Goal: Find contact information: Find contact information

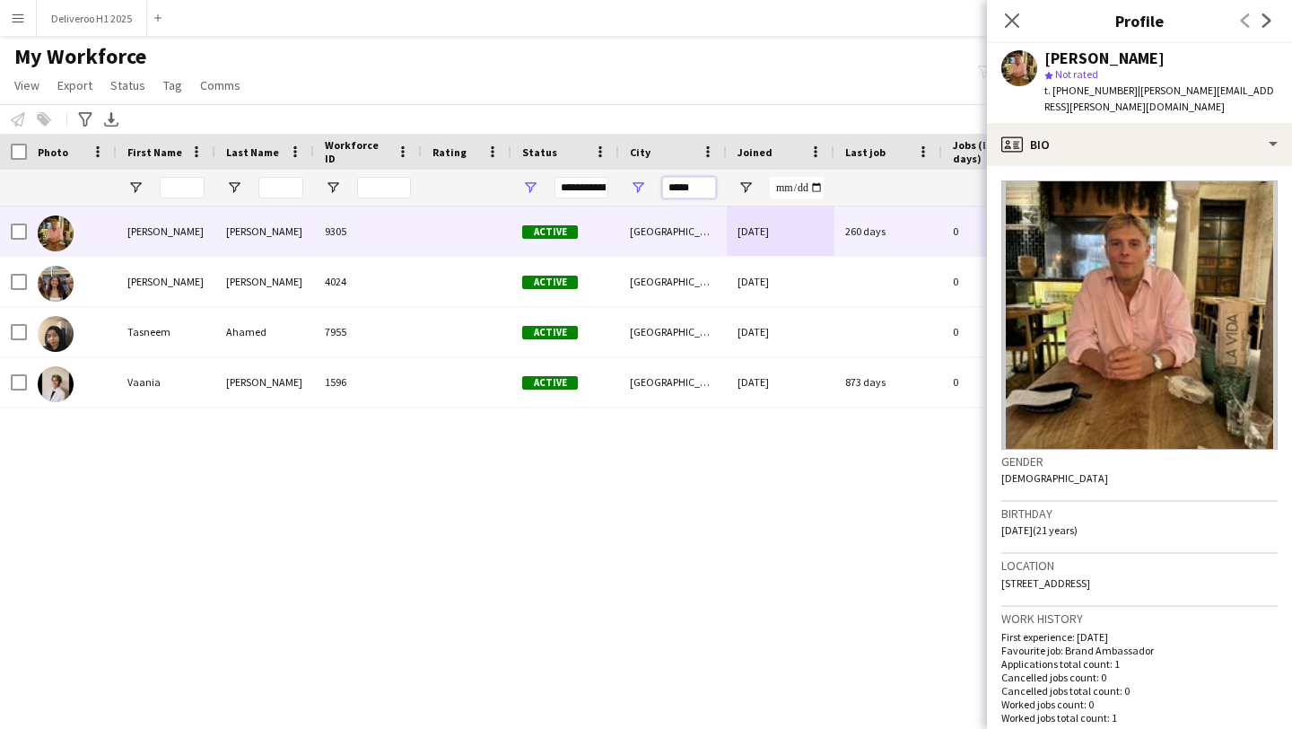
click at [694, 189] on input "*****" at bounding box center [689, 188] width 54 height 22
drag, startPoint x: 694, startPoint y: 188, endPoint x: 655, endPoint y: 188, distance: 39.5
click at [655, 188] on div "*****" at bounding box center [673, 188] width 108 height 36
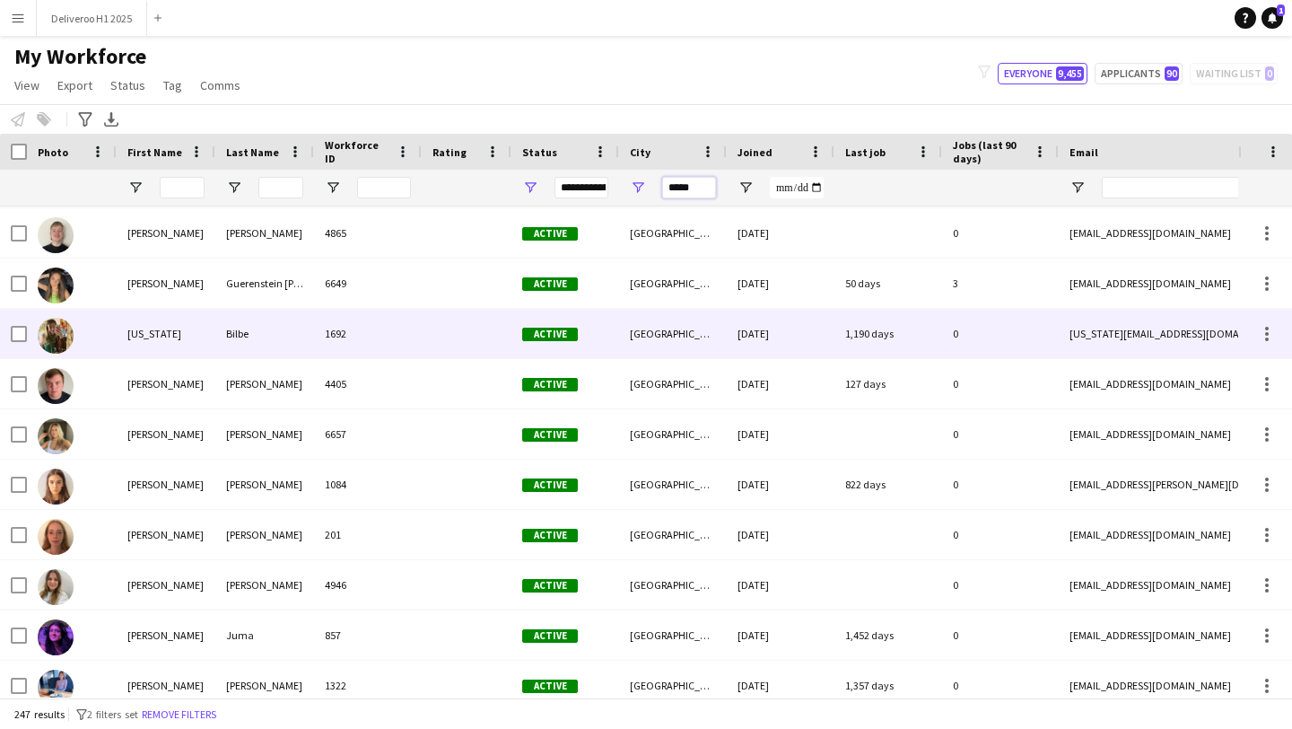
scroll to position [110, 0]
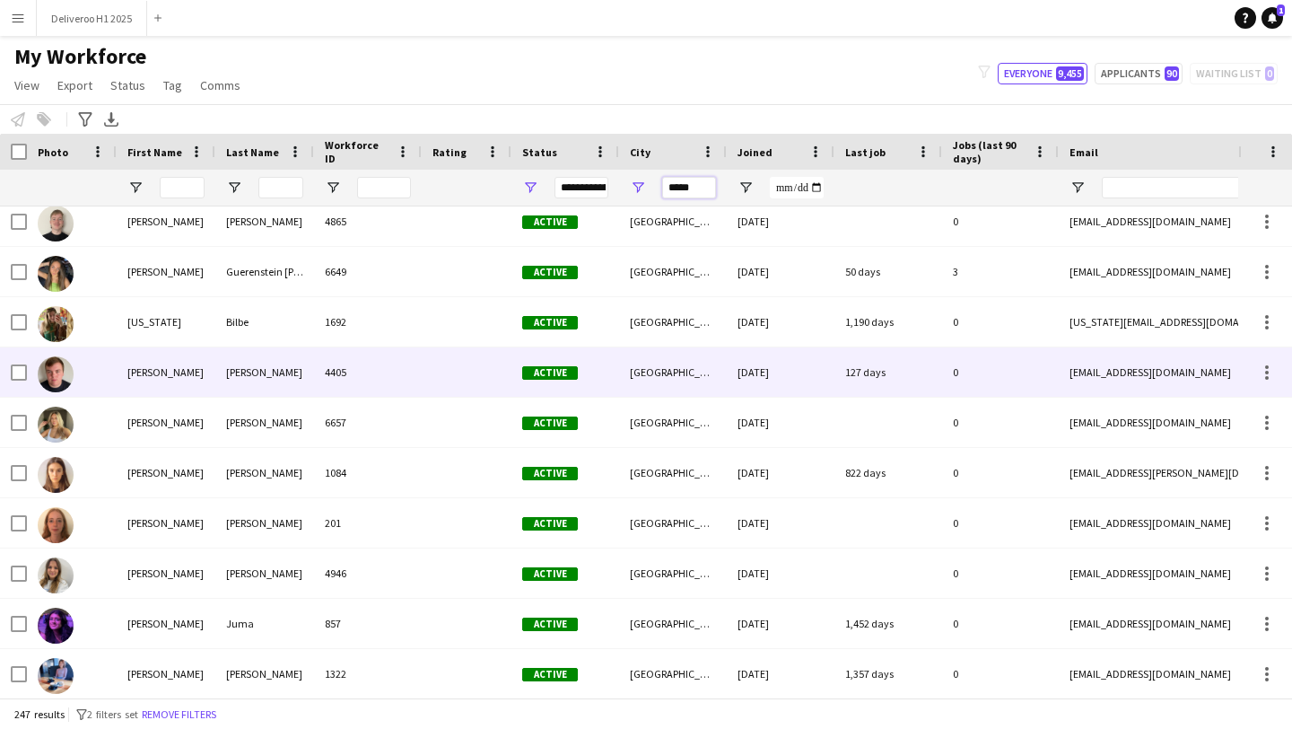
type input "*****"
click at [468, 377] on div at bounding box center [467, 371] width 90 height 49
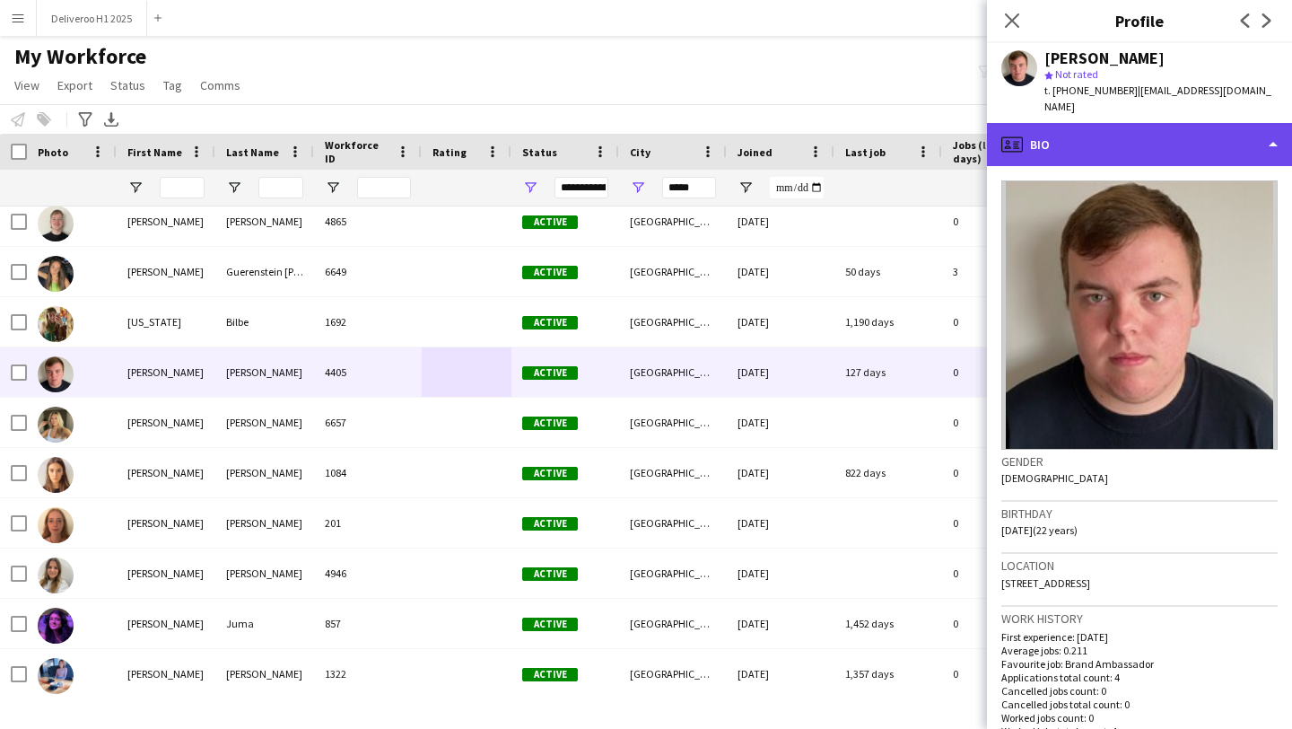
click at [1059, 142] on div "profile Bio" at bounding box center [1139, 144] width 305 height 43
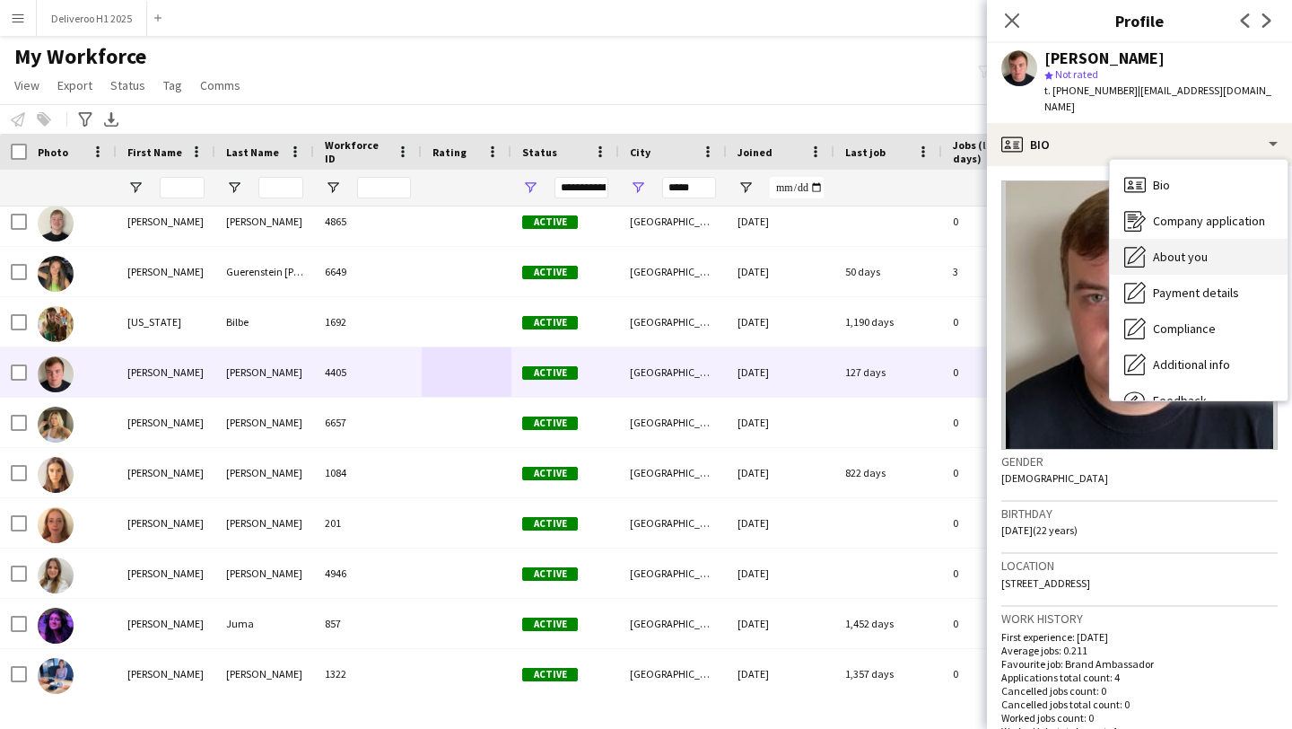
click at [1192, 249] on span "About you" at bounding box center [1180, 257] width 55 height 16
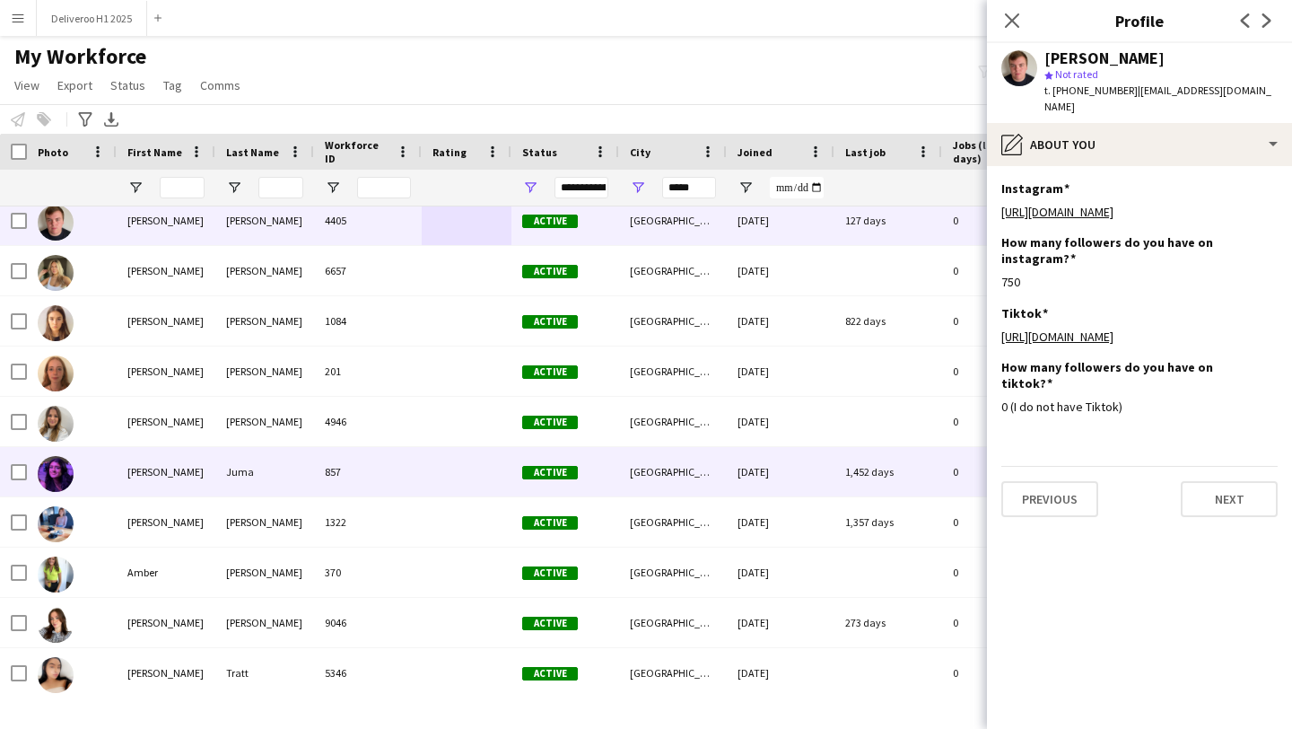
scroll to position [0, 0]
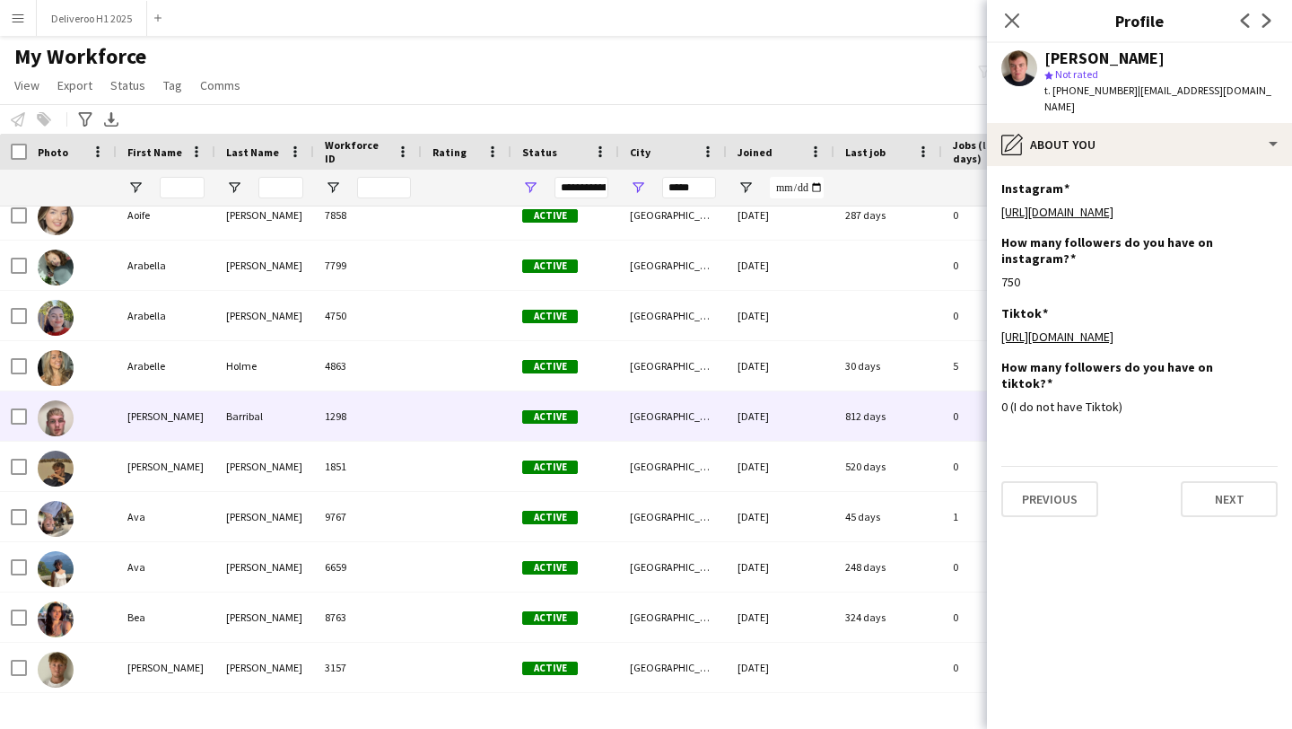
click at [668, 437] on div "[GEOGRAPHIC_DATA]" at bounding box center [673, 415] width 108 height 49
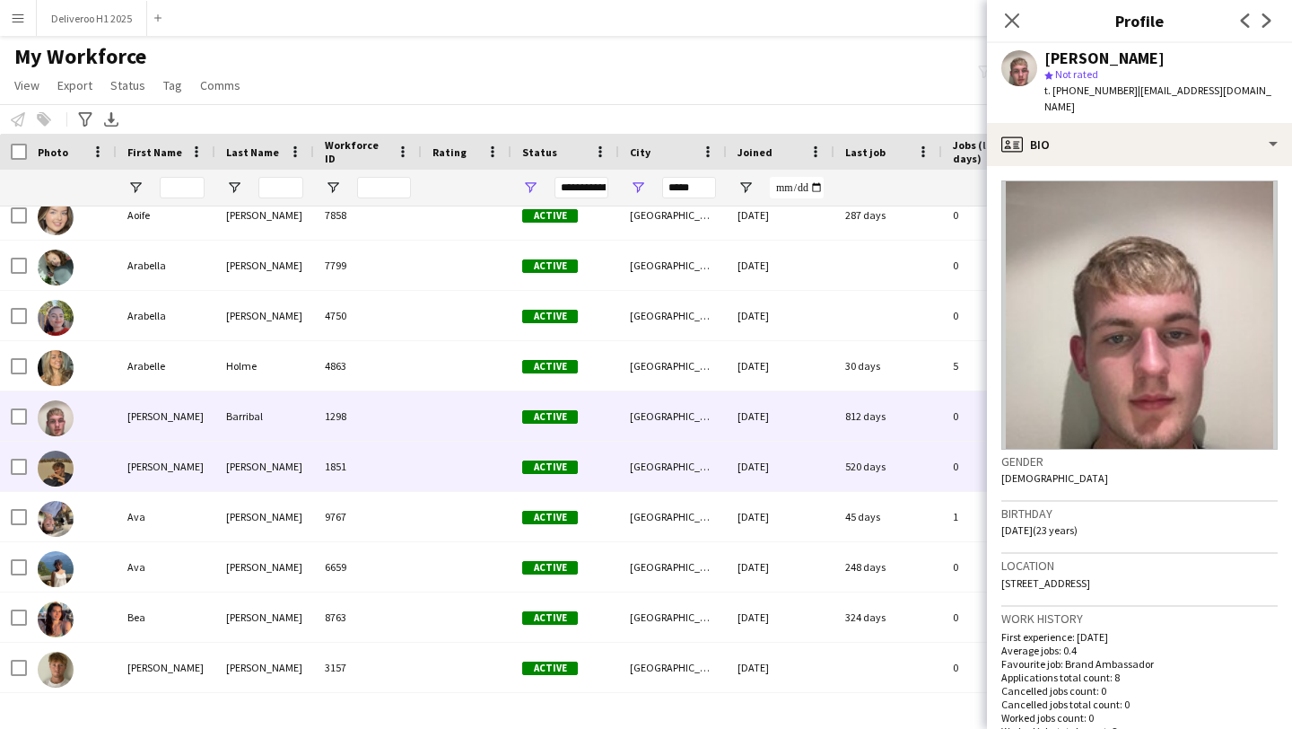
click at [659, 488] on div "[GEOGRAPHIC_DATA]" at bounding box center [673, 465] width 108 height 49
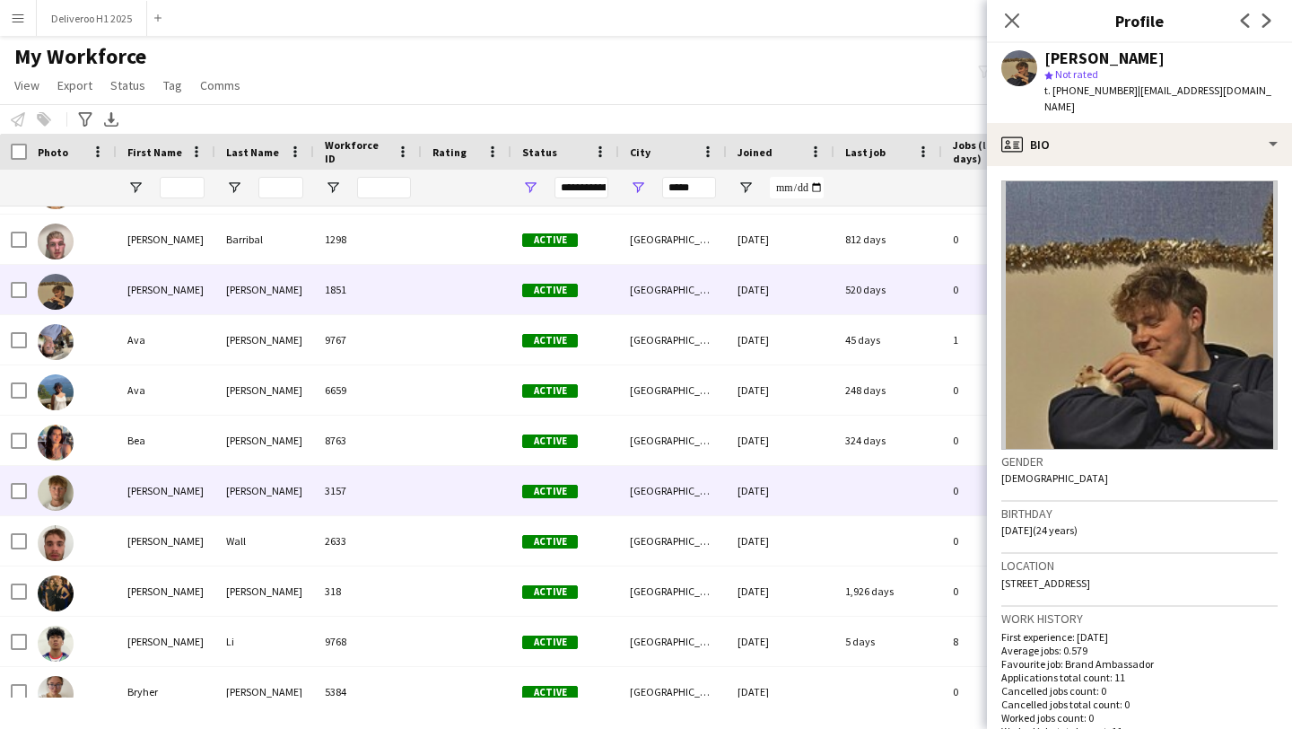
click at [658, 499] on div "[GEOGRAPHIC_DATA]" at bounding box center [673, 490] width 108 height 49
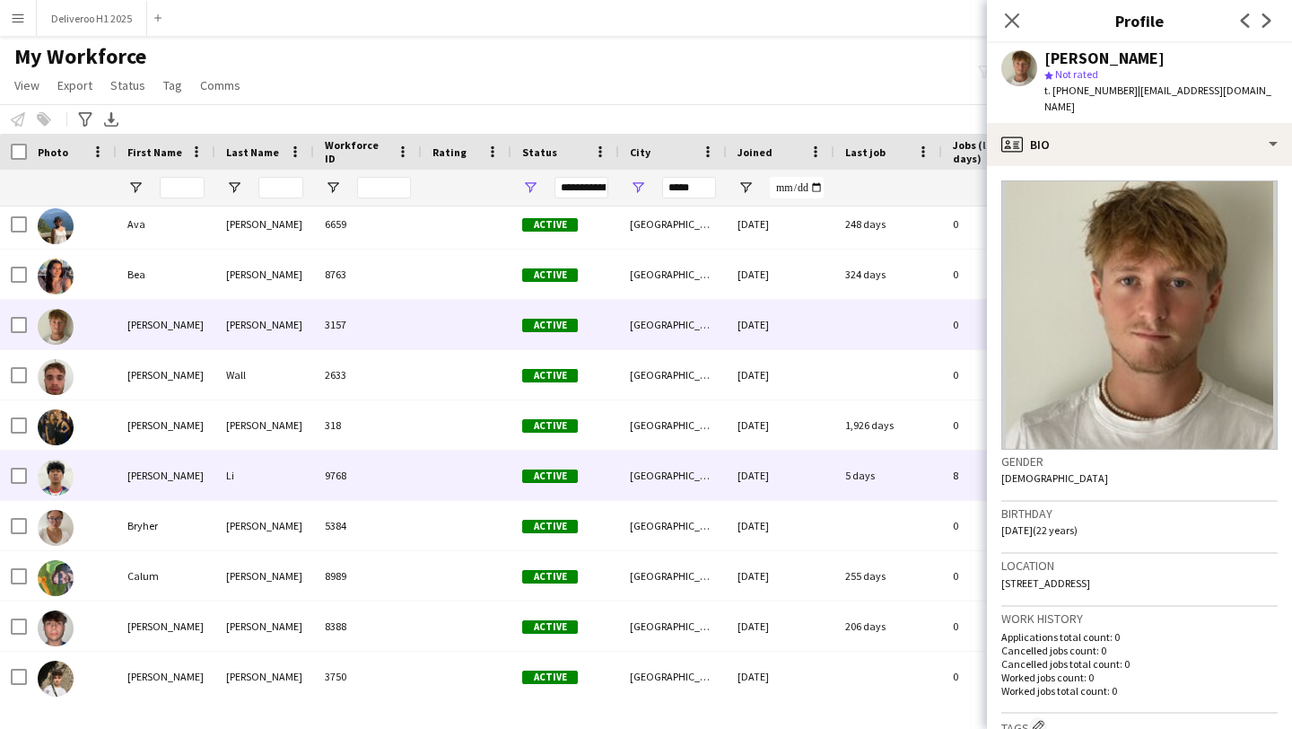
click at [667, 481] on div "[GEOGRAPHIC_DATA]" at bounding box center [673, 474] width 108 height 49
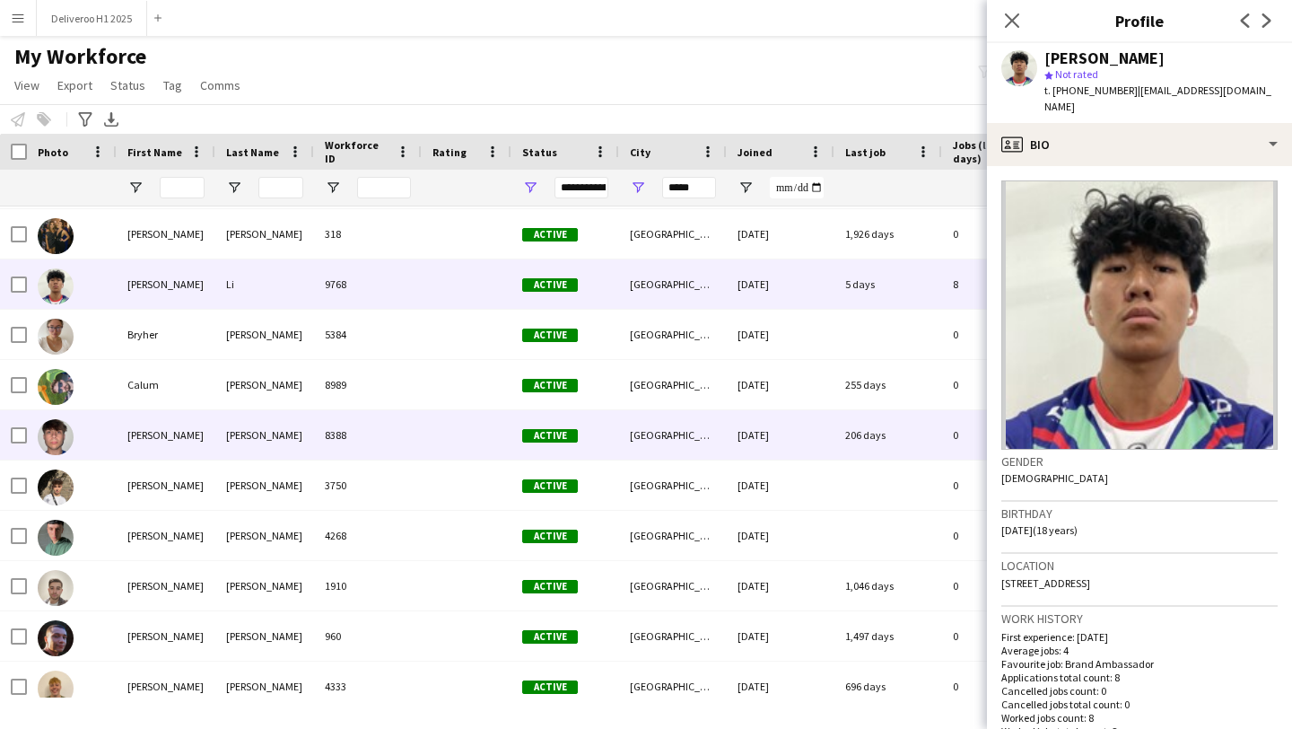
click at [689, 451] on div "[GEOGRAPHIC_DATA]" at bounding box center [673, 434] width 108 height 49
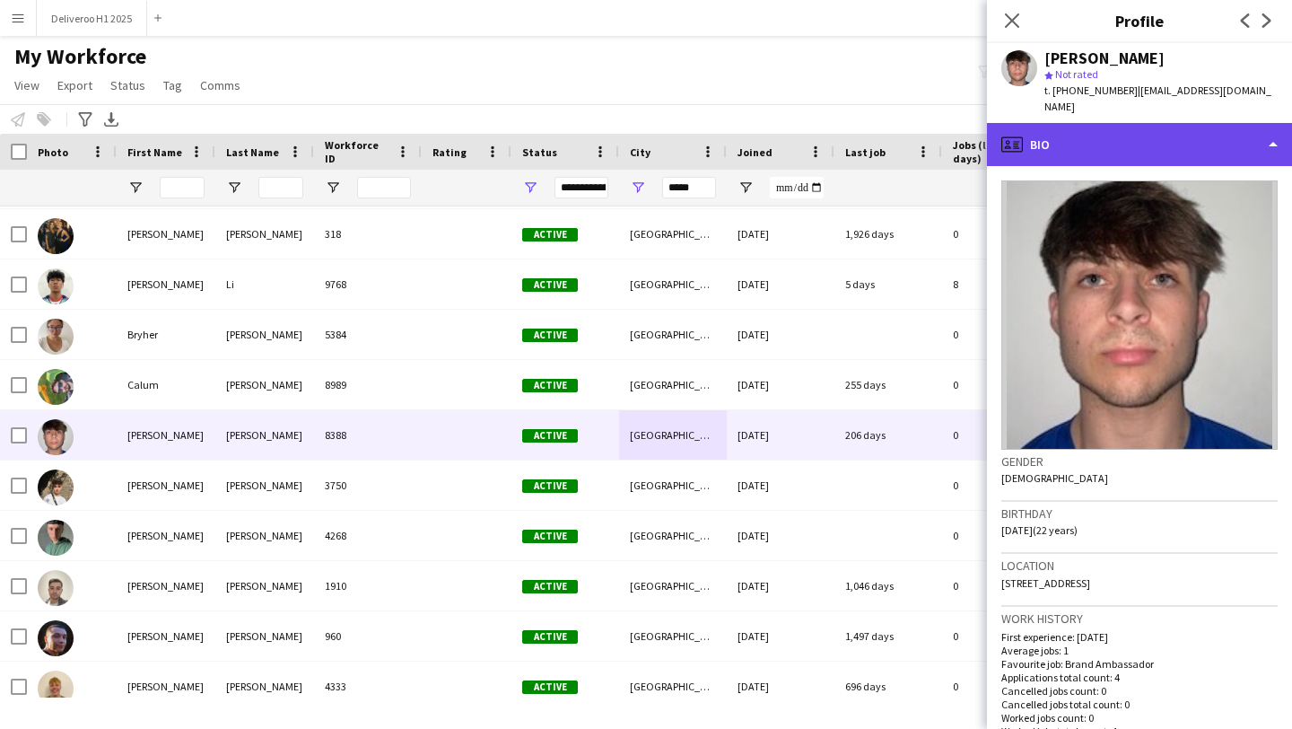
click at [1131, 136] on div "profile Bio" at bounding box center [1139, 144] width 305 height 43
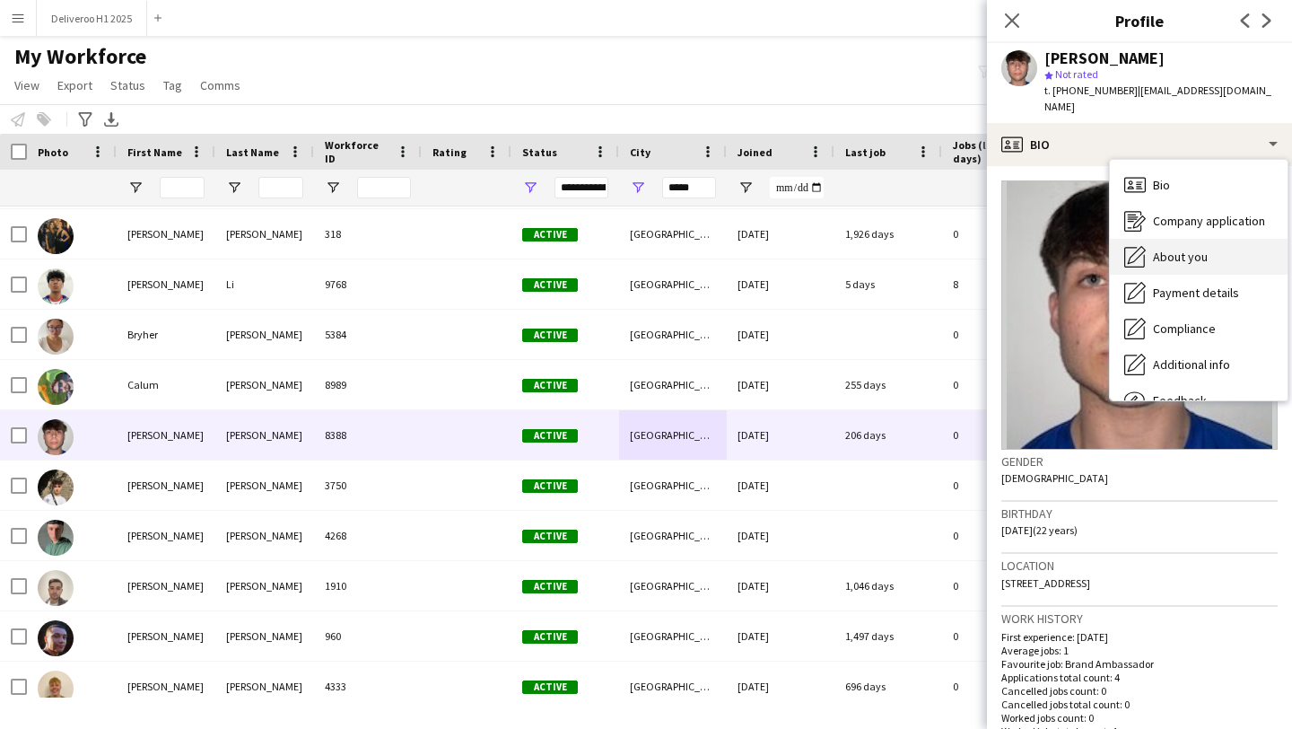
click at [1165, 239] on div "About you About you" at bounding box center [1199, 257] width 178 height 36
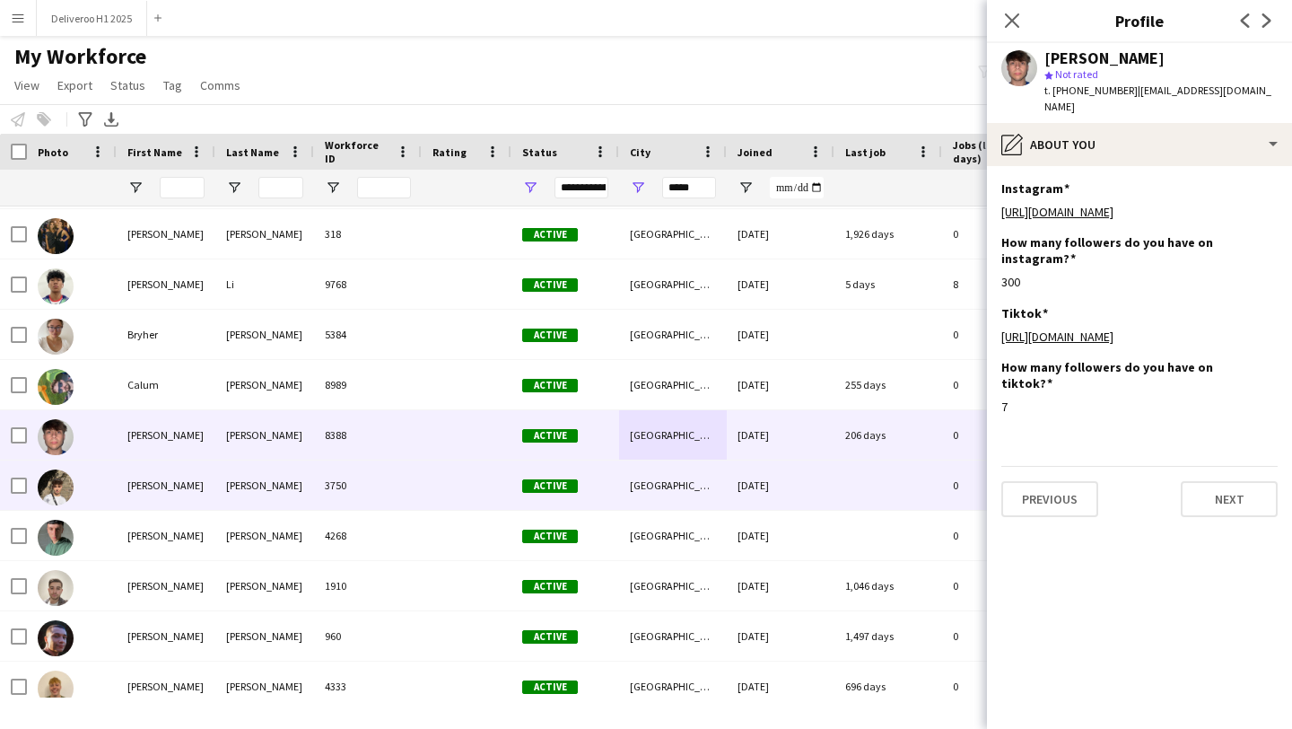
click at [824, 489] on div "[DATE]" at bounding box center [781, 484] width 108 height 49
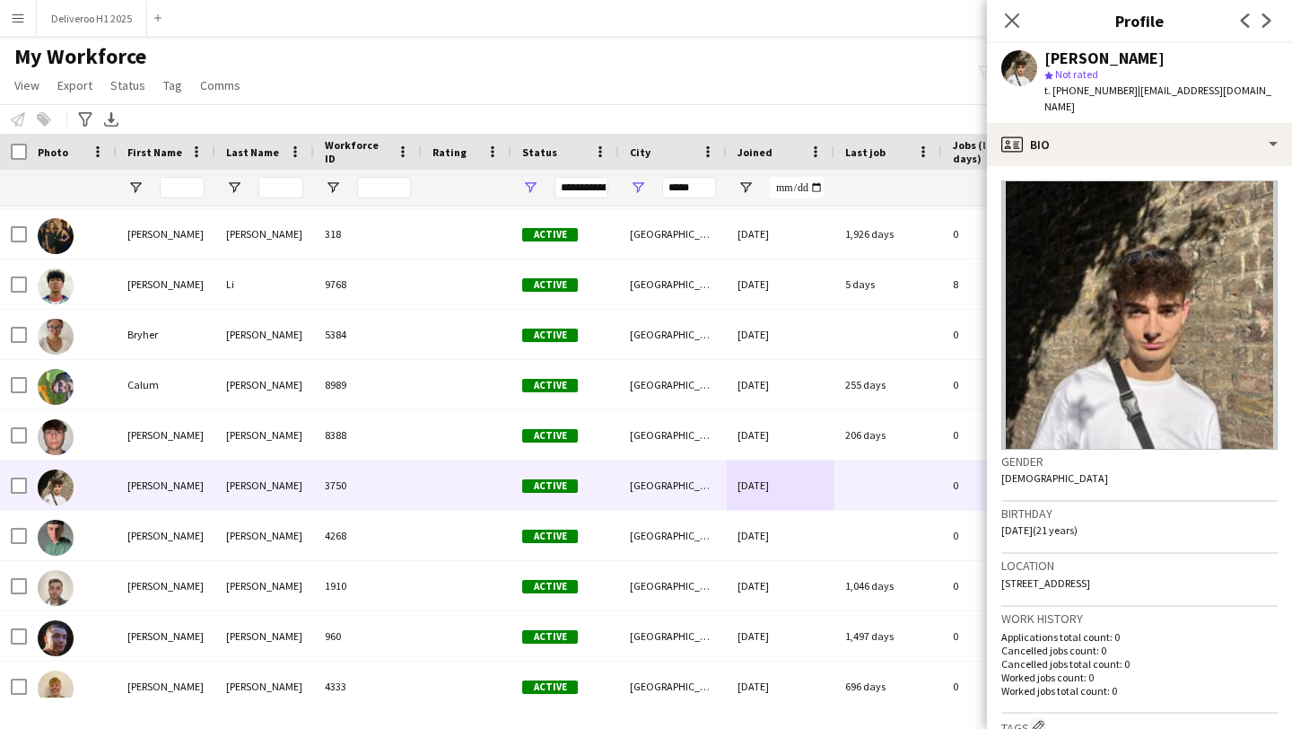
click at [1092, 110] on div "t. [PHONE_NUMBER] | [EMAIL_ADDRESS][DOMAIN_NAME]" at bounding box center [1160, 99] width 233 height 32
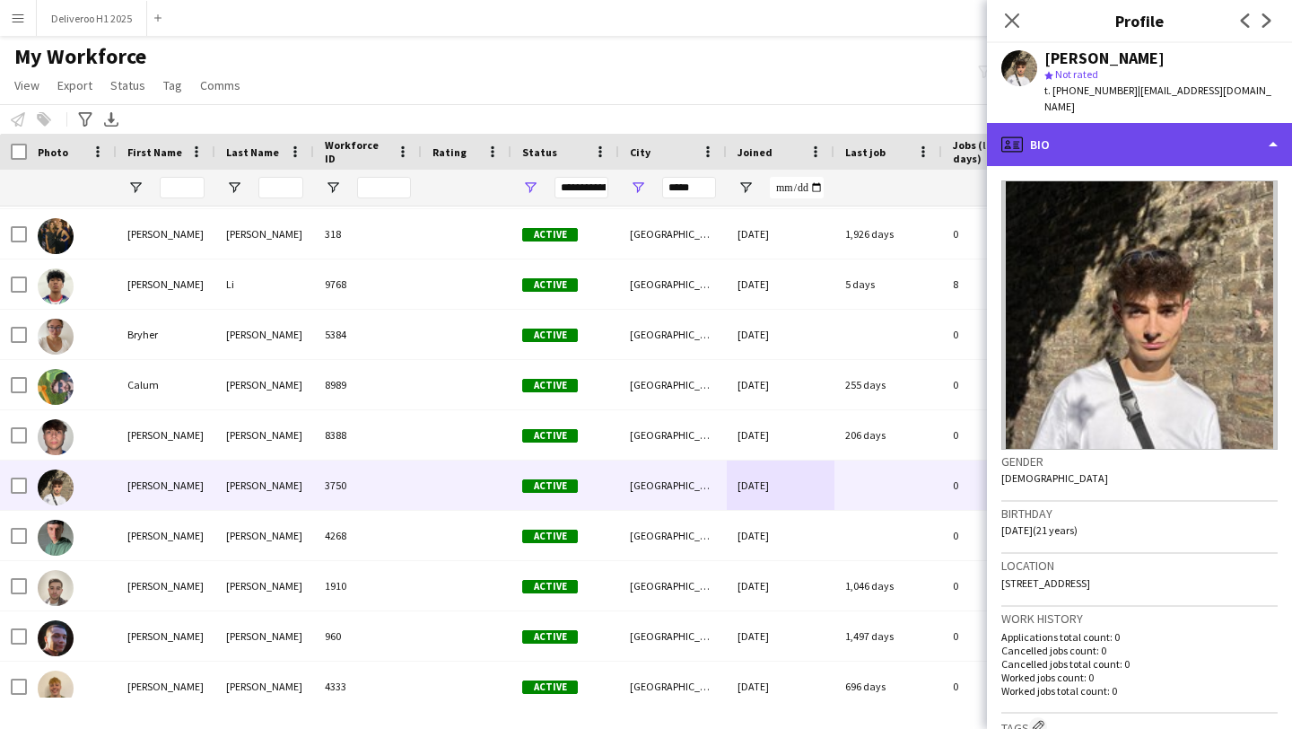
click at [1080, 146] on div "profile Bio" at bounding box center [1139, 144] width 305 height 43
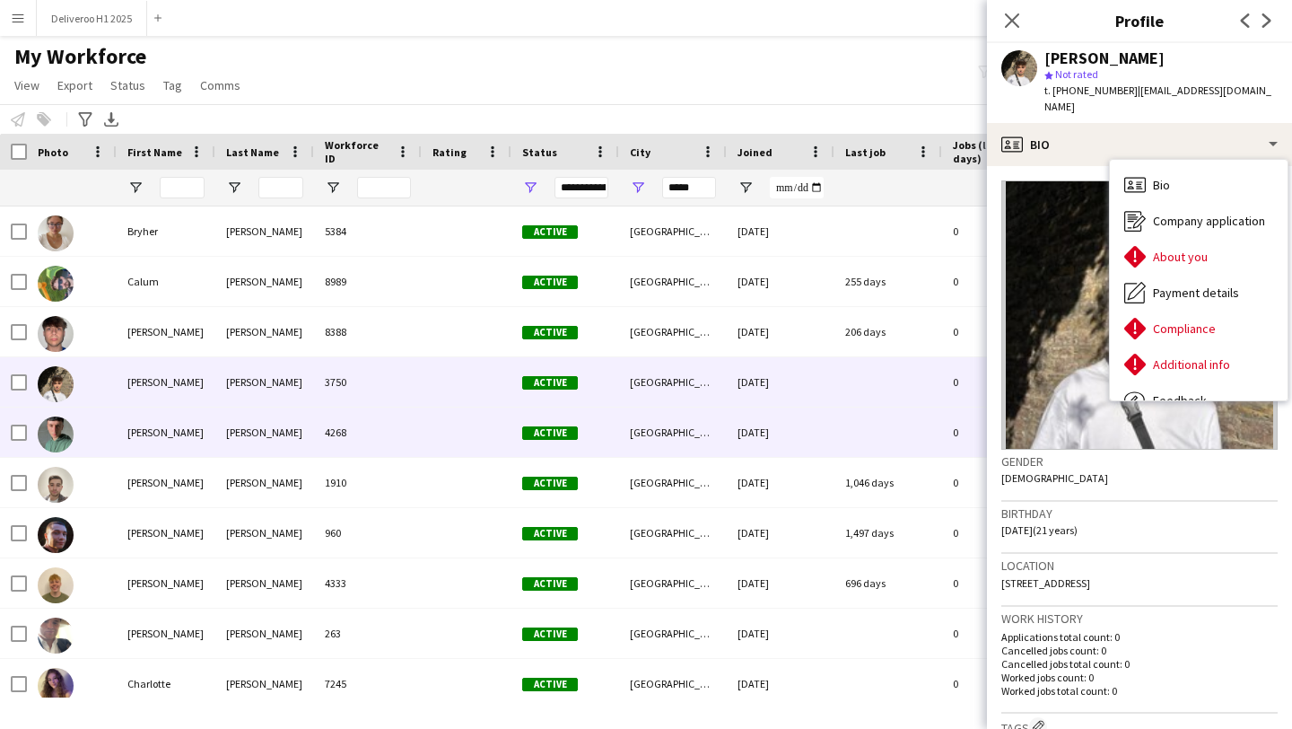
click at [824, 415] on div "[DATE]" at bounding box center [781, 431] width 108 height 49
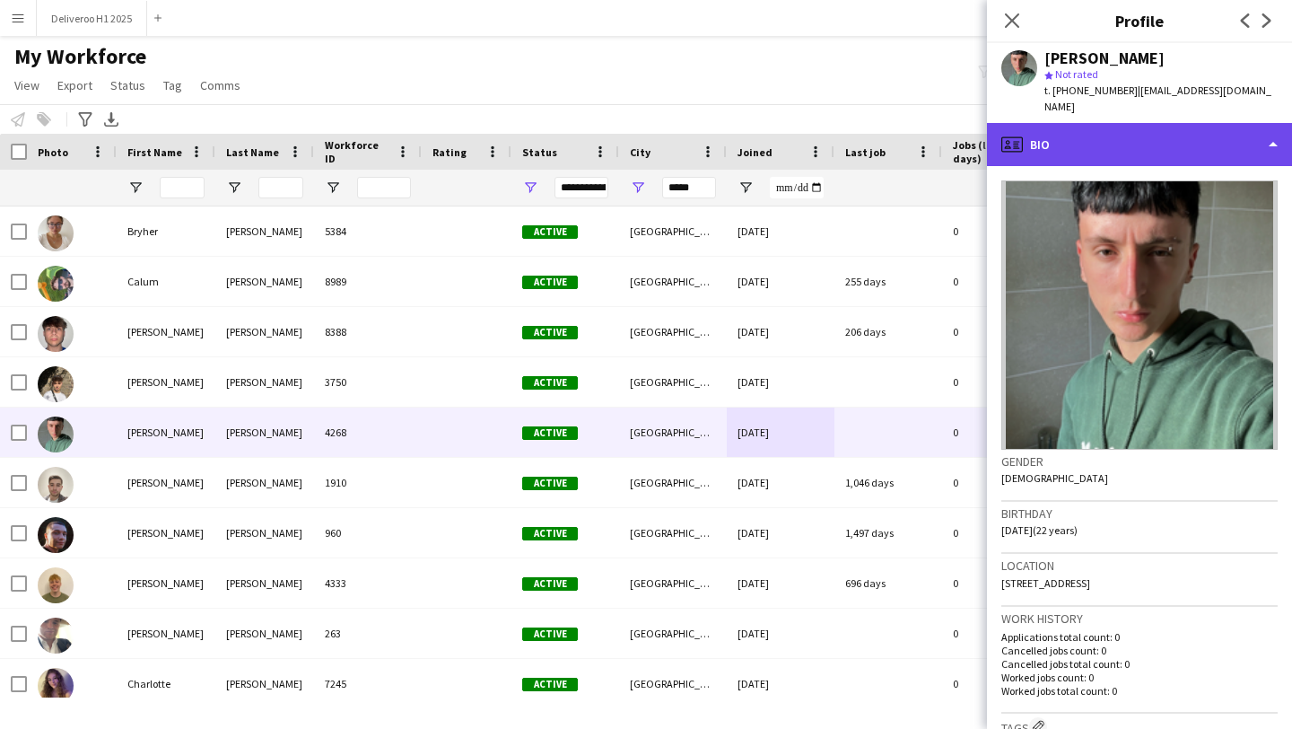
click at [1043, 123] on div "profile Bio" at bounding box center [1139, 144] width 305 height 43
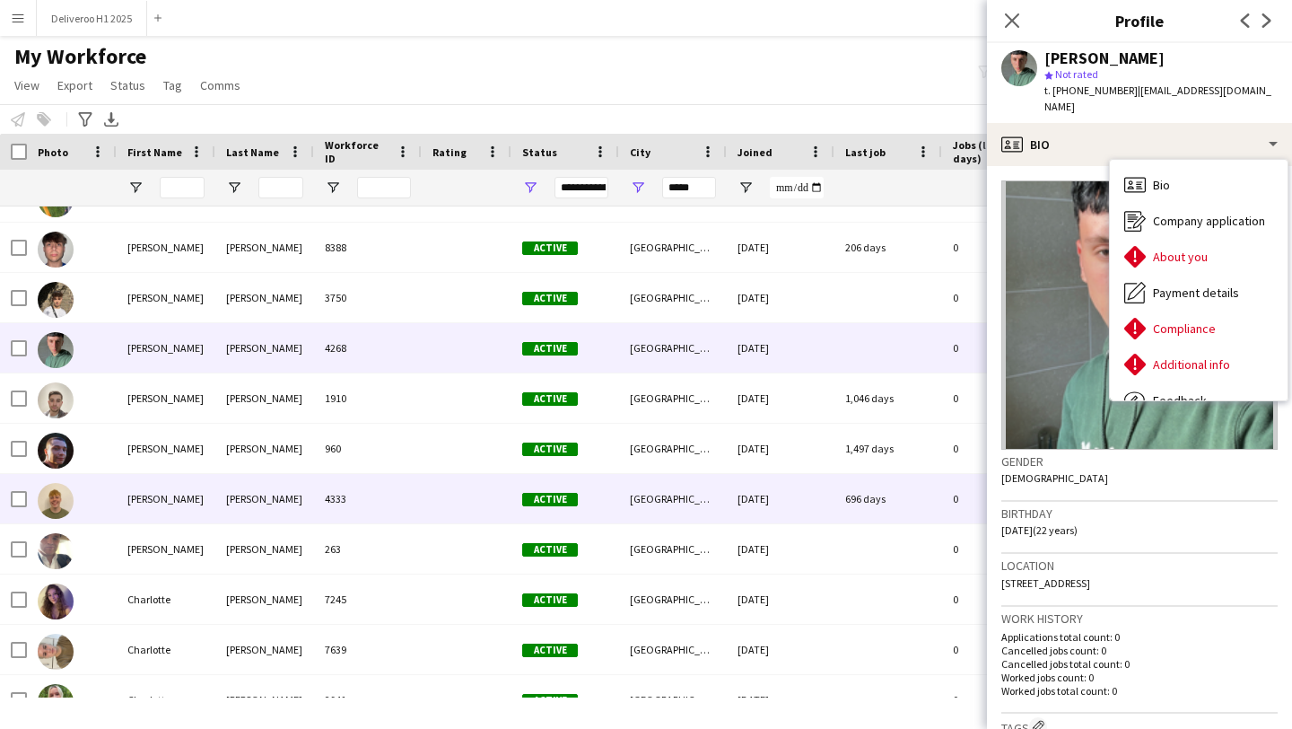
click at [819, 491] on div "[DATE]" at bounding box center [781, 498] width 108 height 49
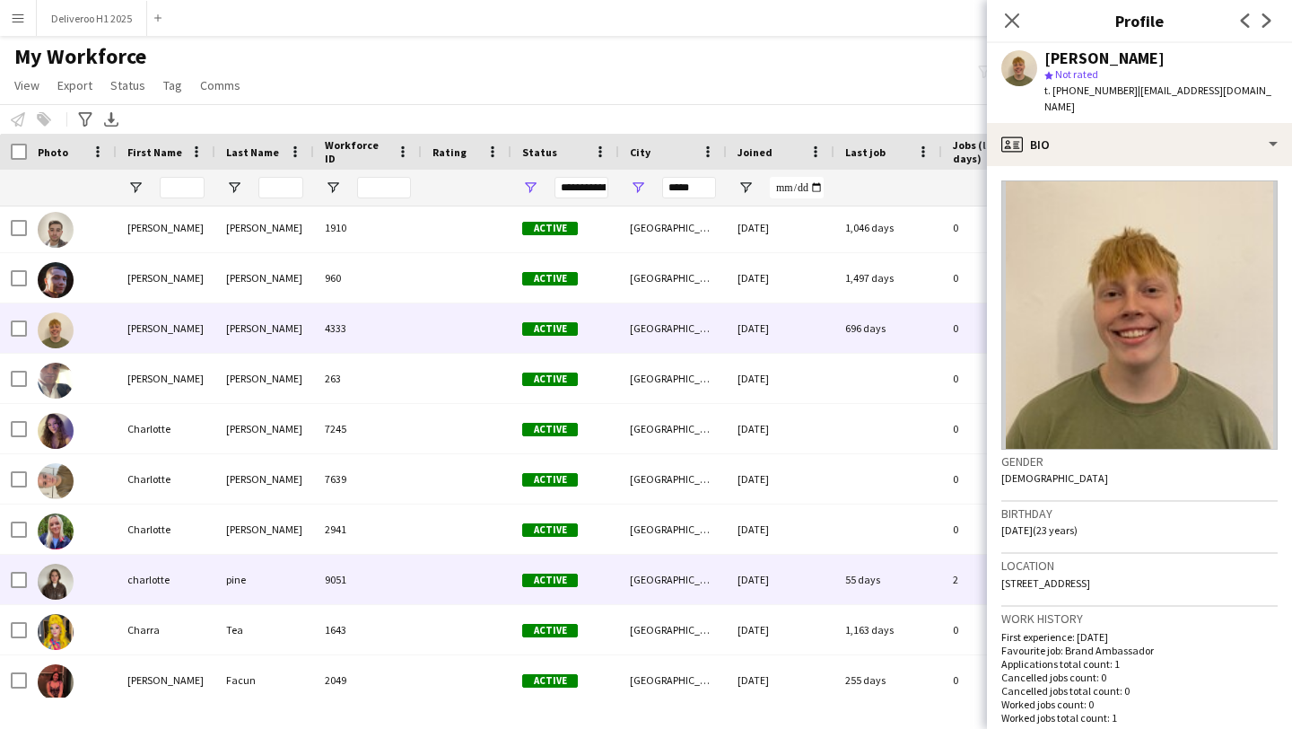
click at [848, 575] on div "55 days" at bounding box center [888, 578] width 108 height 49
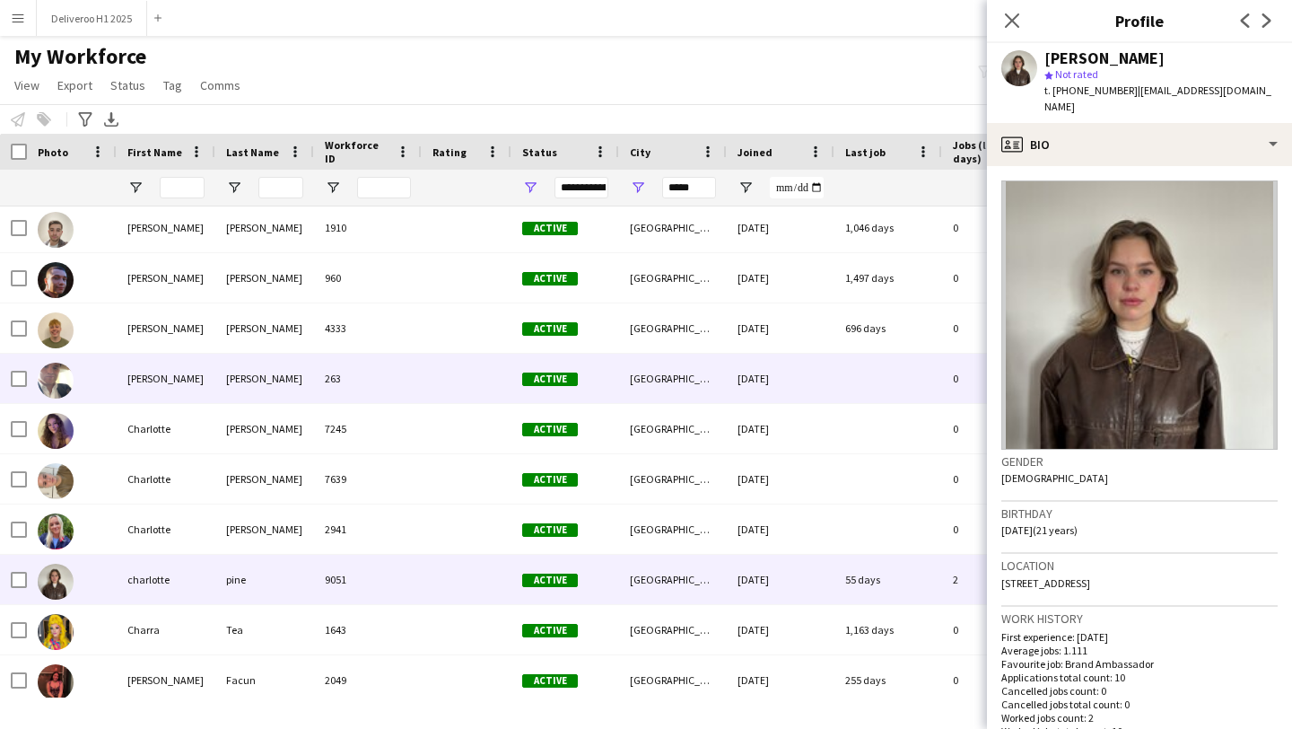
click at [839, 358] on div at bounding box center [888, 378] width 108 height 49
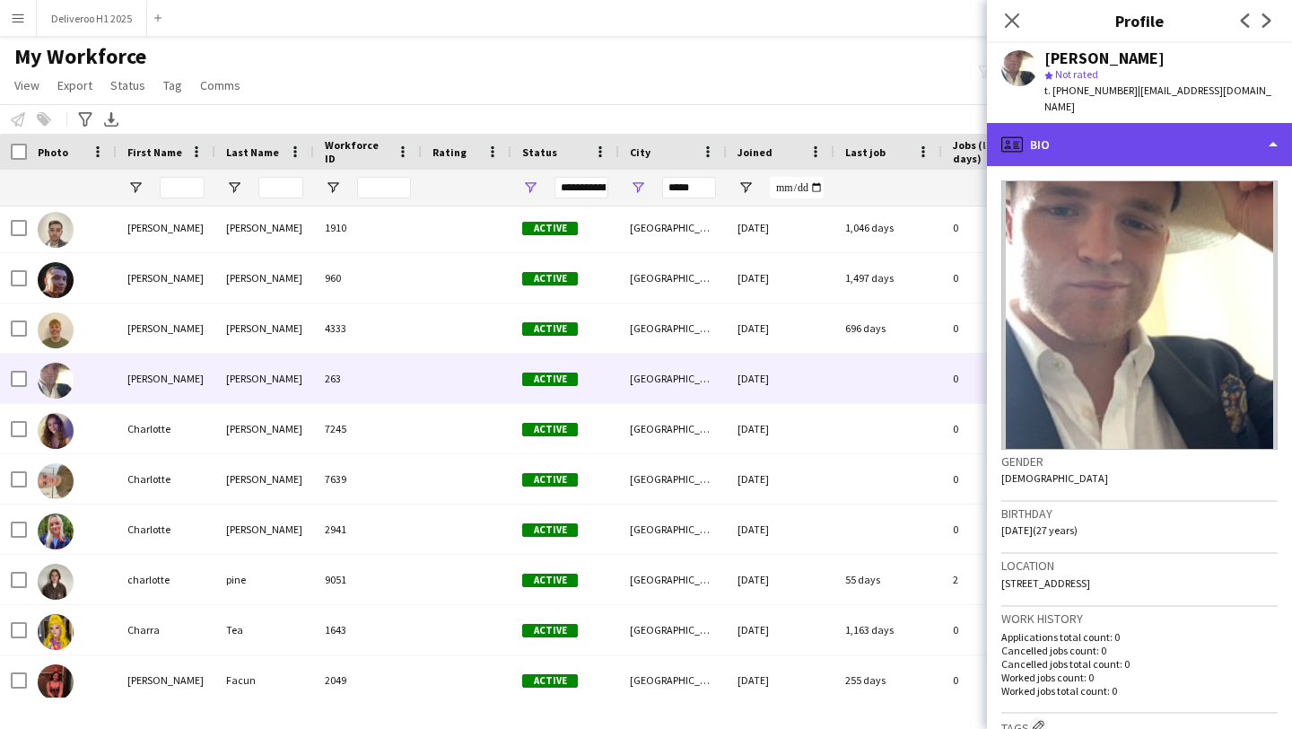
click at [1158, 133] on div "profile Bio" at bounding box center [1139, 144] width 305 height 43
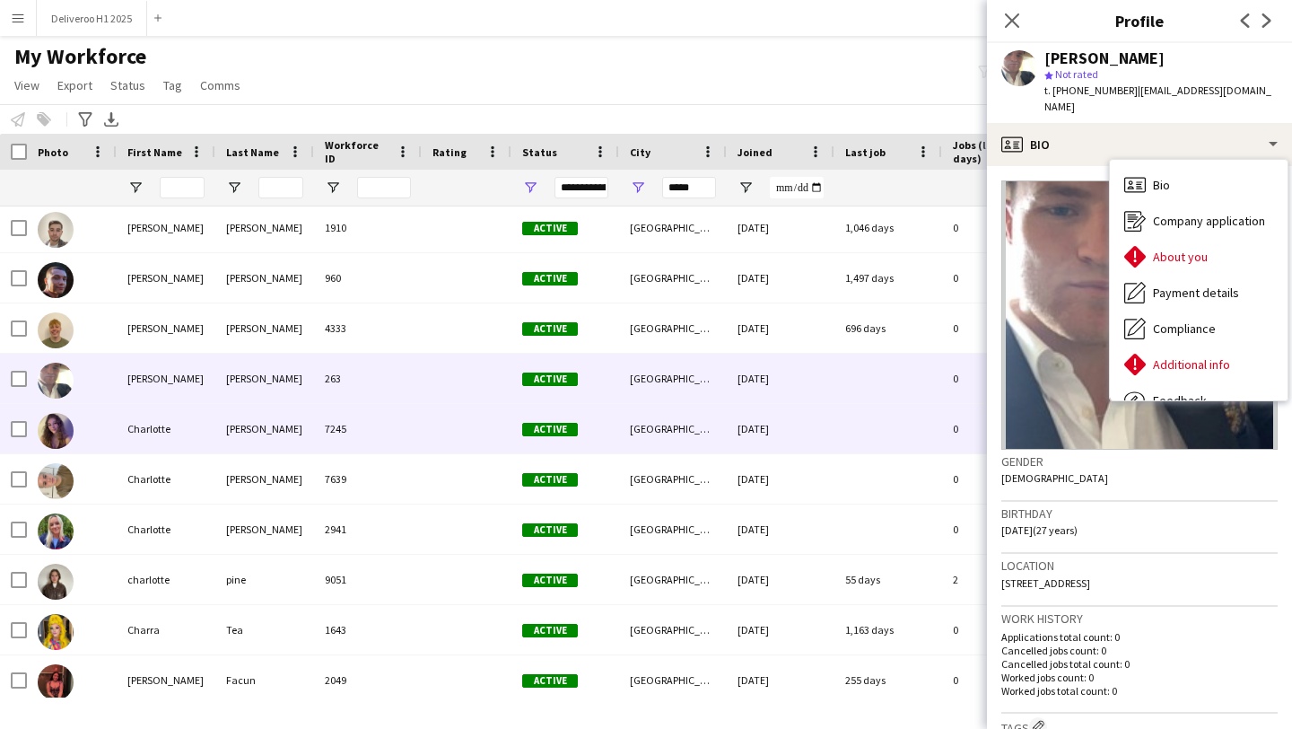
click at [833, 428] on div "[DATE]" at bounding box center [781, 428] width 108 height 49
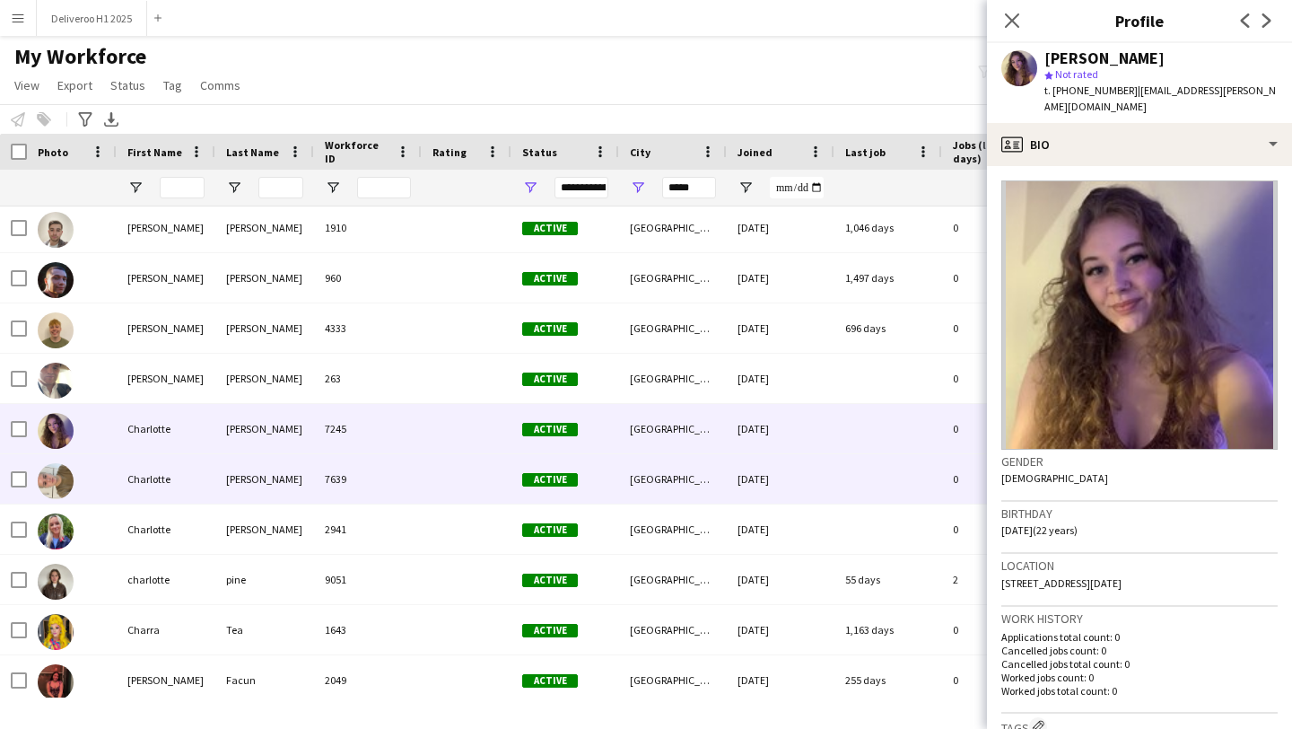
click at [825, 488] on div "[DATE]" at bounding box center [781, 478] width 108 height 49
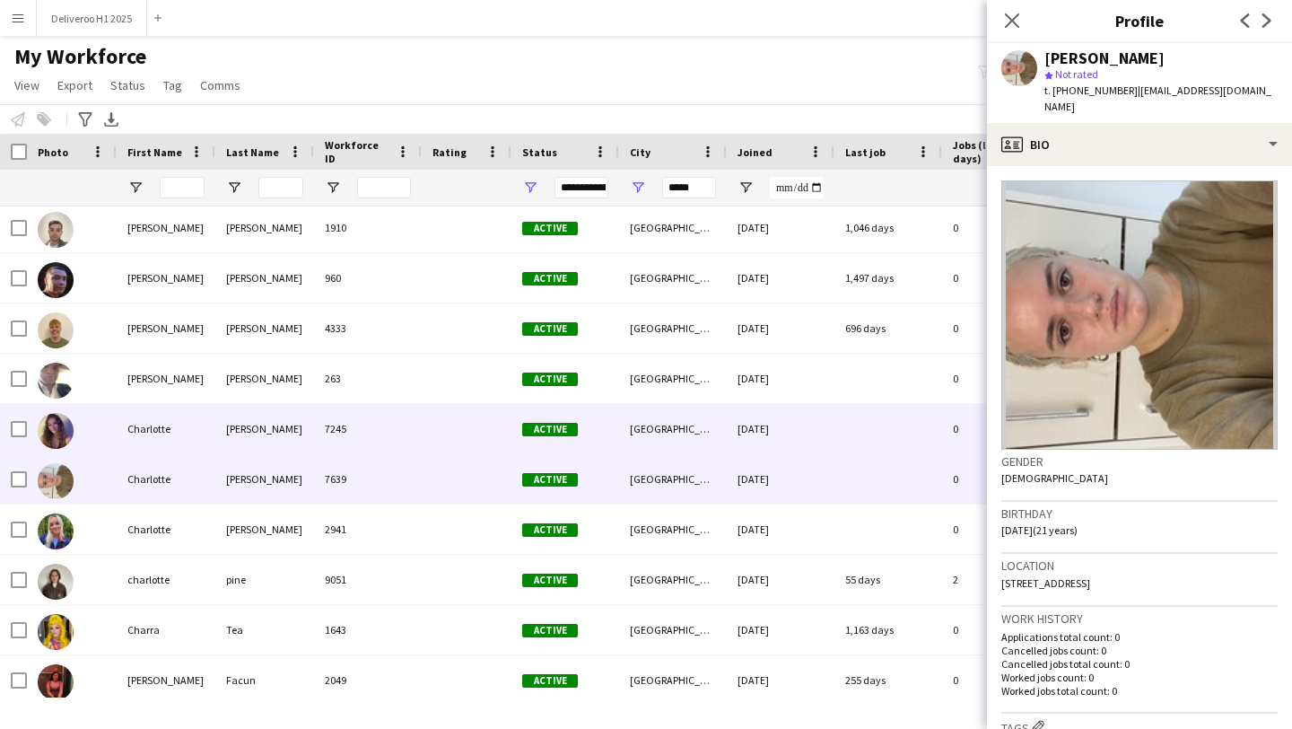
click at [842, 428] on div at bounding box center [888, 428] width 108 height 49
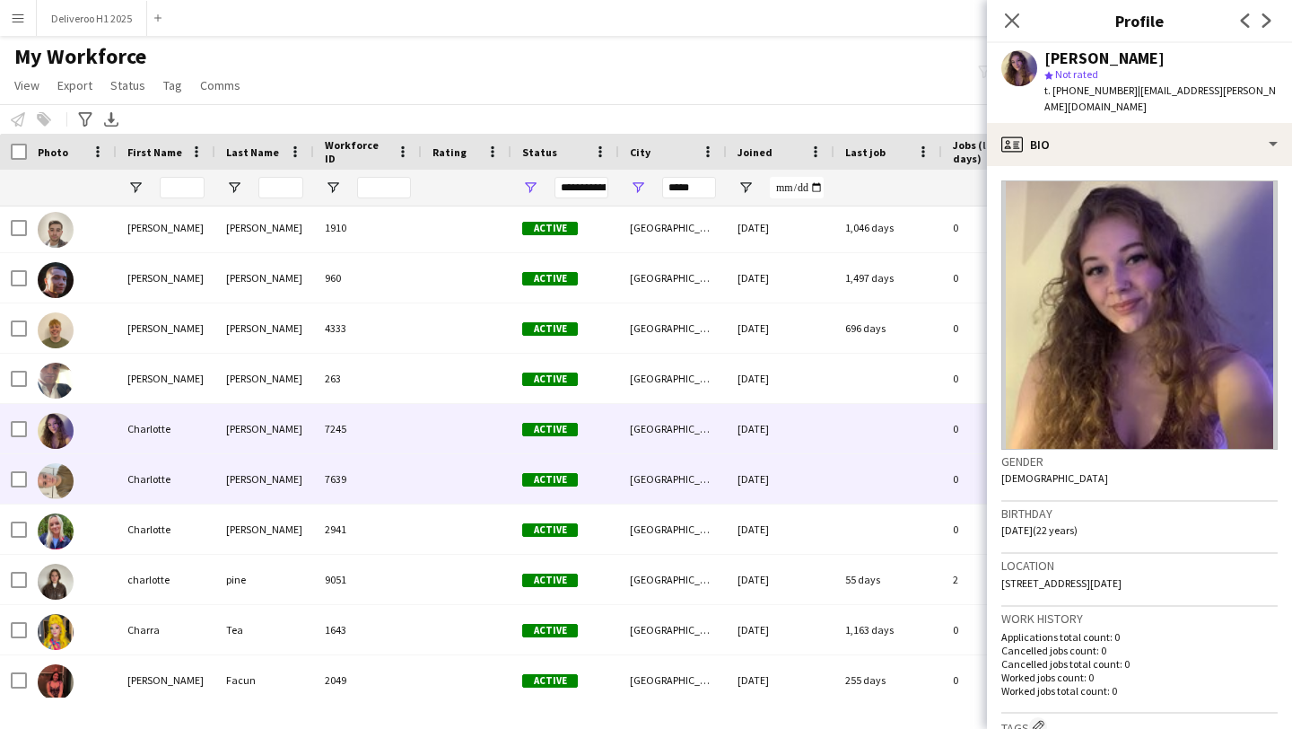
click at [831, 482] on div "[DATE]" at bounding box center [781, 478] width 108 height 49
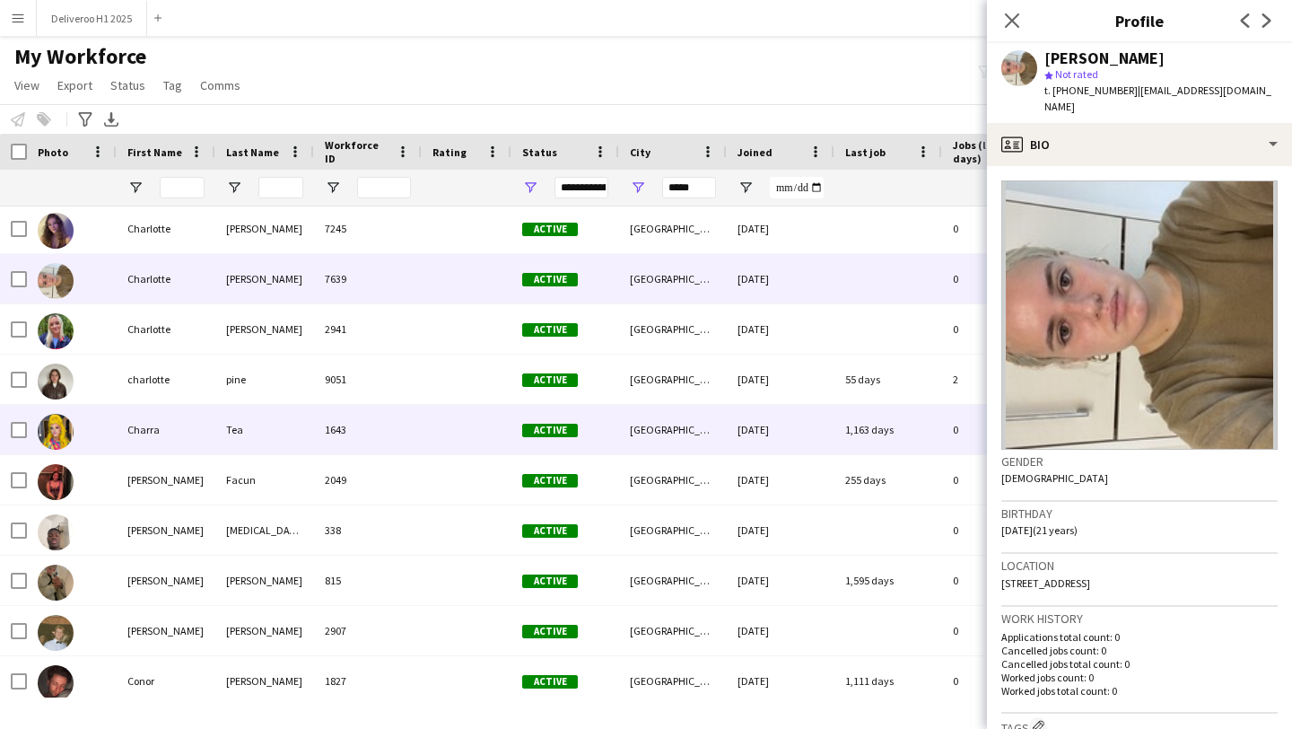
click at [837, 451] on div "1,163 days" at bounding box center [888, 429] width 108 height 49
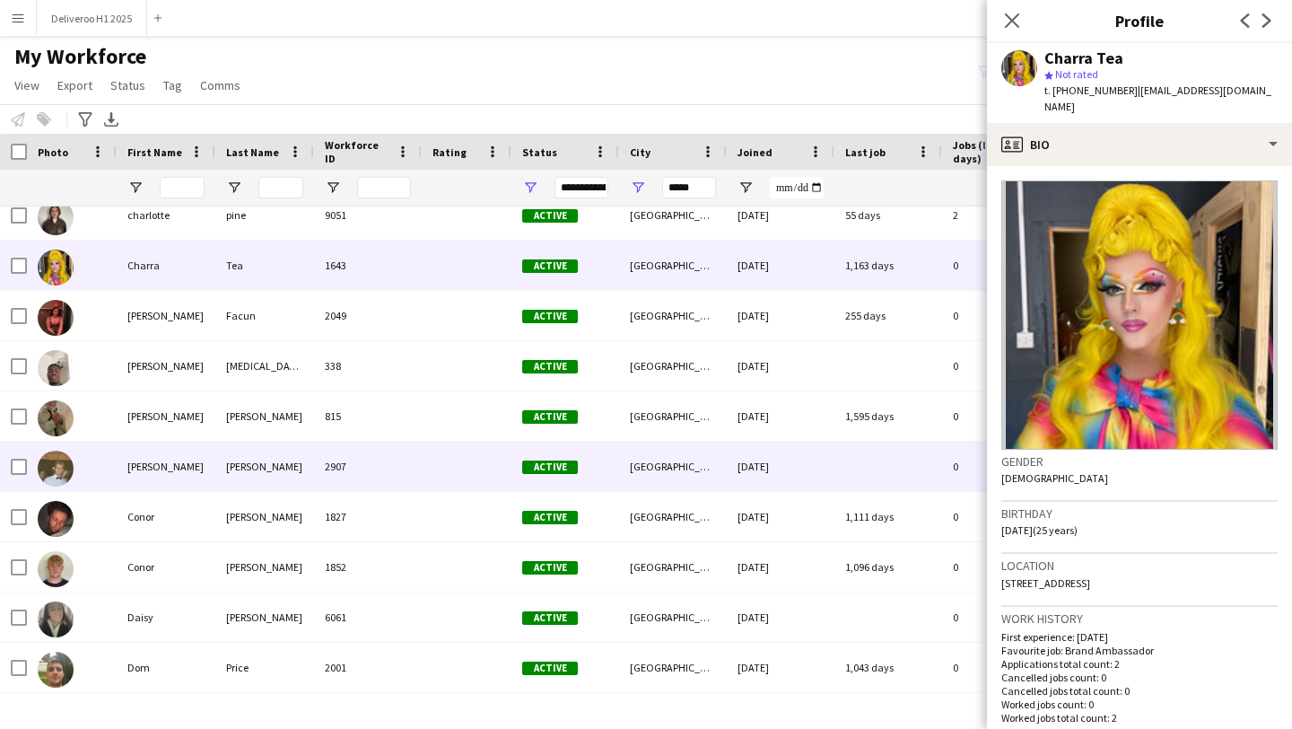
click at [809, 473] on div "[DATE]" at bounding box center [781, 465] width 108 height 49
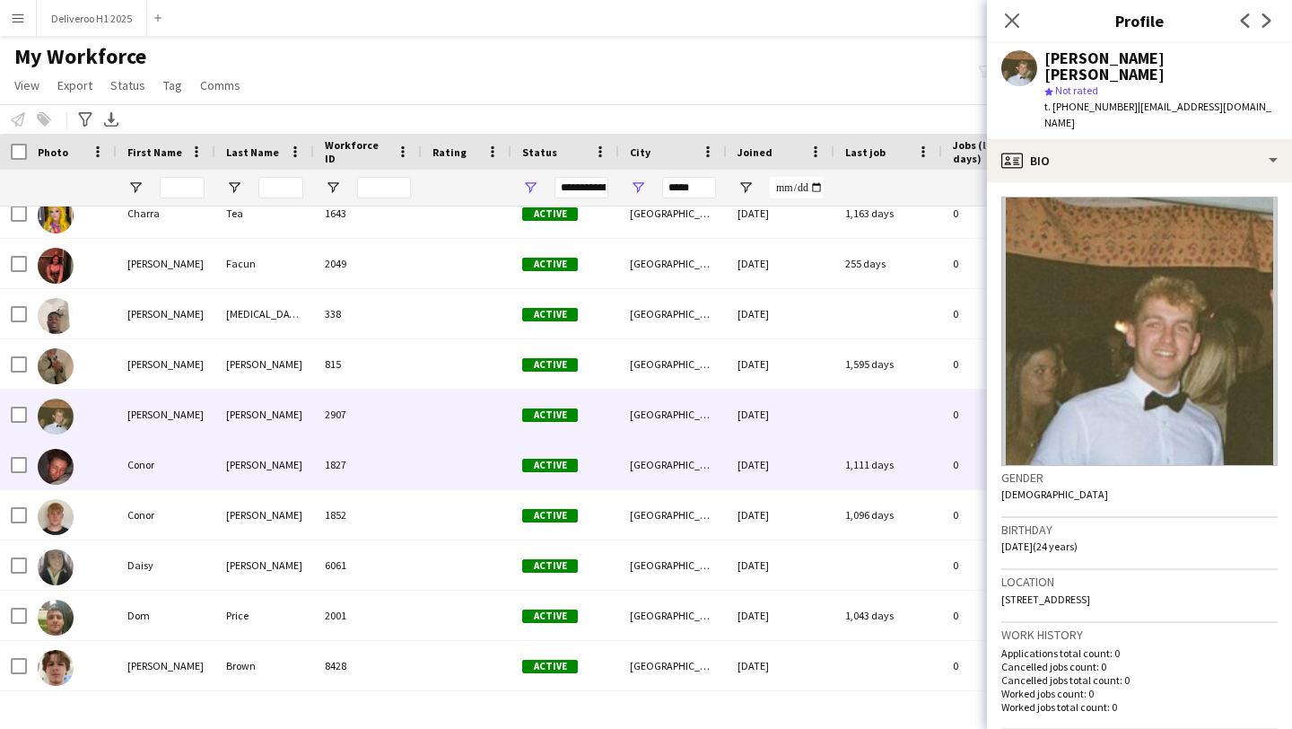
click at [809, 473] on div "[DATE]" at bounding box center [781, 464] width 108 height 49
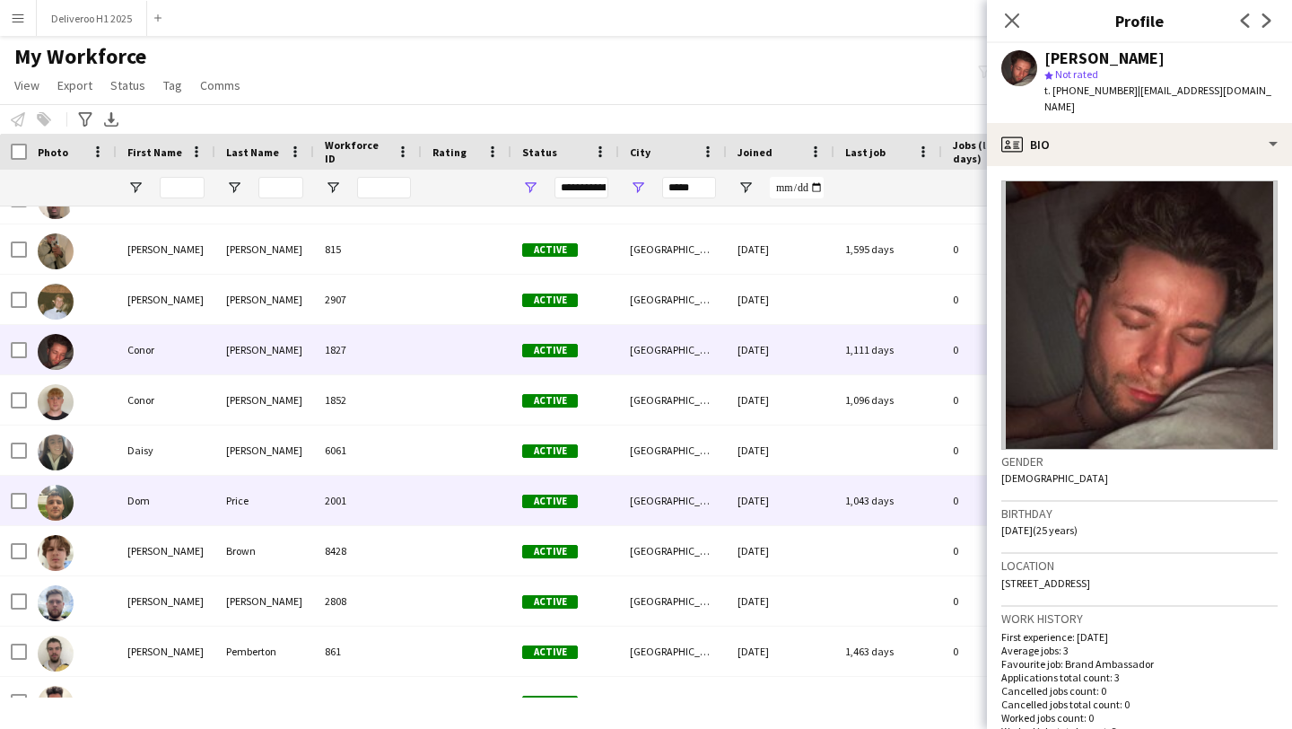
click at [804, 511] on div "[DATE]" at bounding box center [781, 500] width 108 height 49
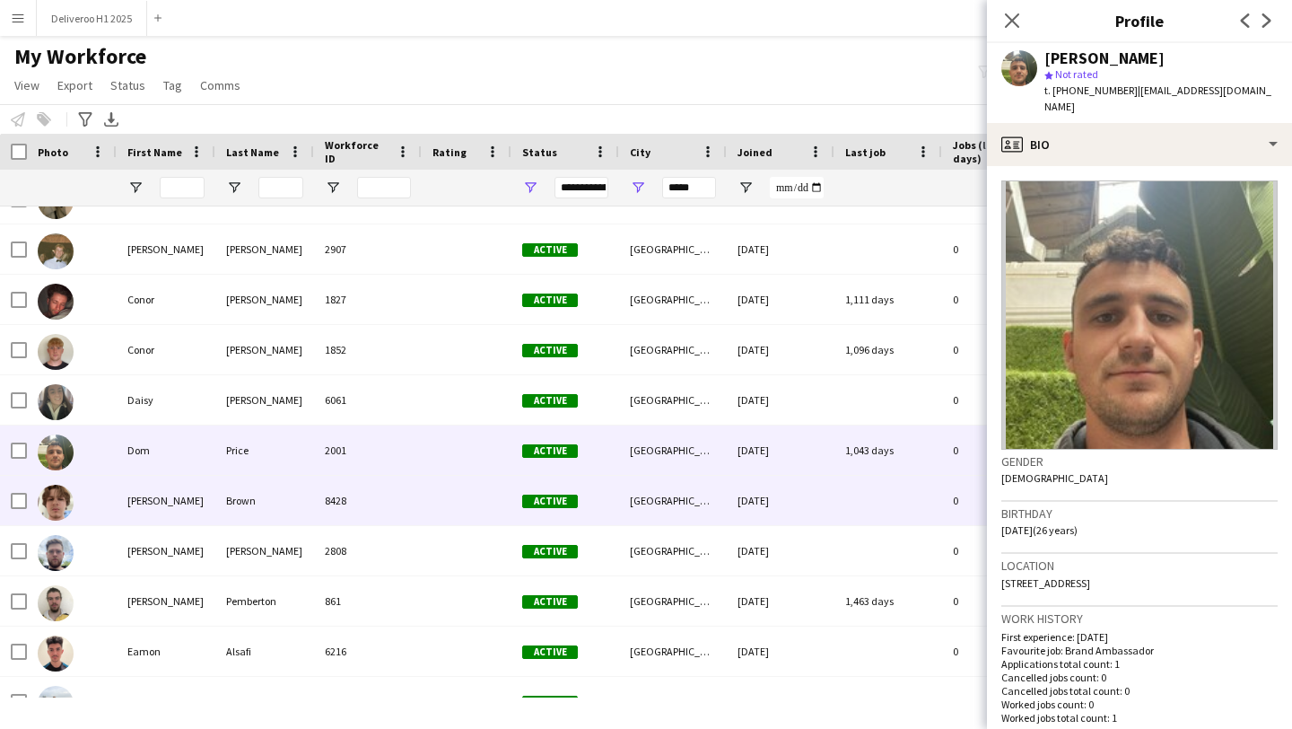
click at [804, 511] on div "[DATE]" at bounding box center [781, 500] width 108 height 49
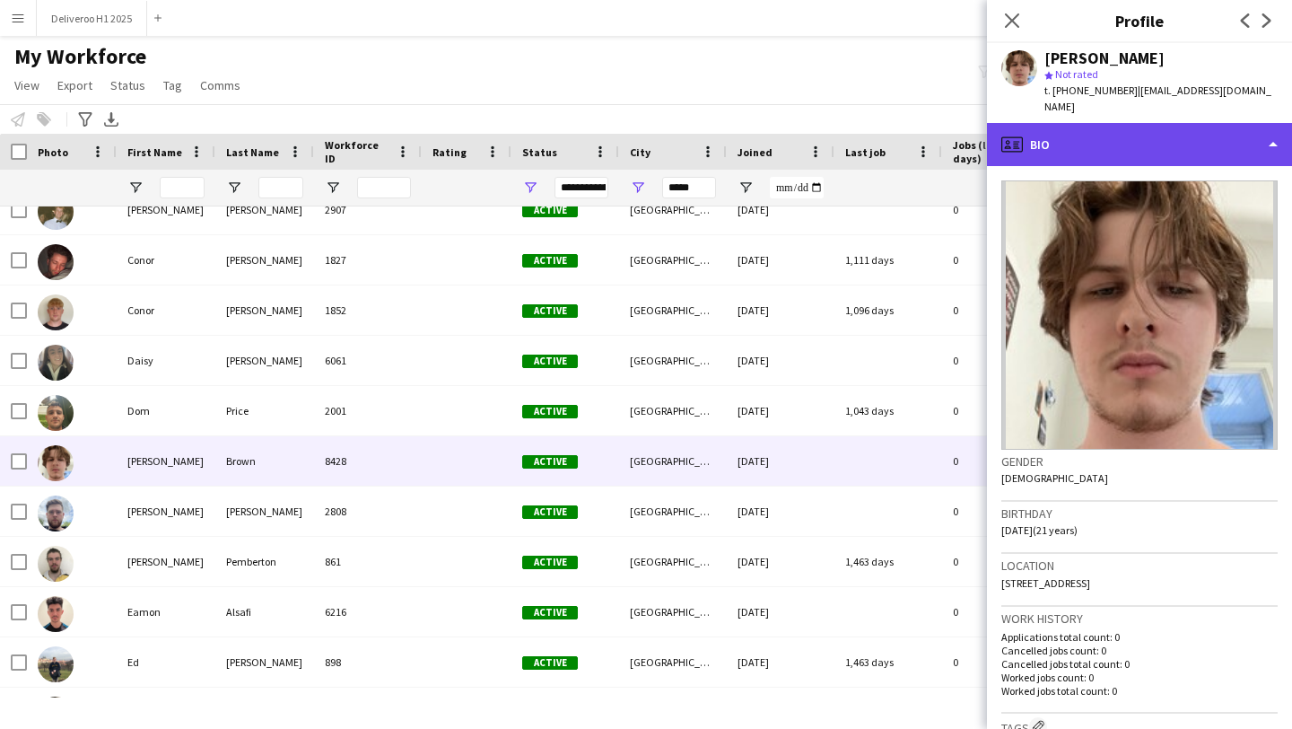
click at [1090, 135] on div "profile Bio" at bounding box center [1139, 144] width 305 height 43
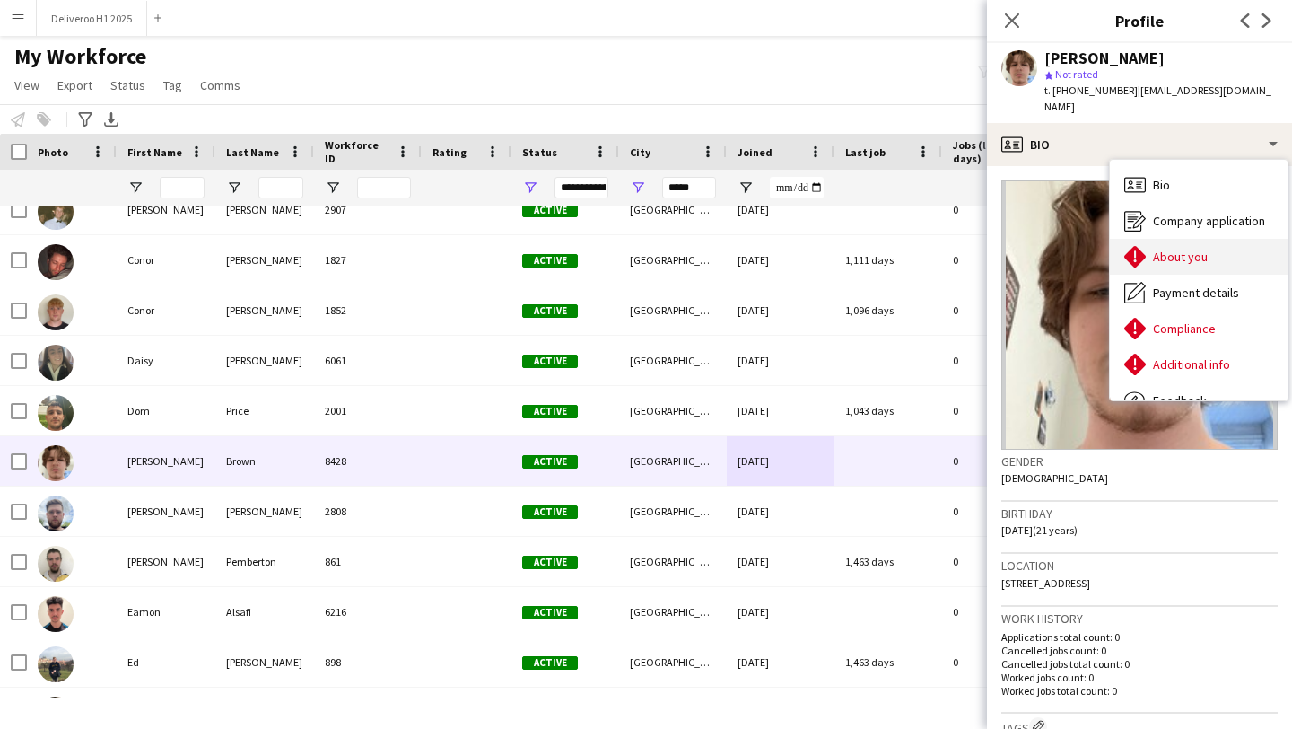
click at [1129, 246] on icon "About you" at bounding box center [1135, 257] width 22 height 22
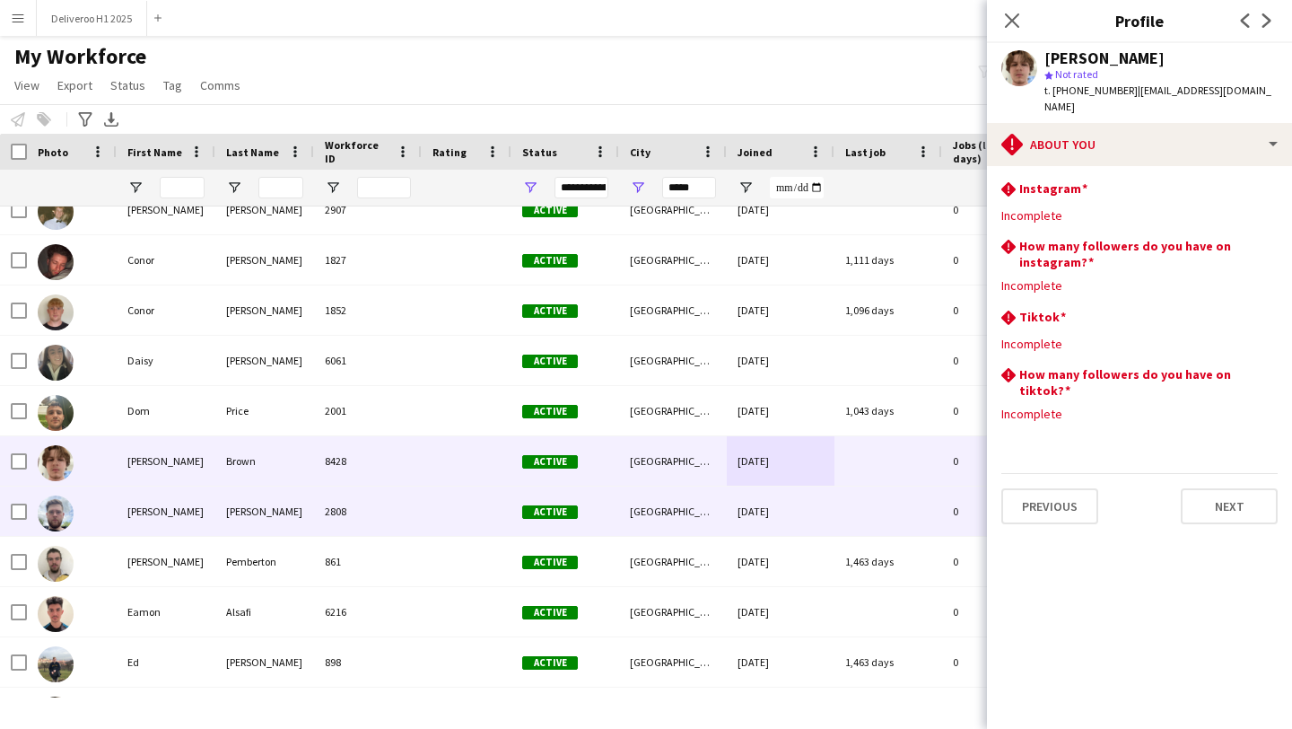
click at [902, 513] on div at bounding box center [888, 510] width 108 height 49
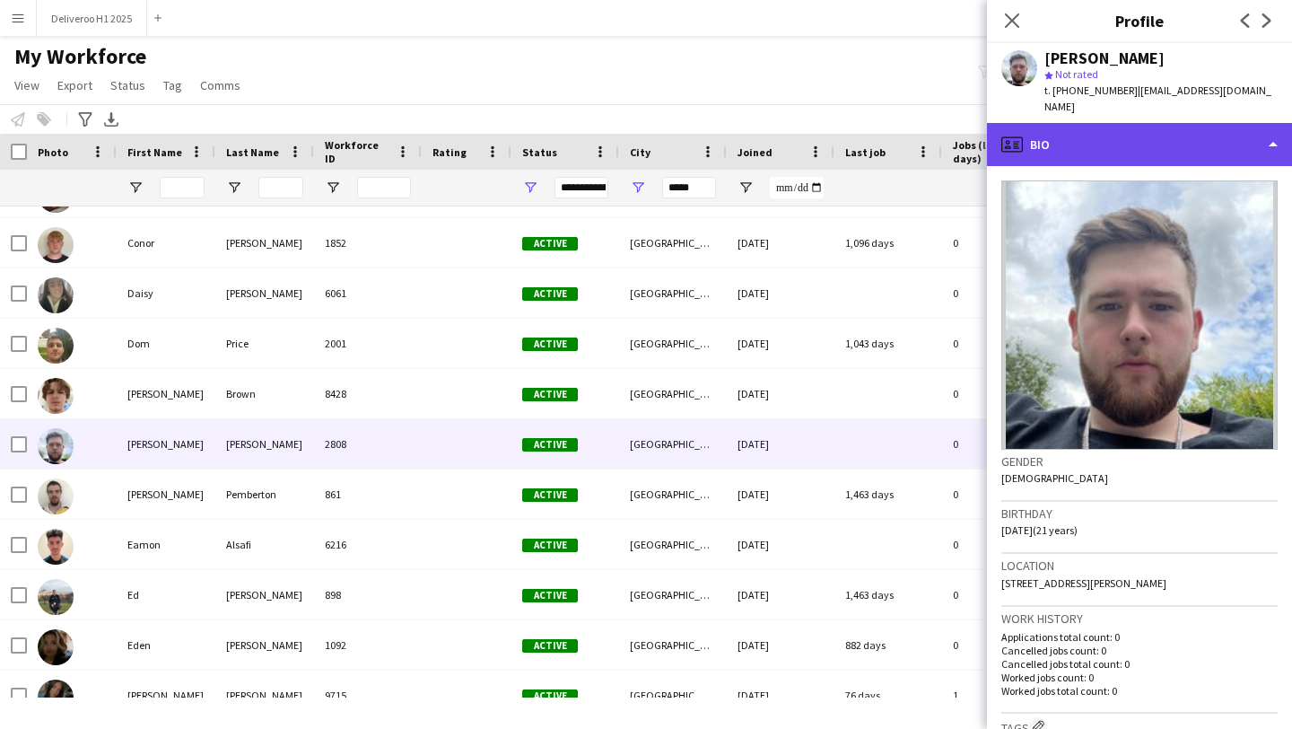
click at [1073, 146] on div "profile Bio" at bounding box center [1139, 144] width 305 height 43
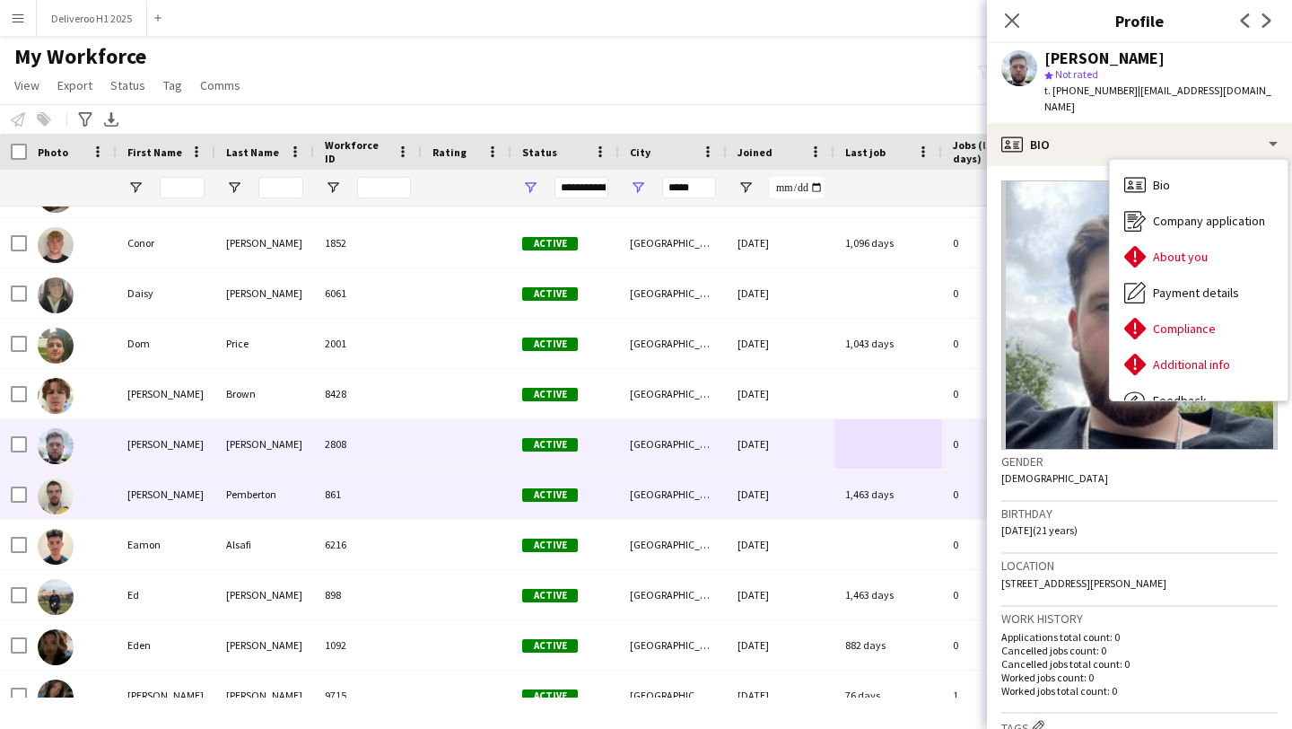
click at [902, 483] on div "1,463 days" at bounding box center [888, 493] width 108 height 49
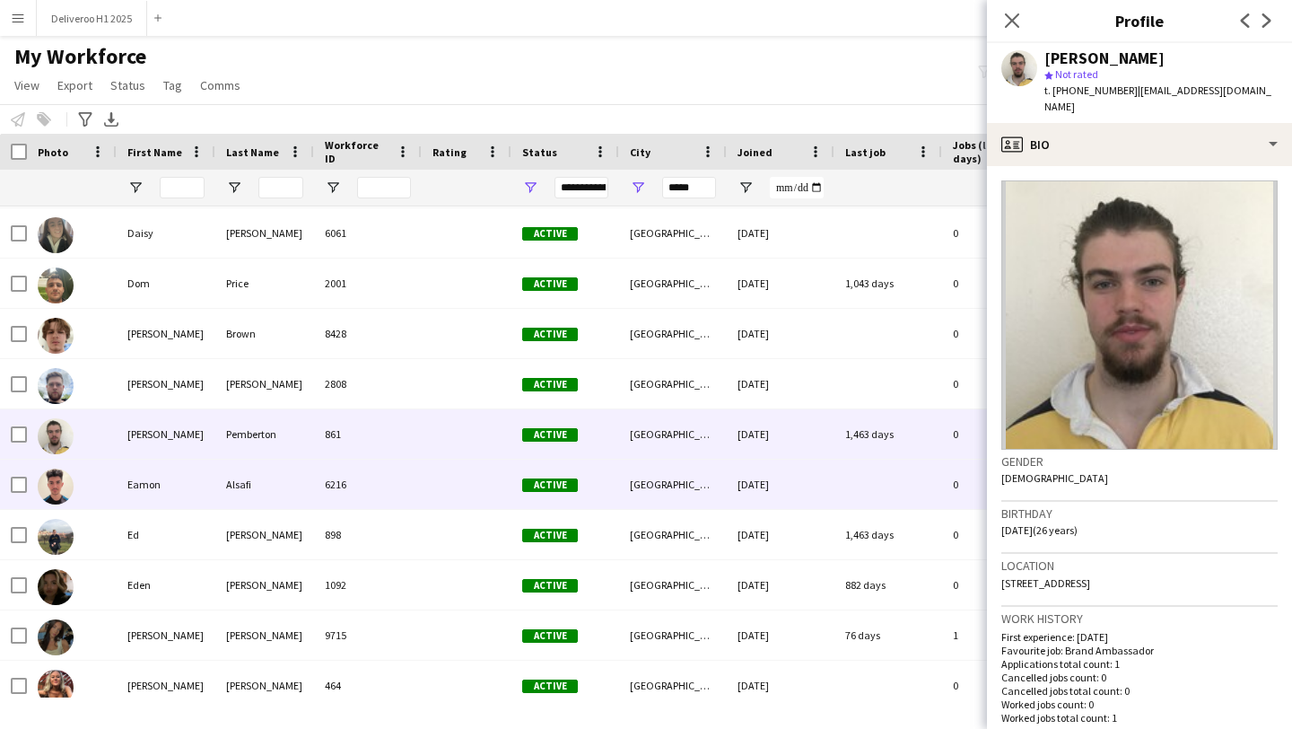
click at [901, 483] on div at bounding box center [888, 483] width 108 height 49
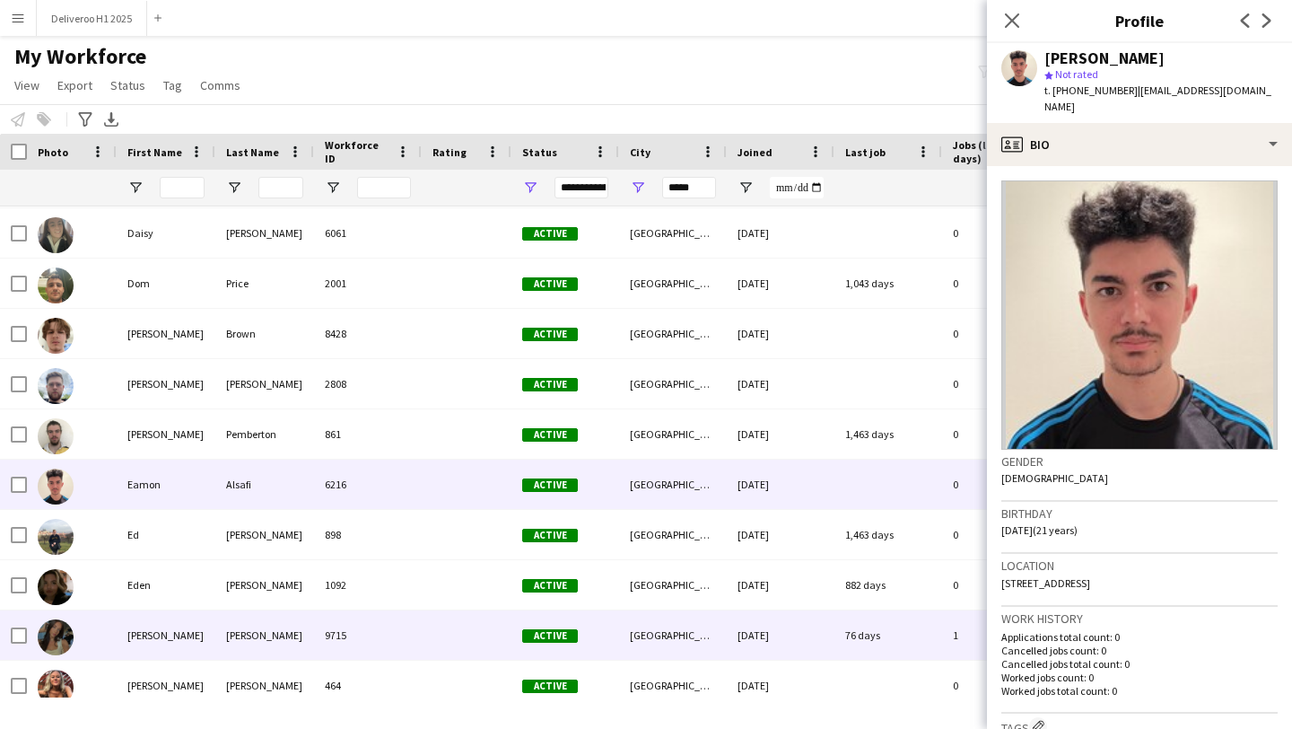
click at [834, 624] on div "[DATE]" at bounding box center [781, 634] width 108 height 49
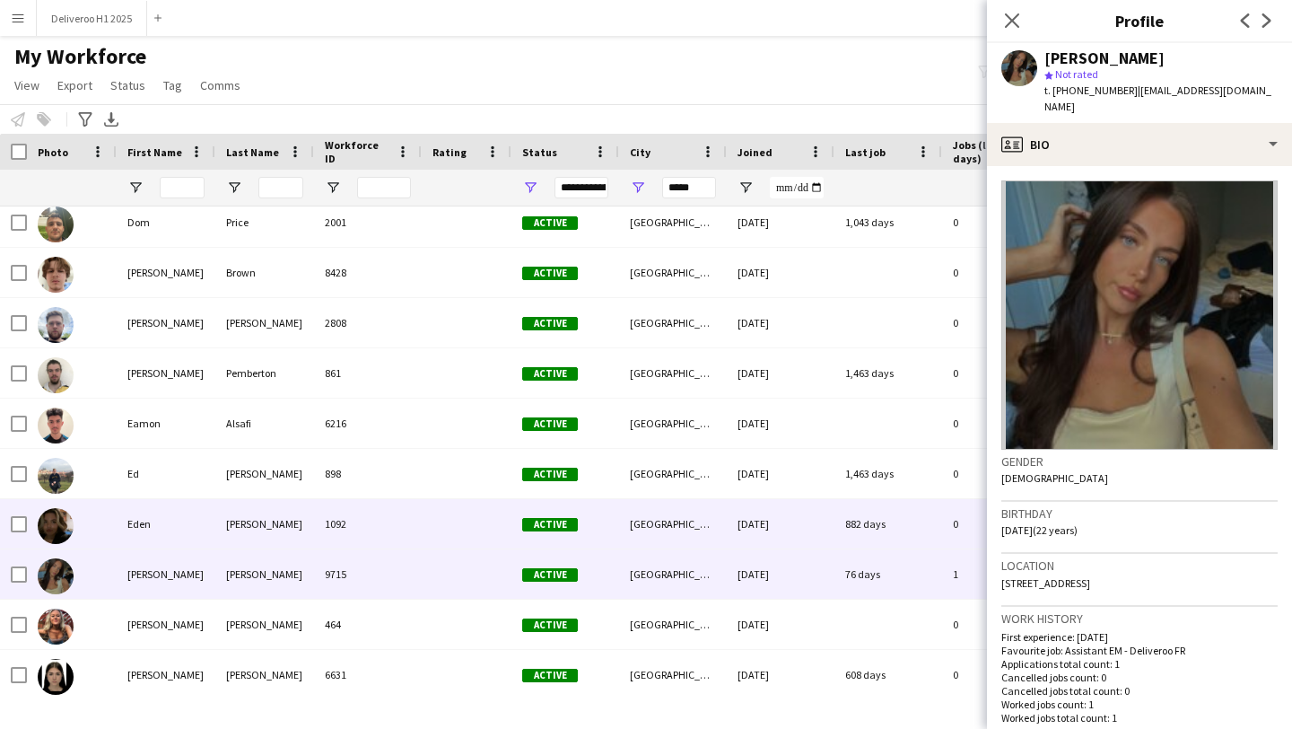
click at [894, 528] on div "882 days" at bounding box center [888, 523] width 108 height 49
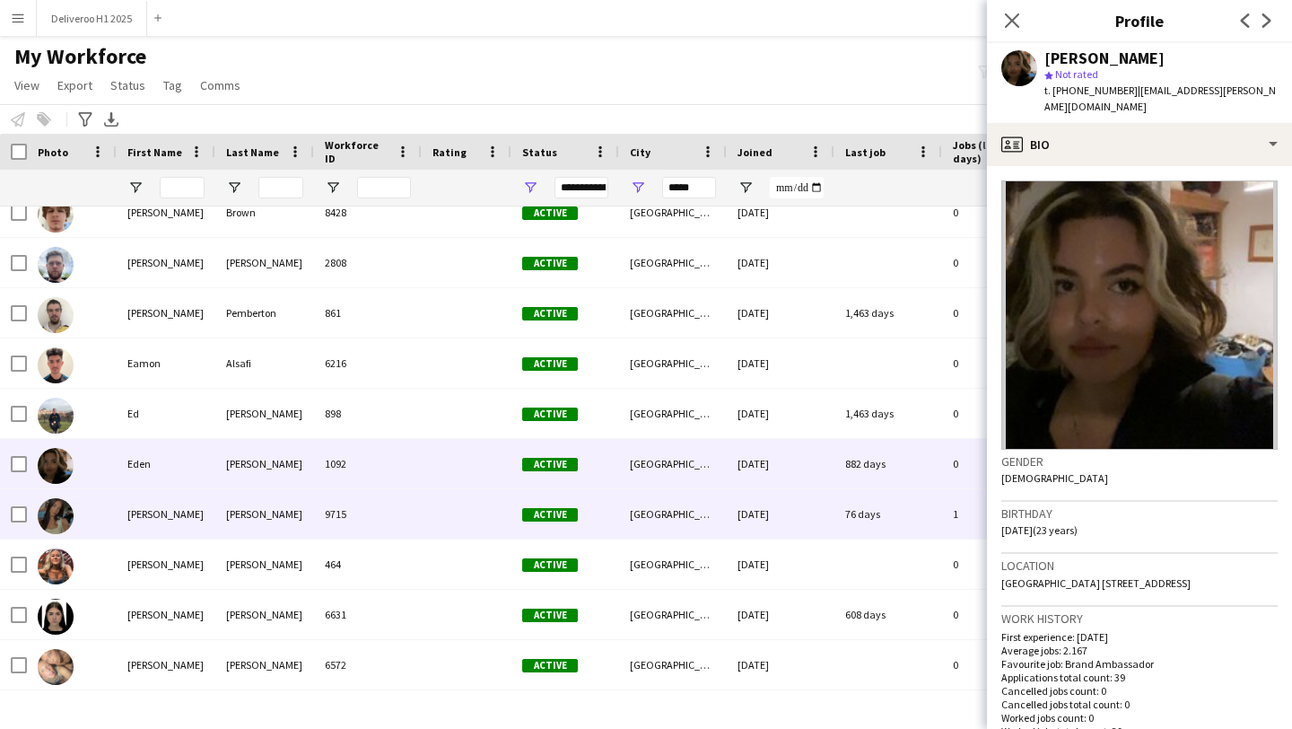
click at [894, 528] on div "76 days" at bounding box center [888, 513] width 108 height 49
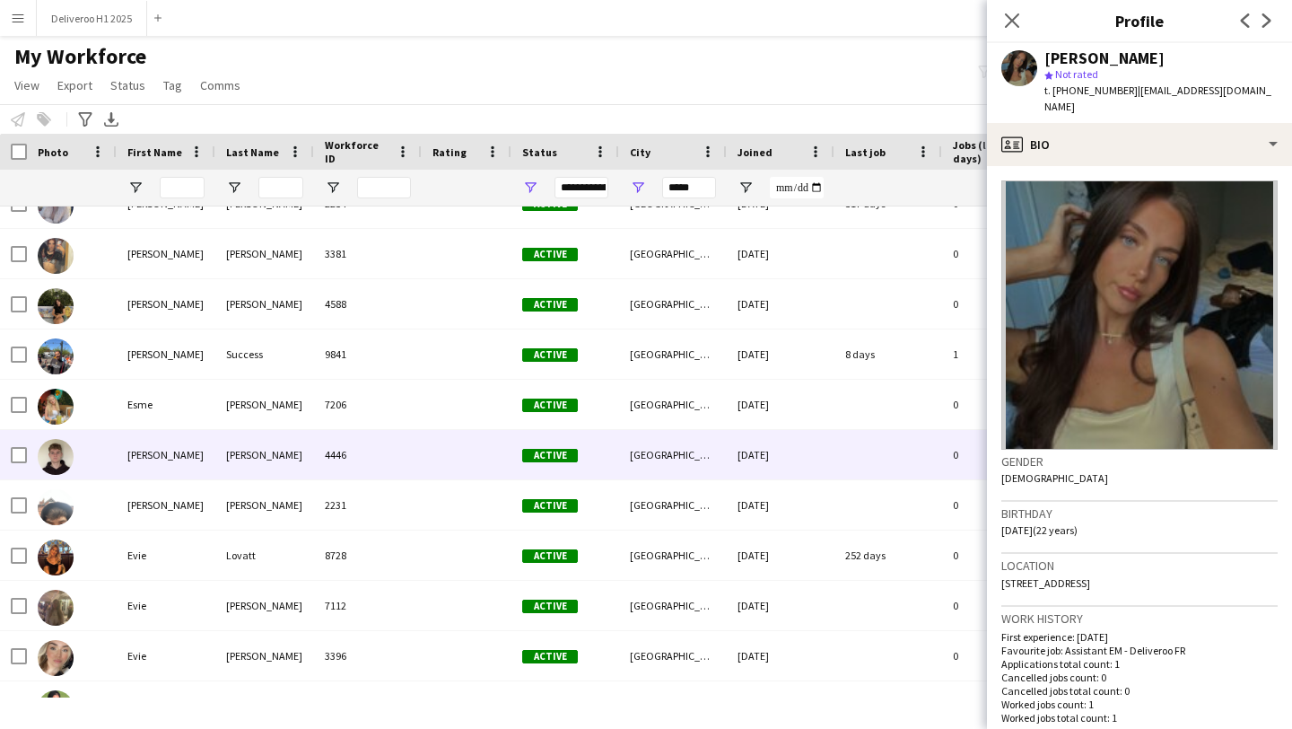
click at [889, 474] on div at bounding box center [888, 454] width 108 height 49
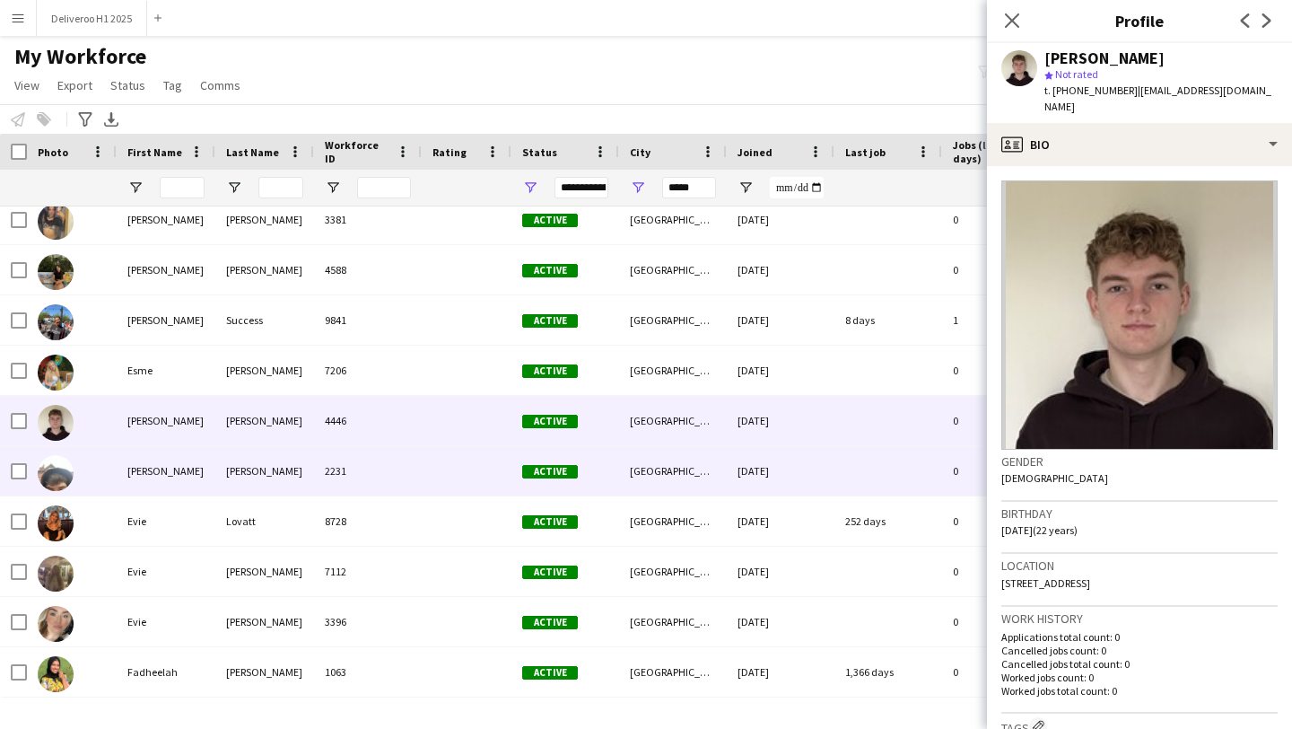
click at [889, 473] on div at bounding box center [888, 470] width 108 height 49
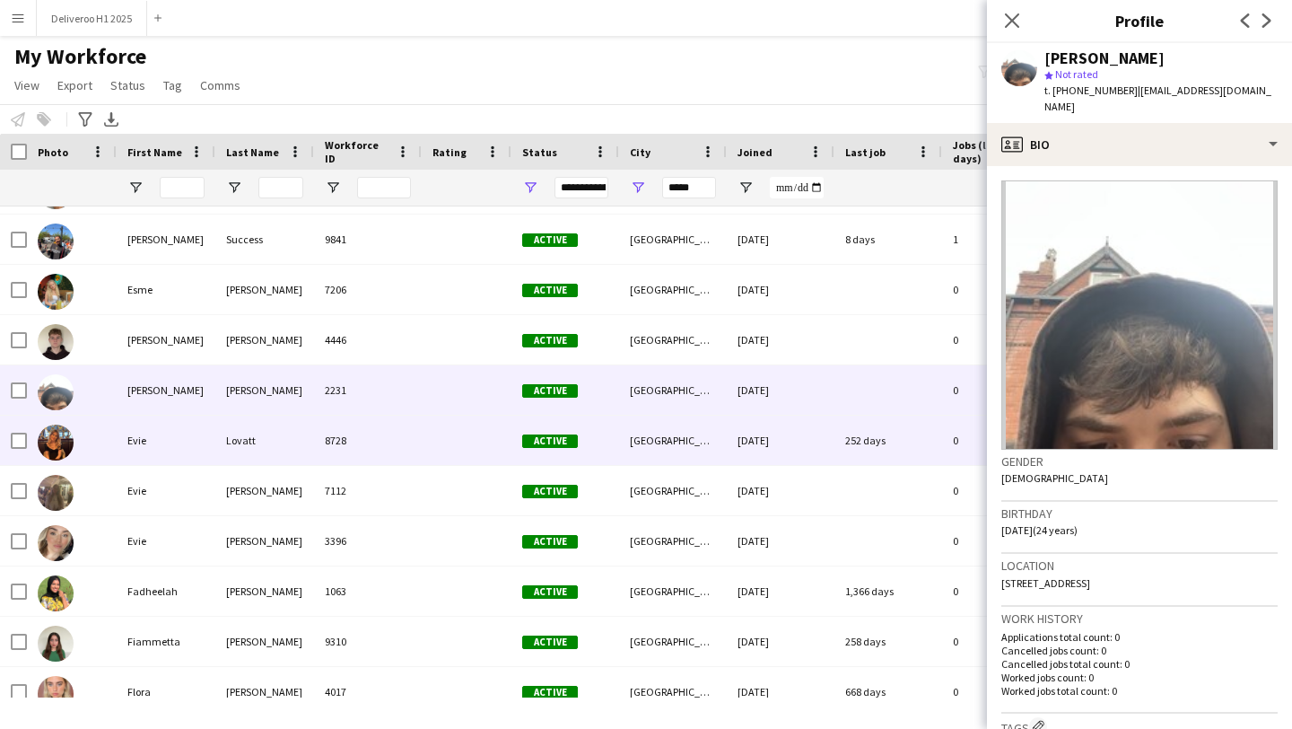
click at [896, 441] on div "252 days" at bounding box center [888, 439] width 108 height 49
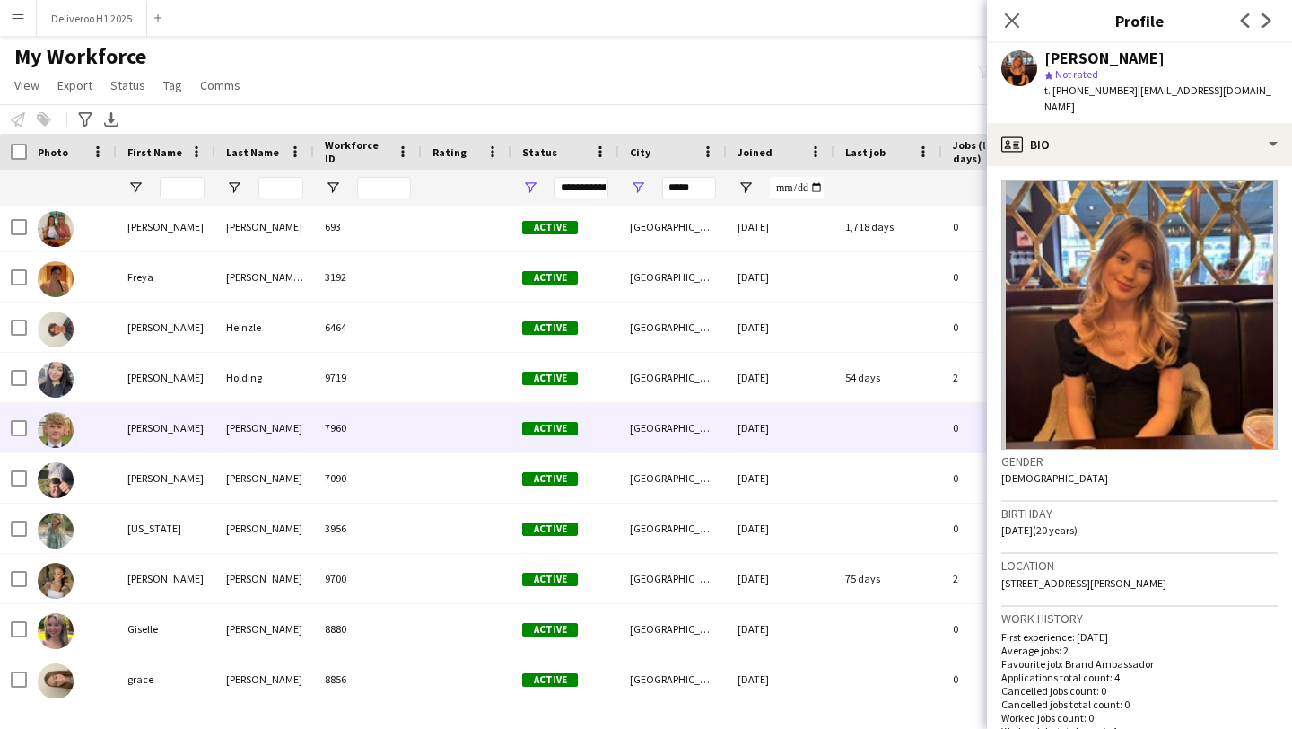
click at [898, 430] on div at bounding box center [888, 427] width 108 height 49
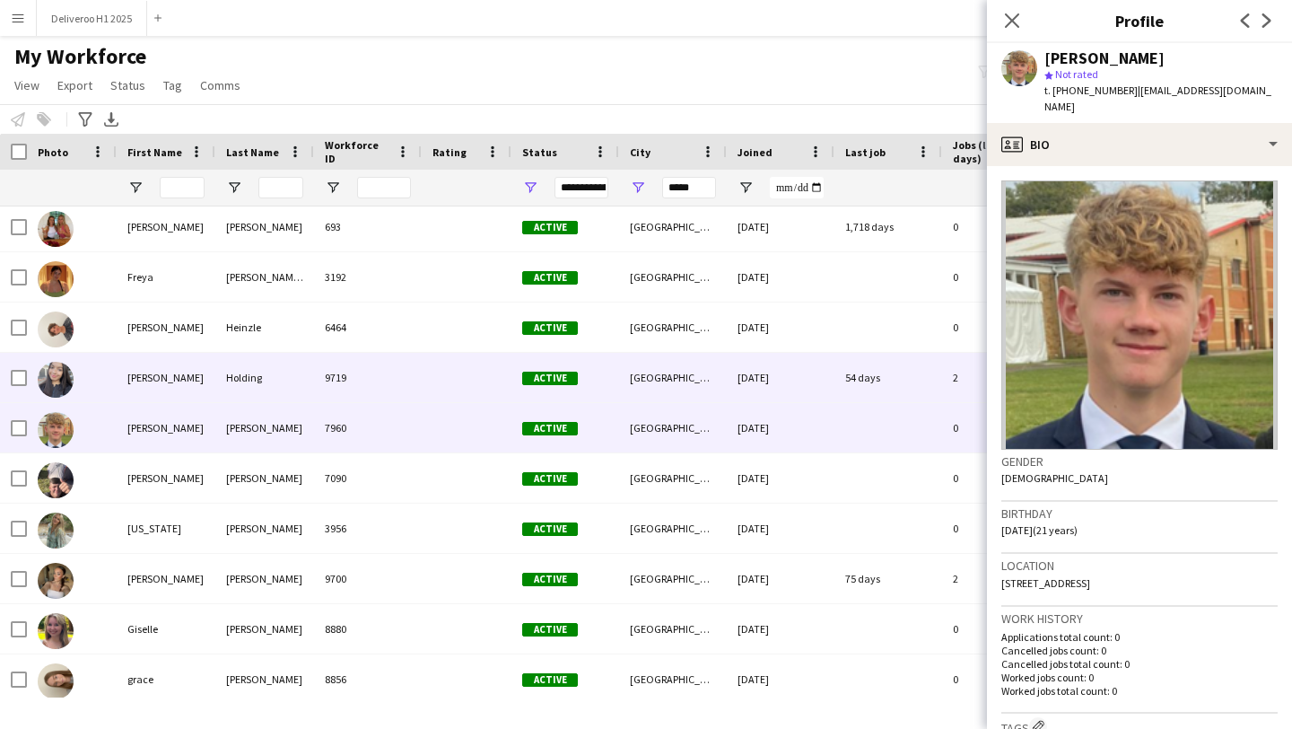
click at [906, 387] on div "54 days" at bounding box center [888, 377] width 108 height 49
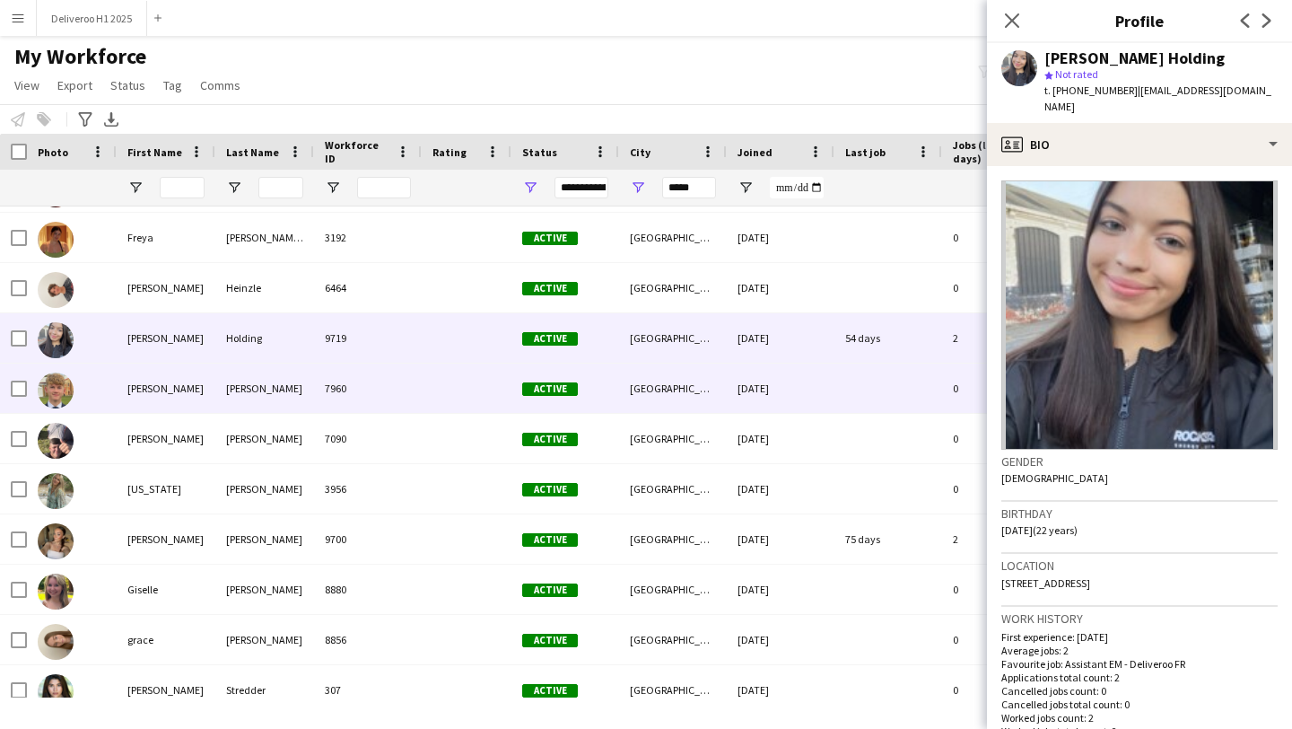
click at [911, 406] on div at bounding box center [888, 387] width 108 height 49
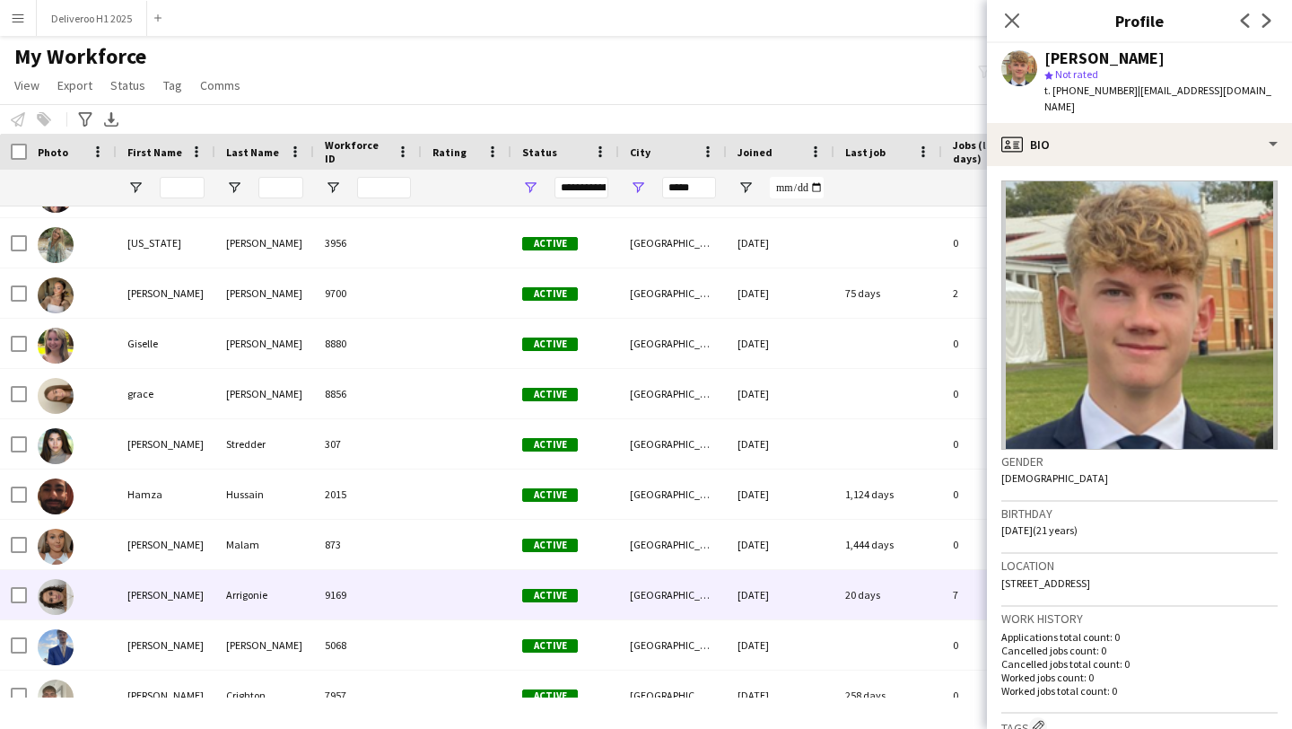
click at [901, 581] on div "20 days" at bounding box center [888, 594] width 108 height 49
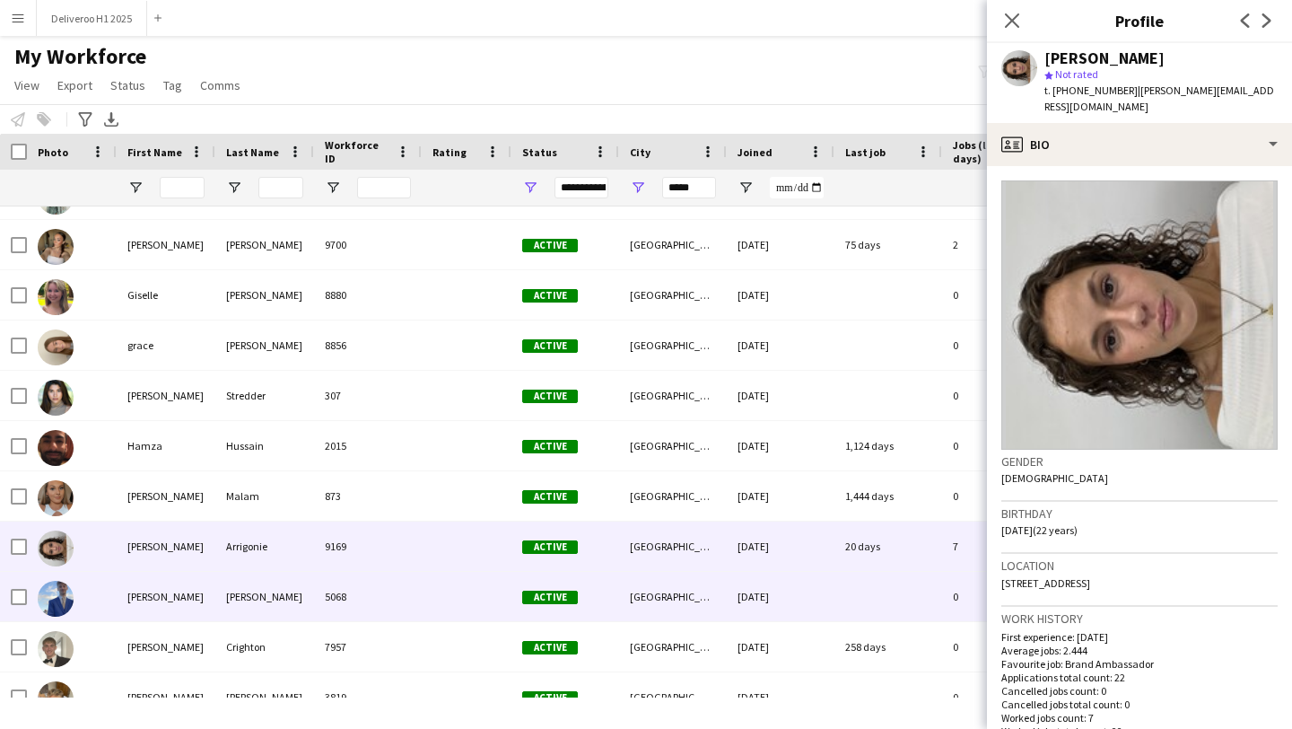
click at [901, 581] on div at bounding box center [888, 596] width 108 height 49
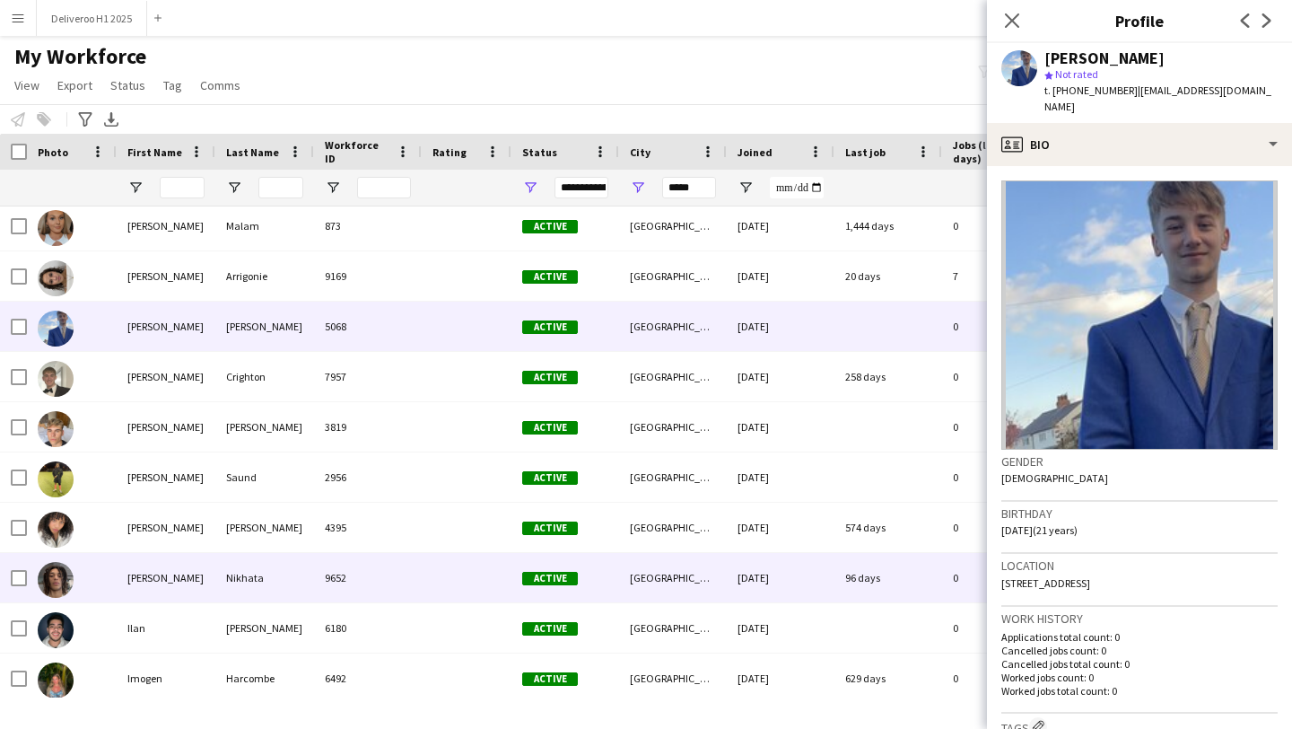
click at [904, 579] on div "96 days" at bounding box center [888, 577] width 108 height 49
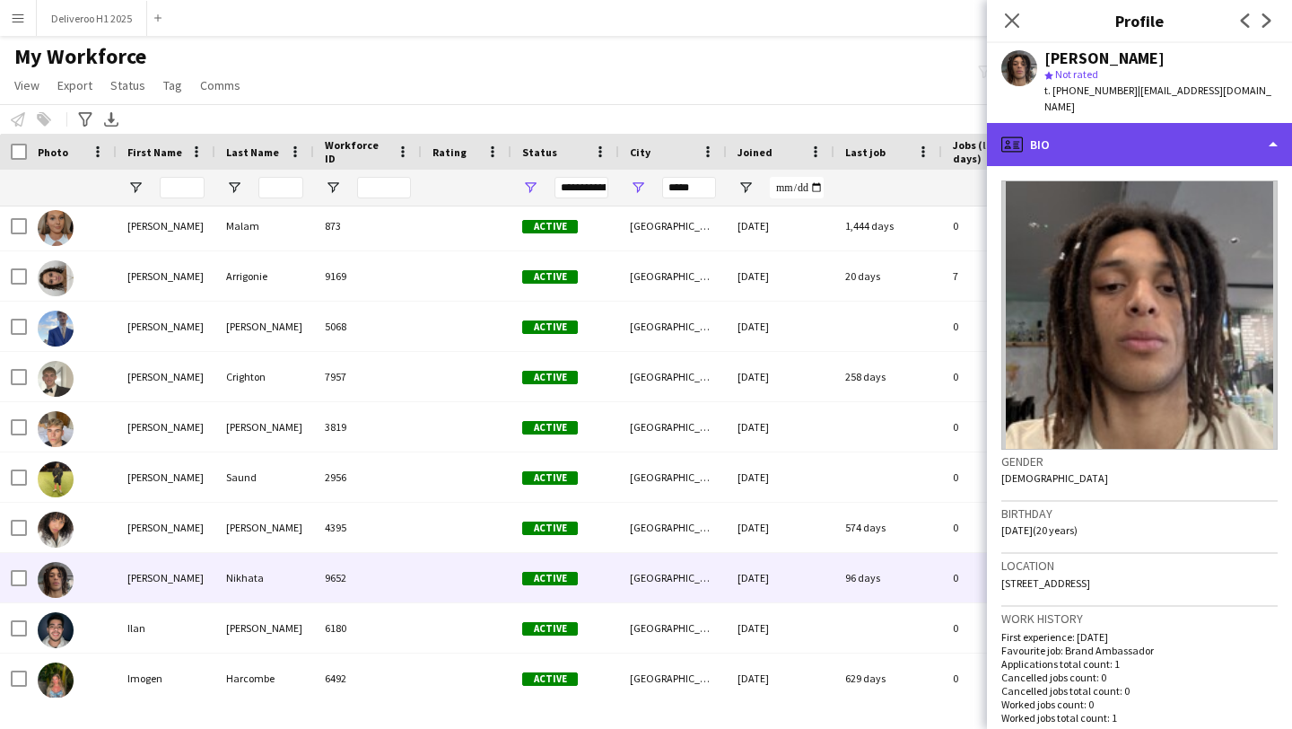
click at [1099, 140] on div "profile Bio" at bounding box center [1139, 144] width 305 height 43
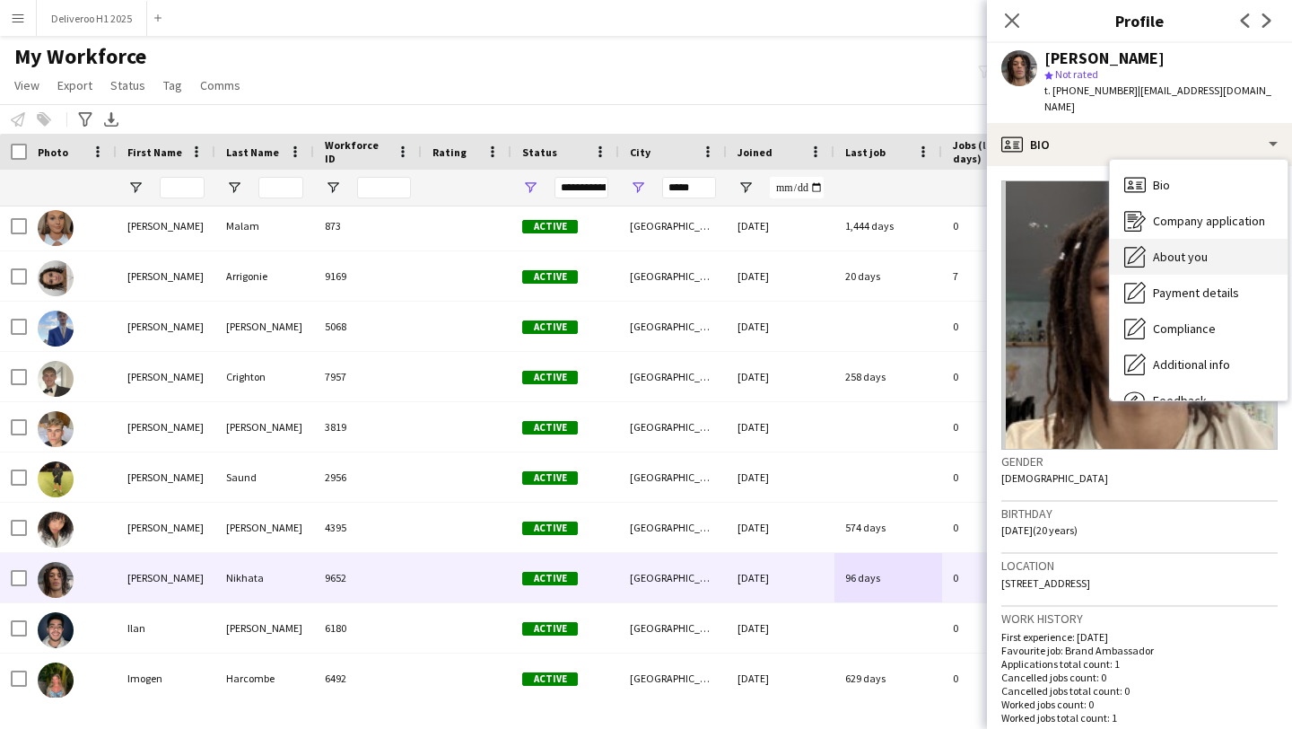
click at [1155, 249] on span "About you" at bounding box center [1180, 257] width 55 height 16
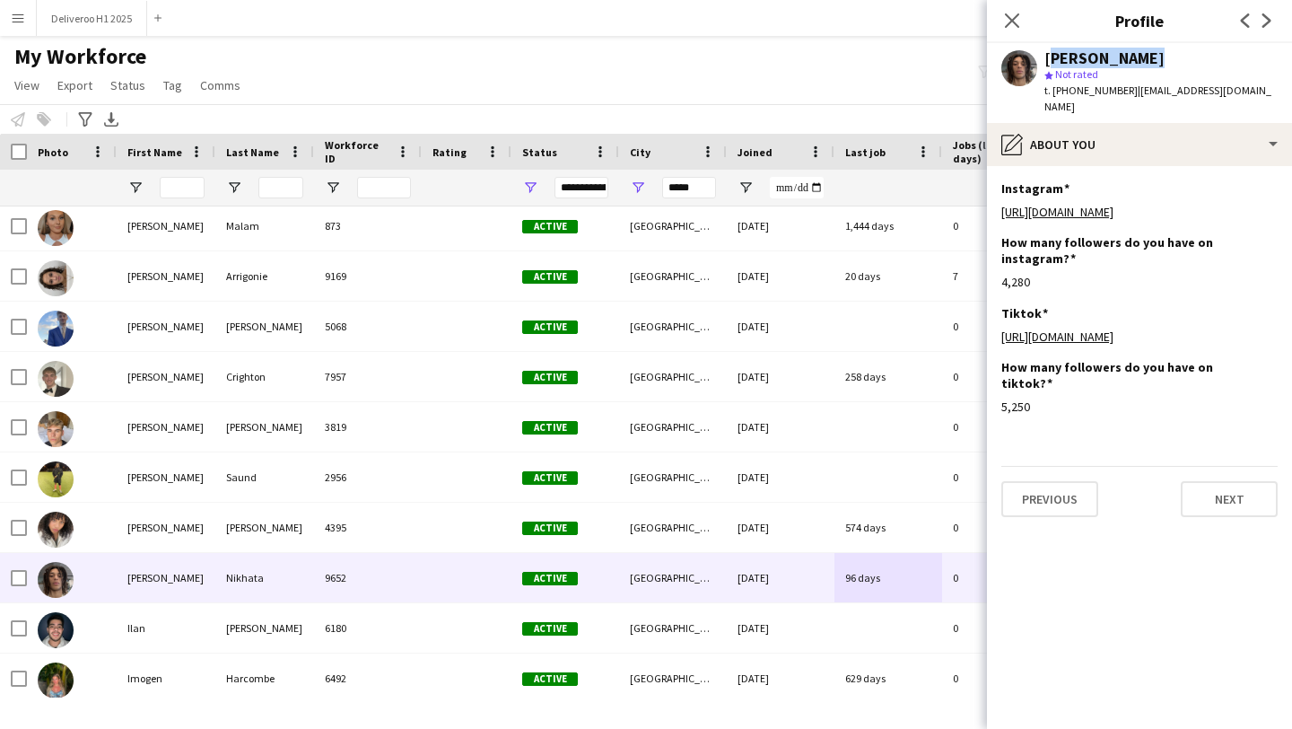
drag, startPoint x: 1045, startPoint y: 58, endPoint x: 1179, endPoint y: 53, distance: 133.8
click at [1183, 58] on div "[PERSON_NAME]" at bounding box center [1160, 58] width 233 height 16
copy div "[PERSON_NAME]"
drag, startPoint x: 1126, startPoint y: 89, endPoint x: 1054, endPoint y: 93, distance: 71.9
click at [1054, 93] on span "t. [PHONE_NUMBER]" at bounding box center [1090, 89] width 93 height 13
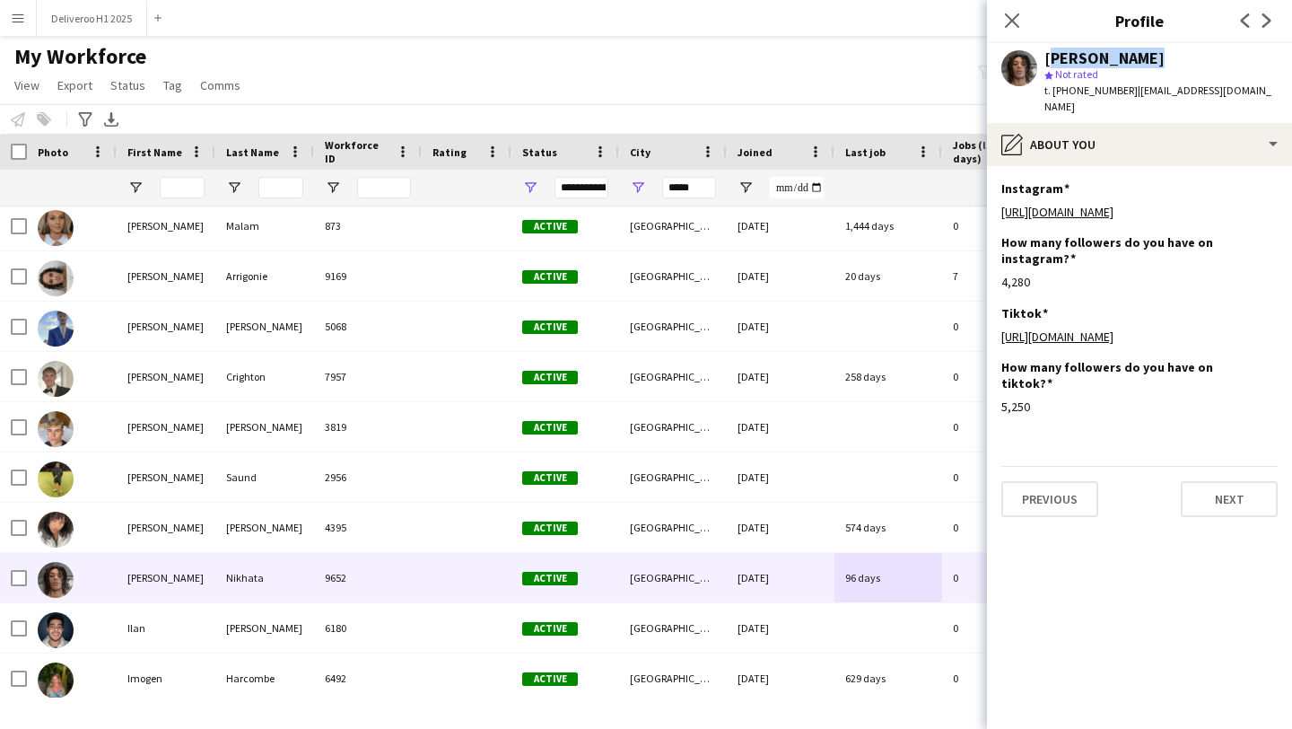
copy span "[PHONE_NUMBER]"
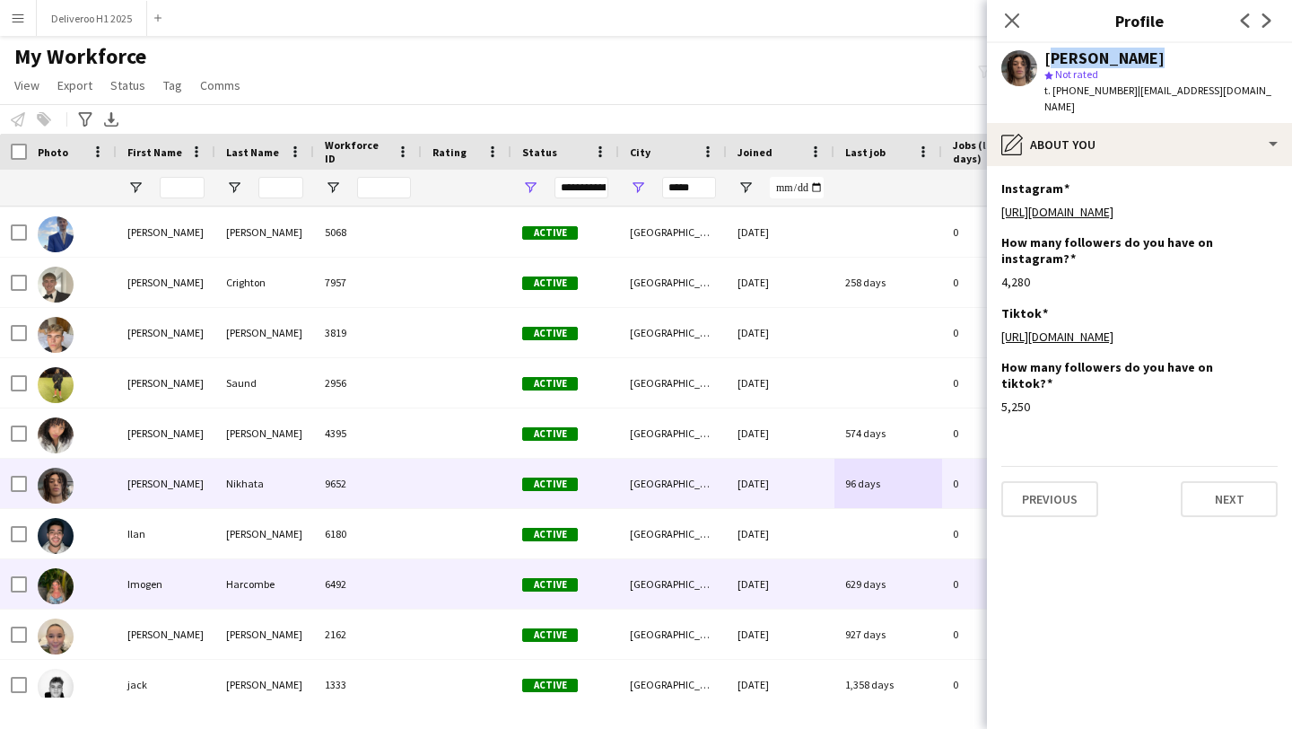
scroll to position [5132, 0]
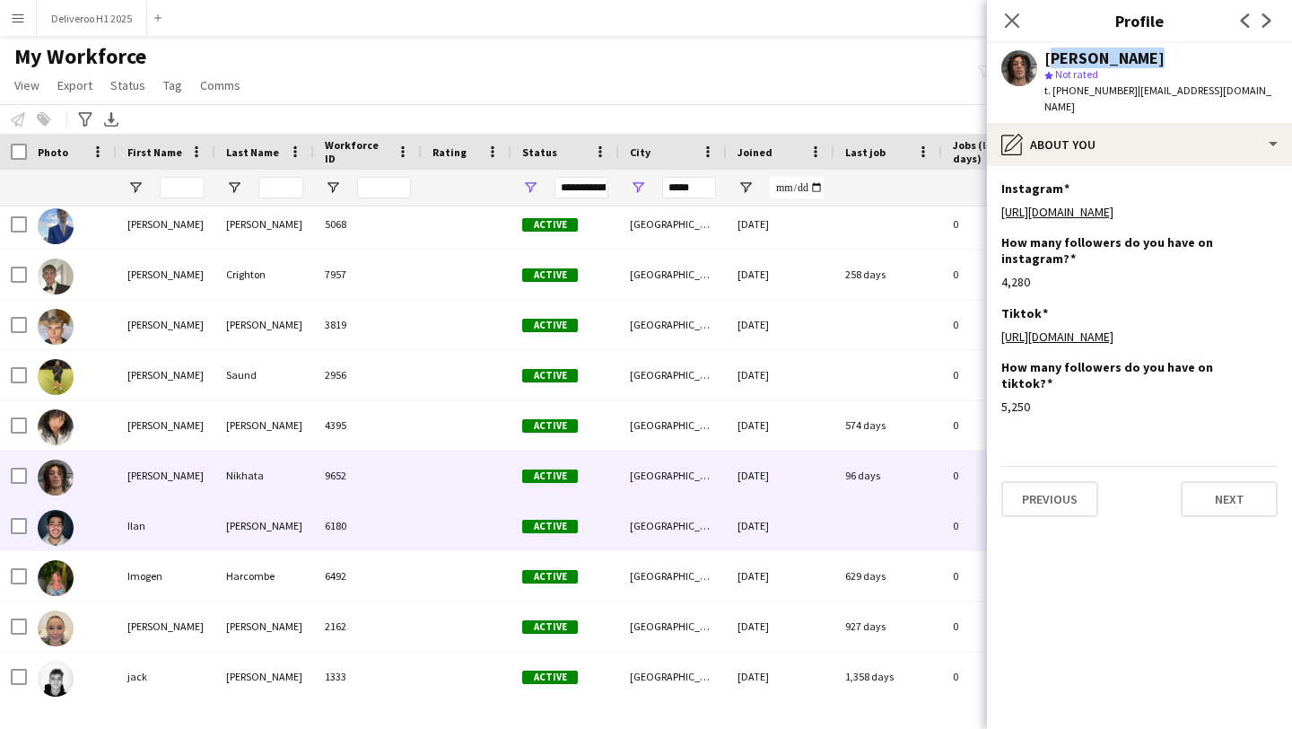
click at [599, 525] on div "Active" at bounding box center [565, 525] width 108 height 49
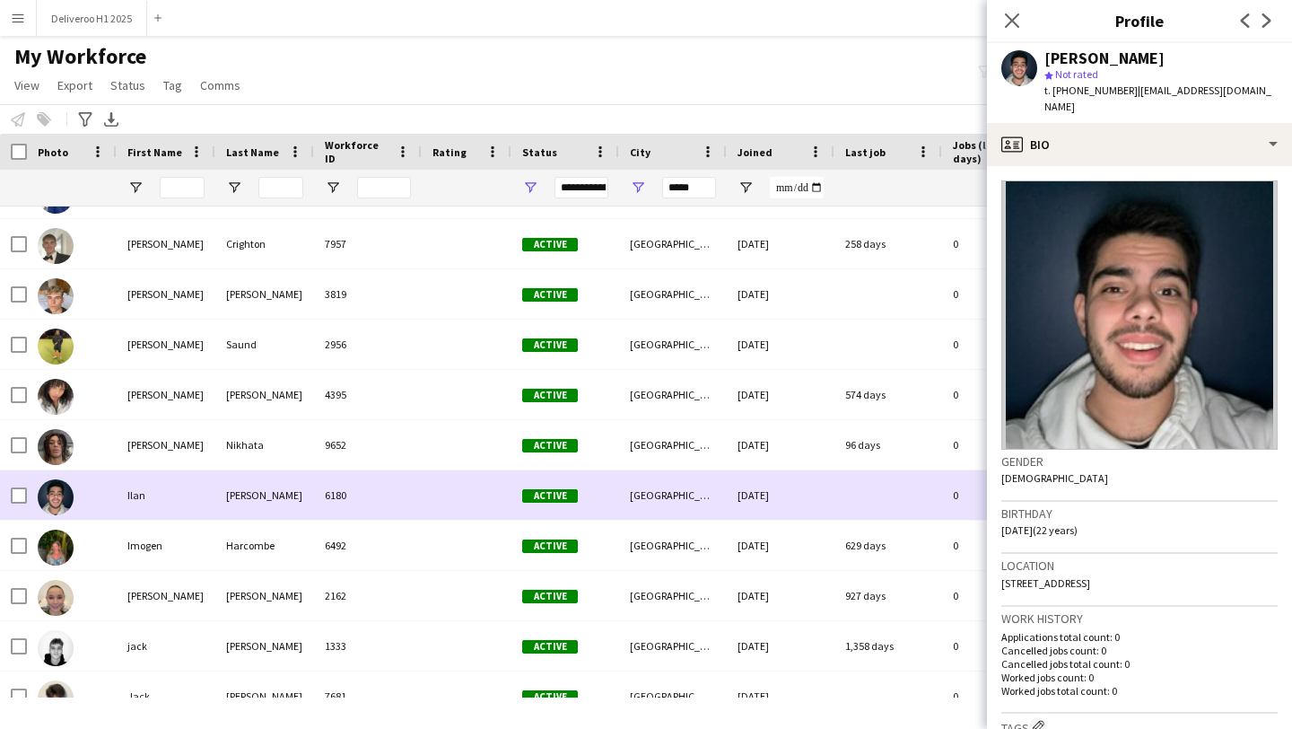
scroll to position [5164, 0]
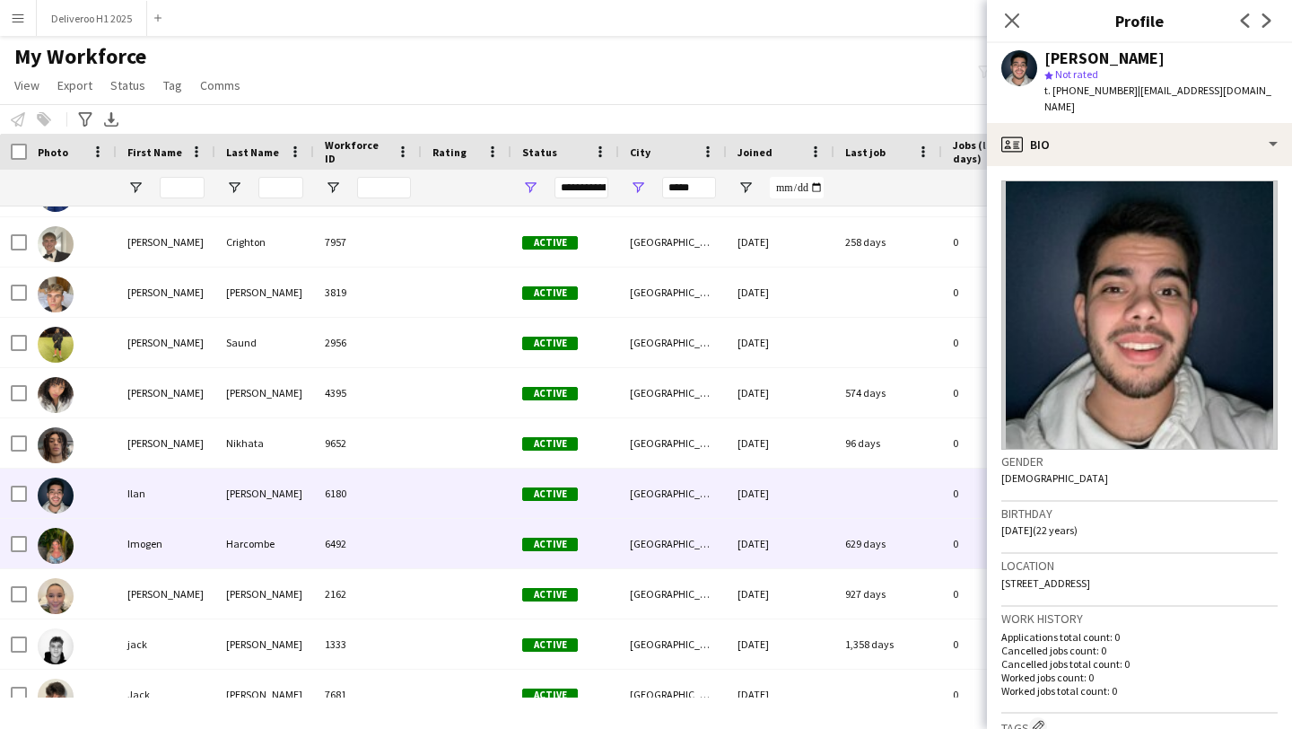
click at [598, 532] on div "Active" at bounding box center [565, 543] width 108 height 49
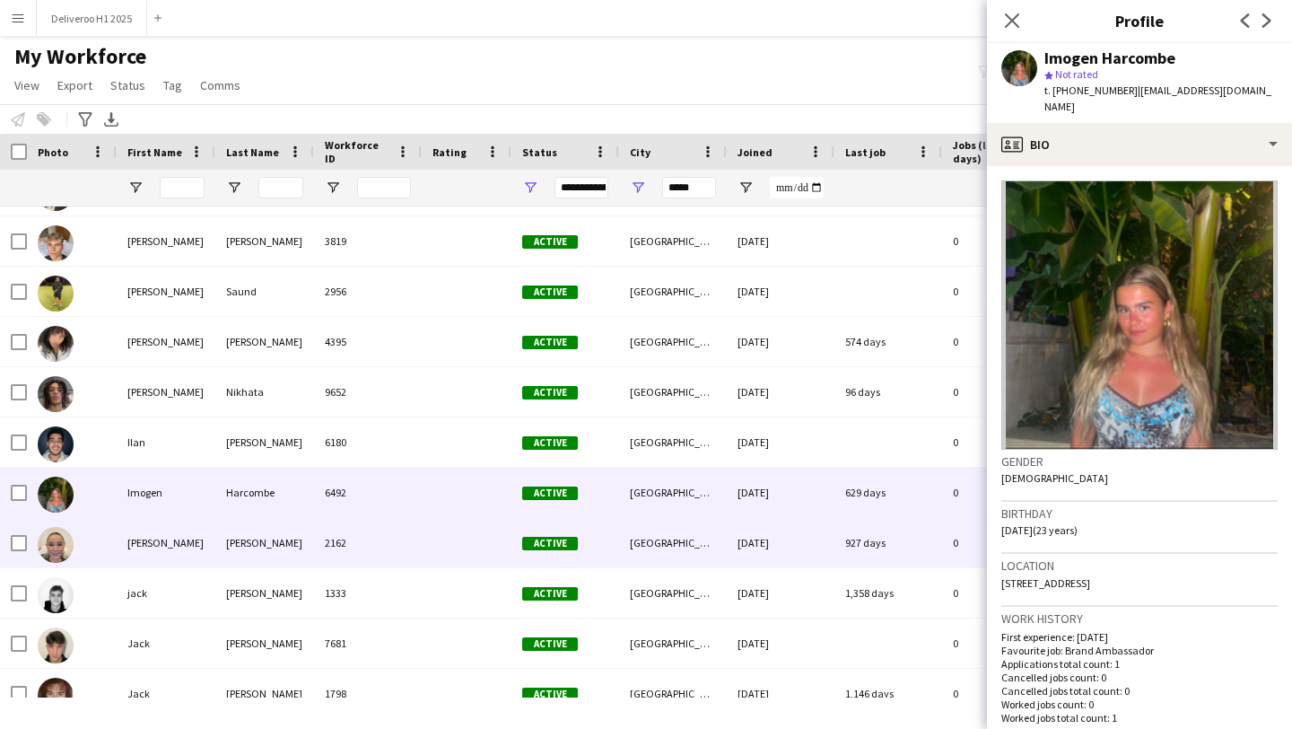
scroll to position [5224, 0]
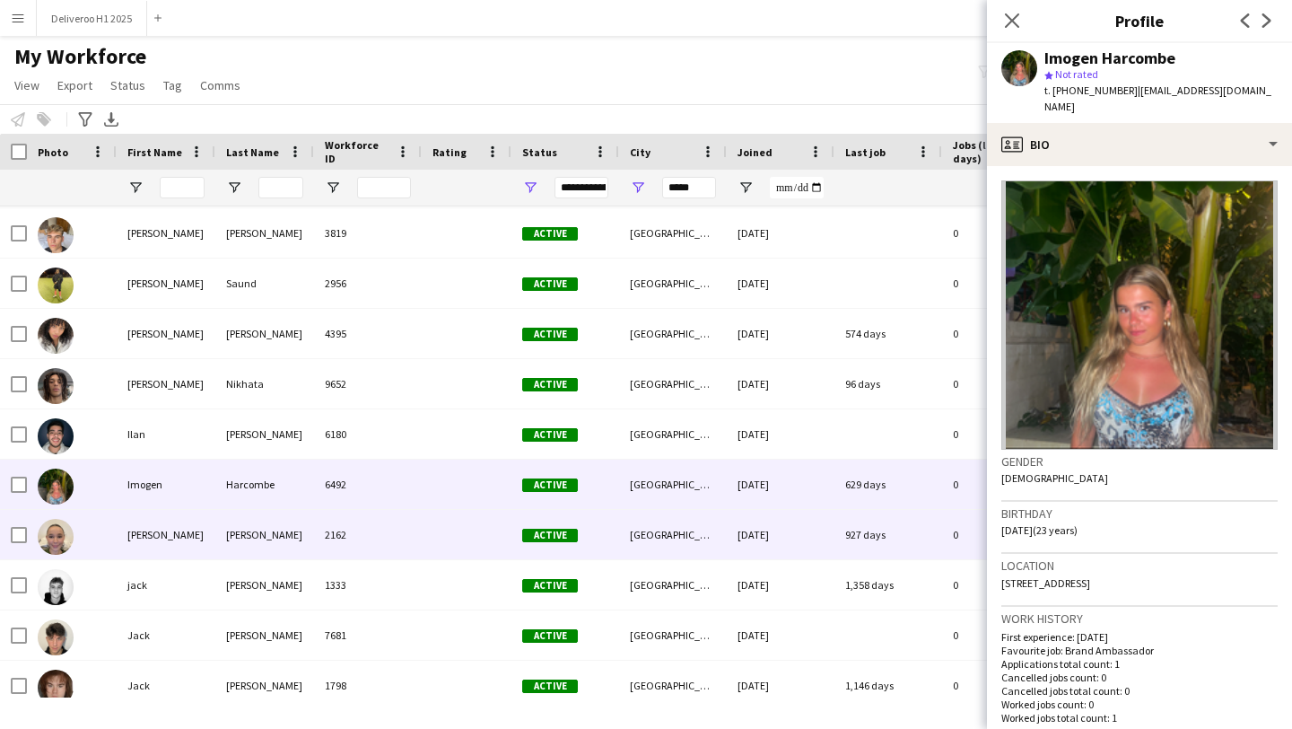
click at [598, 532] on div "Active" at bounding box center [565, 534] width 108 height 49
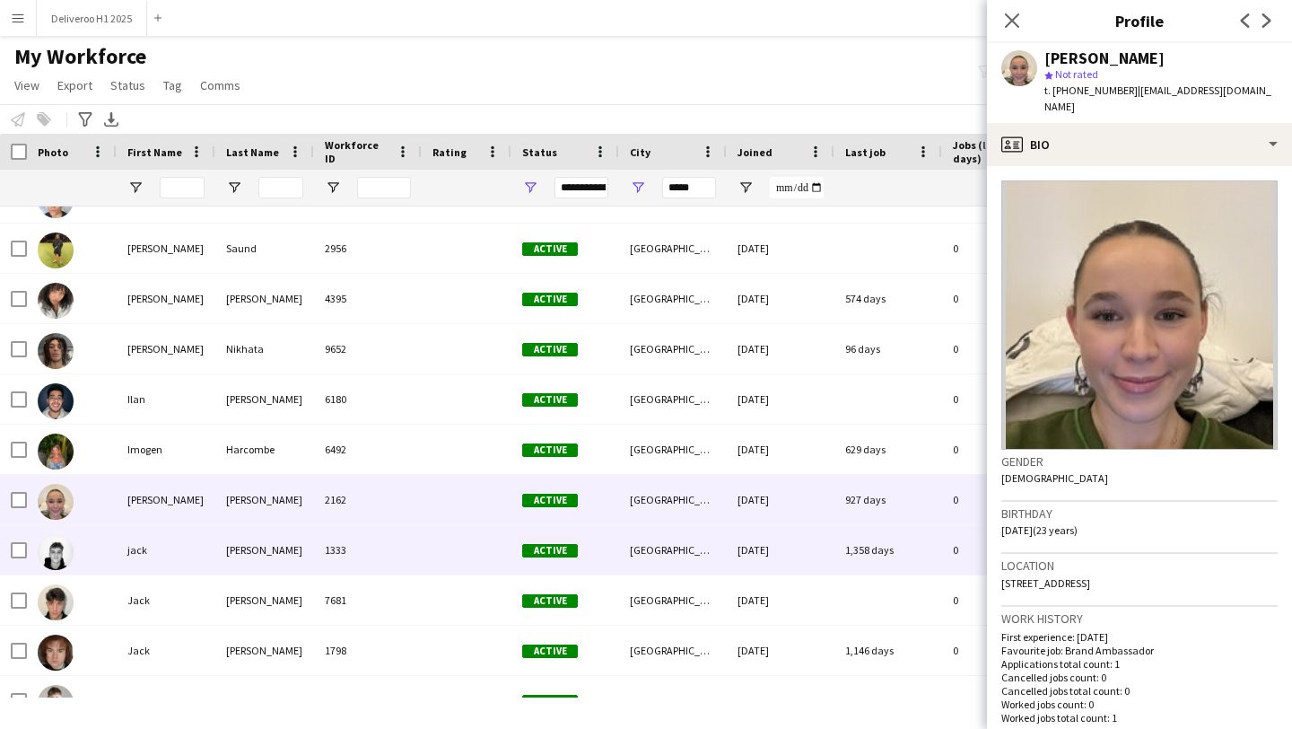
scroll to position [5272, 0]
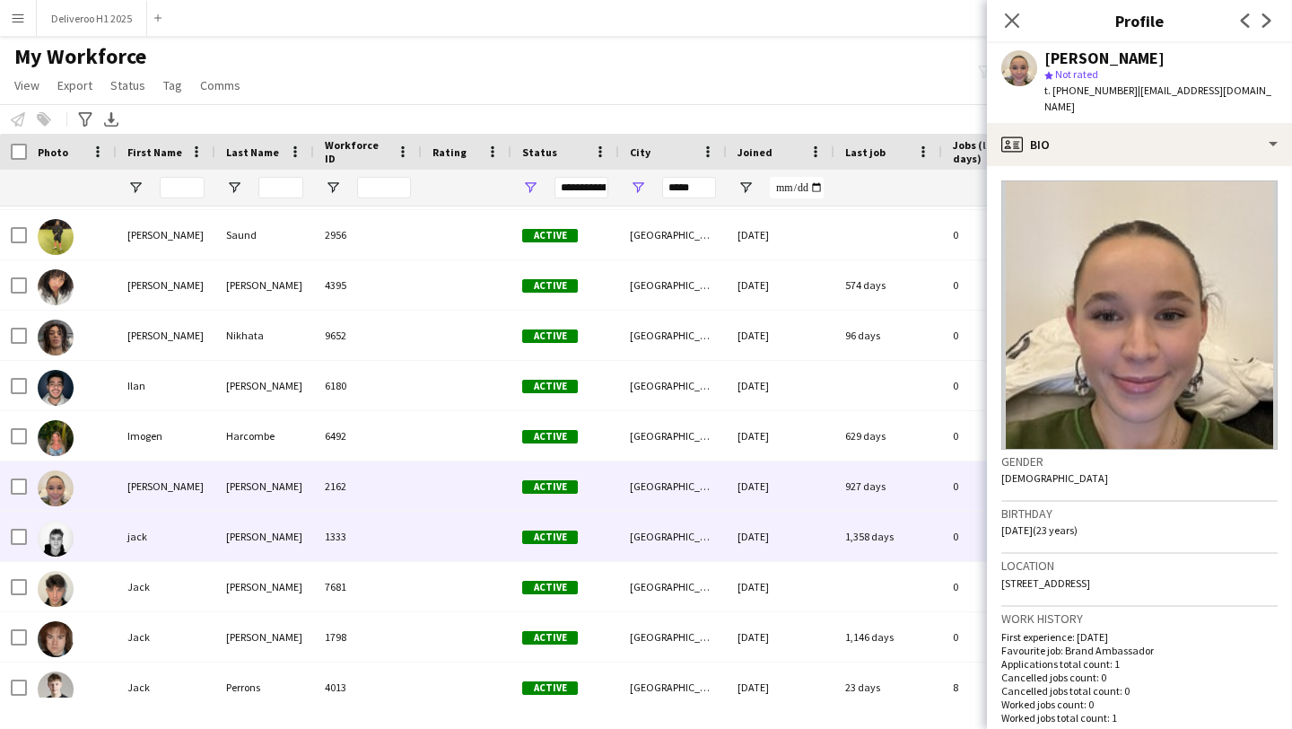
click at [598, 532] on div "Active" at bounding box center [565, 535] width 108 height 49
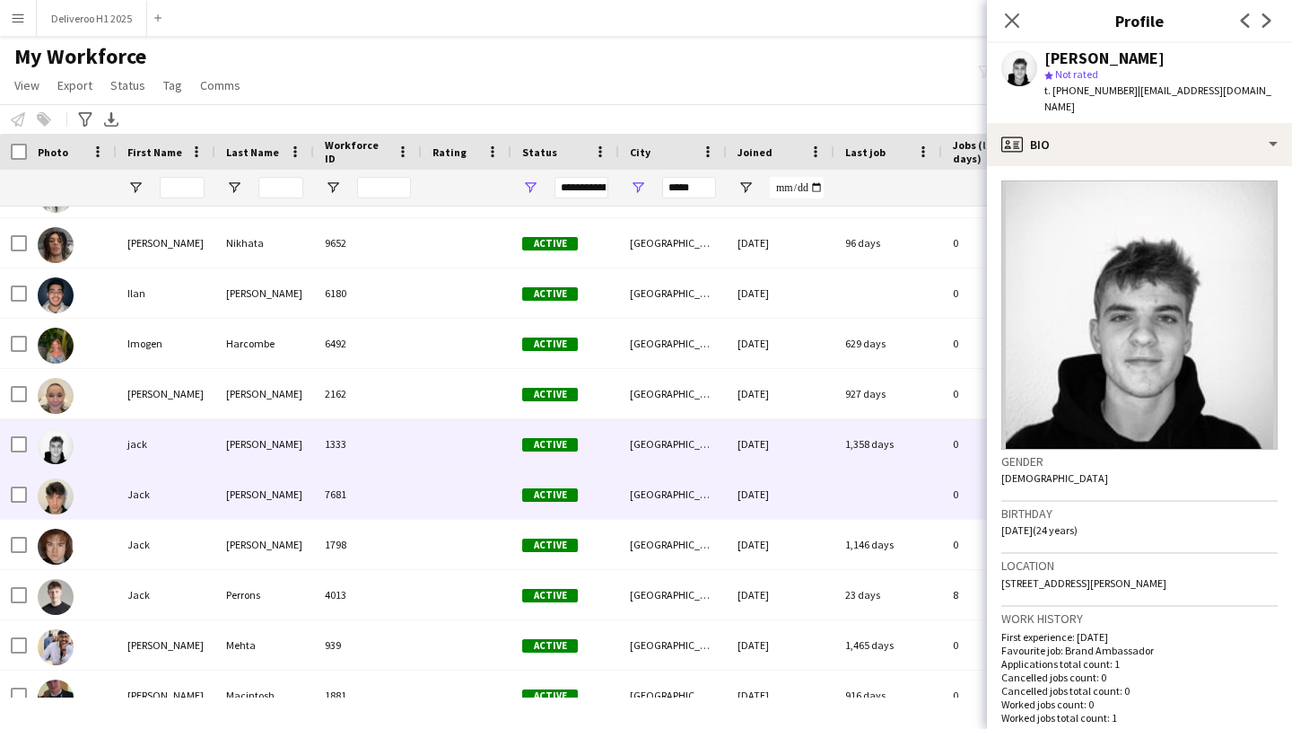
scroll to position [5371, 0]
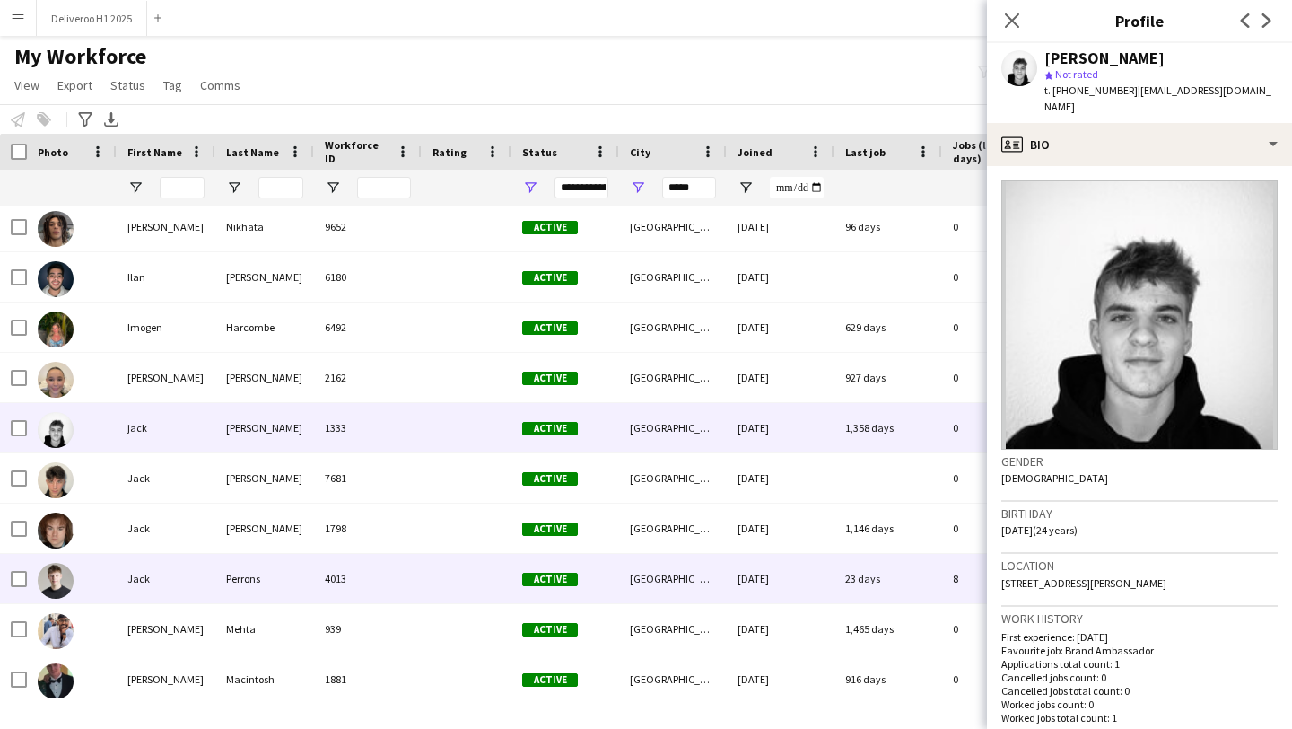
click at [597, 562] on div "Active" at bounding box center [565, 578] width 108 height 49
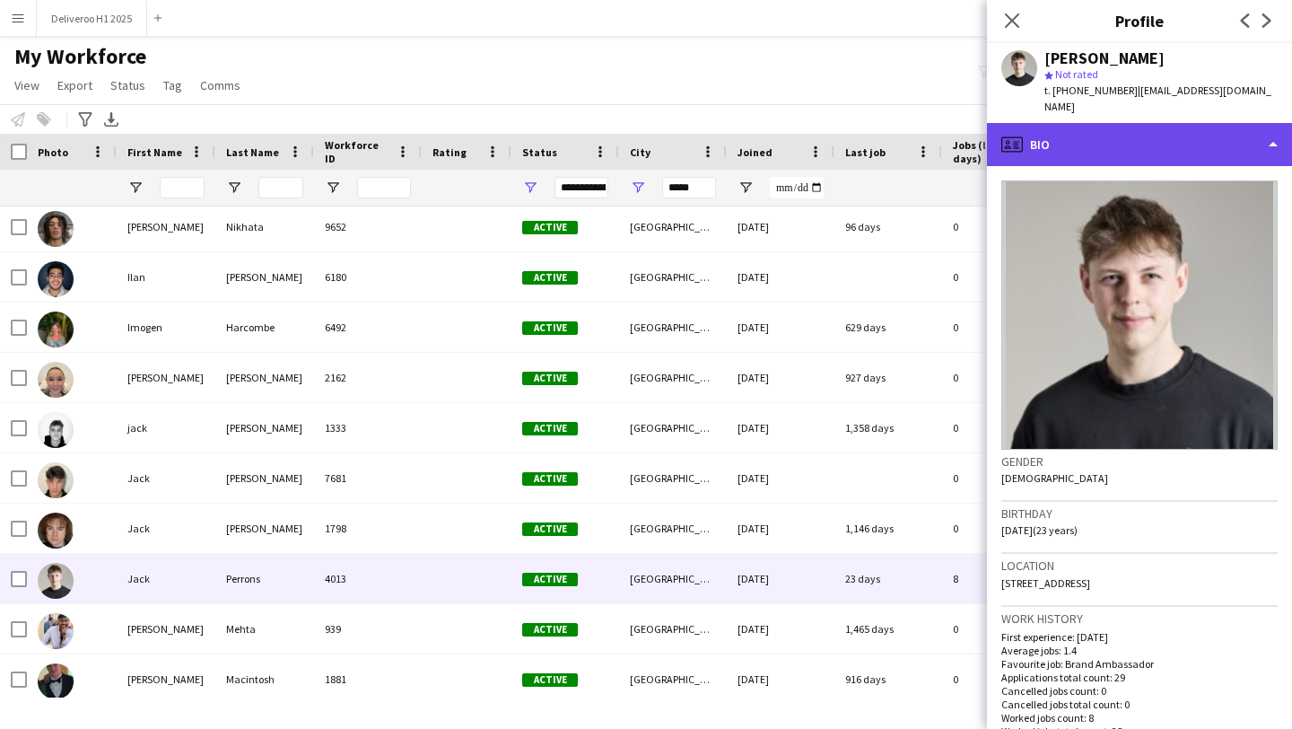
click at [1103, 144] on div "profile Bio" at bounding box center [1139, 144] width 305 height 43
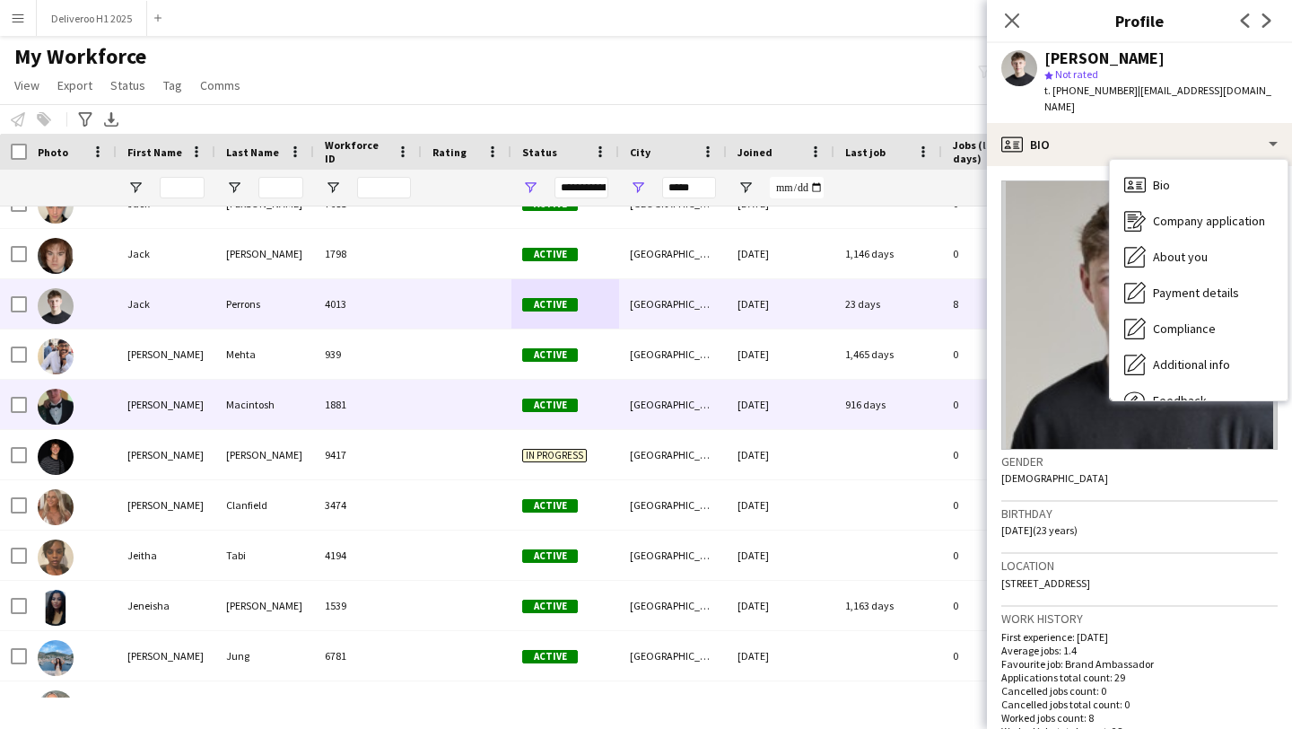
click at [945, 407] on div "0" at bounding box center [1000, 404] width 117 height 49
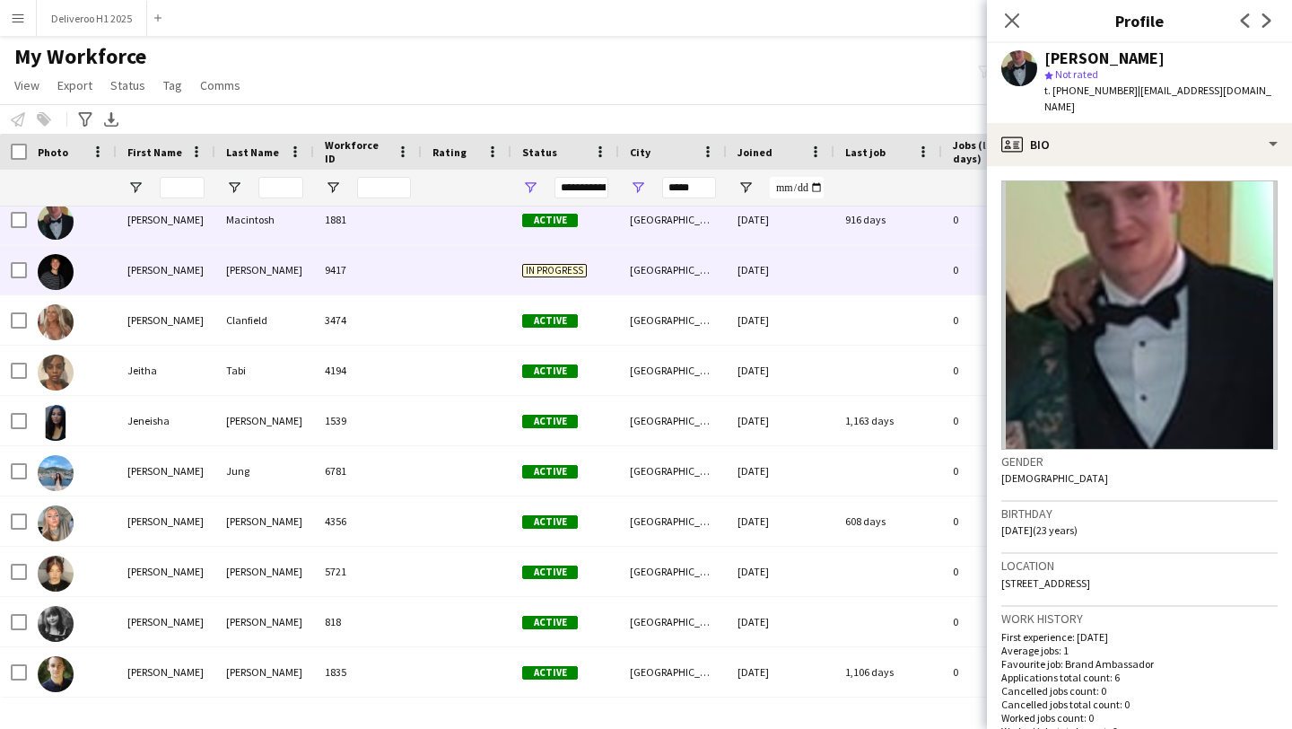
click at [951, 250] on div "0" at bounding box center [1000, 269] width 117 height 49
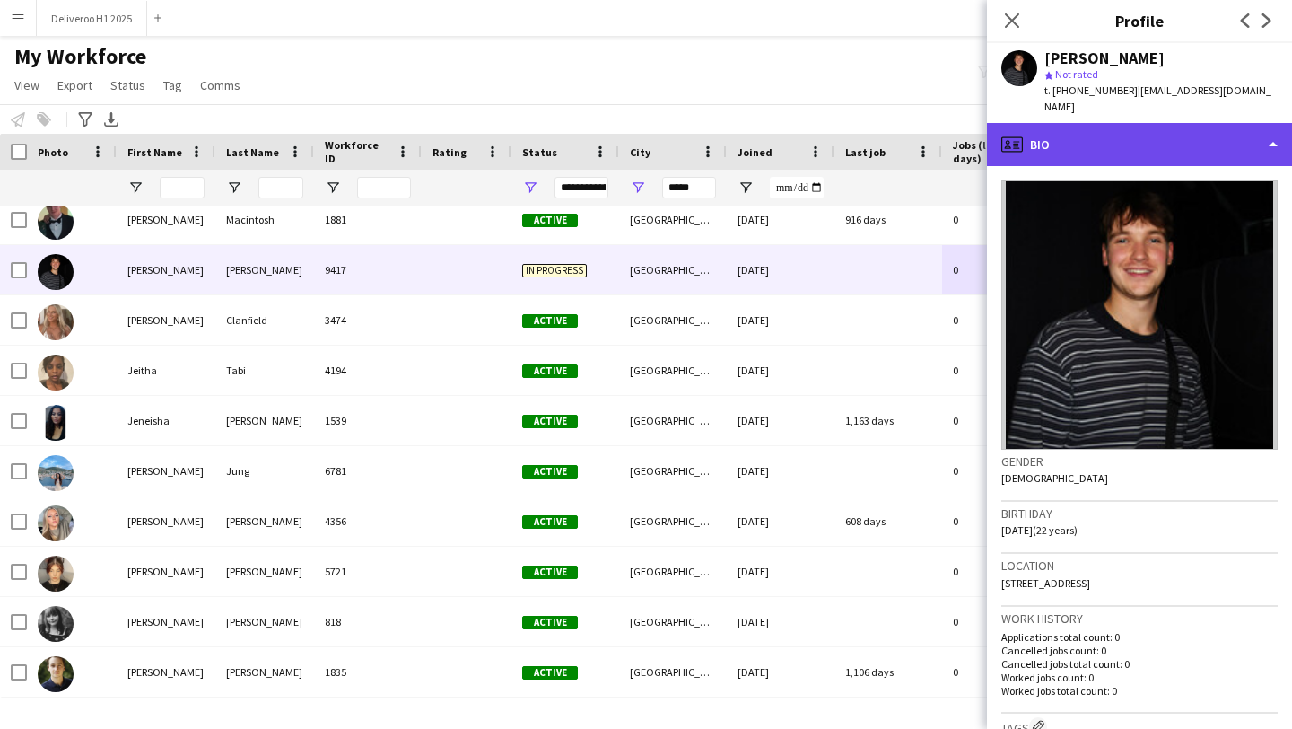
click at [1137, 144] on div "profile Bio" at bounding box center [1139, 144] width 305 height 43
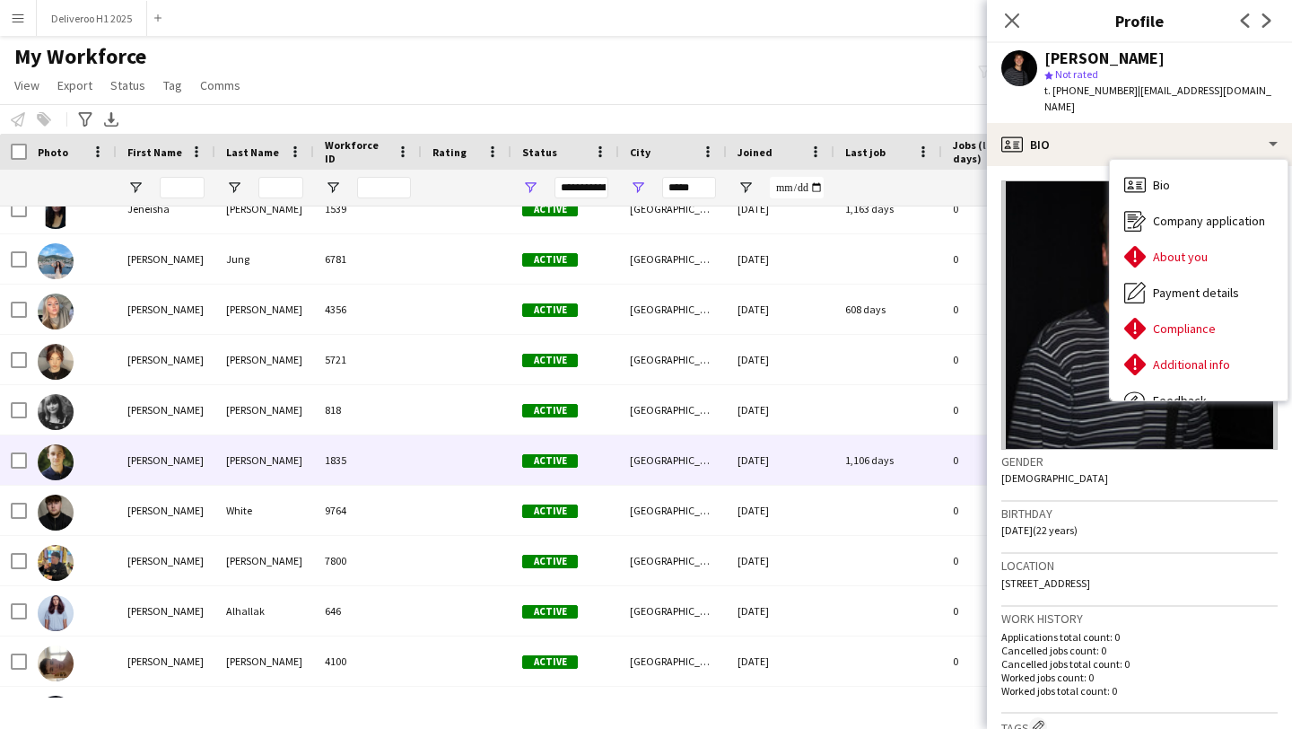
click at [886, 453] on div "1,106 days" at bounding box center [888, 459] width 108 height 49
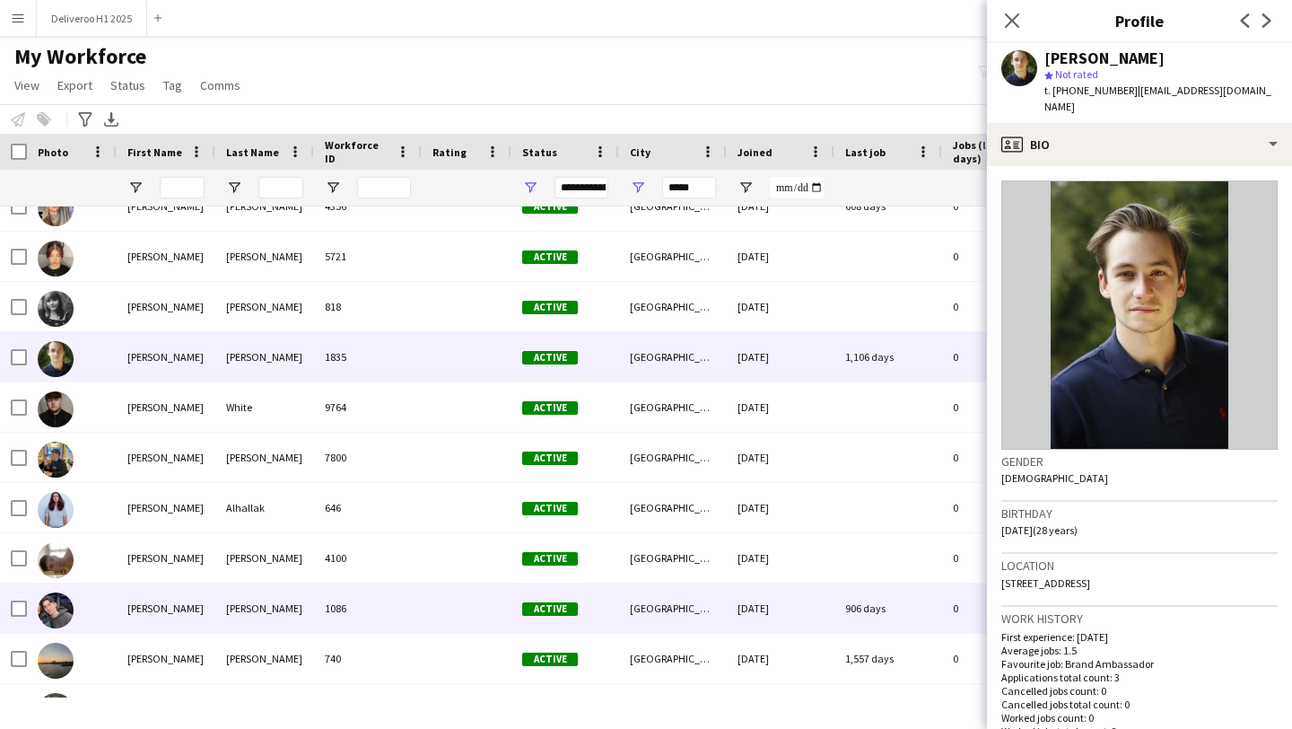
click at [877, 598] on div "906 days" at bounding box center [888, 607] width 108 height 49
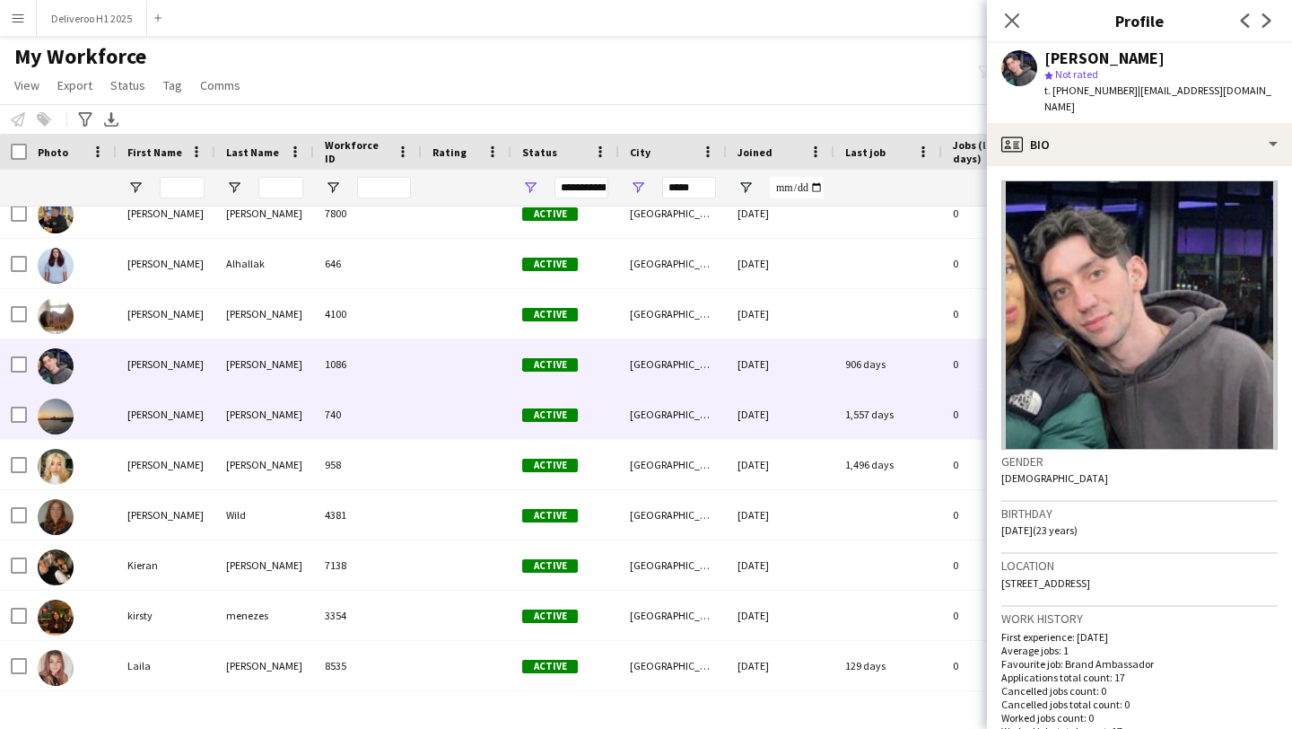
click at [910, 432] on div "1,557 days" at bounding box center [888, 413] width 108 height 49
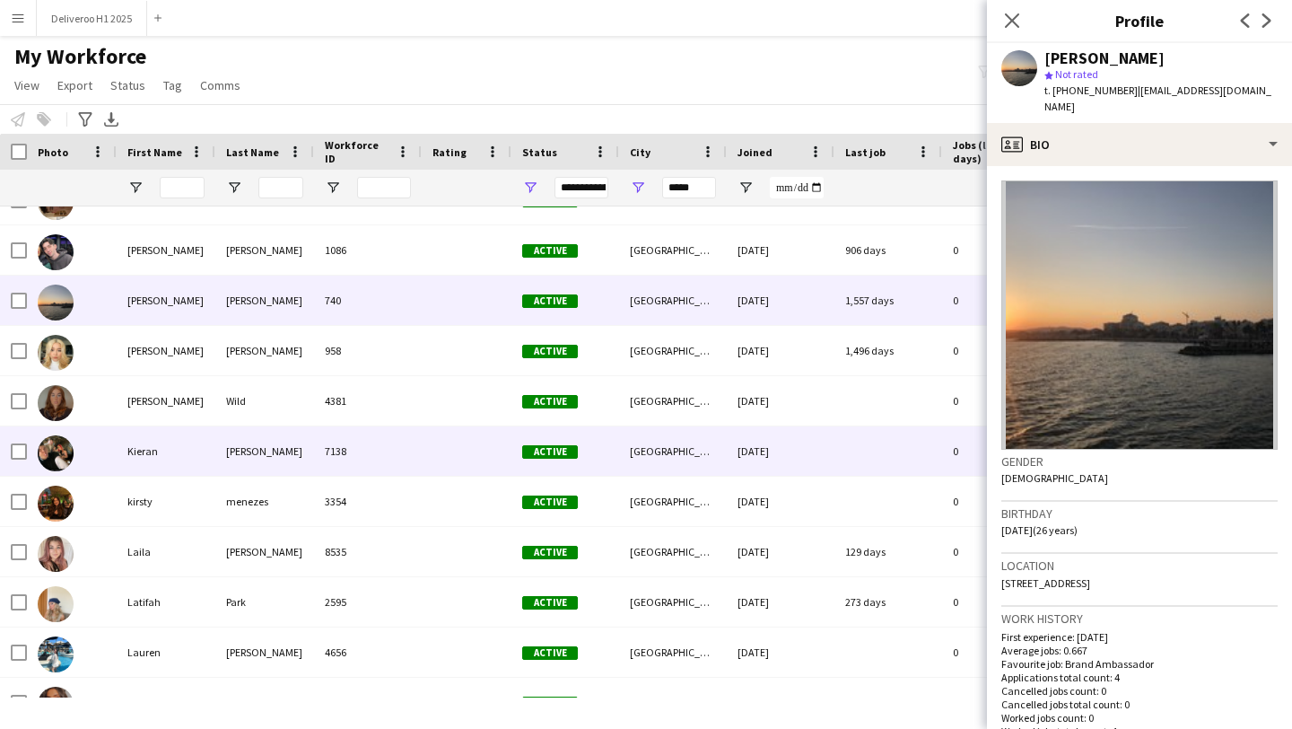
click at [899, 476] on div at bounding box center [888, 450] width 108 height 49
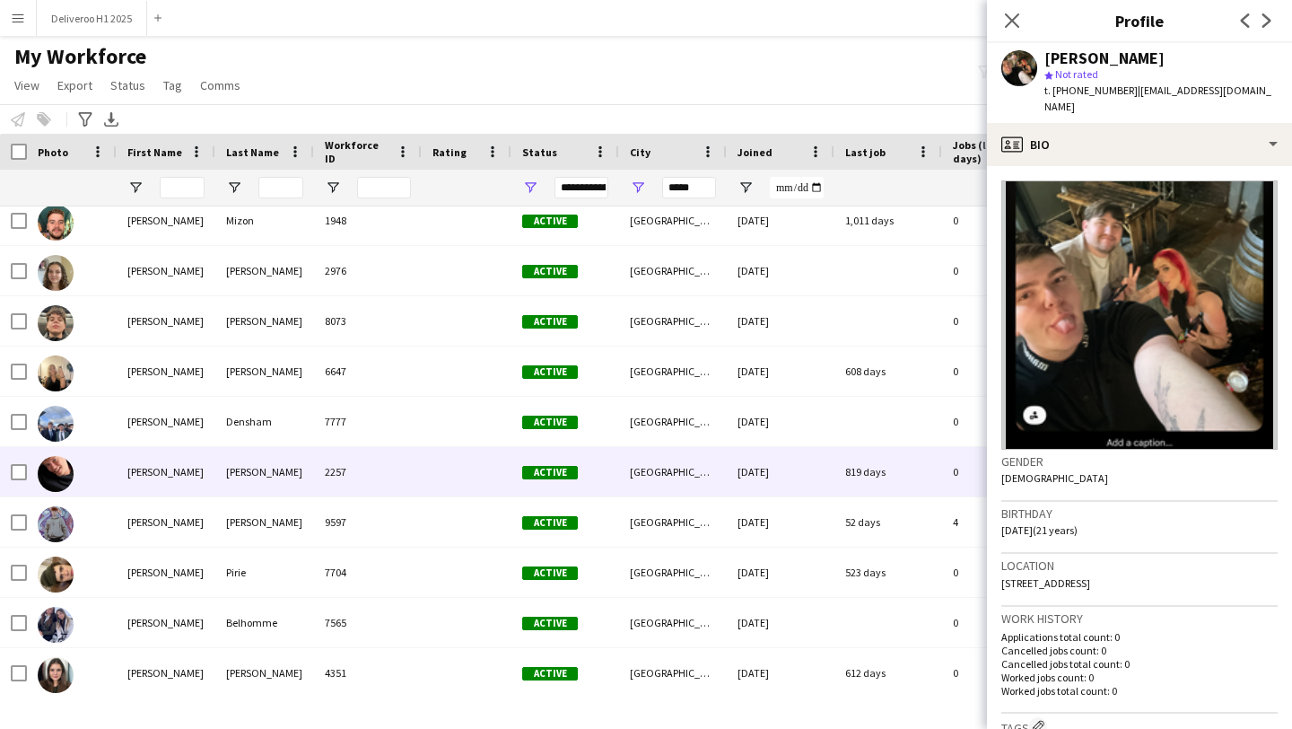
click at [889, 476] on div "819 days" at bounding box center [888, 471] width 108 height 49
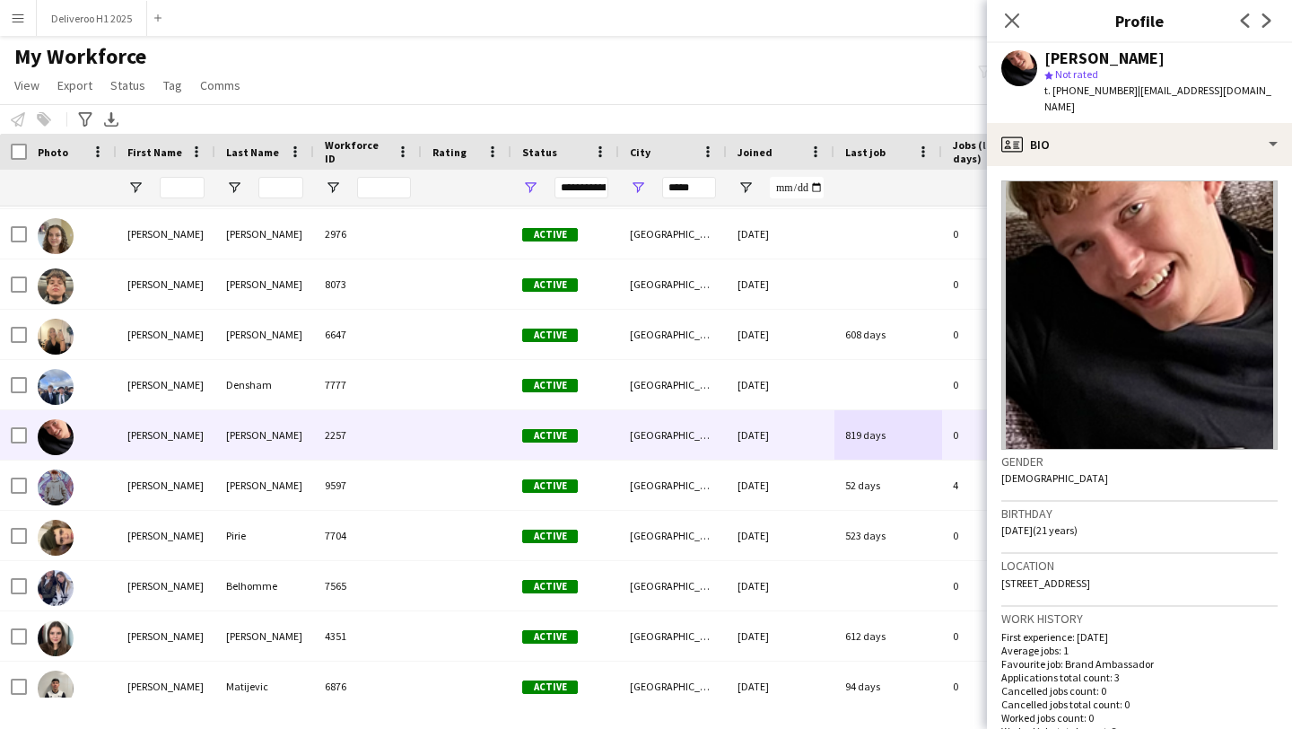
click at [1185, 99] on div "[PERSON_NAME] star Not rated t. [PHONE_NUMBER] | [EMAIL_ADDRESS][DOMAIN_NAME]" at bounding box center [1139, 83] width 305 height 80
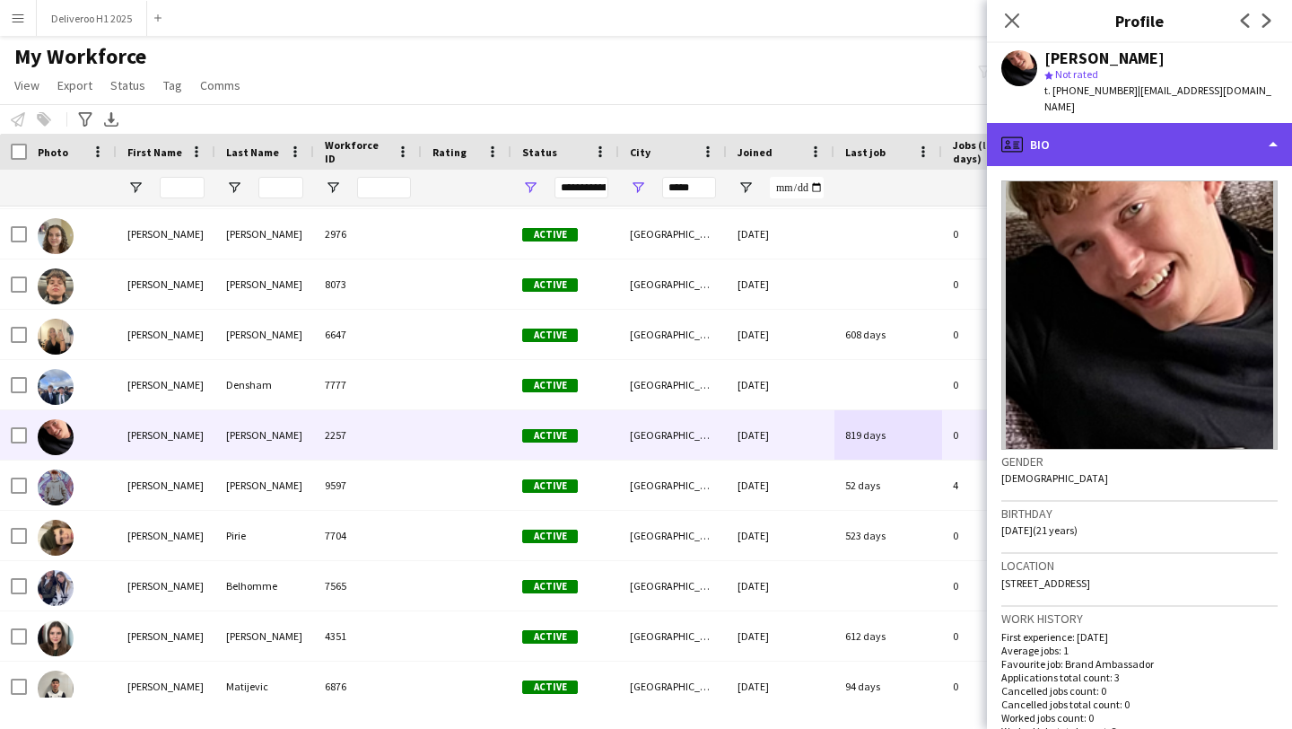
click at [1180, 127] on div "profile Bio" at bounding box center [1139, 144] width 305 height 43
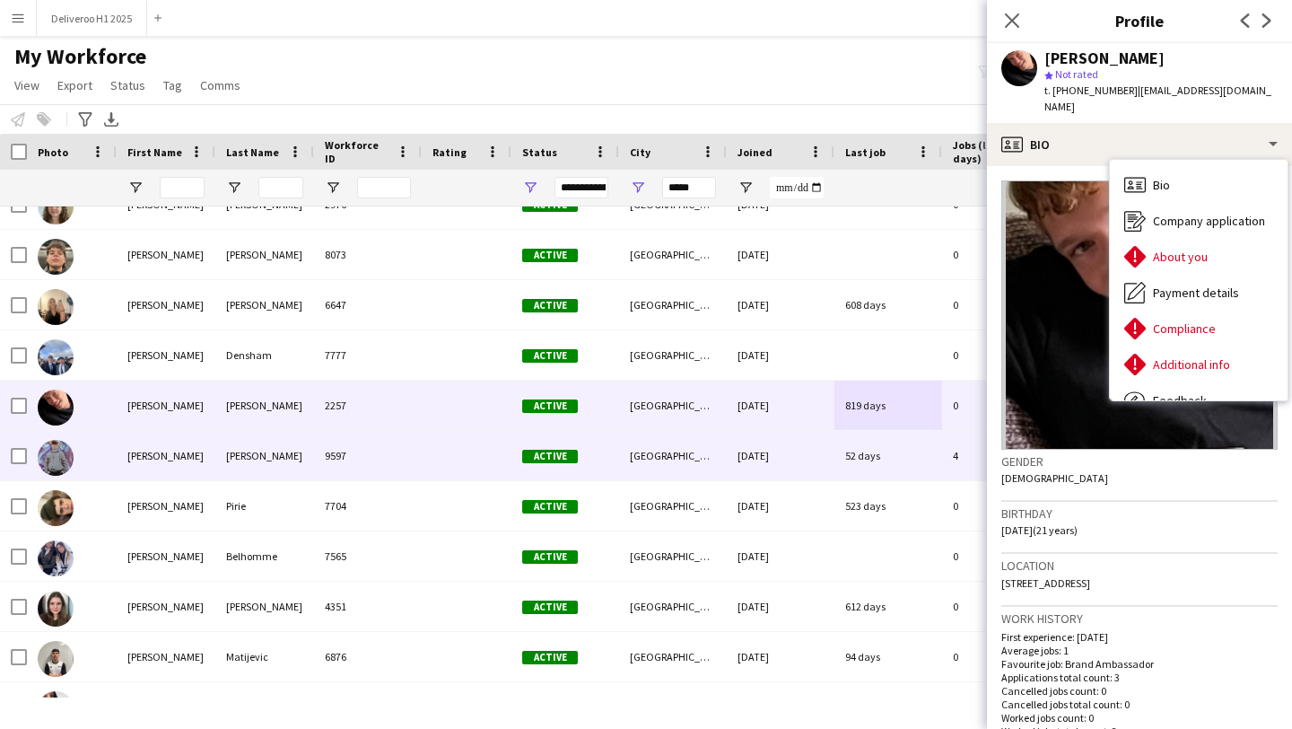
click at [757, 461] on div "[DATE]" at bounding box center [781, 455] width 108 height 49
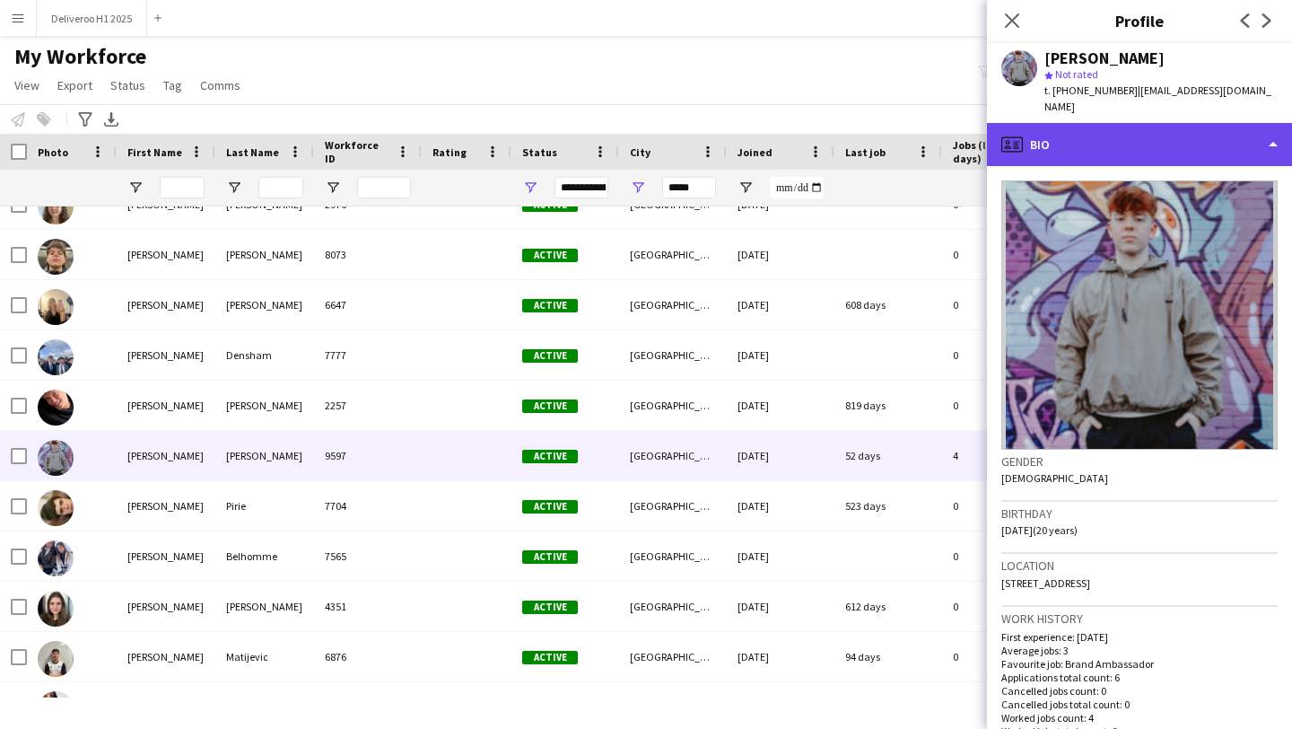
click at [1116, 136] on div "profile Bio" at bounding box center [1139, 144] width 305 height 43
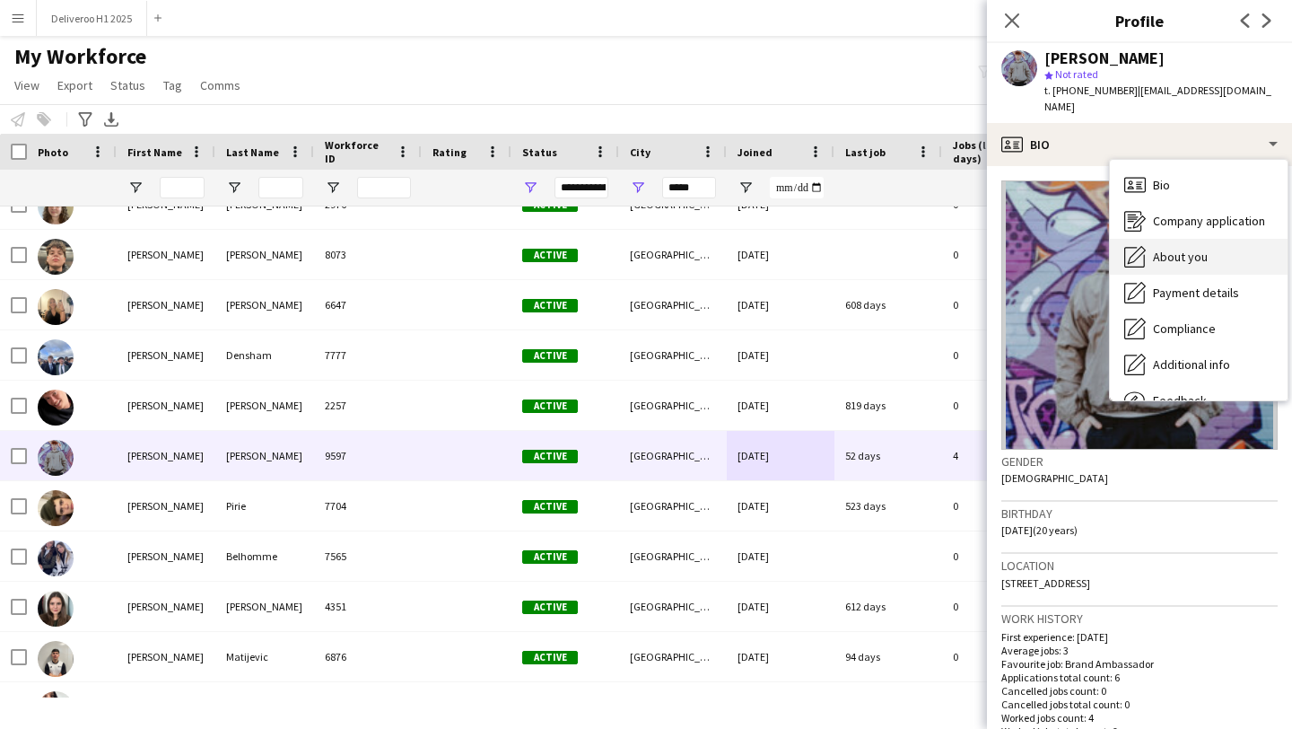
click at [1161, 249] on span "About you" at bounding box center [1180, 257] width 55 height 16
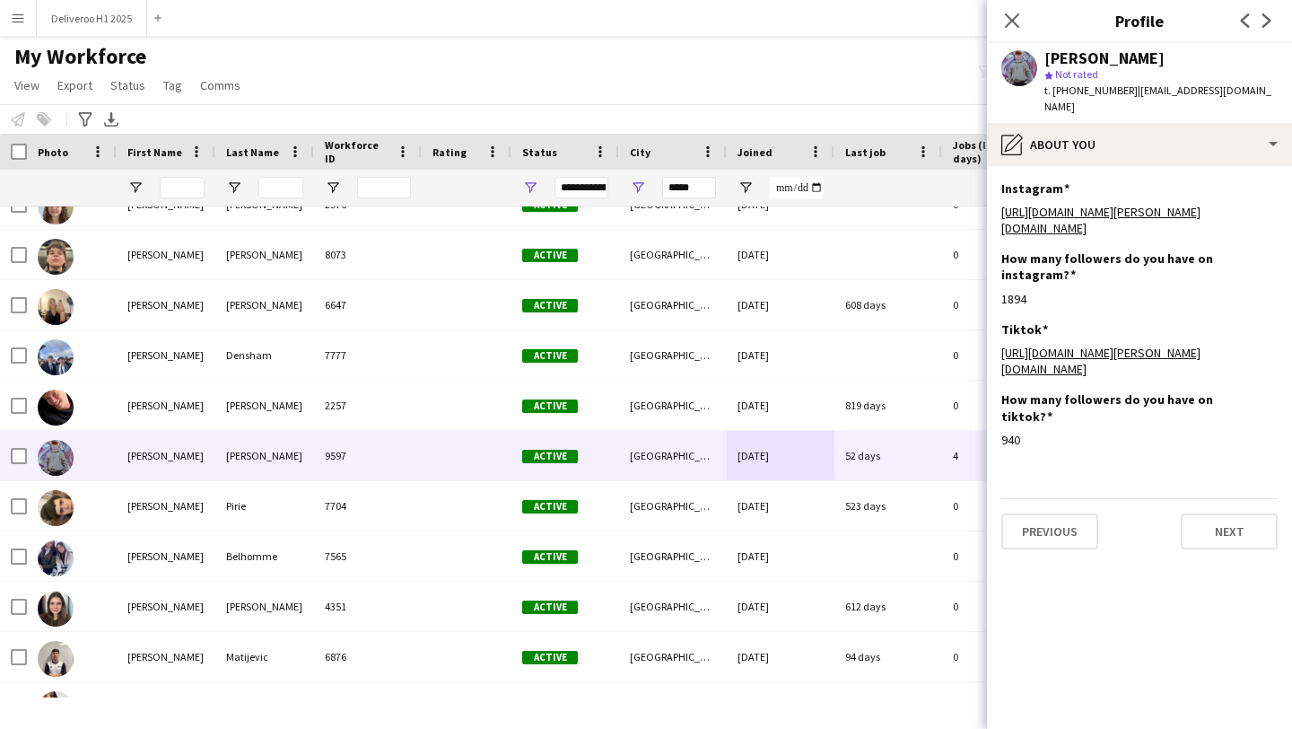
drag, startPoint x: 1152, startPoint y: 59, endPoint x: 1011, endPoint y: 57, distance: 140.9
click at [1011, 57] on div "[PERSON_NAME] star Not rated t. [PHONE_NUMBER] | [EMAIL_ADDRESS][DOMAIN_NAME]" at bounding box center [1139, 83] width 305 height 80
copy div "[PERSON_NAME]"
drag, startPoint x: 1123, startPoint y: 90, endPoint x: 1055, endPoint y: 88, distance: 68.2
click at [1055, 88] on span "t. [PHONE_NUMBER]" at bounding box center [1090, 89] width 93 height 13
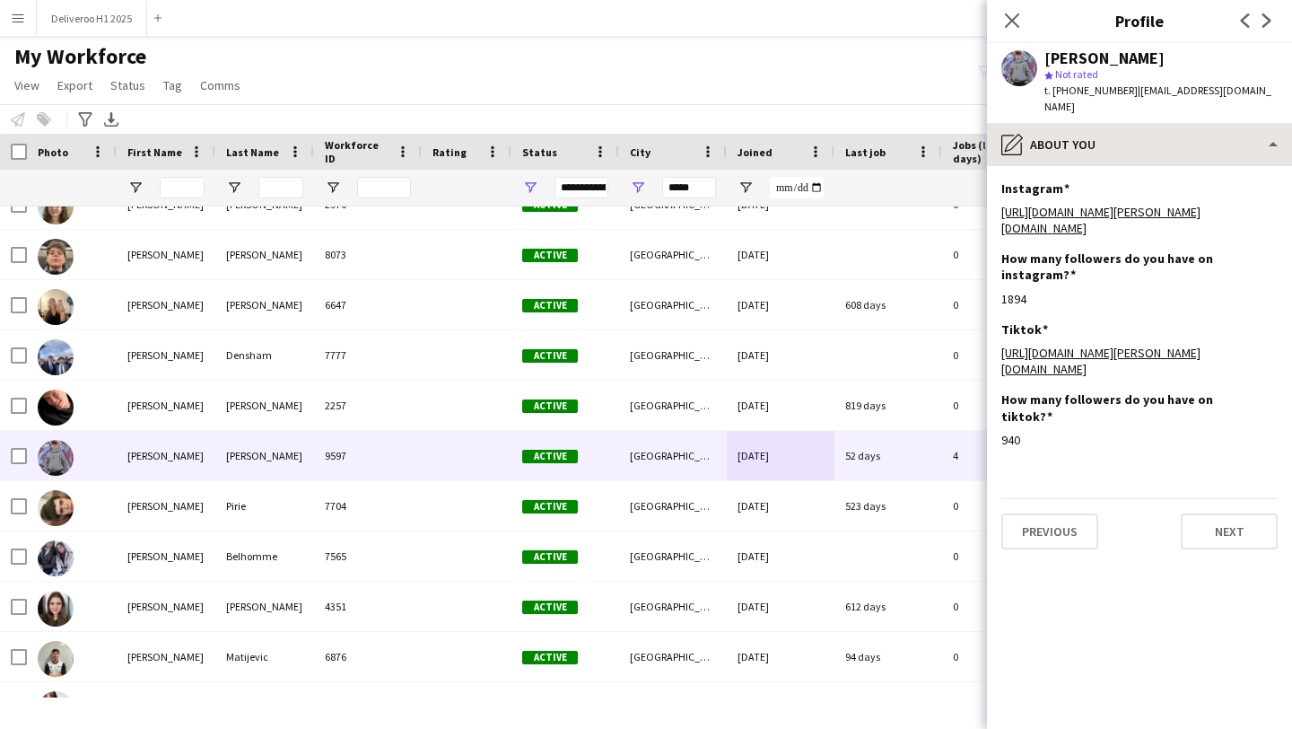
copy span "447426032865"
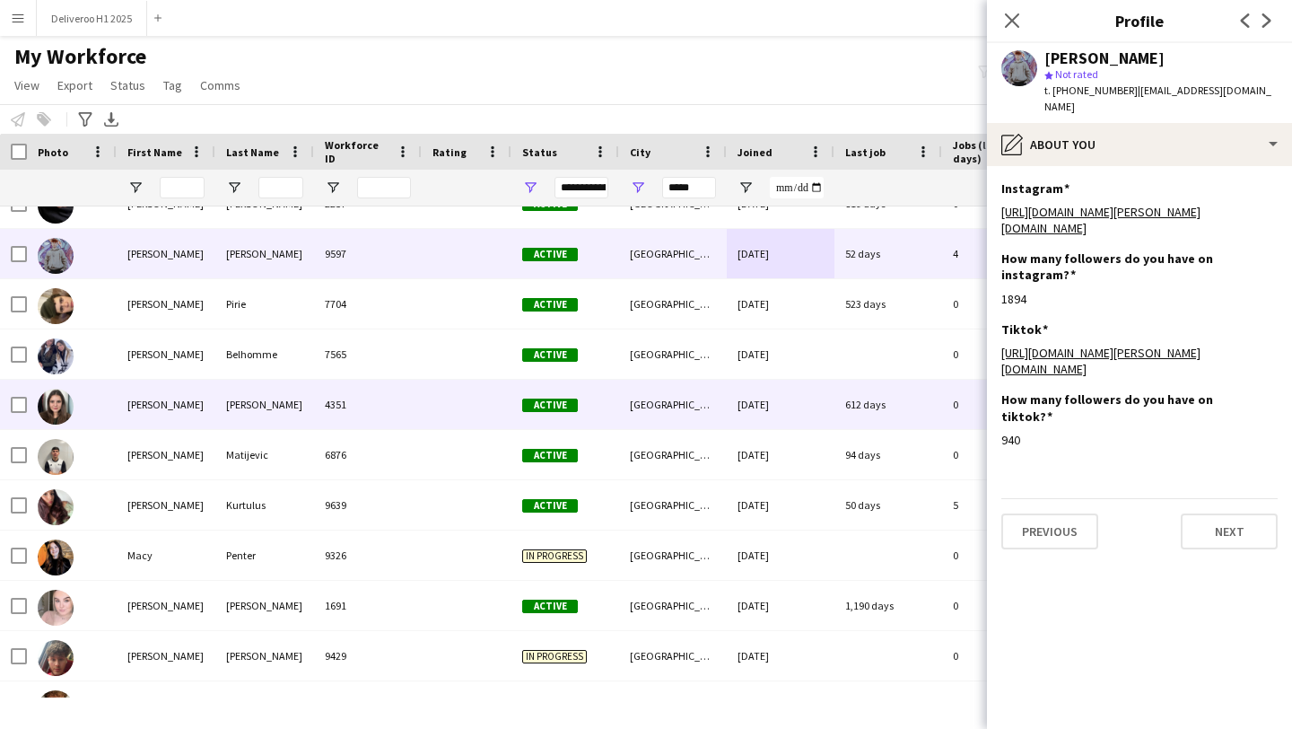
scroll to position [7313, 0]
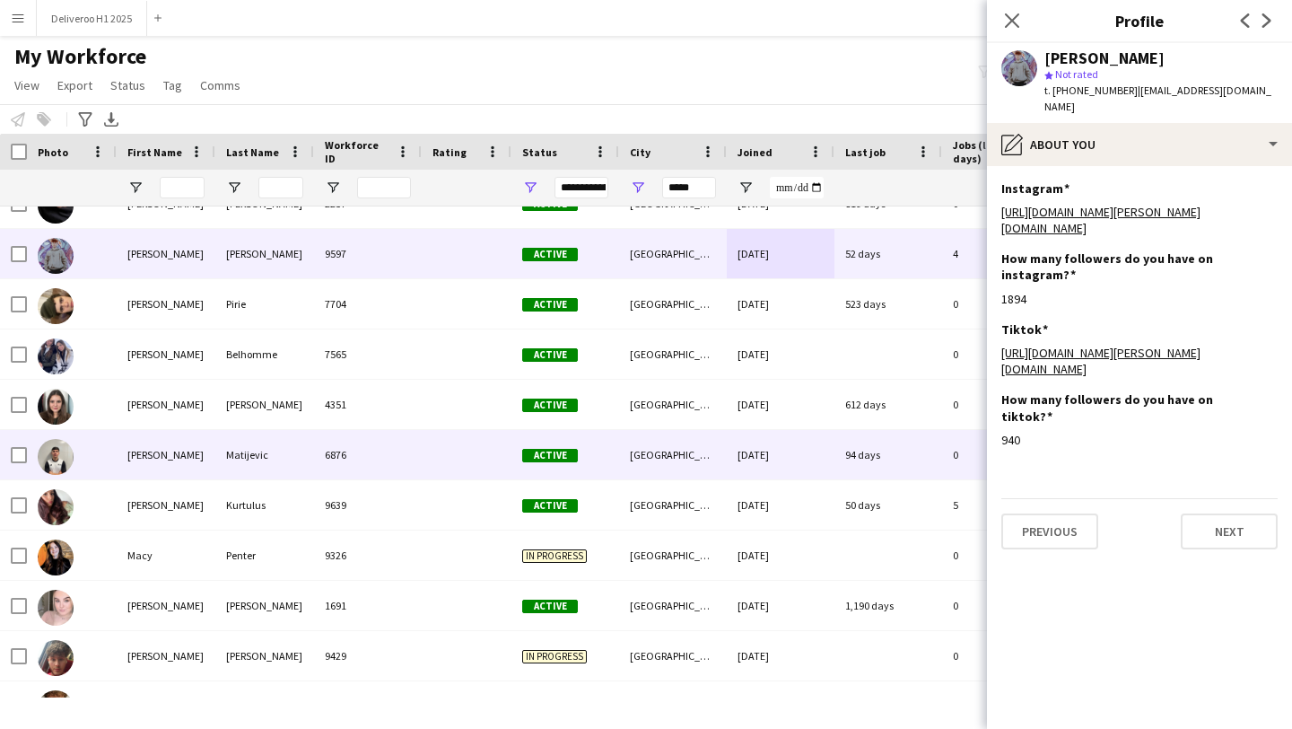
click at [711, 450] on div "[GEOGRAPHIC_DATA]" at bounding box center [673, 454] width 108 height 49
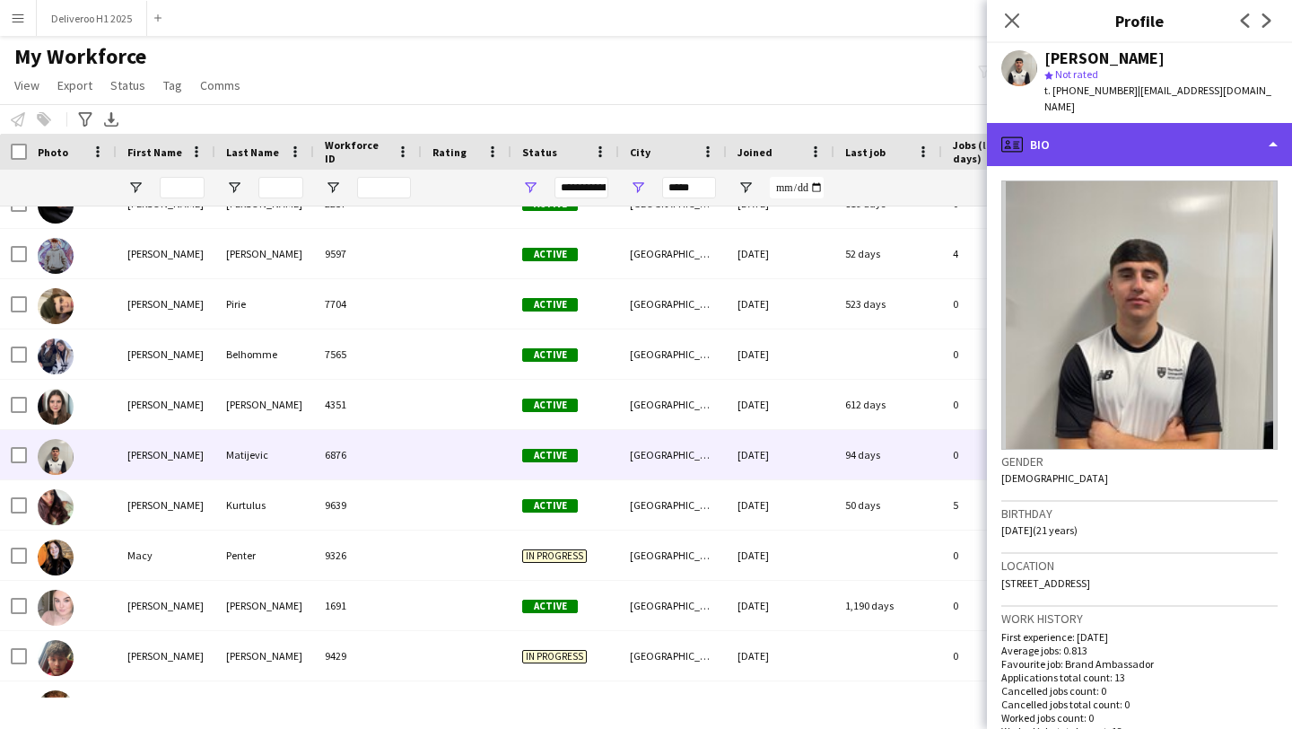
click at [1113, 136] on div "profile Bio" at bounding box center [1139, 144] width 305 height 43
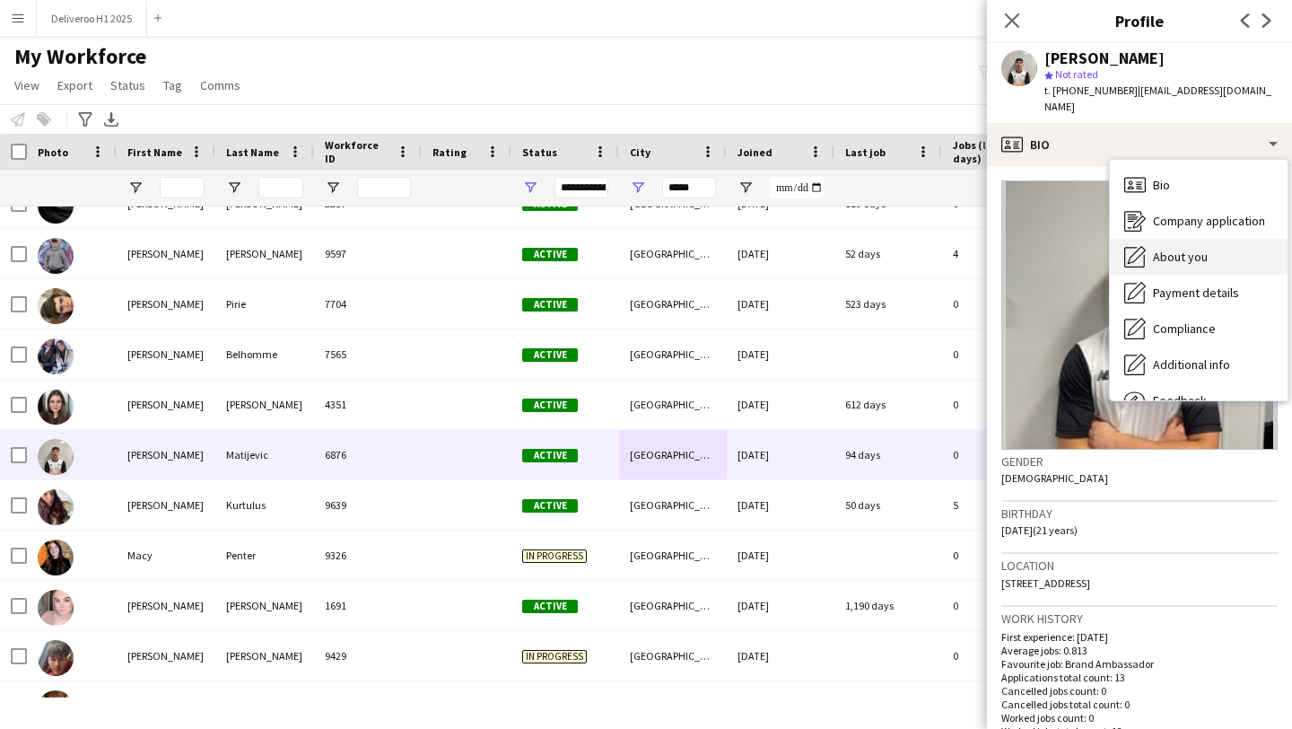
click at [1131, 246] on icon "About you" at bounding box center [1135, 257] width 22 height 22
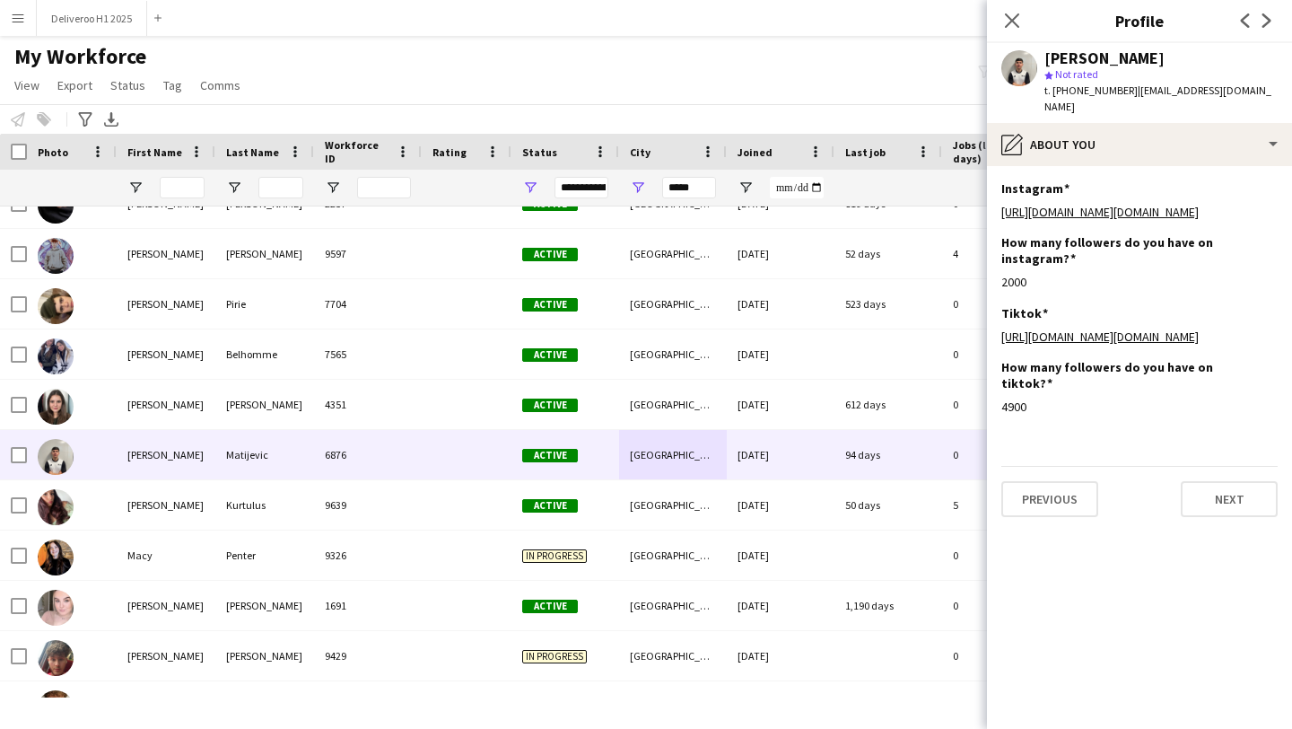
drag, startPoint x: 1127, startPoint y: 92, endPoint x: 1054, endPoint y: 90, distance: 72.7
click at [1054, 90] on span "t. [PHONE_NUMBER]" at bounding box center [1090, 89] width 93 height 13
copy span "[PHONE_NUMBER]"
click at [1069, 166] on app-section-data-types "Instagram Edit this field [URL][DOMAIN_NAME][DOMAIN_NAME] How many followers do…" at bounding box center [1139, 447] width 305 height 563
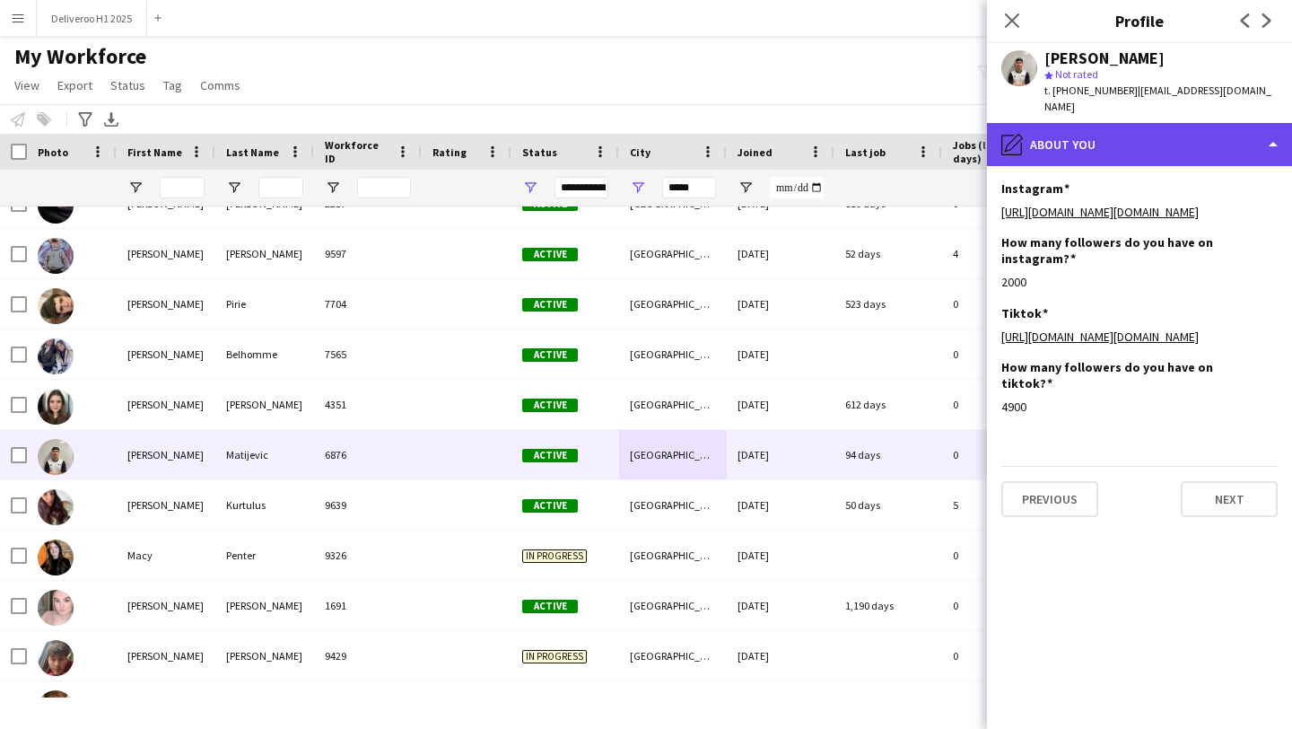
click at [1083, 135] on div "pencil4 About you" at bounding box center [1139, 144] width 305 height 43
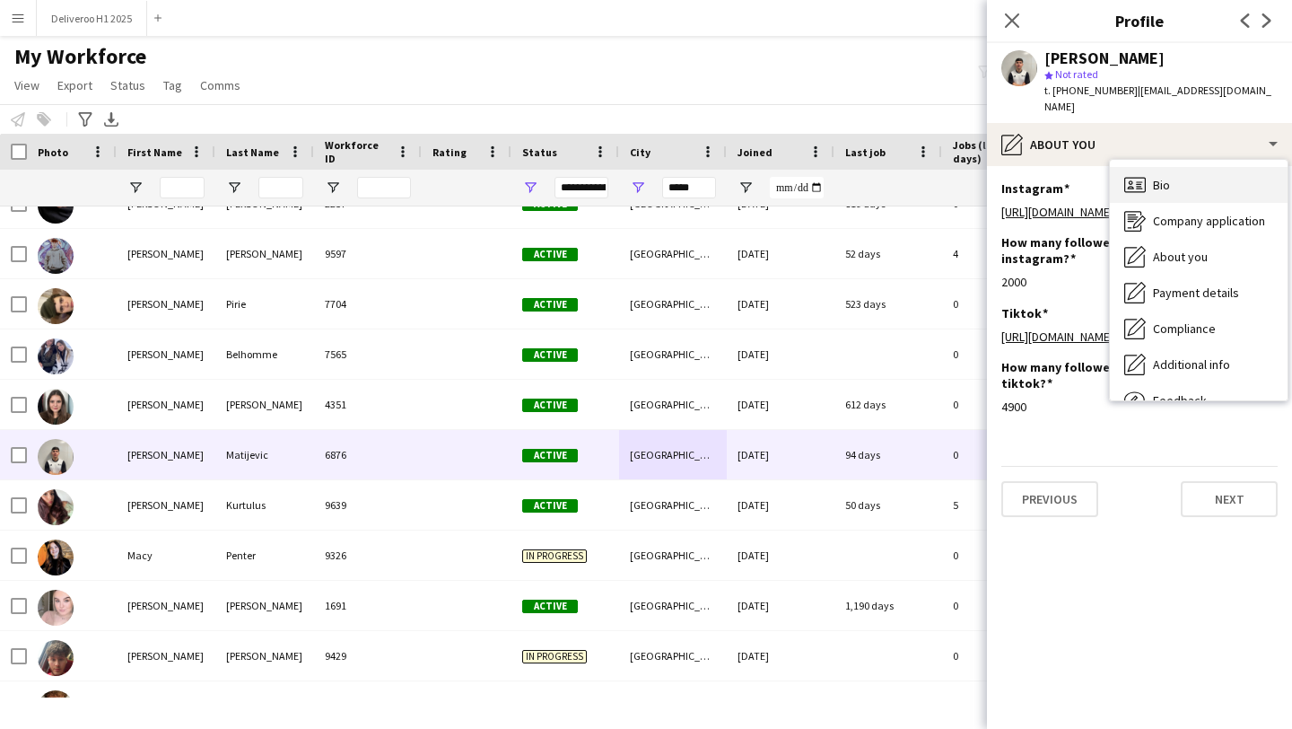
click at [1131, 174] on icon "Bio" at bounding box center [1135, 185] width 22 height 22
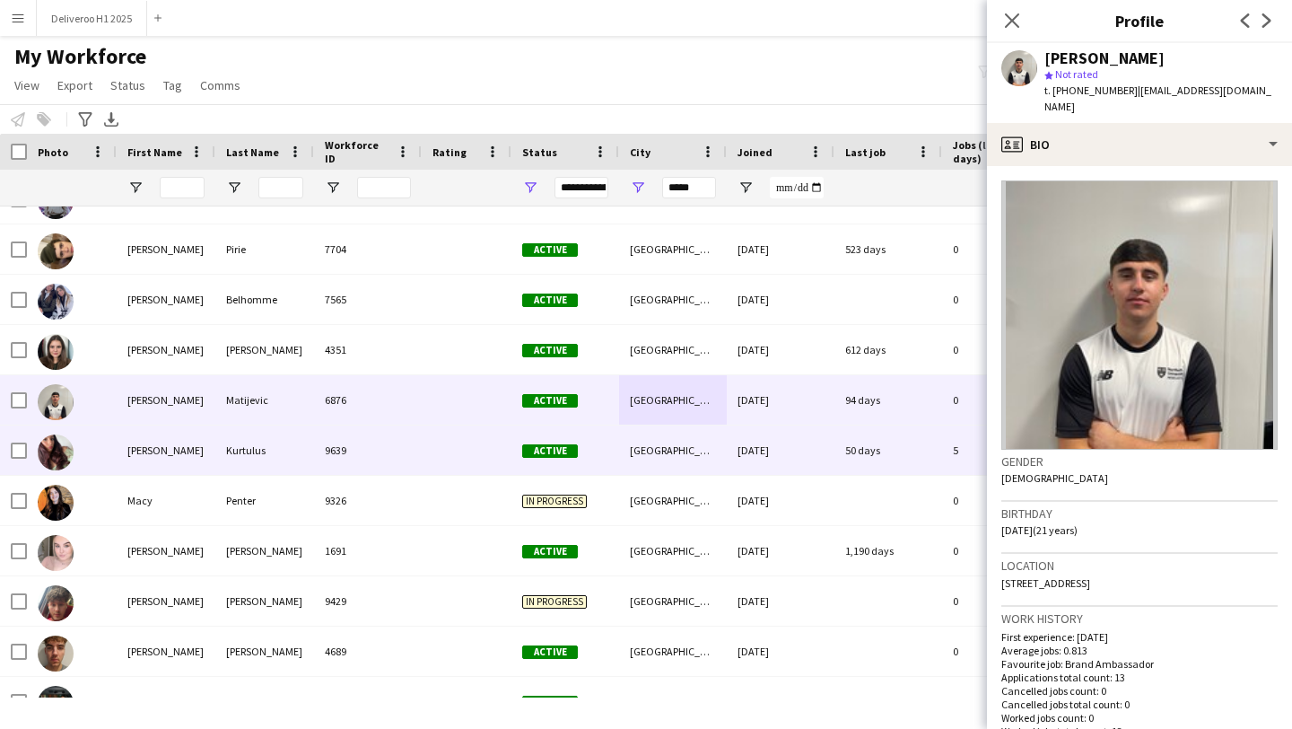
scroll to position [7373, 0]
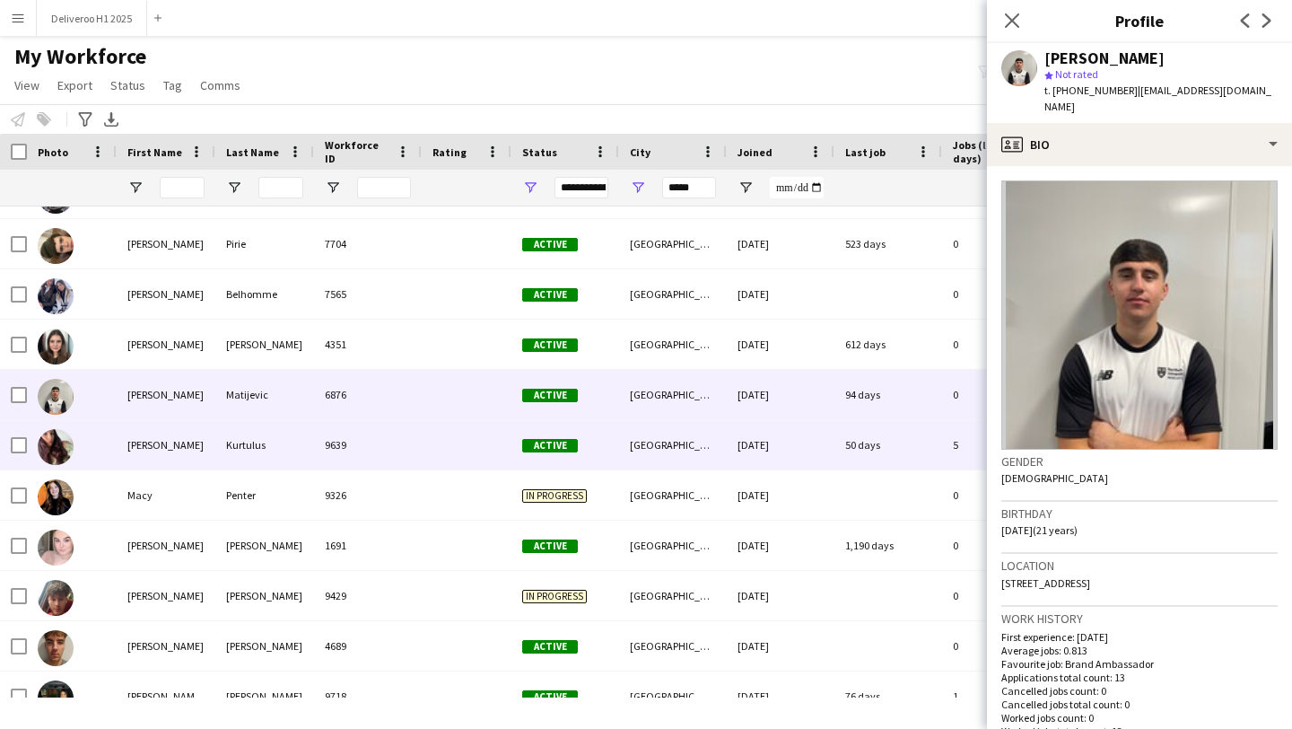
click at [681, 444] on div "[GEOGRAPHIC_DATA]" at bounding box center [673, 444] width 108 height 49
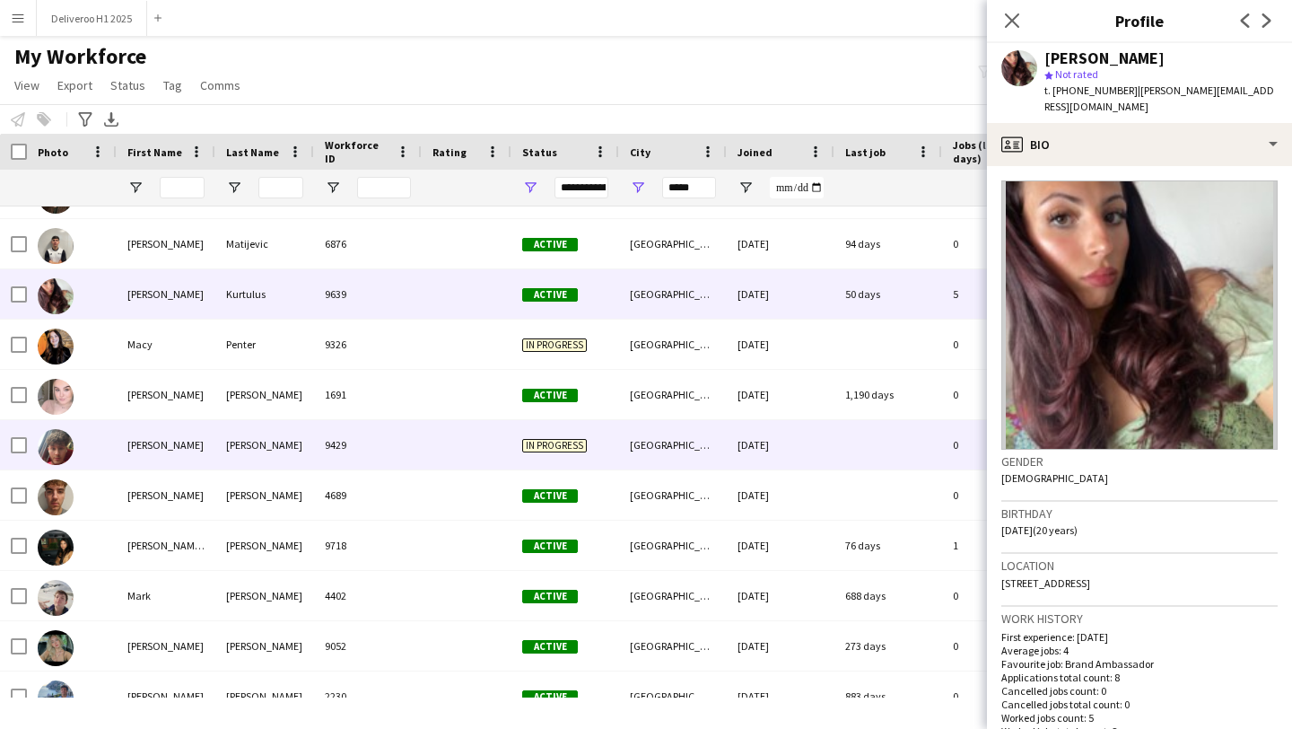
scroll to position [7564, 0]
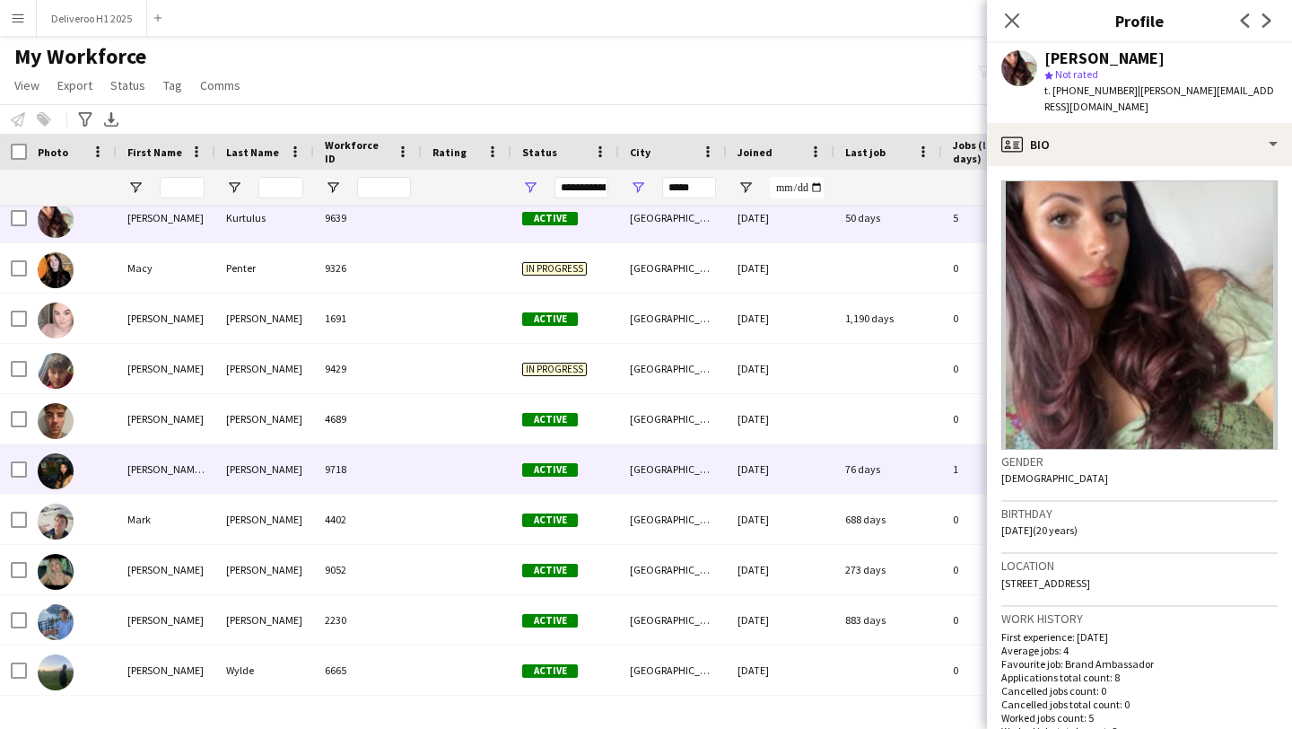
click at [680, 463] on div "[GEOGRAPHIC_DATA]" at bounding box center [673, 468] width 108 height 49
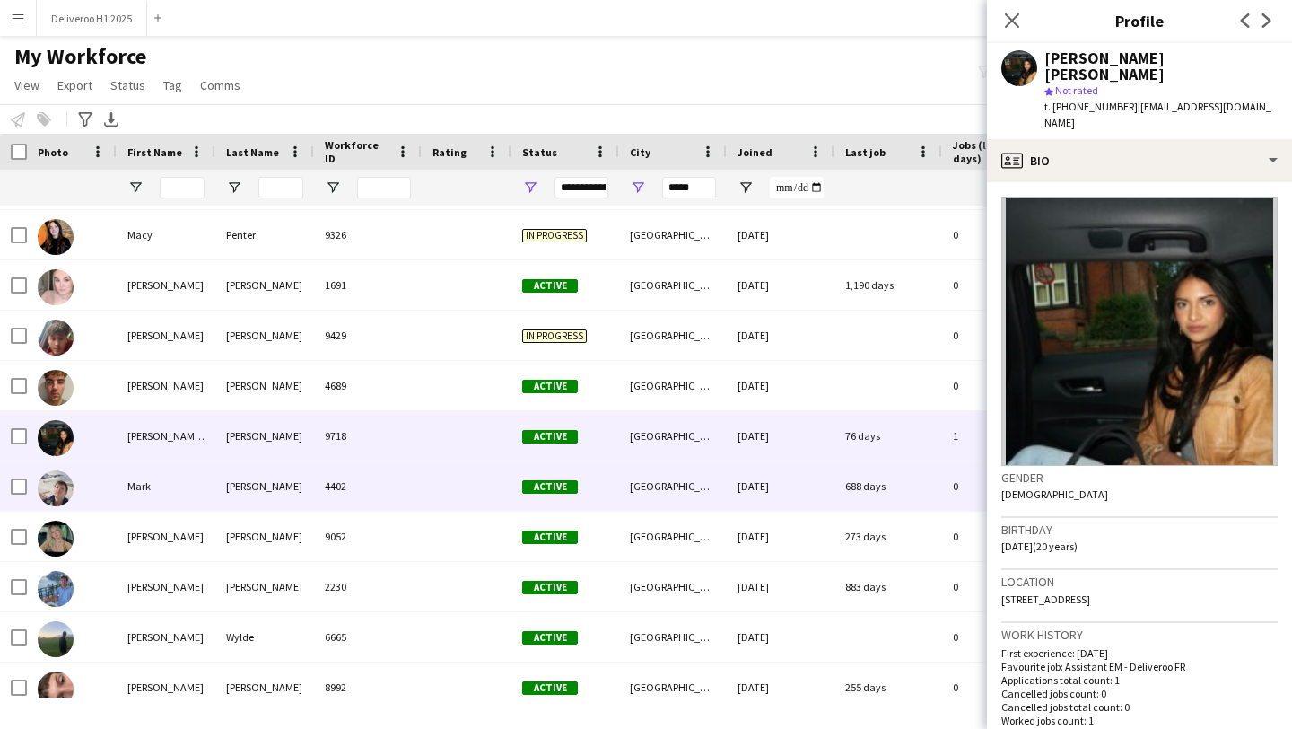
click at [681, 484] on div "[GEOGRAPHIC_DATA]" at bounding box center [673, 485] width 108 height 49
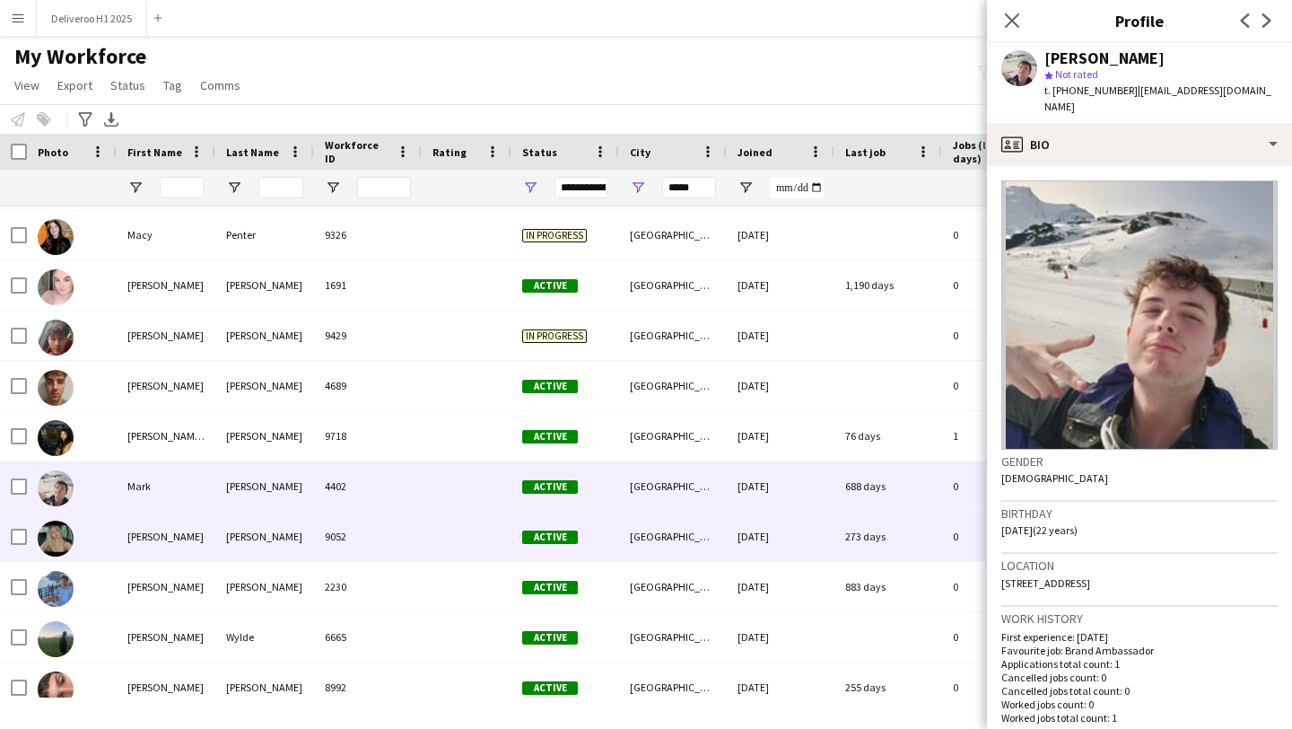
click at [679, 536] on div "[GEOGRAPHIC_DATA]" at bounding box center [673, 535] width 108 height 49
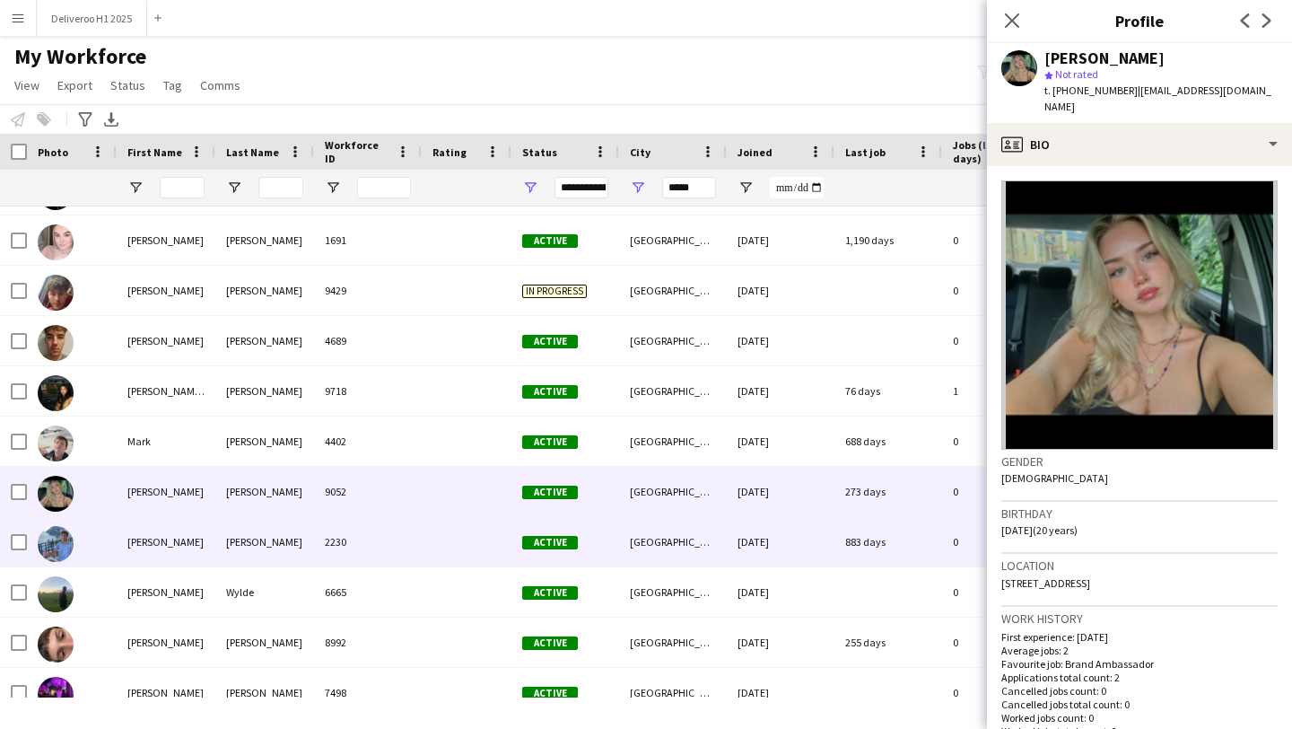
click at [679, 535] on div "[GEOGRAPHIC_DATA]" at bounding box center [673, 541] width 108 height 49
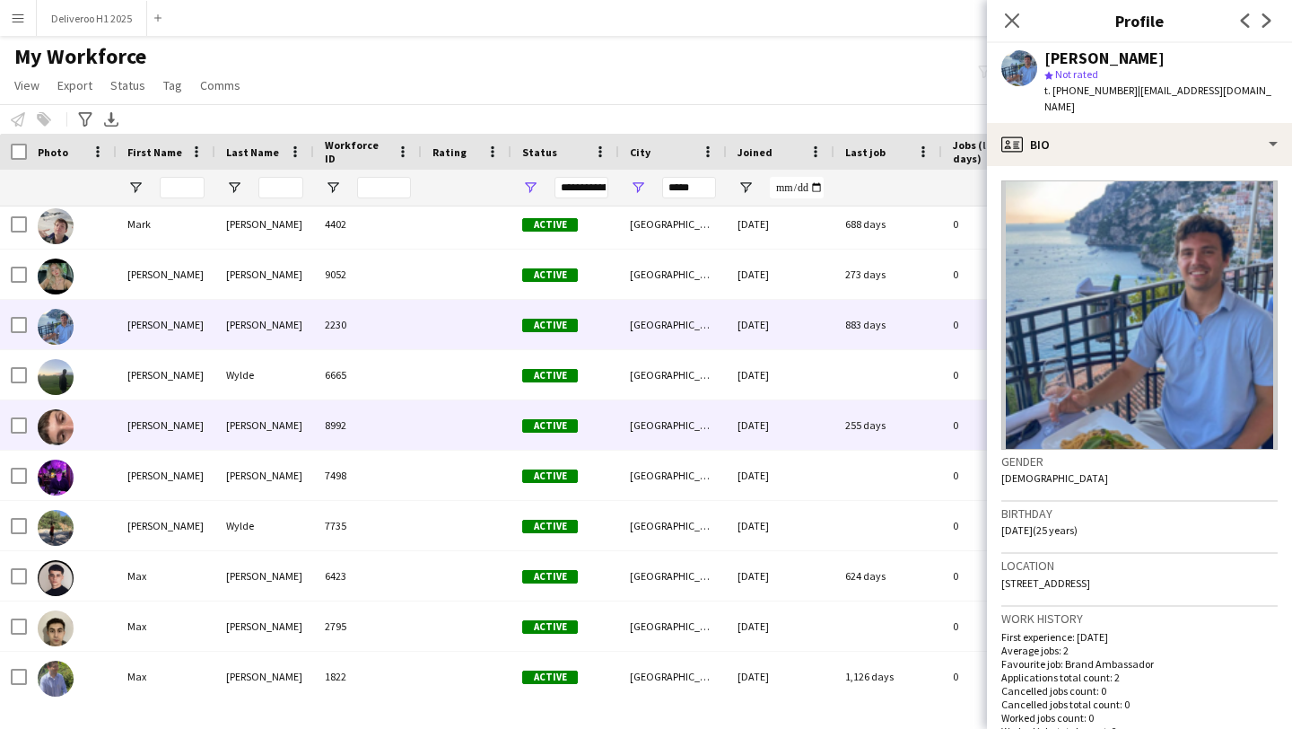
click at [715, 427] on div "[GEOGRAPHIC_DATA]" at bounding box center [673, 424] width 108 height 49
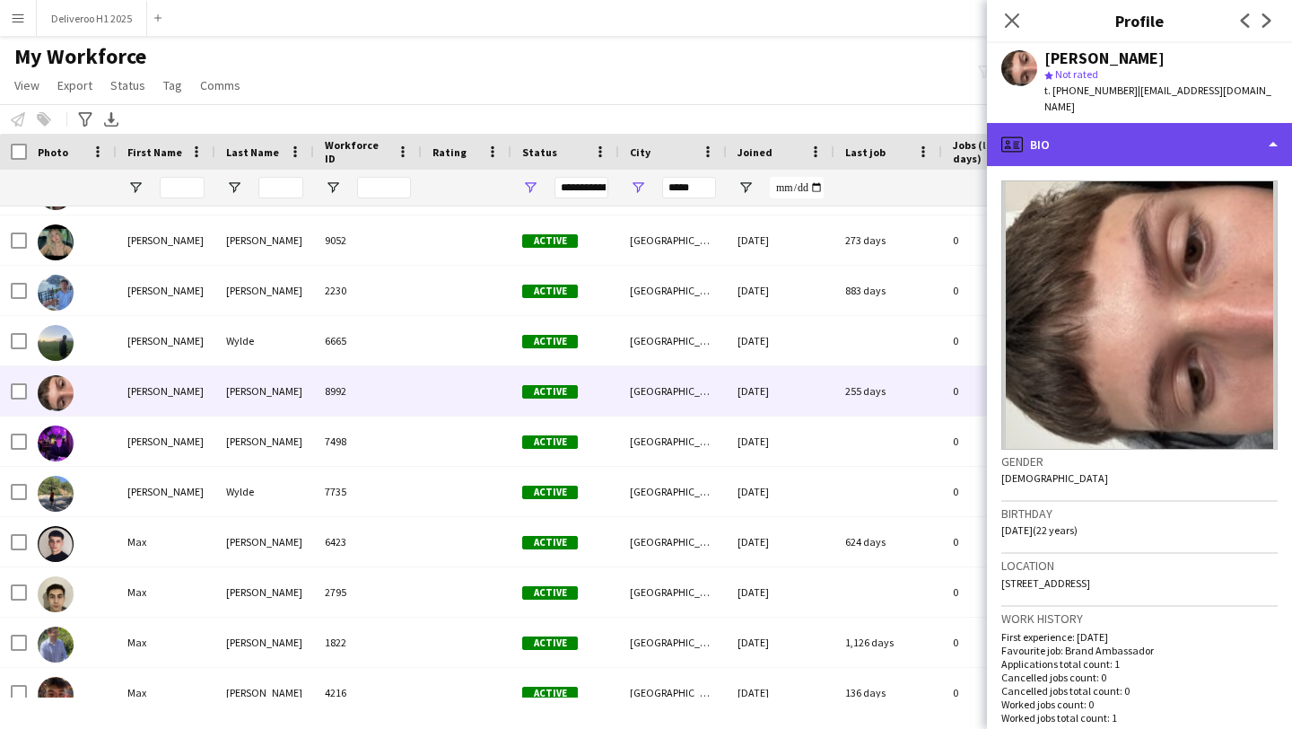
click at [1067, 128] on div "profile Bio" at bounding box center [1139, 144] width 305 height 43
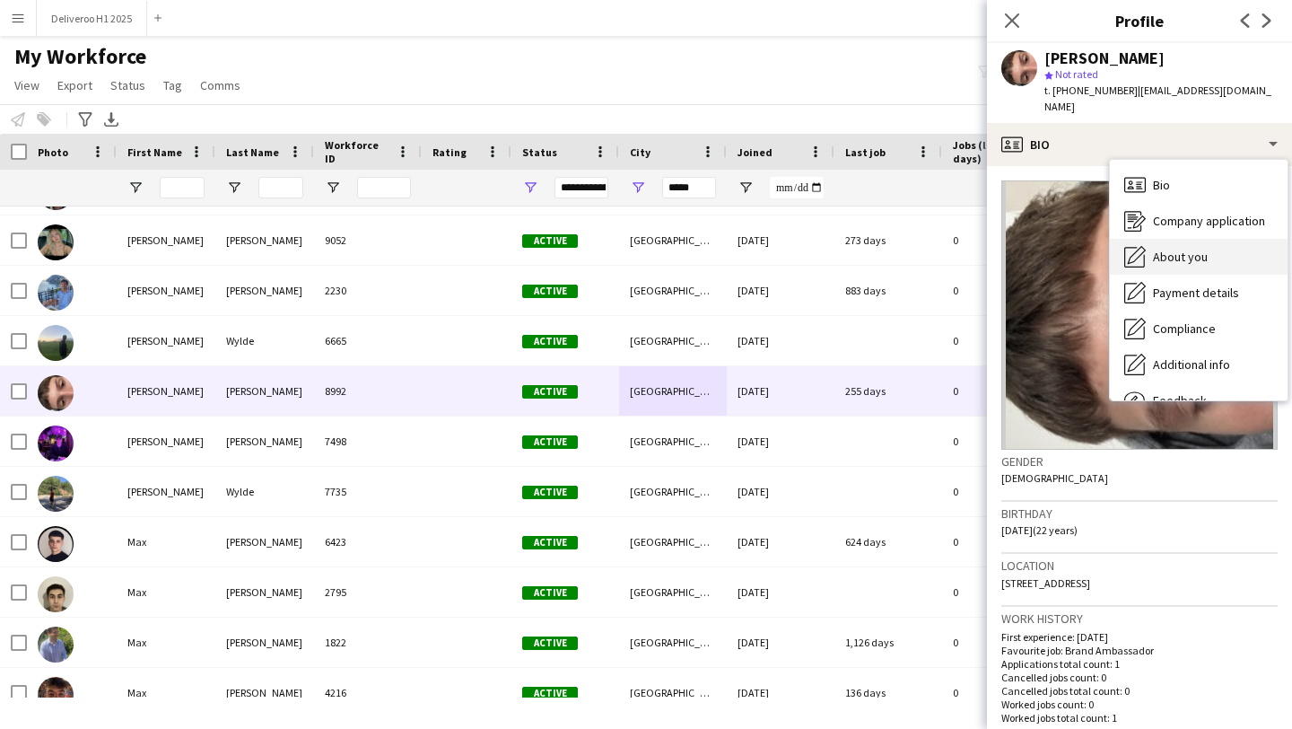
click at [1137, 246] on icon at bounding box center [1137, 255] width 18 height 18
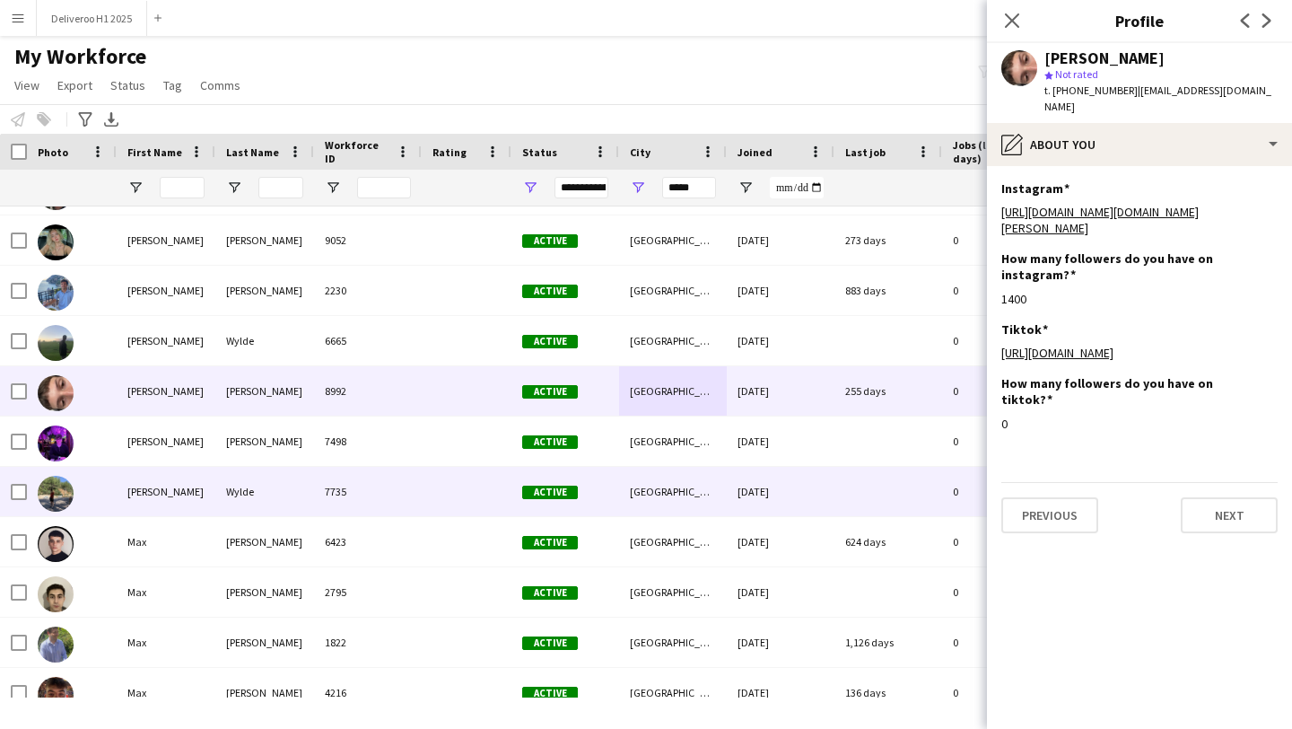
click at [839, 504] on div at bounding box center [888, 491] width 108 height 49
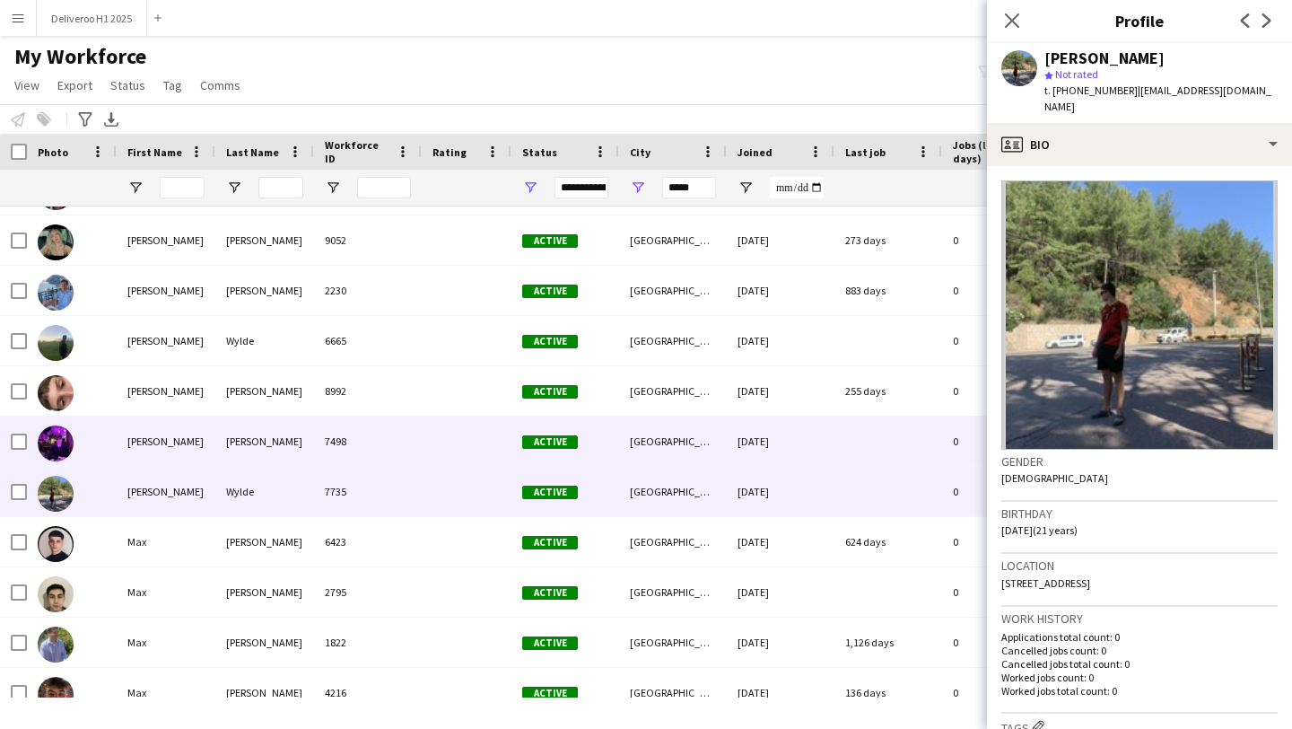
click at [862, 449] on div at bounding box center [888, 440] width 108 height 49
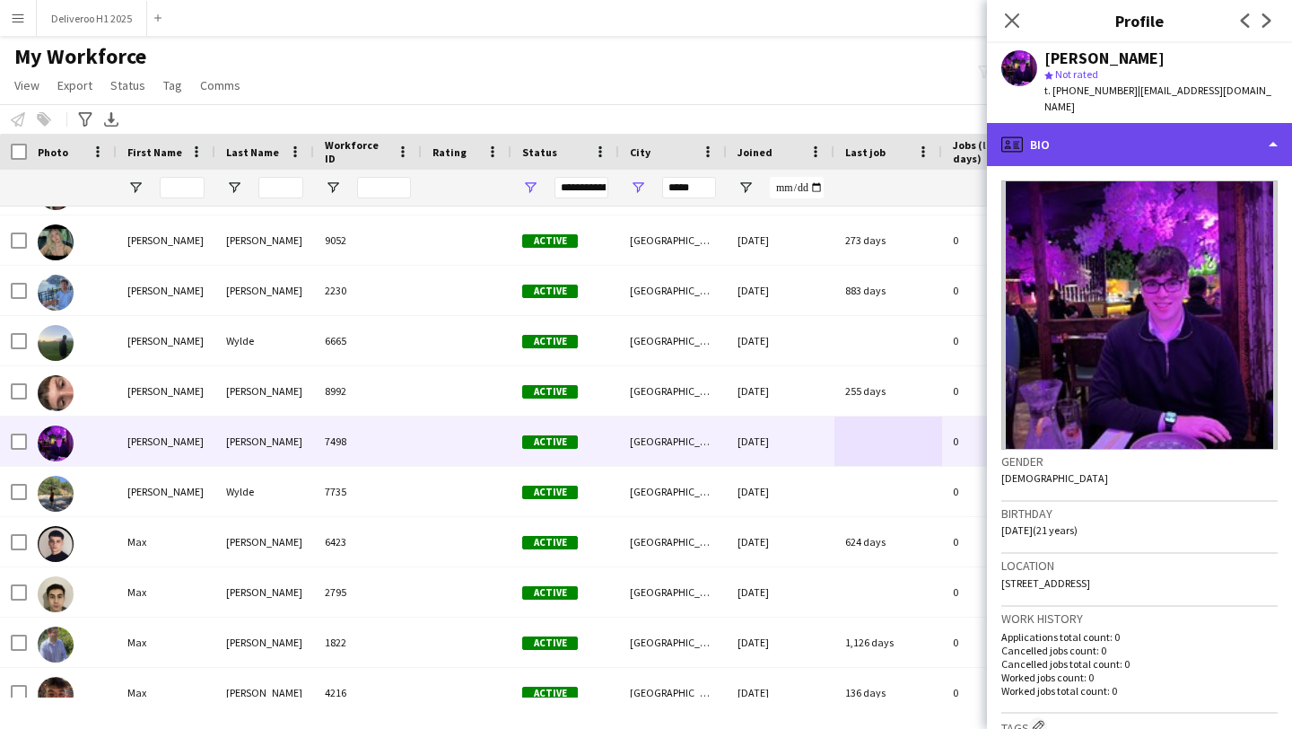
click at [1091, 129] on div "profile Bio" at bounding box center [1139, 144] width 305 height 43
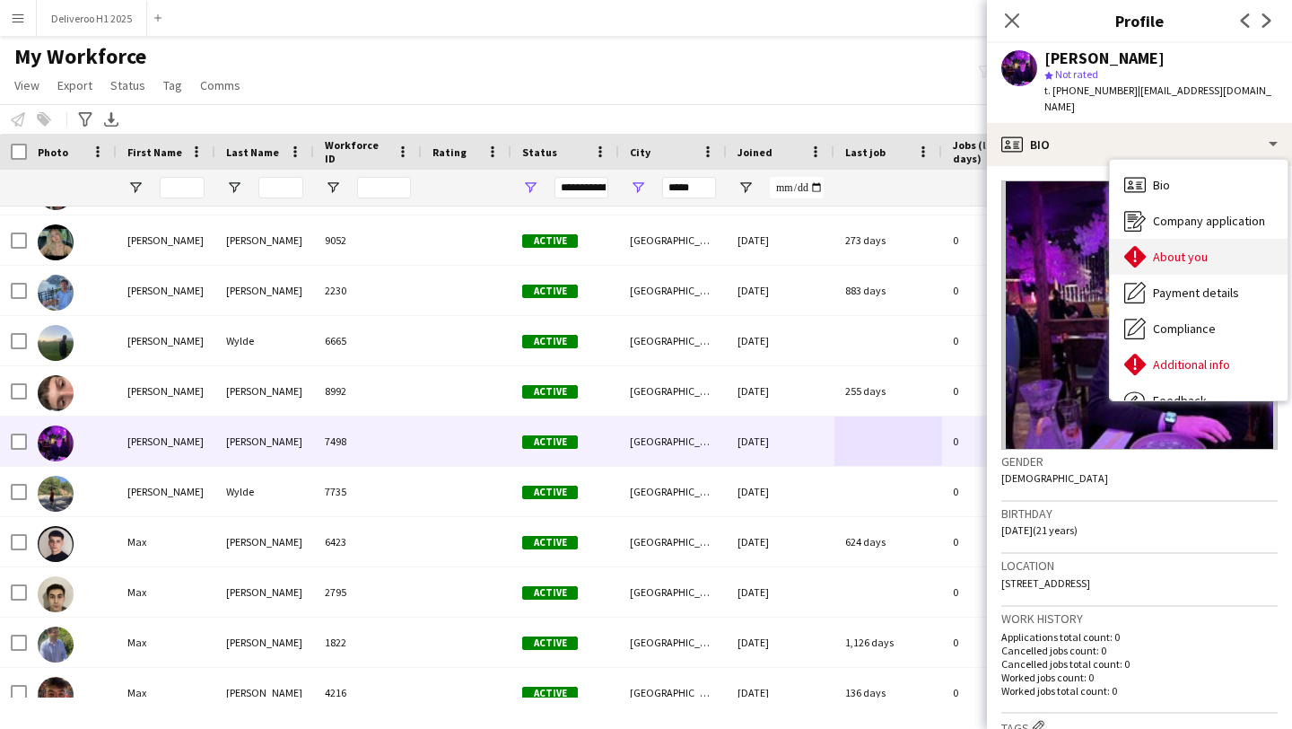
click at [1136, 258] on icon at bounding box center [1135, 257] width 22 height 22
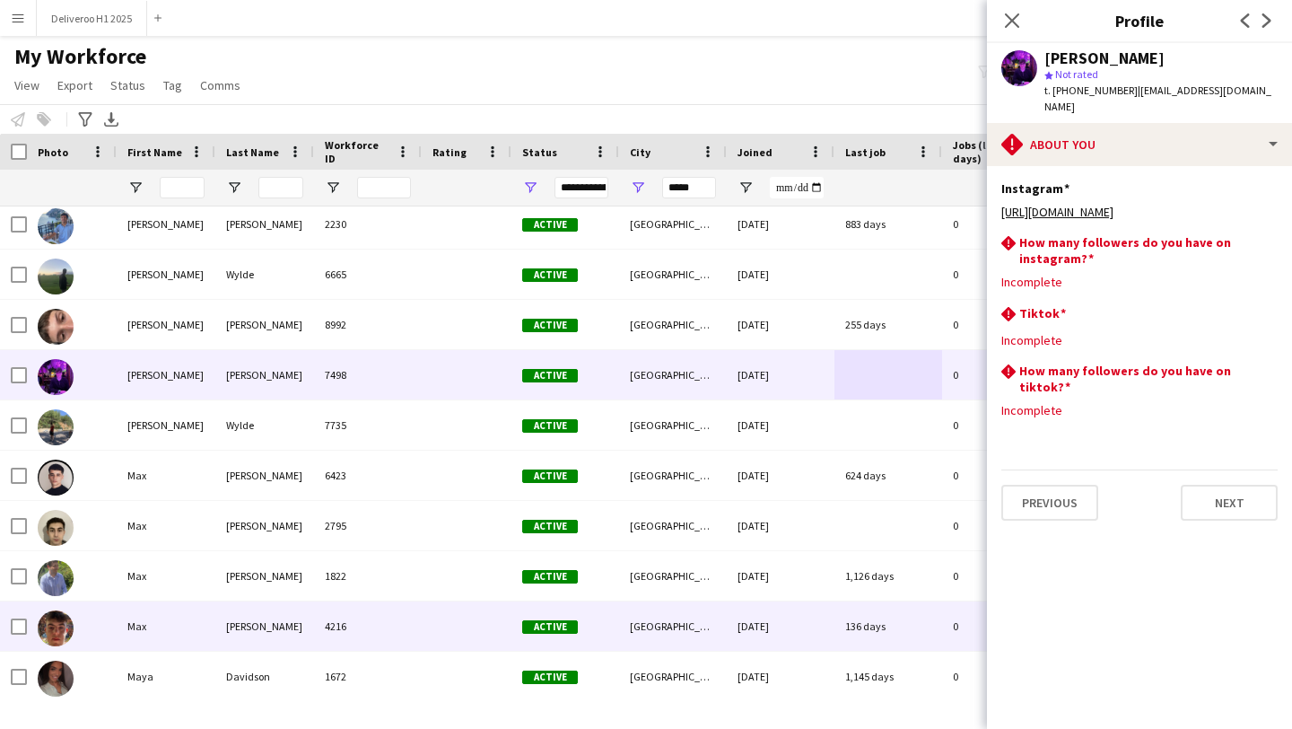
click at [851, 617] on div "136 days" at bounding box center [888, 625] width 108 height 49
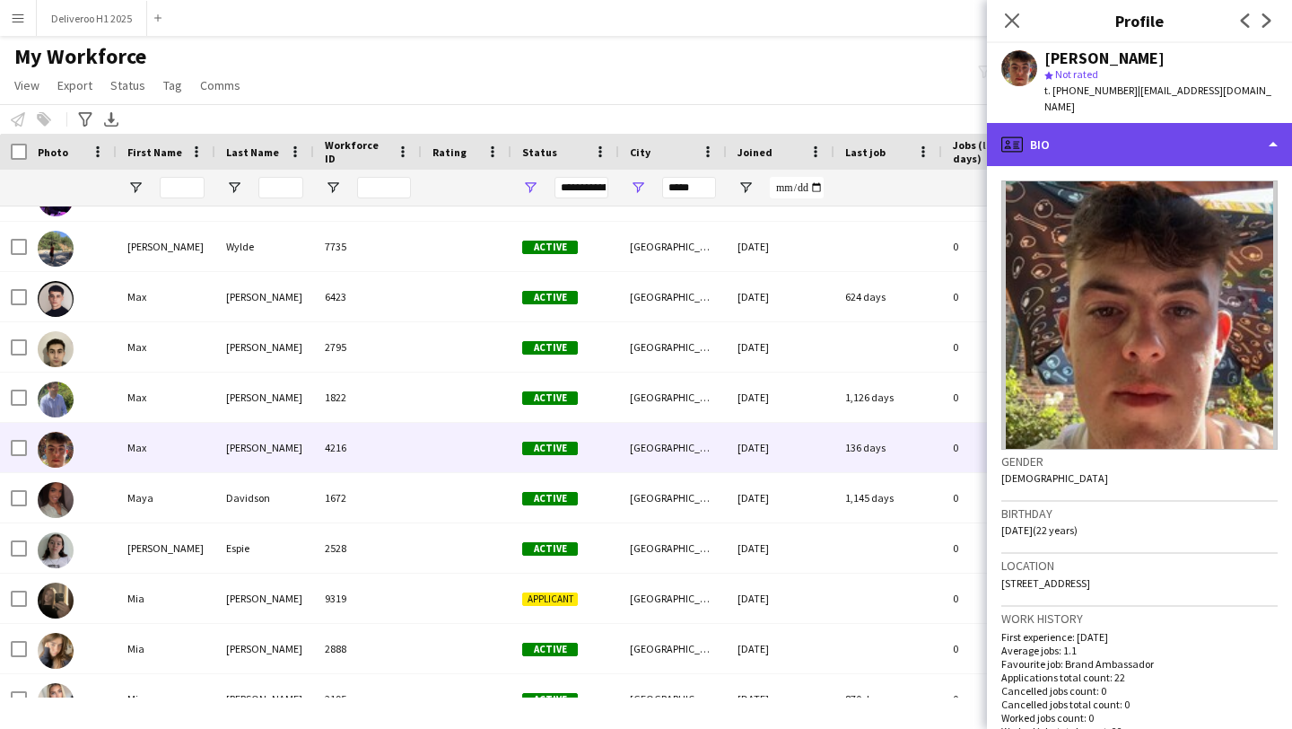
click at [1044, 123] on div "profile Bio" at bounding box center [1139, 144] width 305 height 43
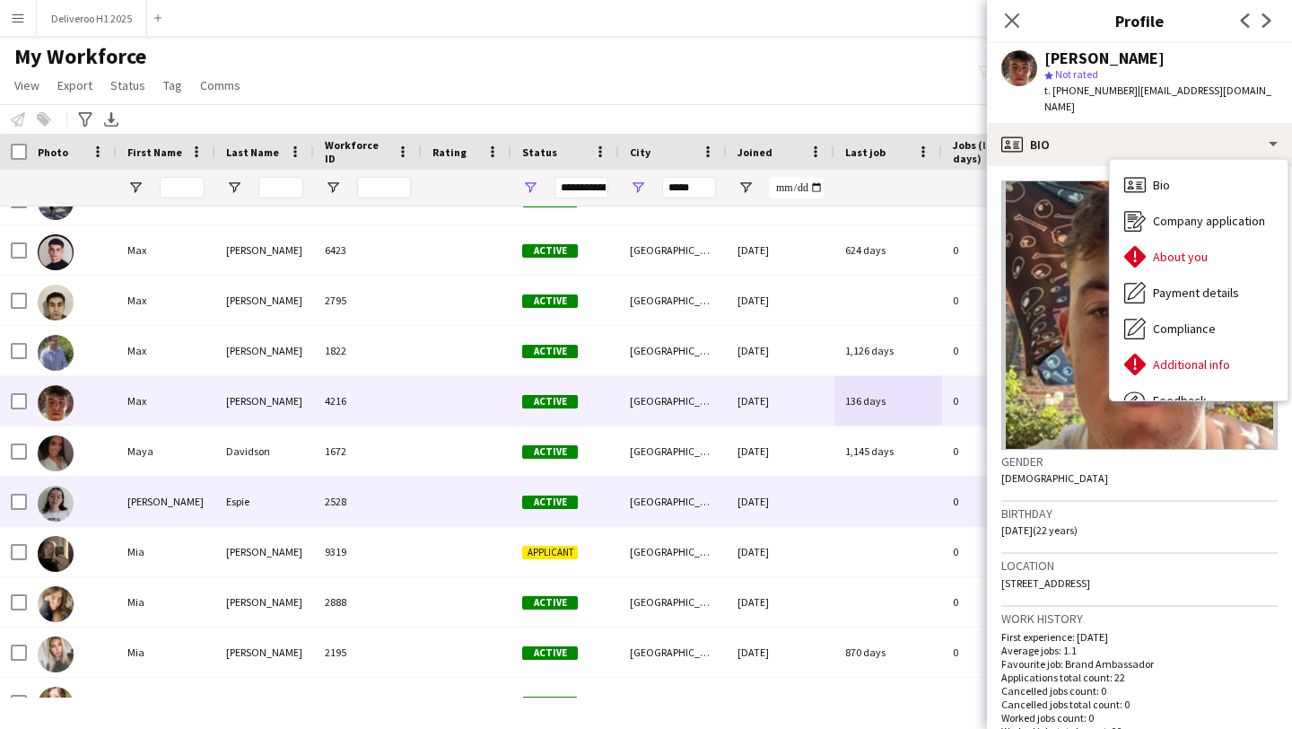
click at [824, 501] on div "[DATE]" at bounding box center [781, 500] width 108 height 49
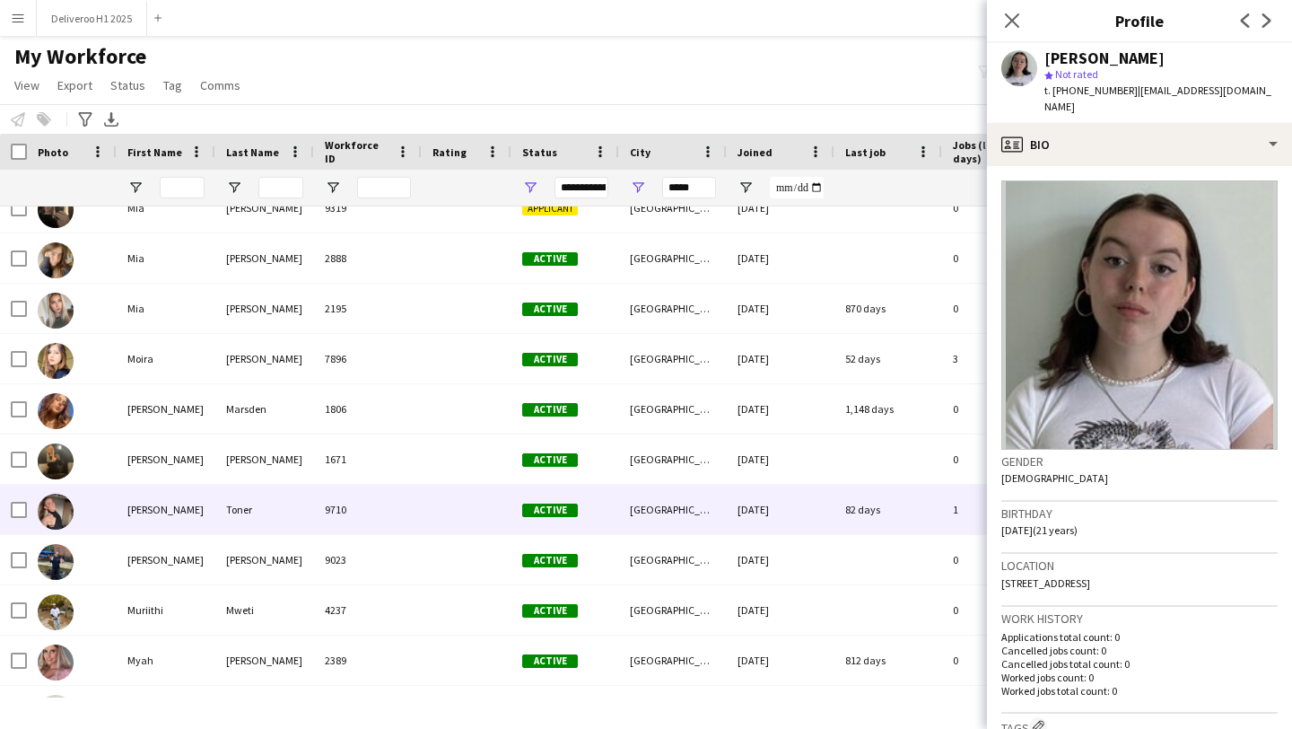
click at [819, 516] on div "[DATE]" at bounding box center [781, 509] width 108 height 49
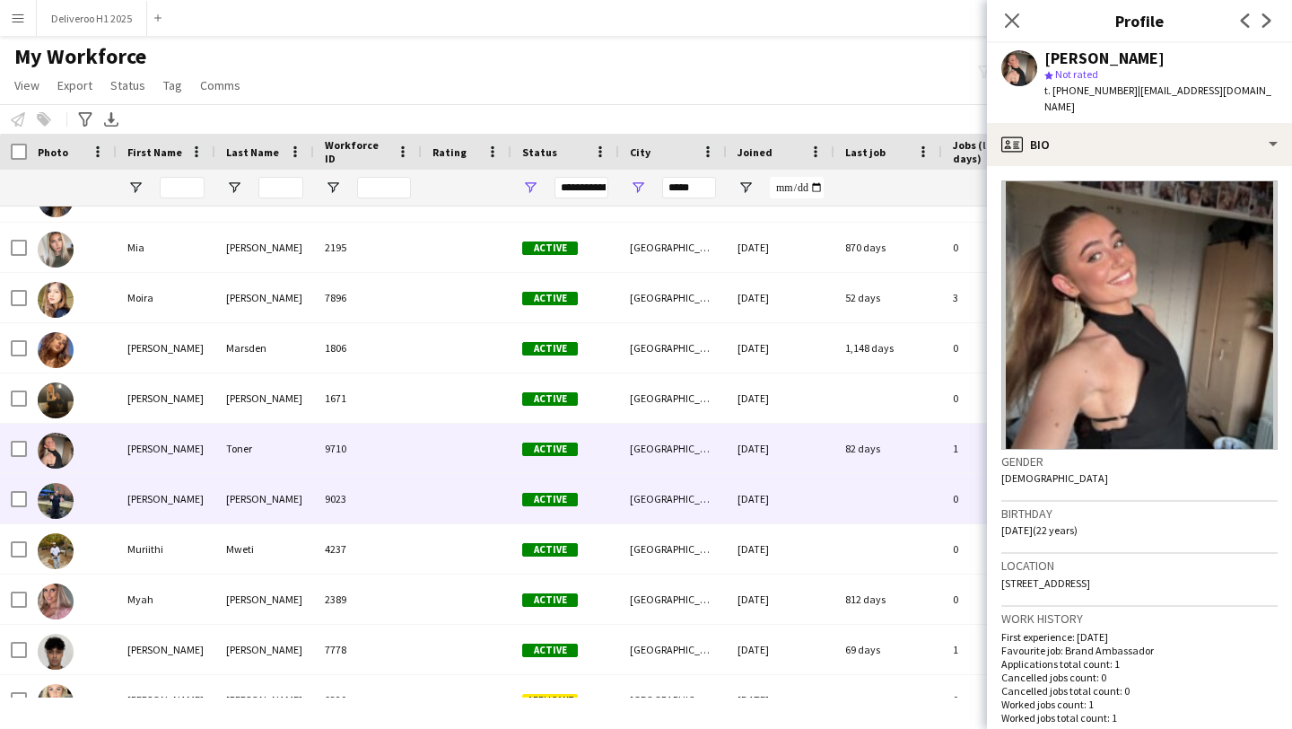
click at [819, 515] on div "[DATE]" at bounding box center [781, 498] width 108 height 49
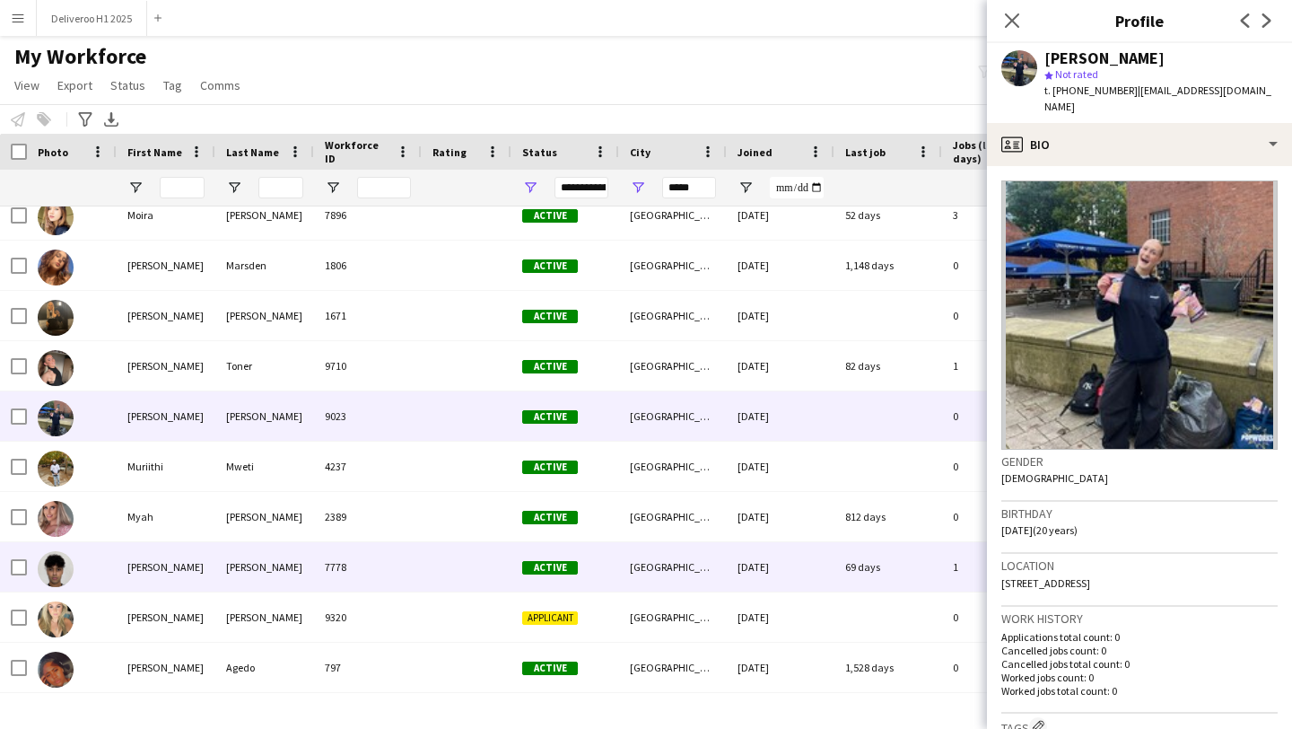
click at [810, 571] on div "[DATE]" at bounding box center [781, 566] width 108 height 49
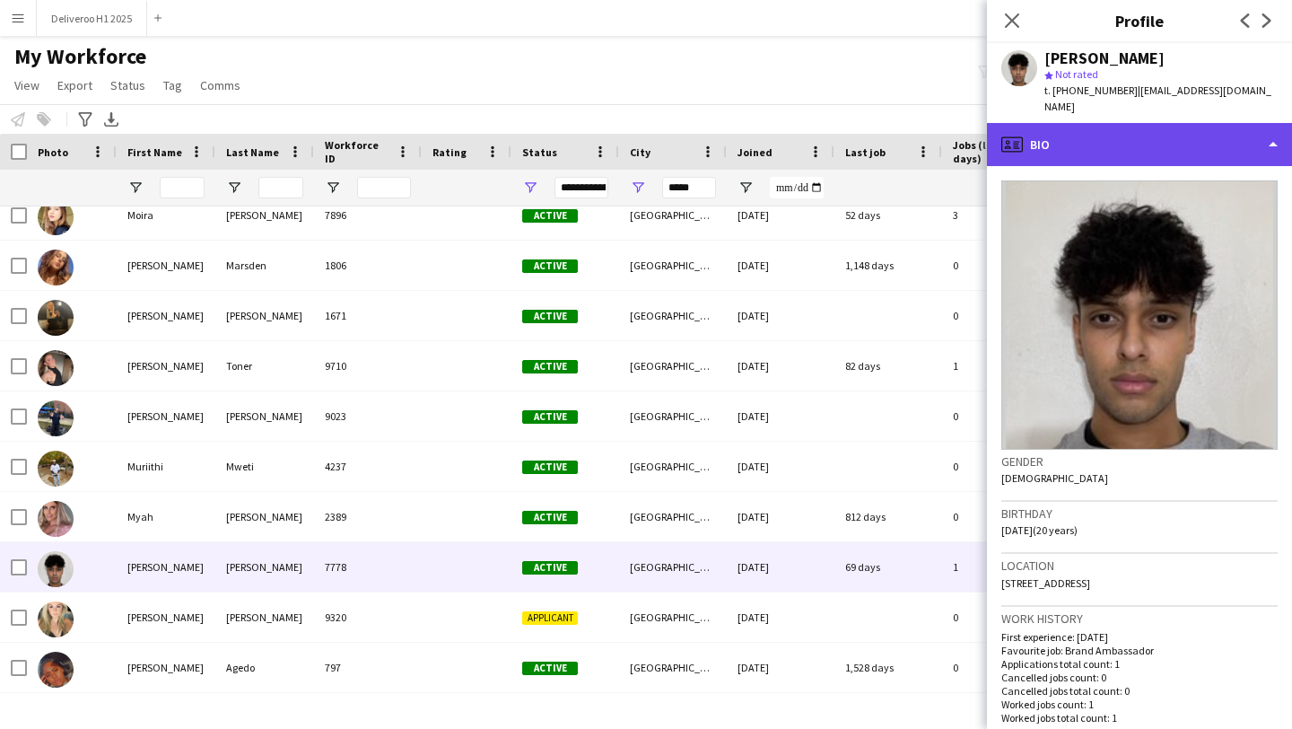
click at [1187, 123] on div "profile Bio" at bounding box center [1139, 144] width 305 height 43
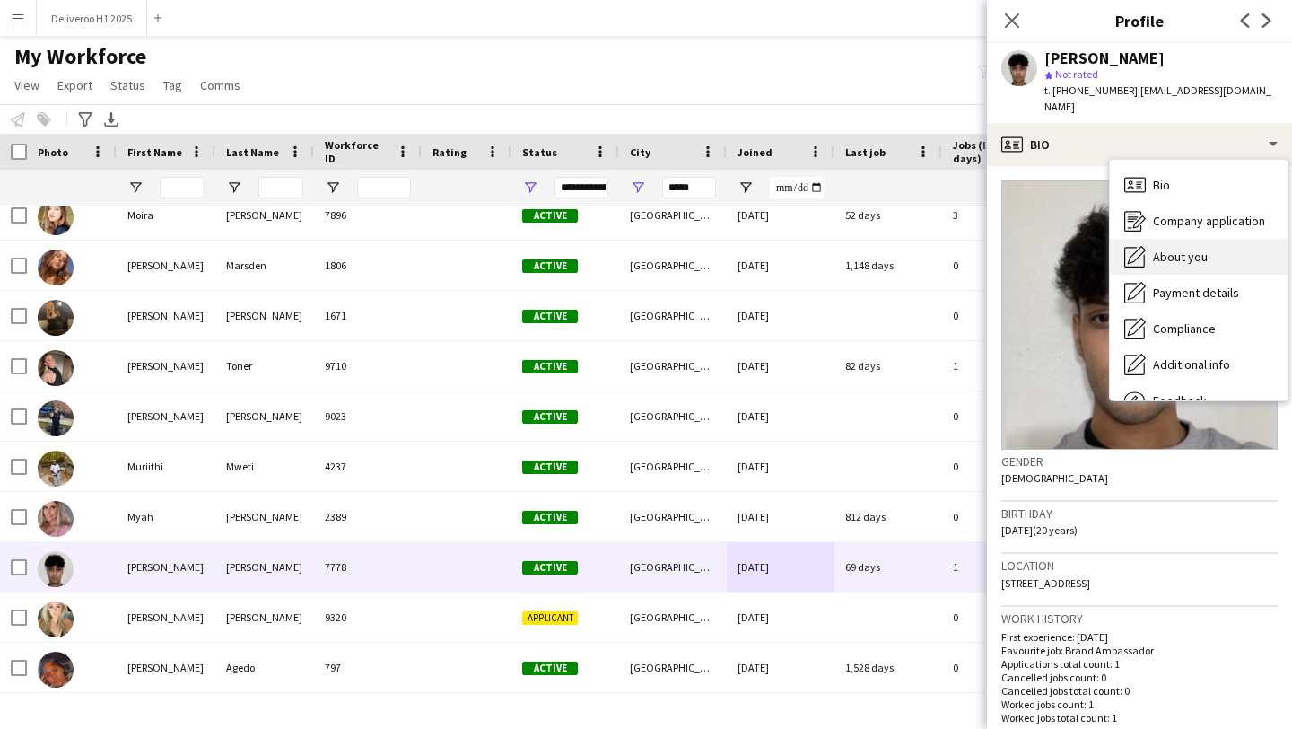
click at [1186, 249] on span "About you" at bounding box center [1180, 257] width 55 height 16
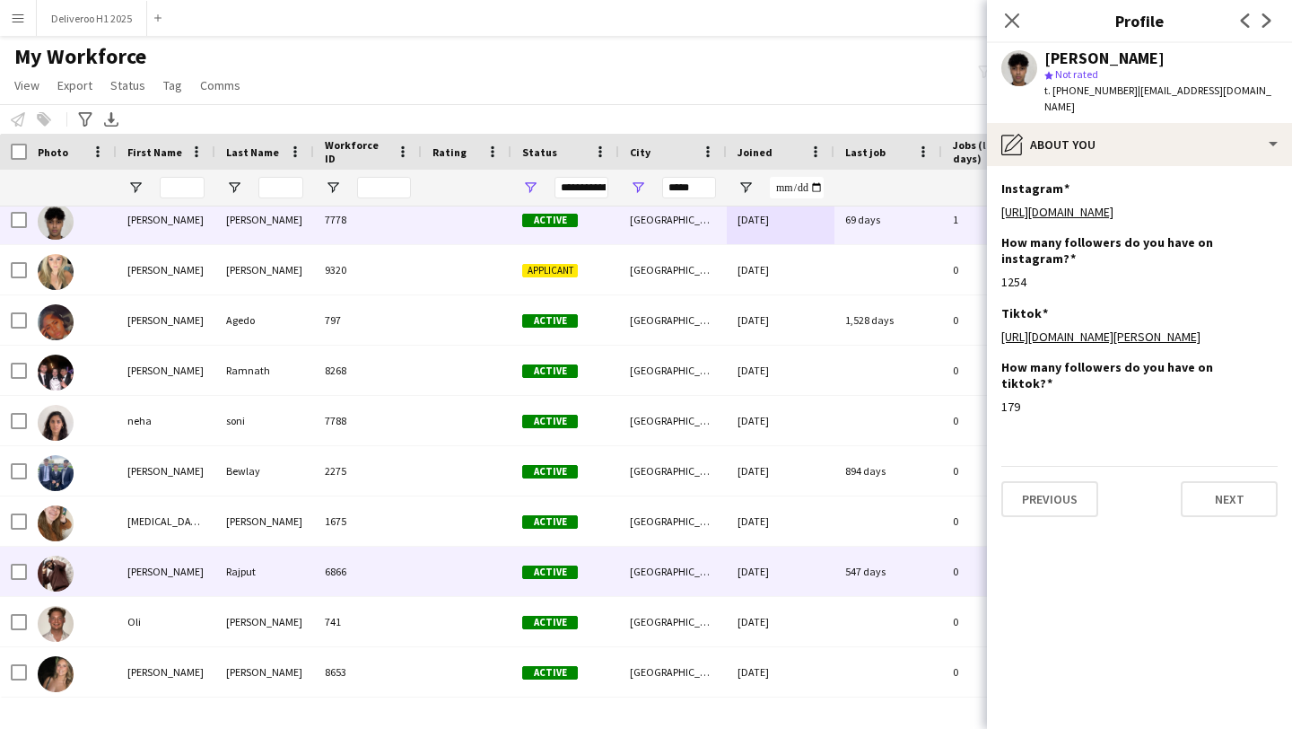
click at [885, 586] on div "547 days" at bounding box center [888, 570] width 108 height 49
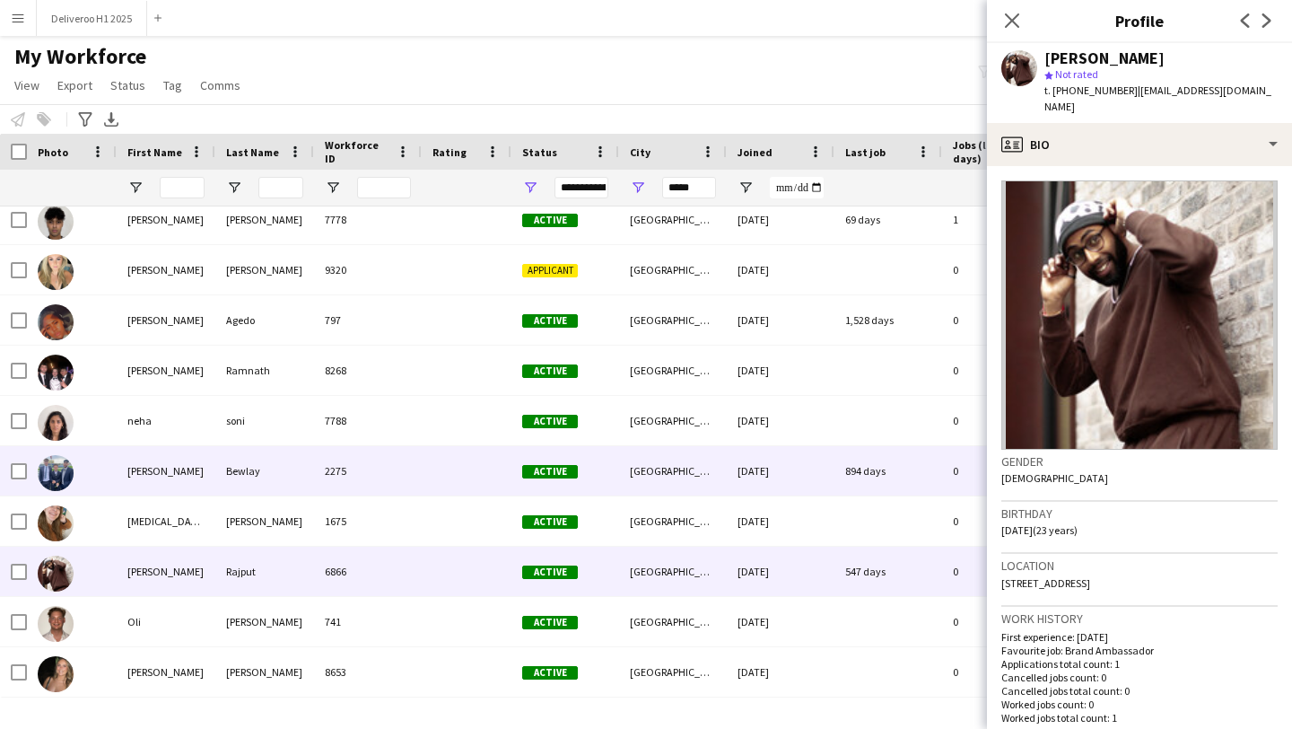
click at [895, 490] on div "894 days" at bounding box center [888, 470] width 108 height 49
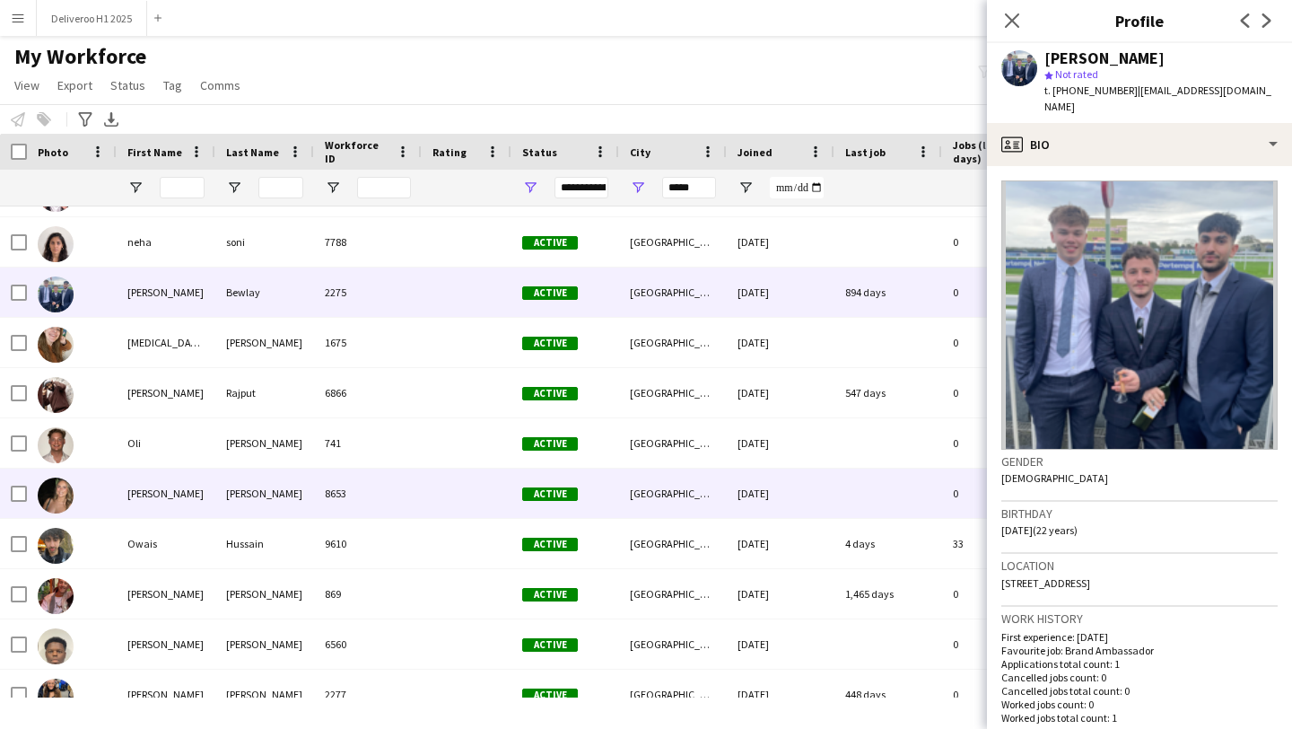
click at [891, 532] on div "4 days" at bounding box center [888, 543] width 108 height 49
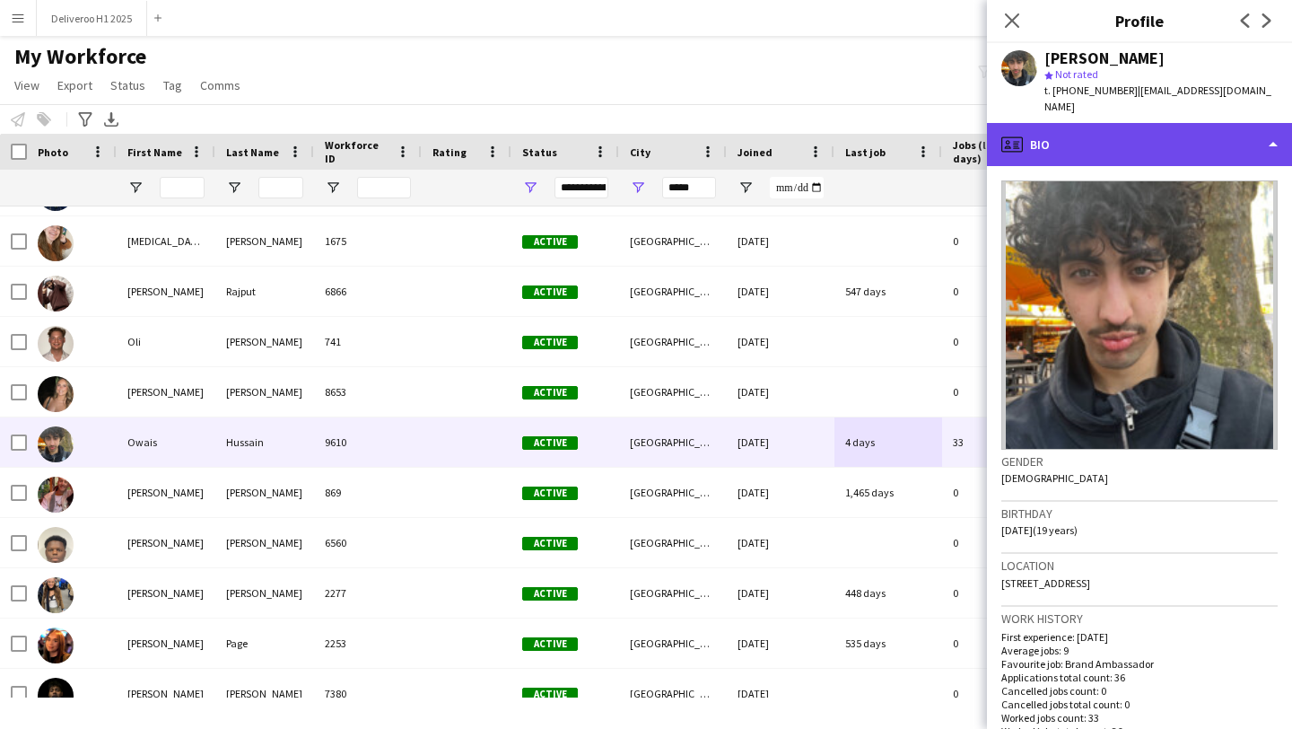
click at [1087, 127] on div "profile Bio" at bounding box center [1139, 144] width 305 height 43
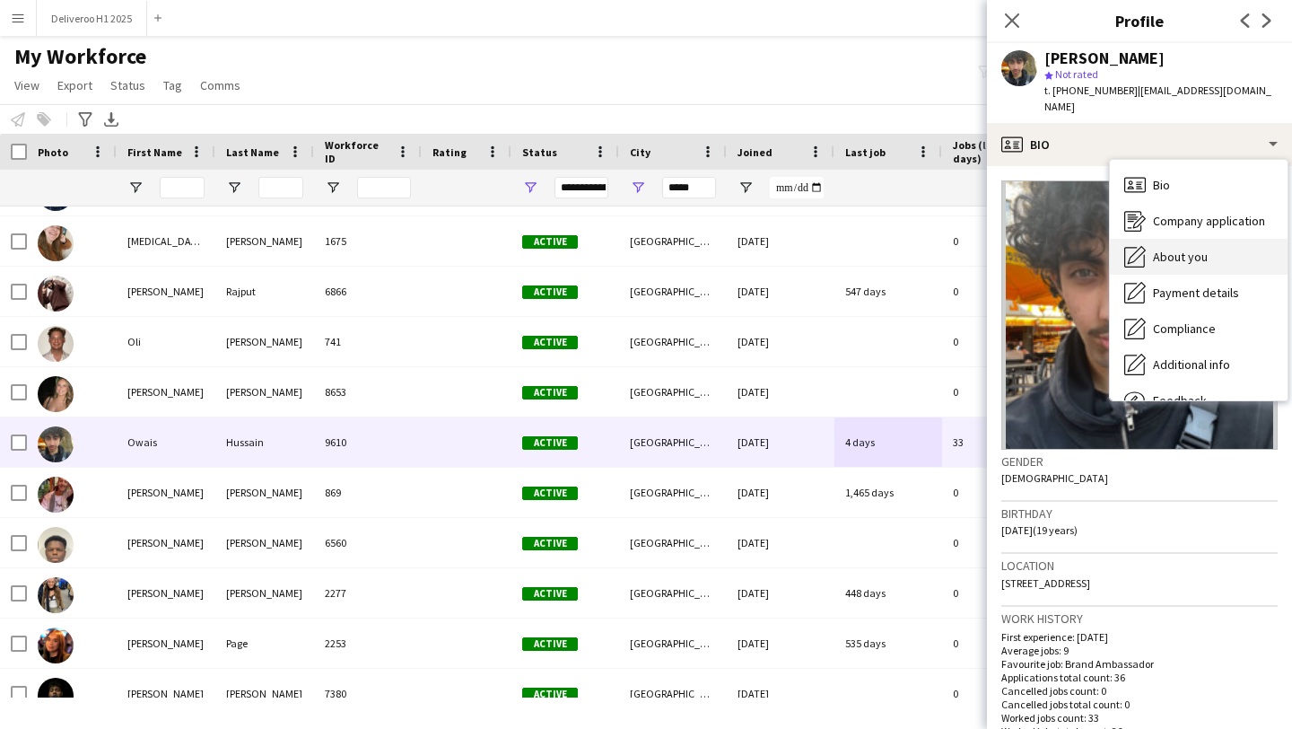
click at [1147, 239] on div "About you About you" at bounding box center [1199, 257] width 178 height 36
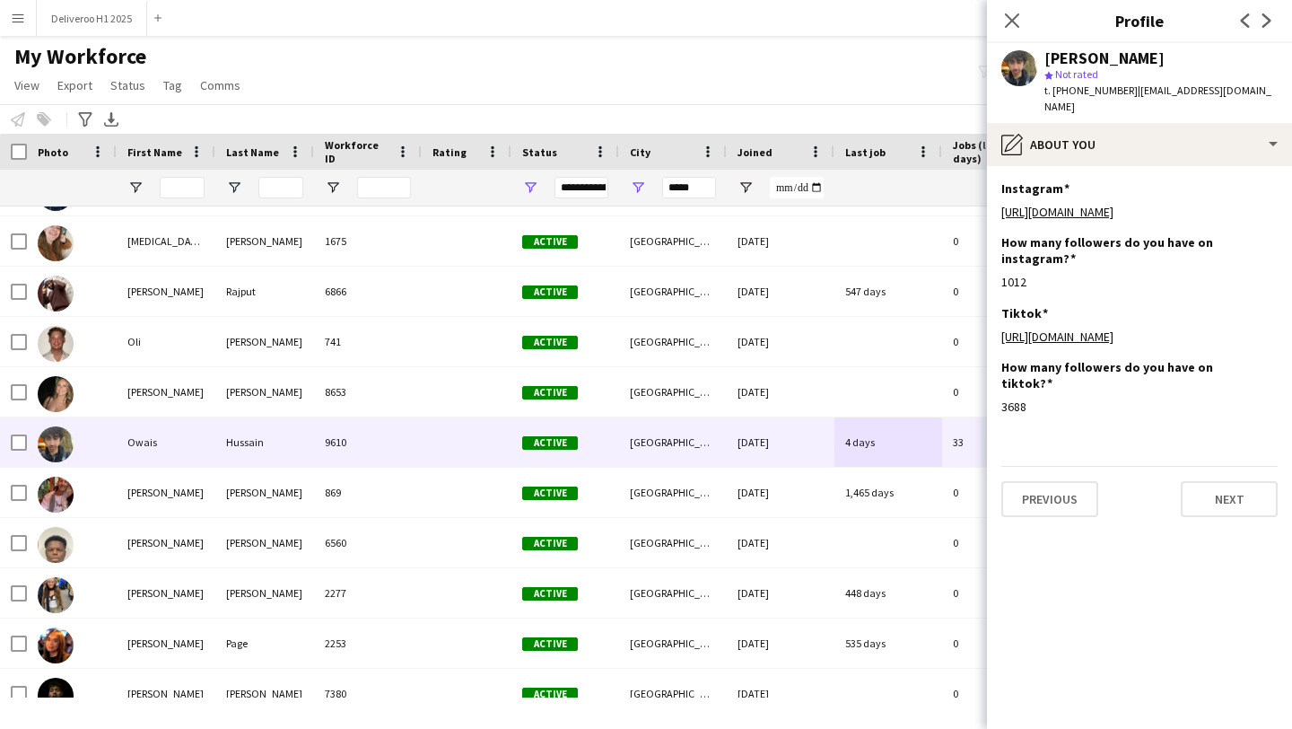
drag, startPoint x: 1149, startPoint y: 55, endPoint x: 1043, endPoint y: 56, distance: 105.9
click at [1043, 56] on div "[PERSON_NAME] star Not rated t. [PHONE_NUMBER] | [EMAIL_ADDRESS][DOMAIN_NAME]" at bounding box center [1139, 83] width 305 height 80
copy div "[PERSON_NAME]"
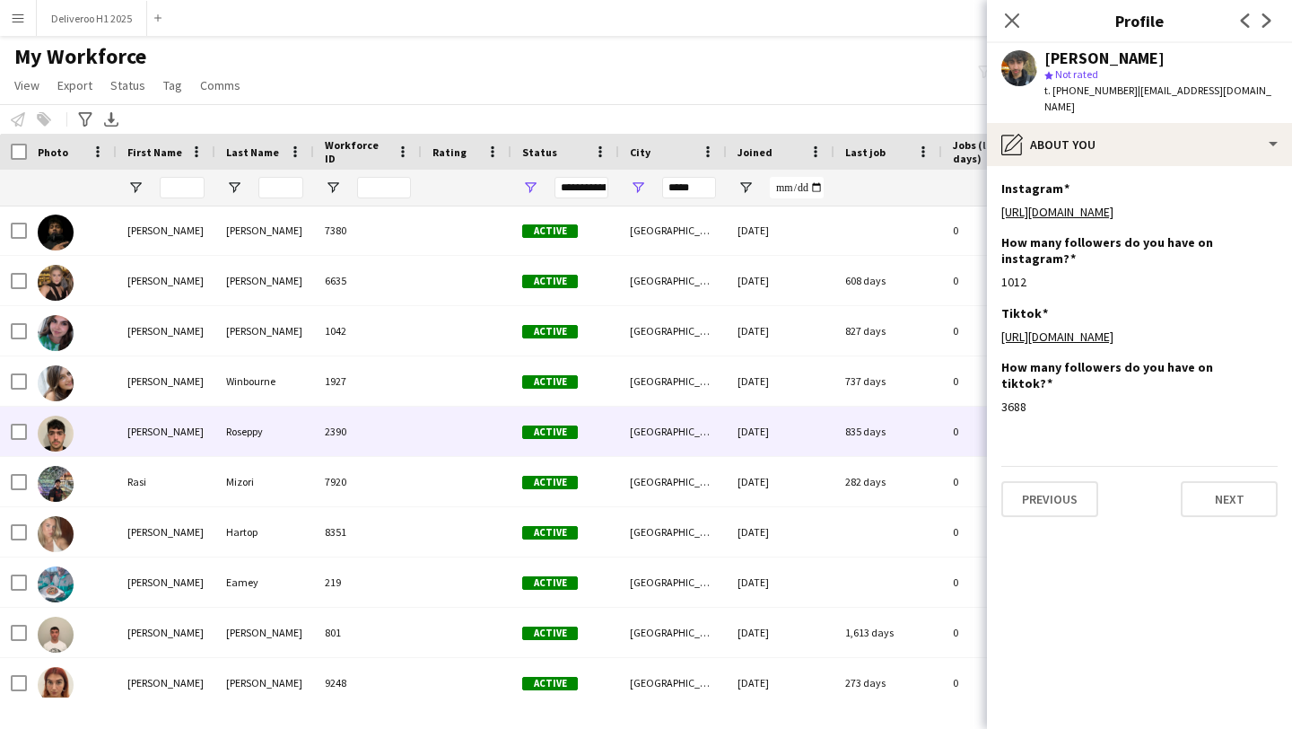
click at [531, 427] on span "Active" at bounding box center [550, 431] width 56 height 13
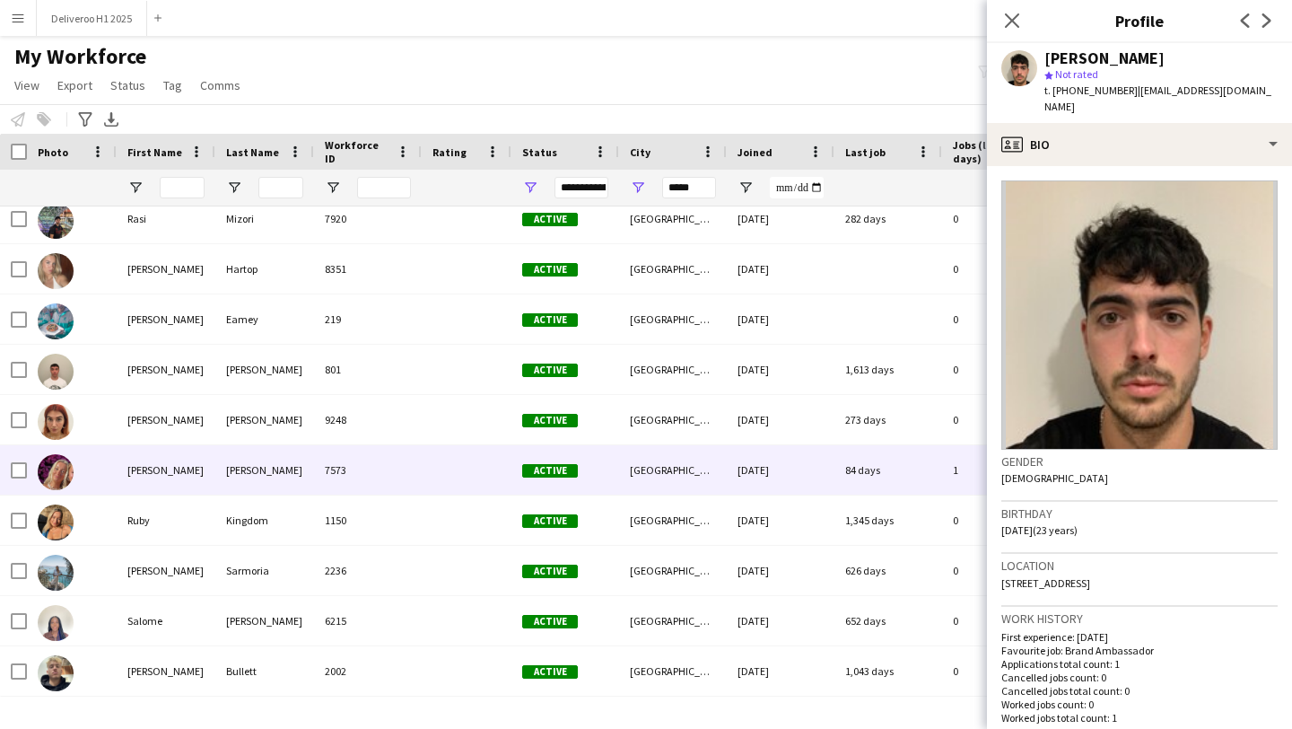
click at [546, 475] on span "Active" at bounding box center [550, 470] width 56 height 13
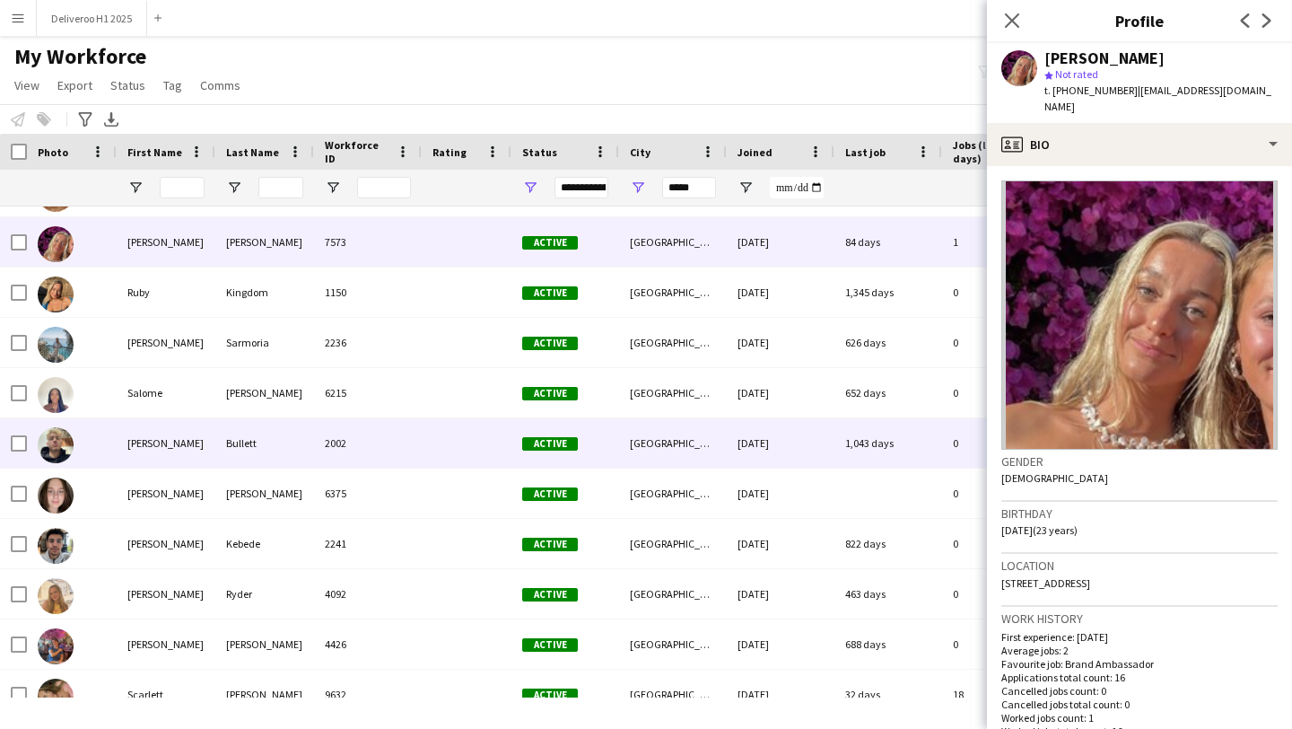
click at [554, 446] on span "Active" at bounding box center [550, 443] width 56 height 13
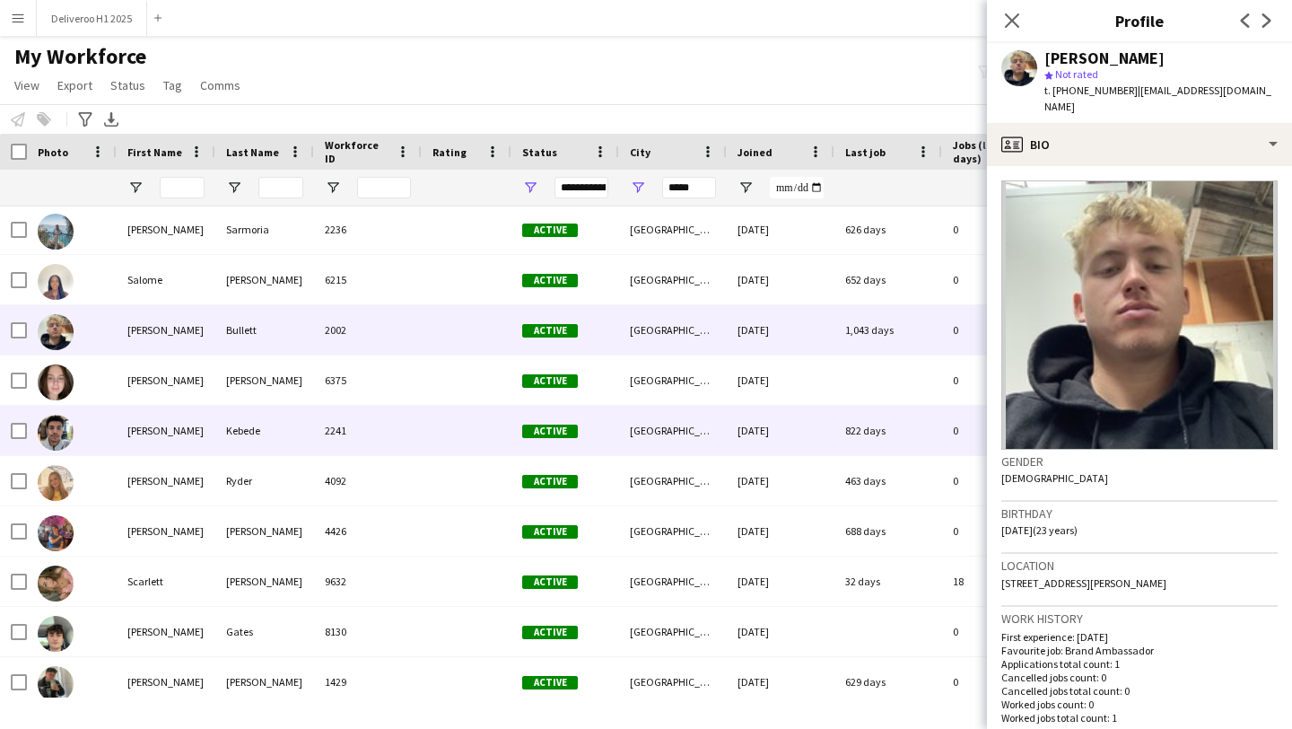
click at [507, 453] on div at bounding box center [467, 430] width 90 height 49
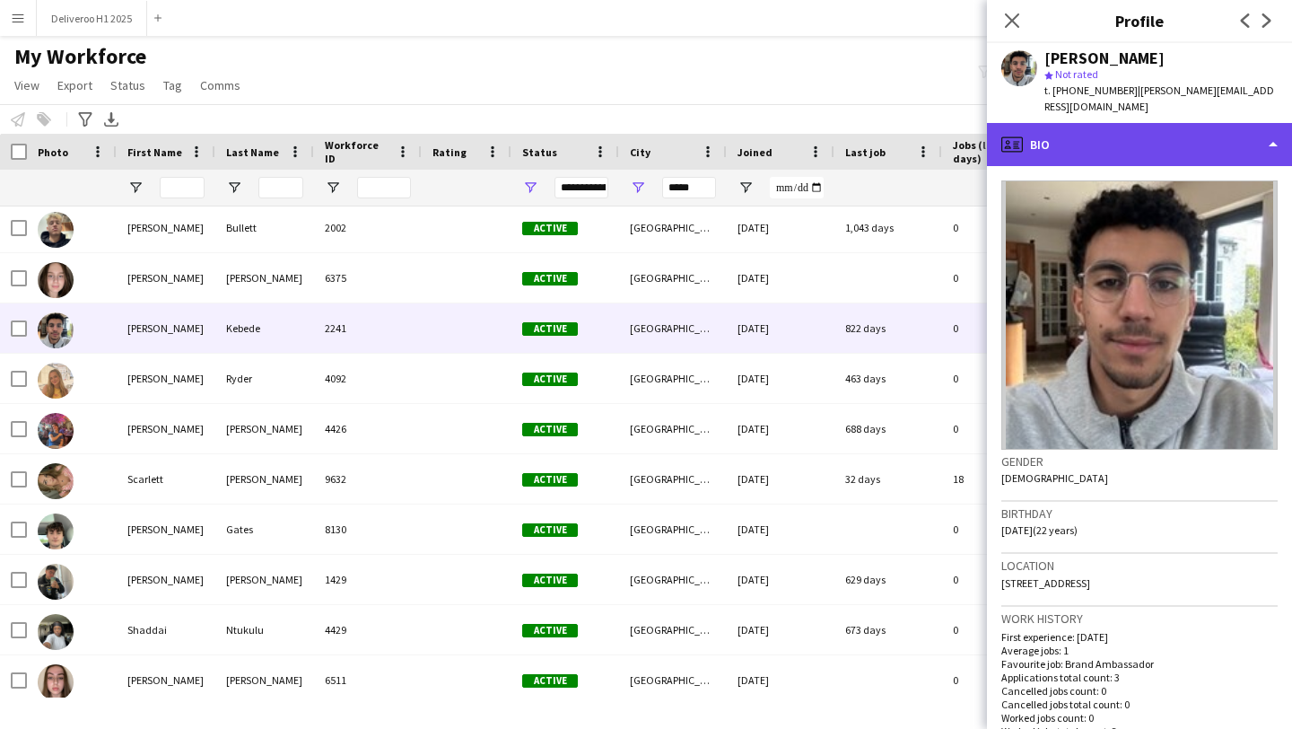
click at [1080, 123] on div "profile Bio" at bounding box center [1139, 144] width 305 height 43
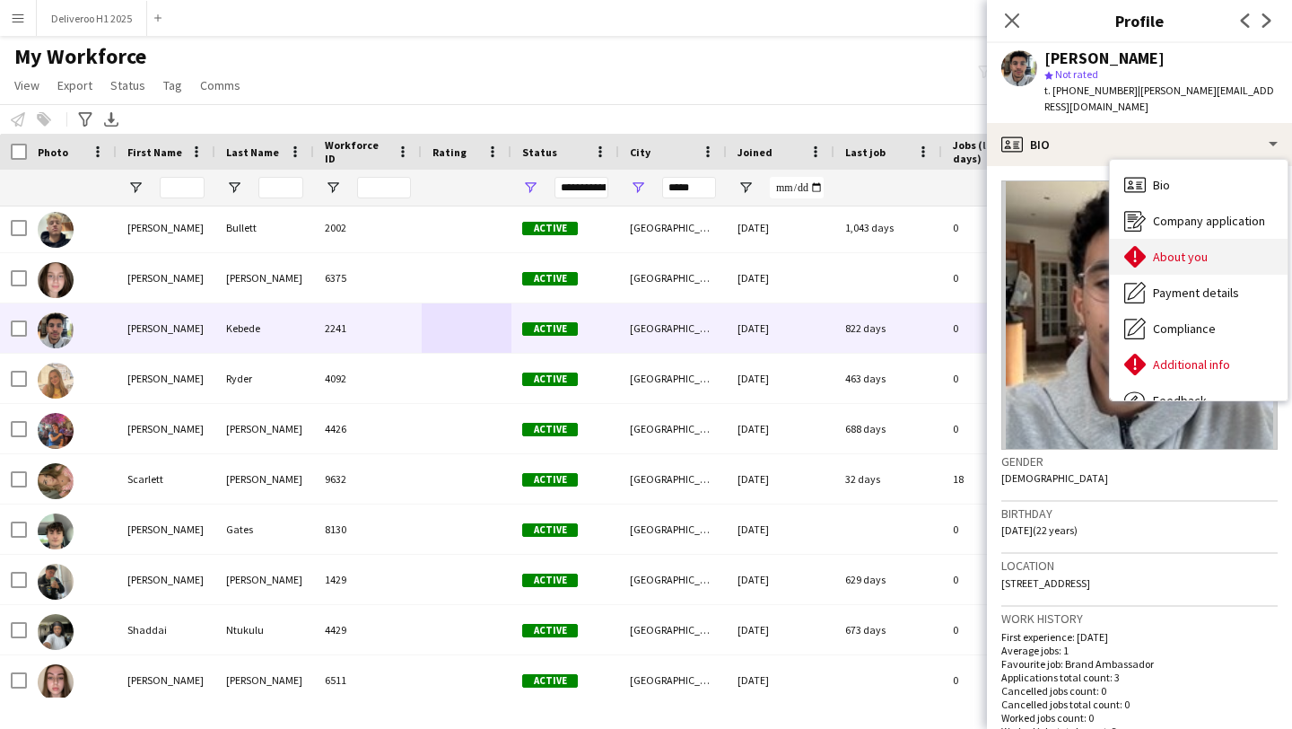
click at [1145, 246] on icon "About you" at bounding box center [1135, 257] width 22 height 22
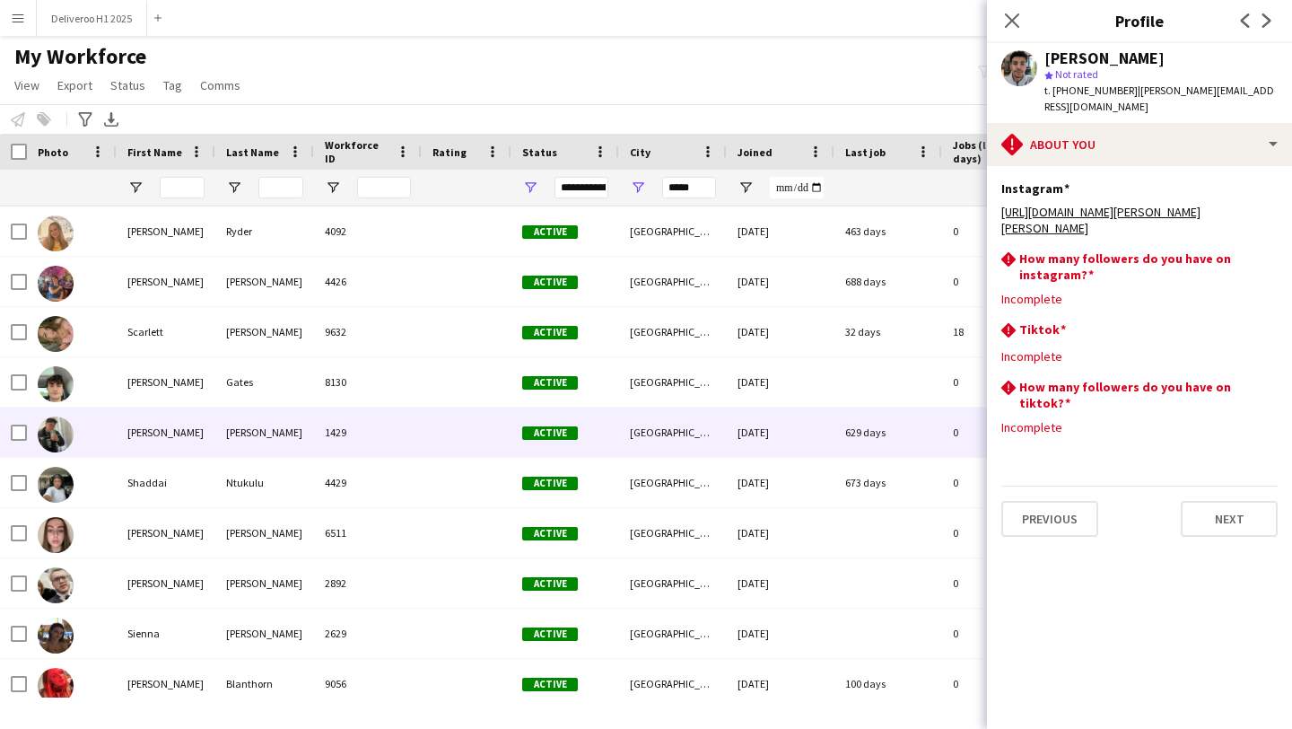
click at [685, 427] on div "[GEOGRAPHIC_DATA]" at bounding box center [673, 431] width 108 height 49
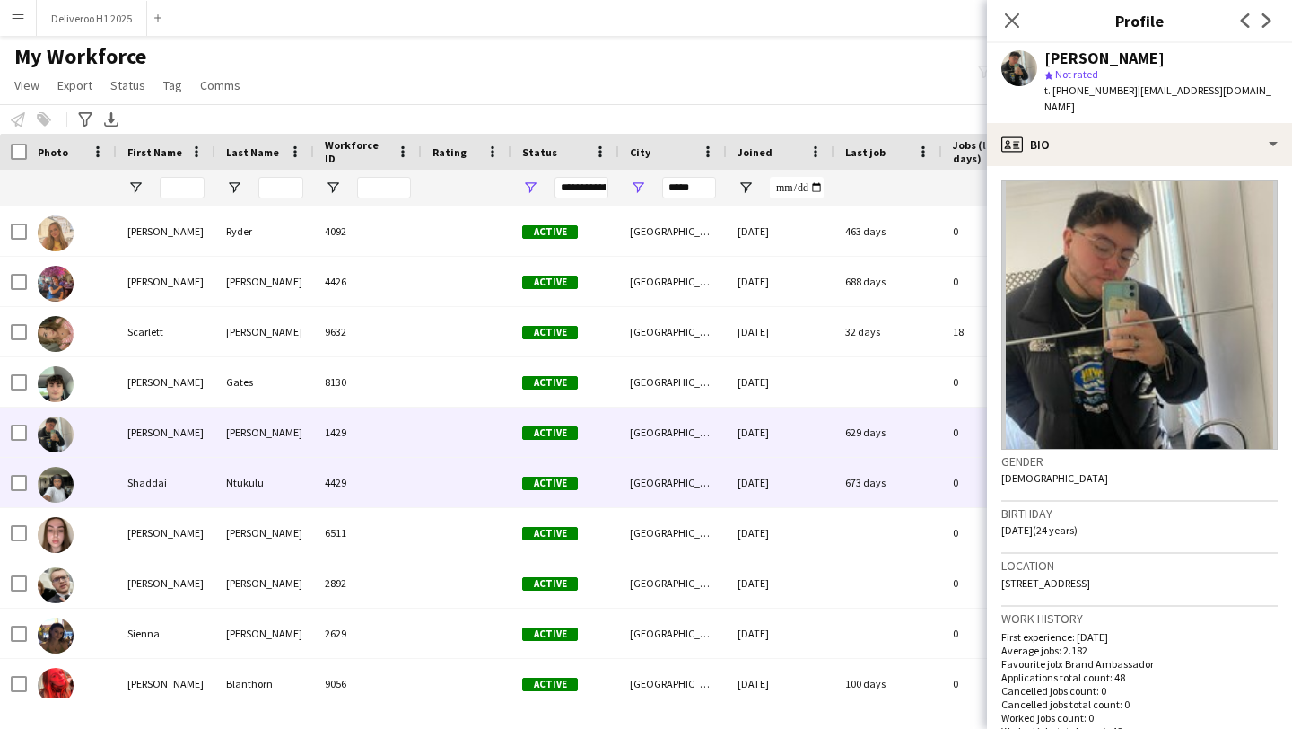
click at [864, 468] on div "673 days" at bounding box center [888, 482] width 108 height 49
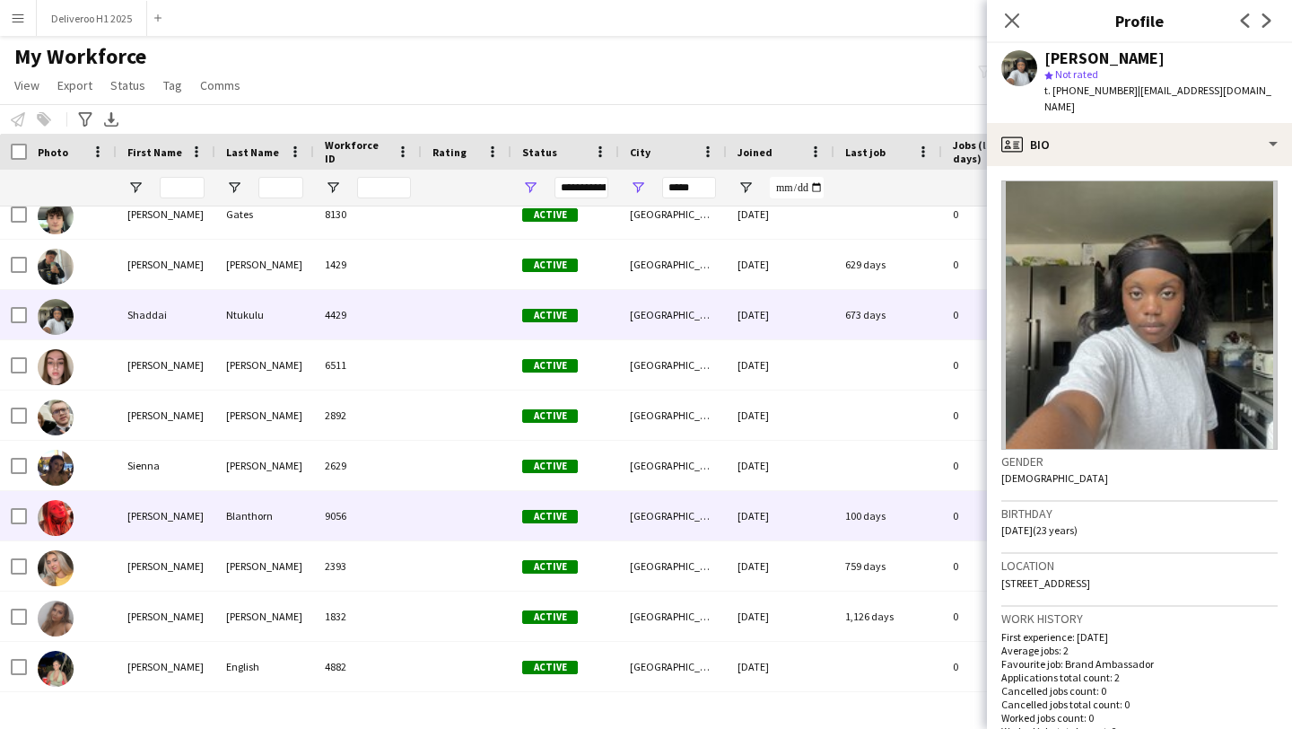
click at [851, 509] on div "100 days" at bounding box center [888, 515] width 108 height 49
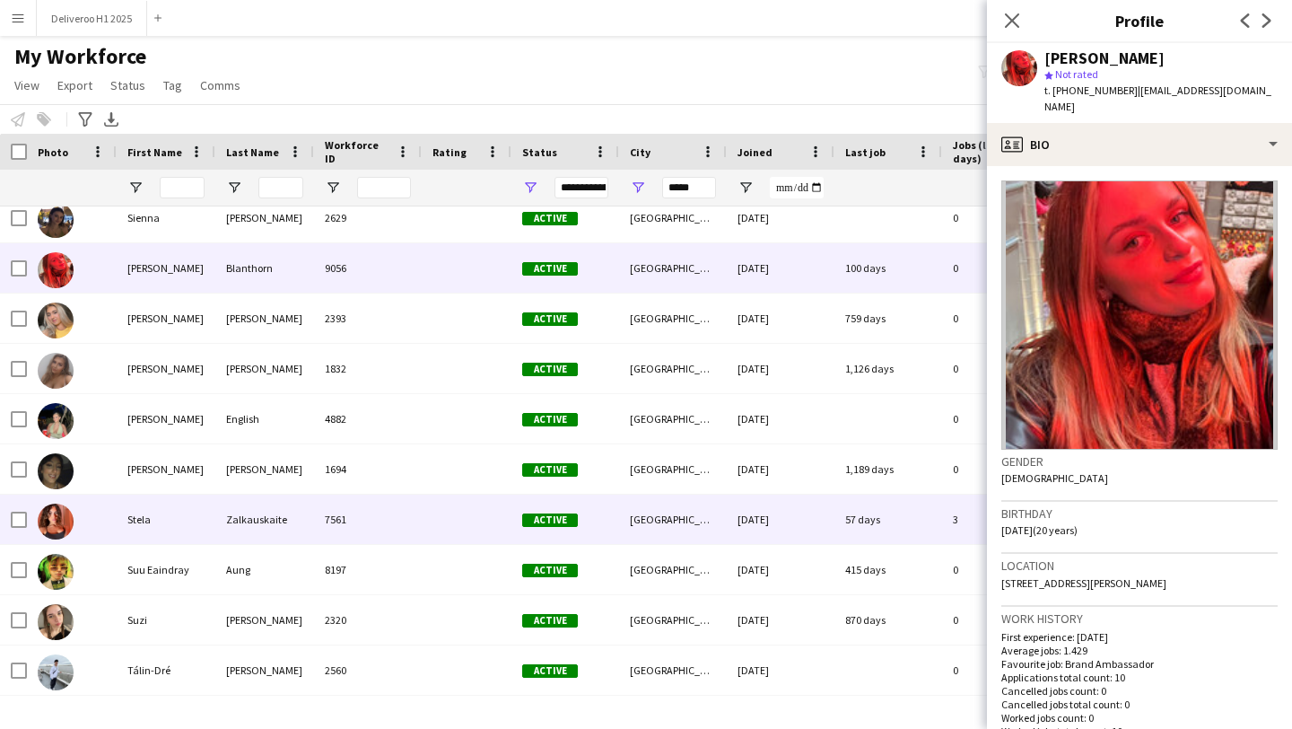
click at [851, 505] on div "57 days" at bounding box center [888, 518] width 108 height 49
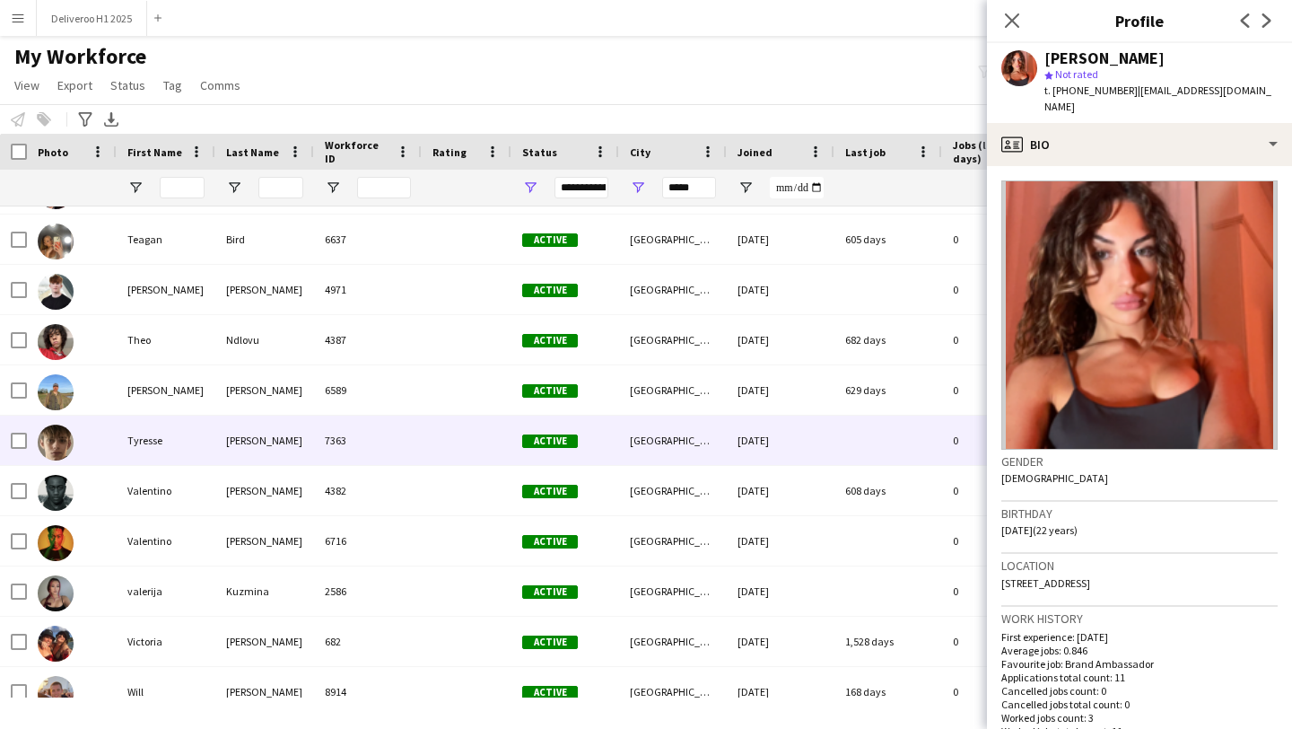
click at [854, 416] on div at bounding box center [888, 439] width 108 height 49
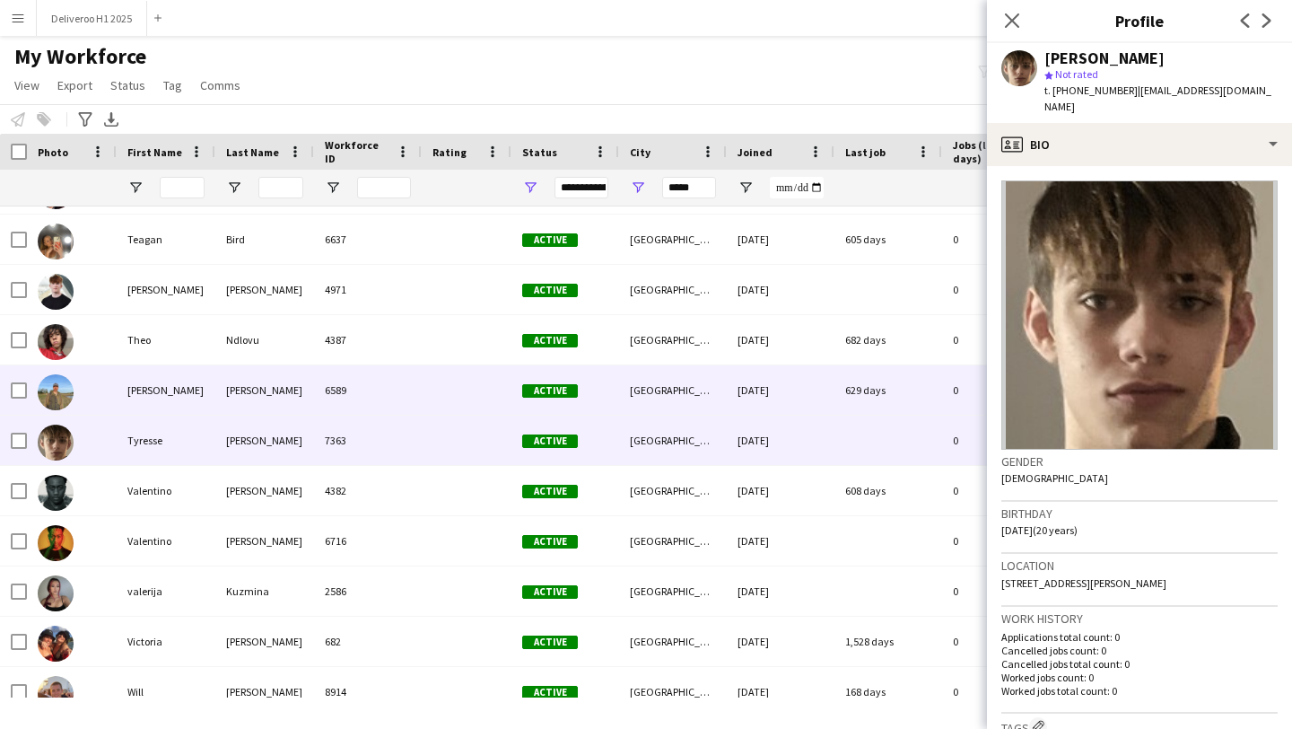
click at [855, 396] on div "629 days" at bounding box center [888, 389] width 108 height 49
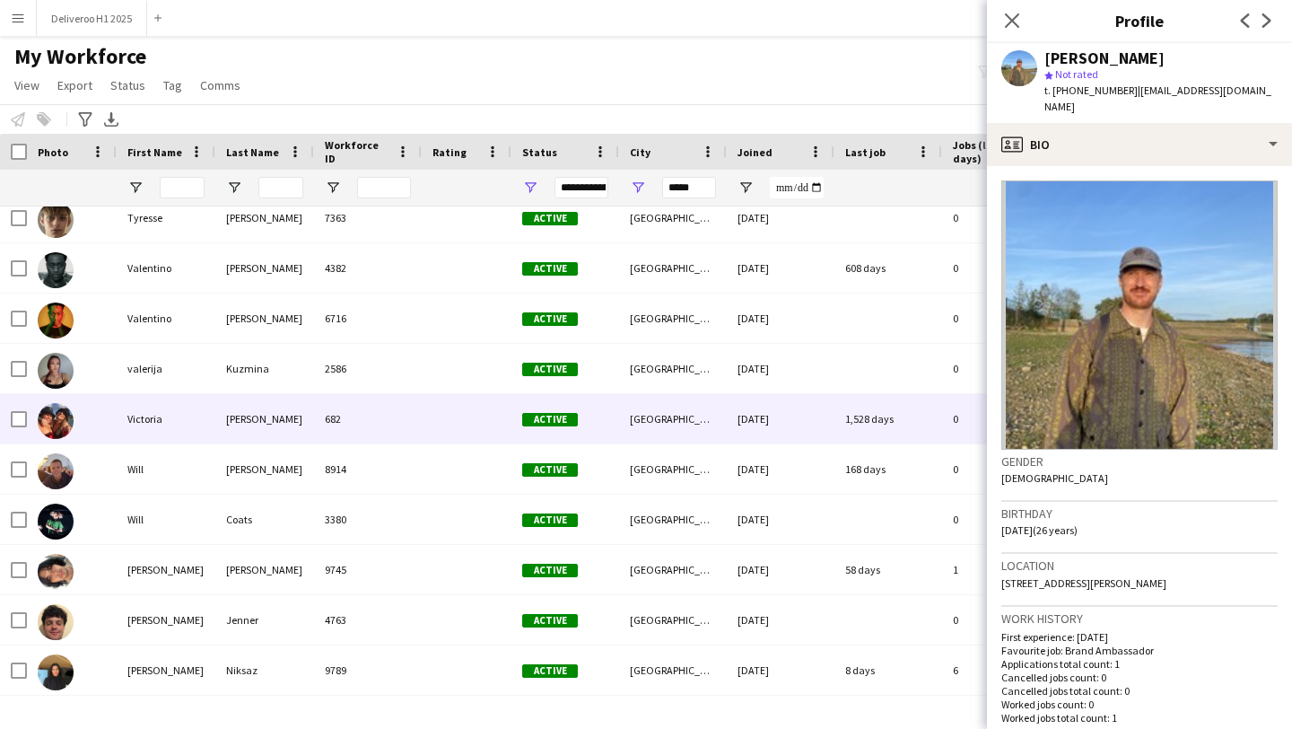
click at [847, 443] on div "1,528 days" at bounding box center [888, 418] width 108 height 49
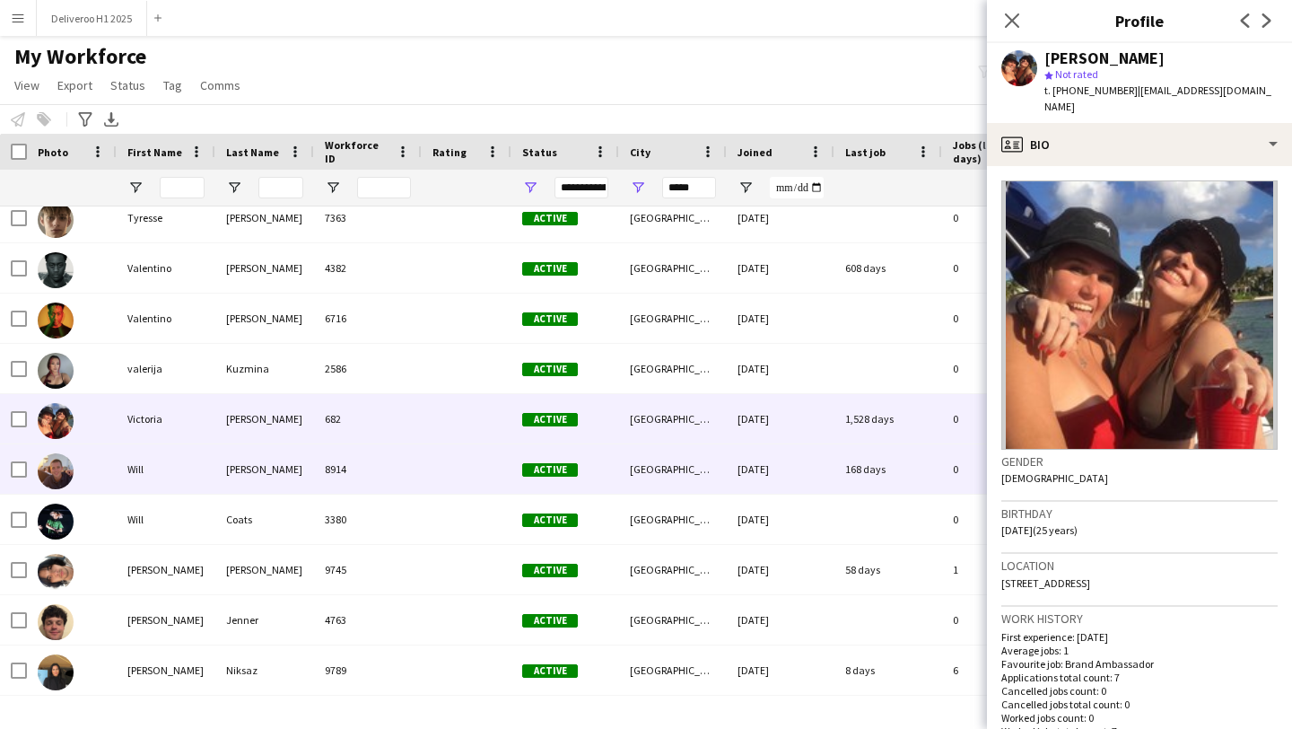
click at [844, 486] on div "168 days" at bounding box center [888, 468] width 108 height 49
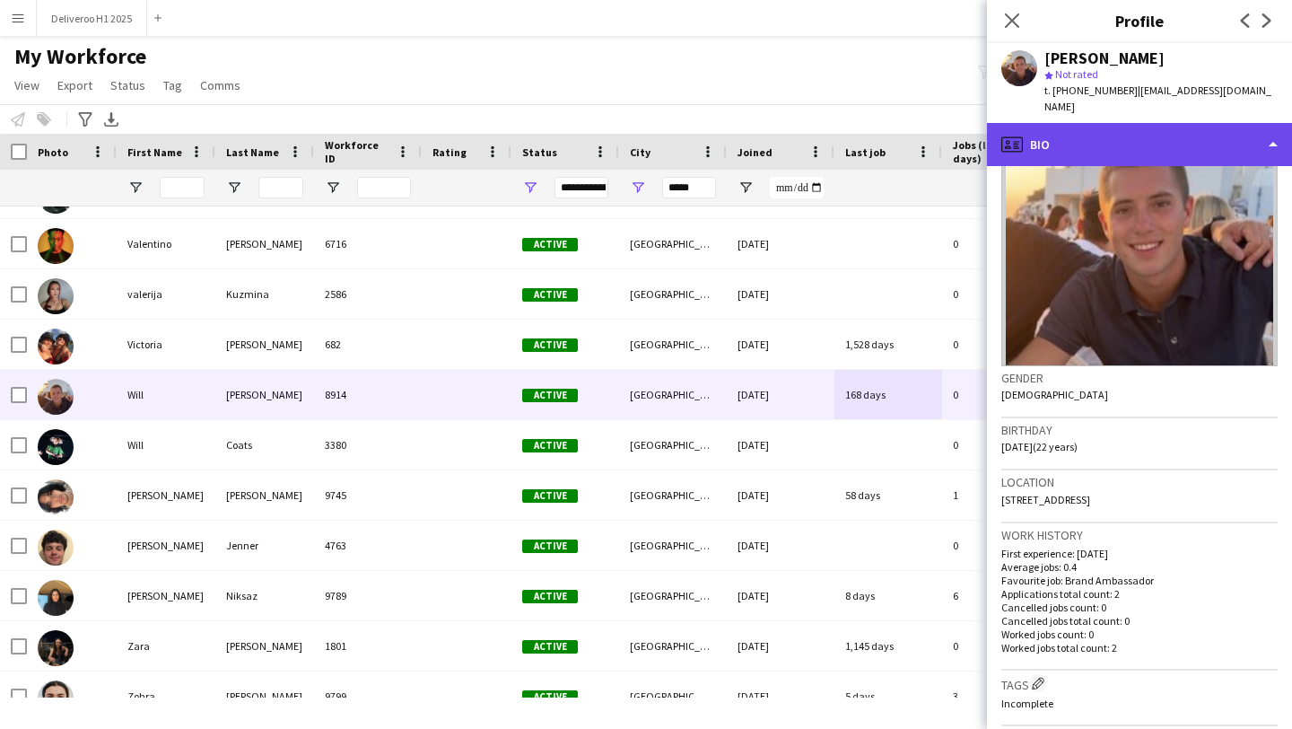
click at [1112, 137] on div "profile Bio" at bounding box center [1139, 144] width 305 height 43
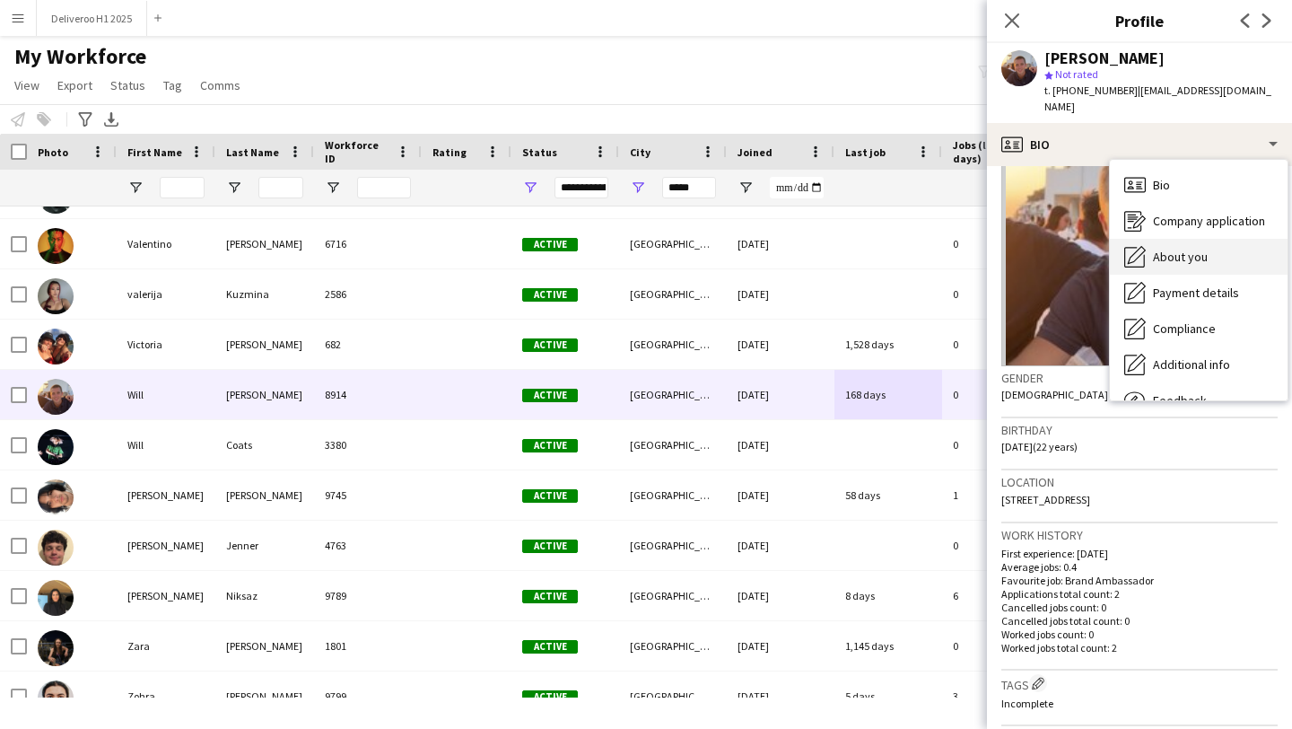
click at [1144, 246] on icon at bounding box center [1137, 255] width 18 height 18
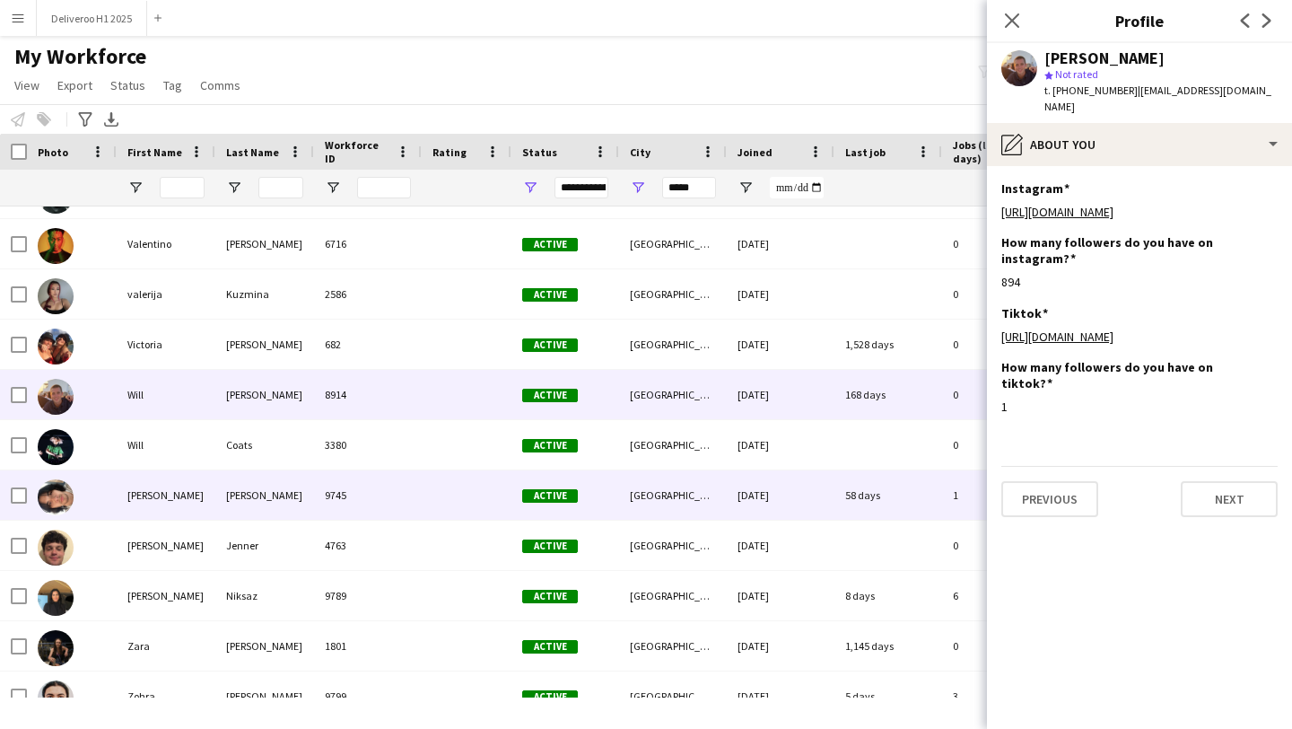
click at [886, 501] on div "58 days" at bounding box center [888, 494] width 108 height 49
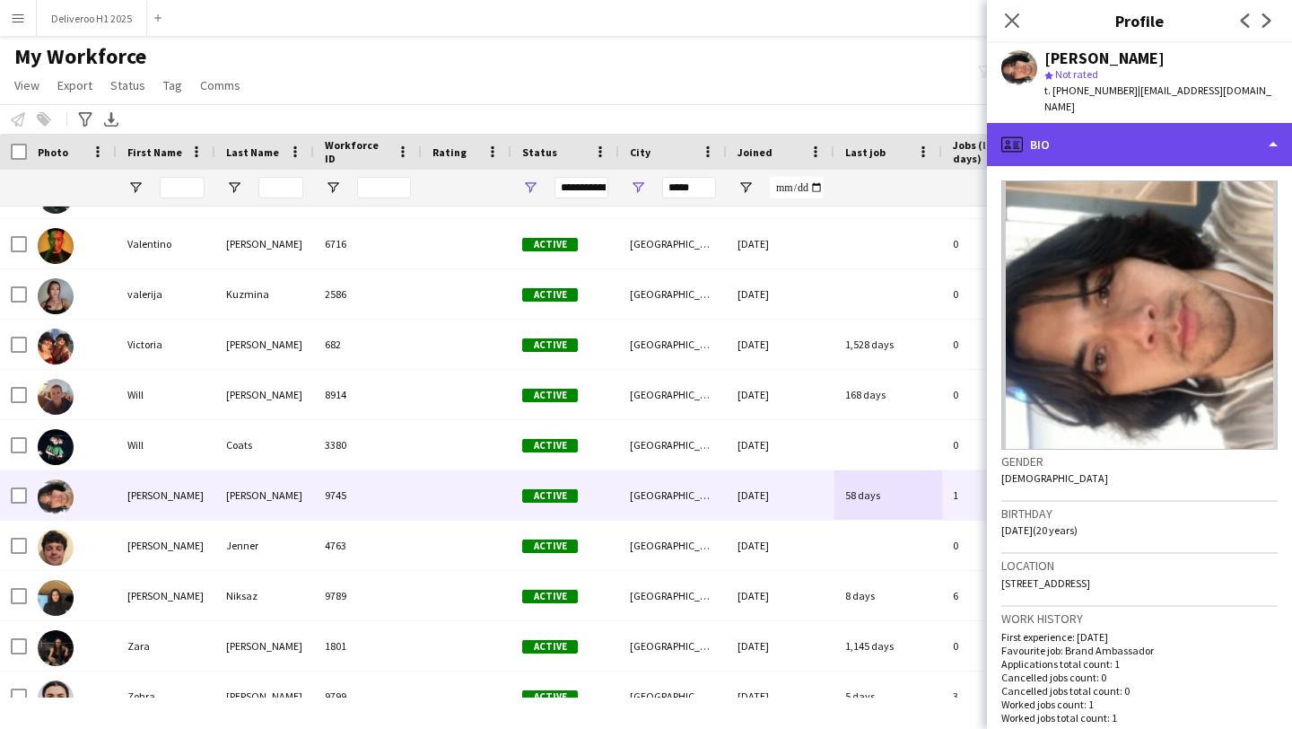
click at [1124, 151] on div "profile Bio" at bounding box center [1139, 144] width 305 height 43
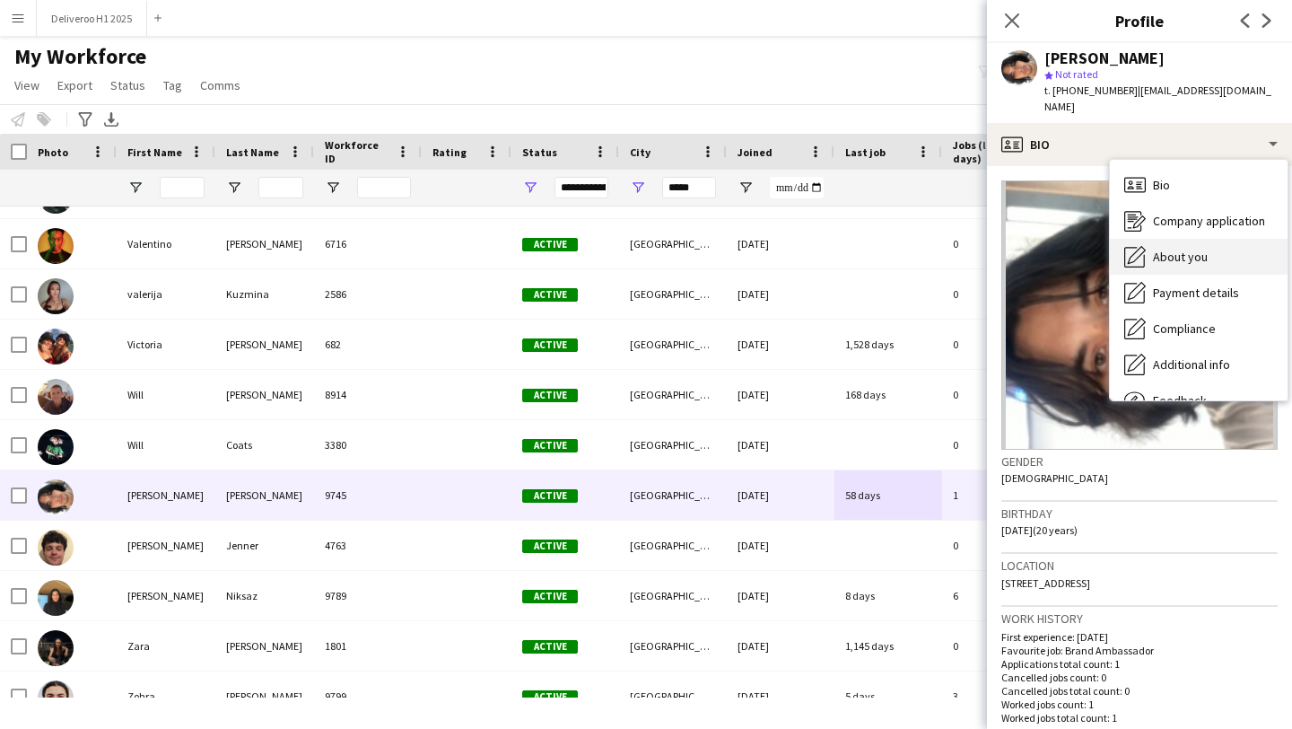
click at [1137, 243] on div "About you About you" at bounding box center [1199, 257] width 178 height 36
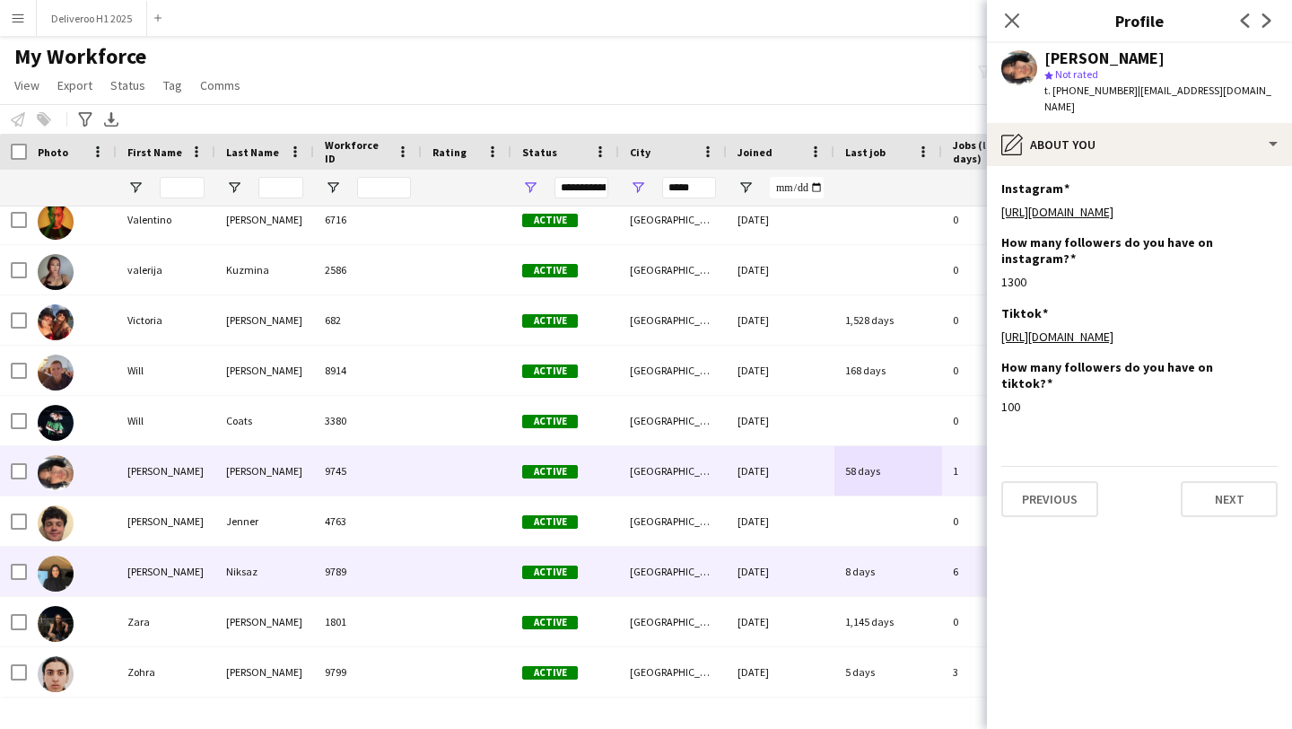
click at [865, 583] on div "8 days" at bounding box center [888, 570] width 108 height 49
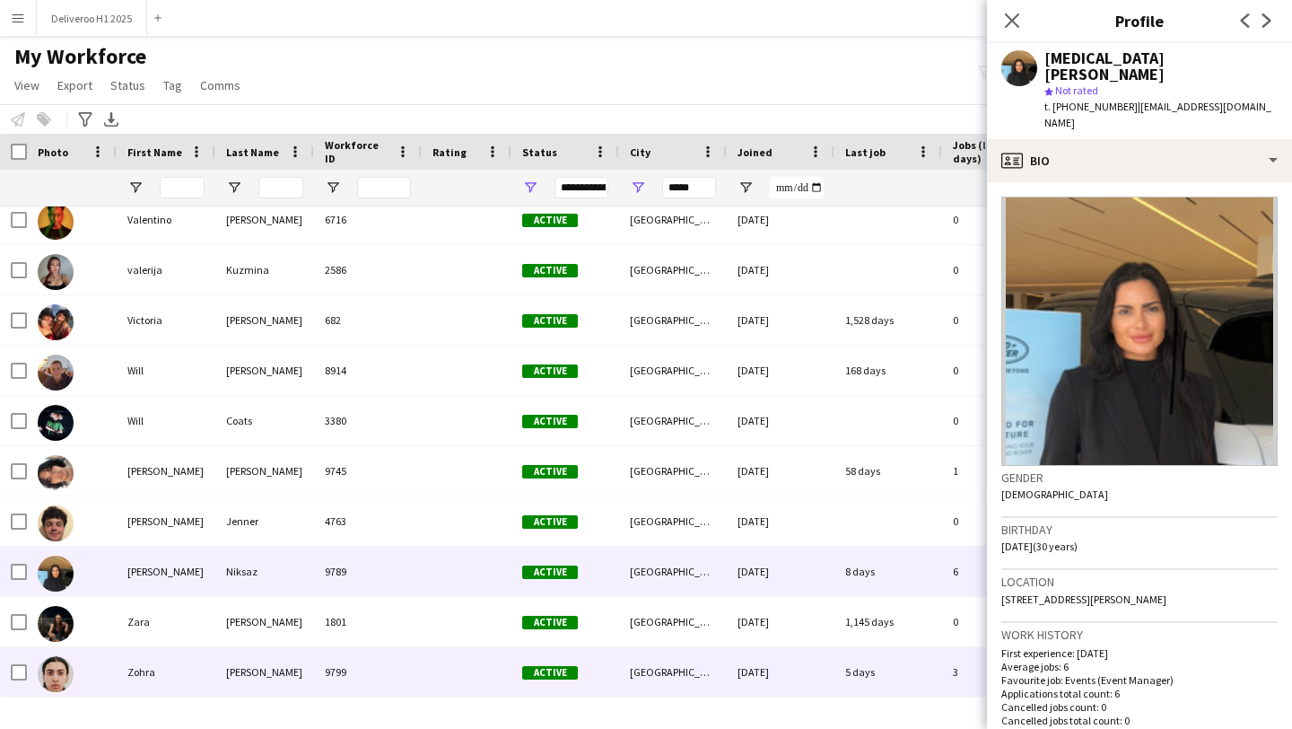
click at [834, 682] on div "[DATE]" at bounding box center [781, 671] width 108 height 49
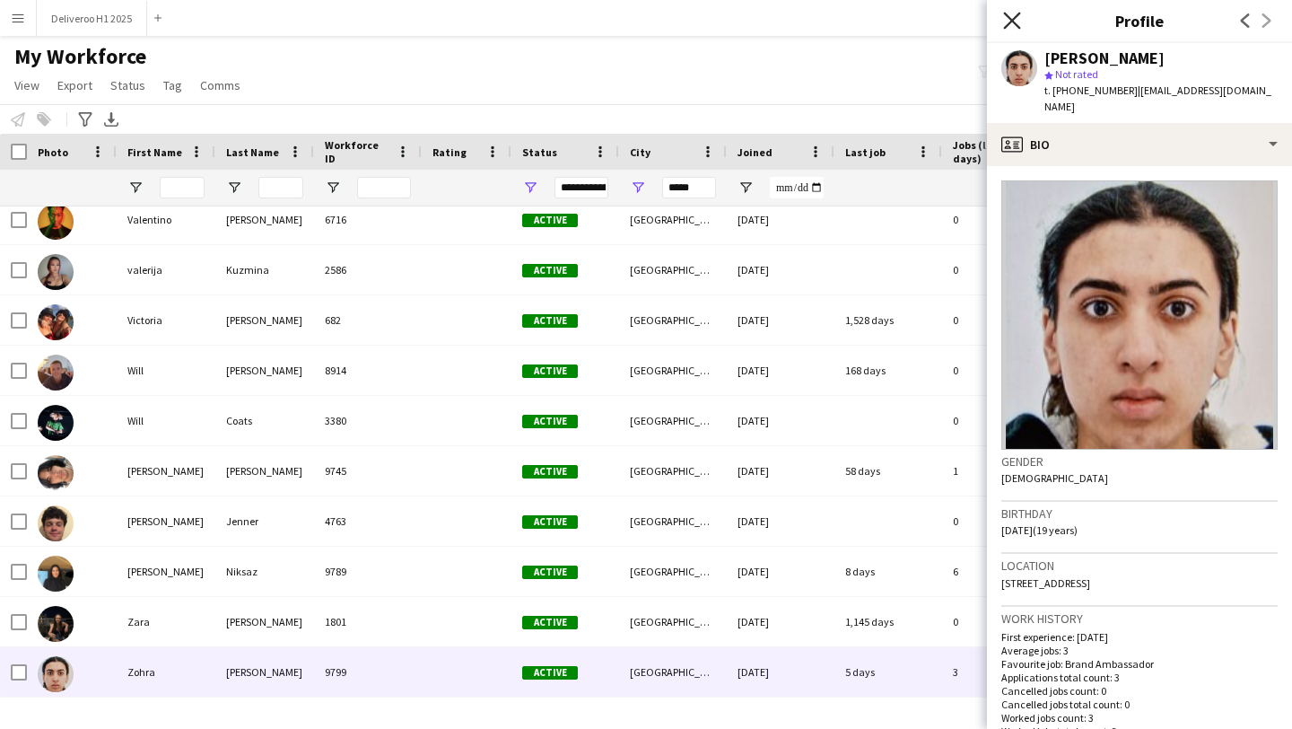
click at [1014, 28] on icon "Close pop-in" at bounding box center [1011, 20] width 17 height 17
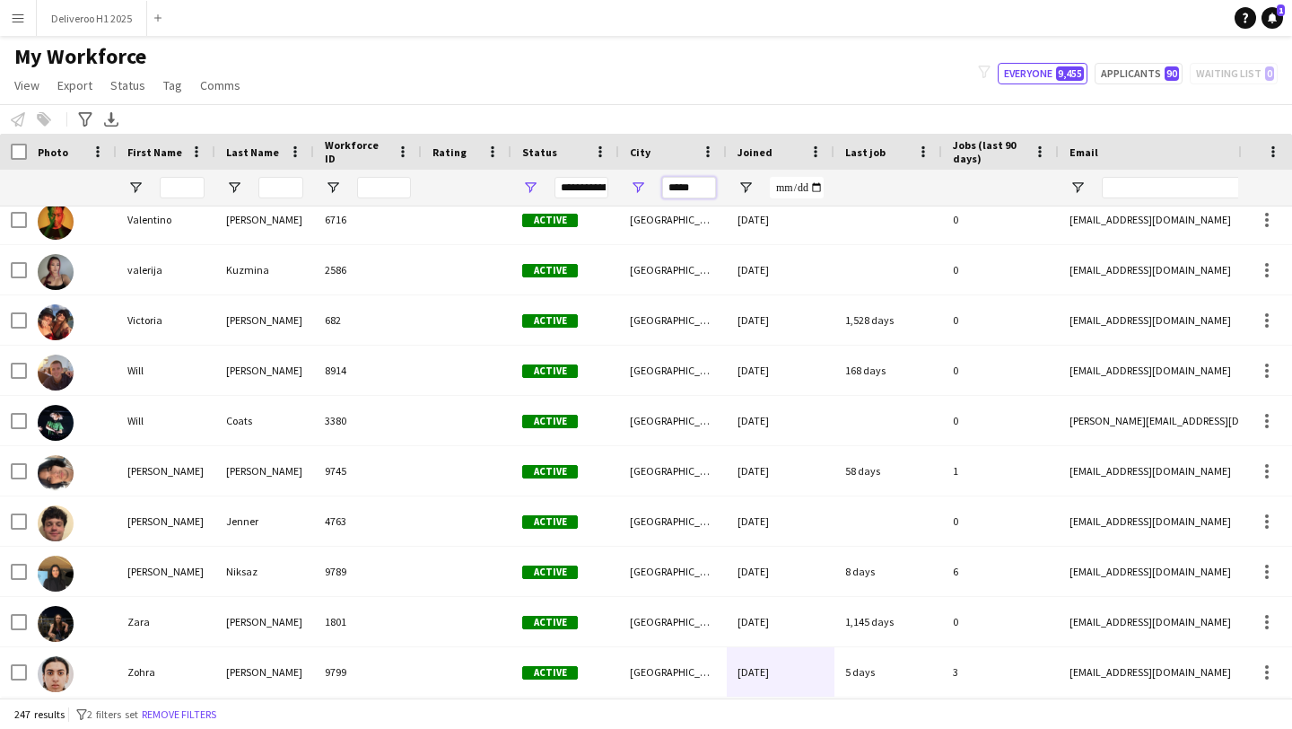
drag, startPoint x: 703, startPoint y: 188, endPoint x: 629, endPoint y: 188, distance: 73.6
click at [631, 188] on div "*****" at bounding box center [673, 188] width 108 height 36
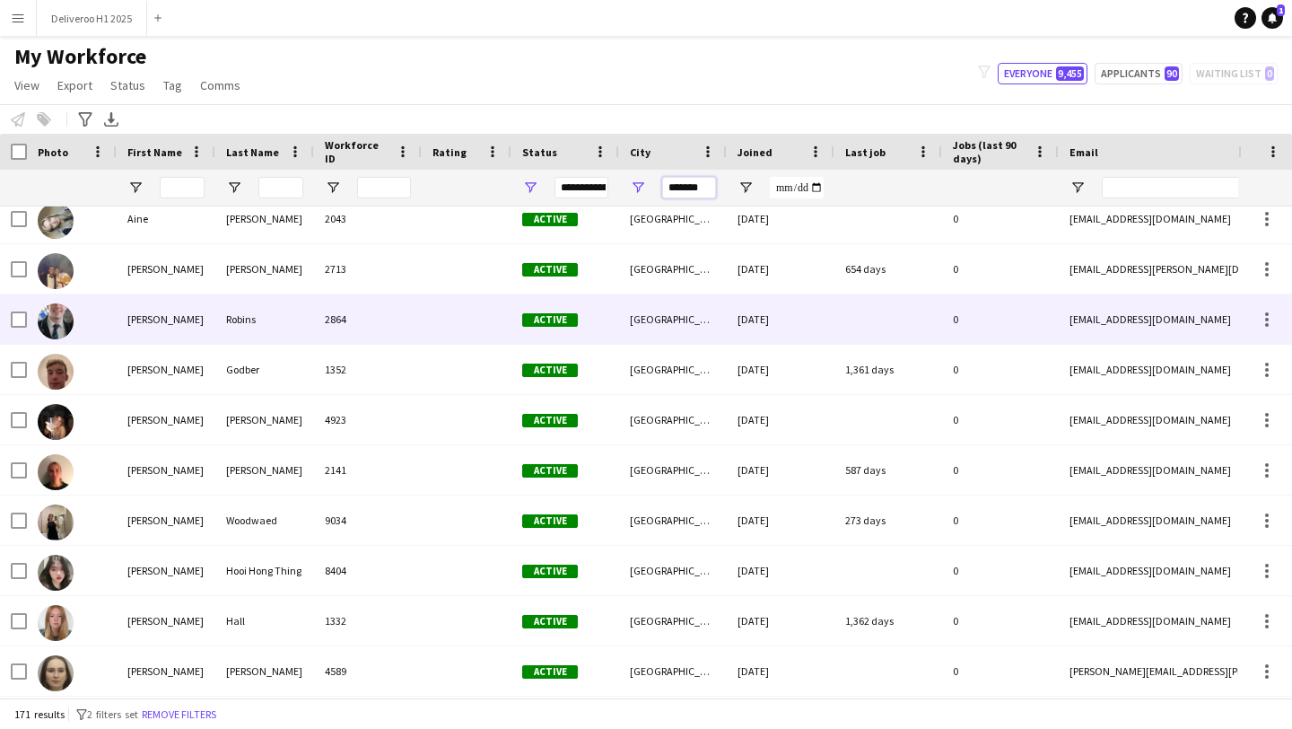
type input "*******"
click at [603, 336] on div "Active" at bounding box center [565, 318] width 108 height 49
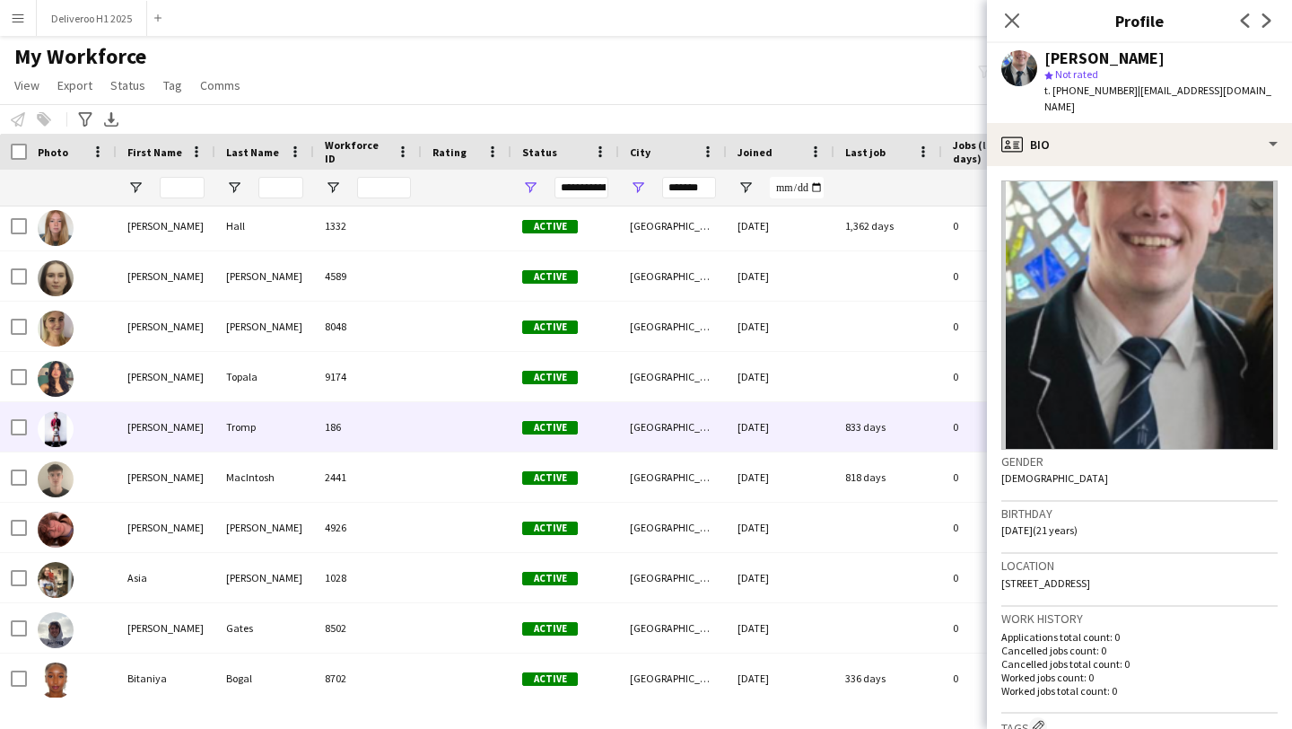
click at [599, 424] on div "Active" at bounding box center [565, 426] width 108 height 49
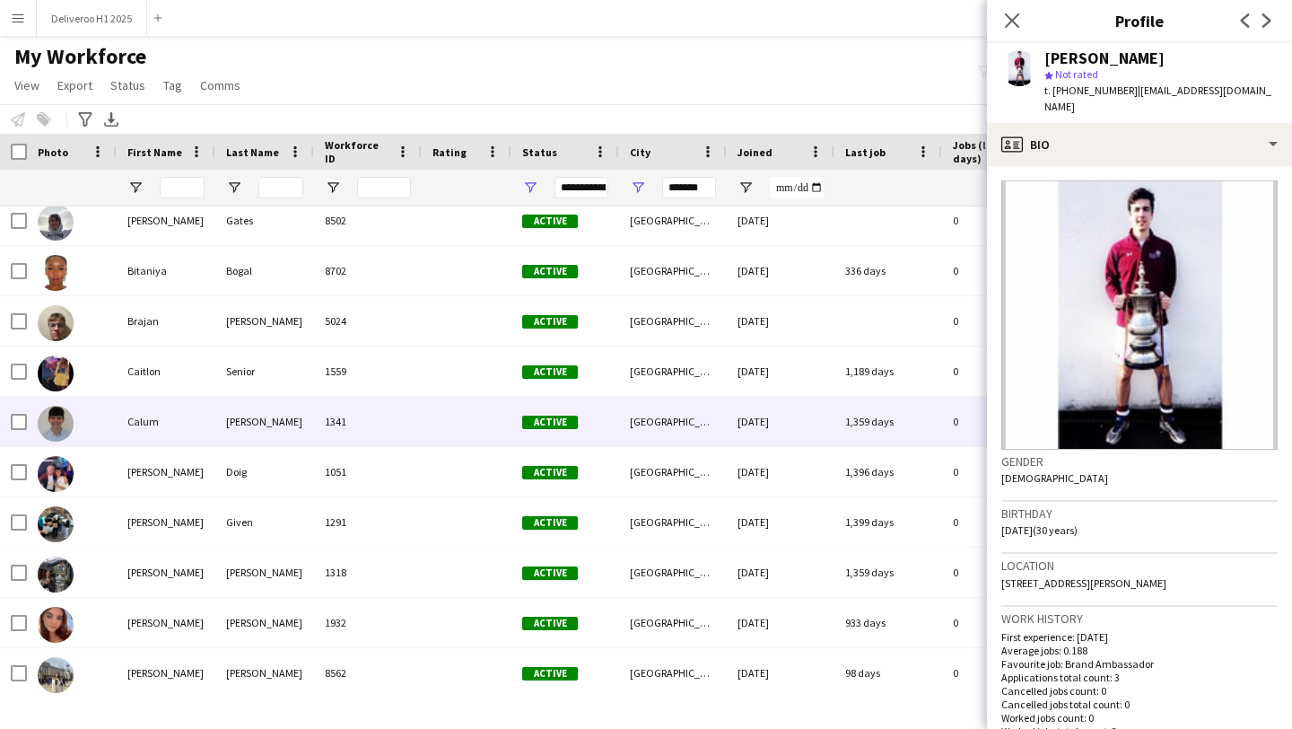
click at [599, 424] on div "Active" at bounding box center [565, 421] width 108 height 49
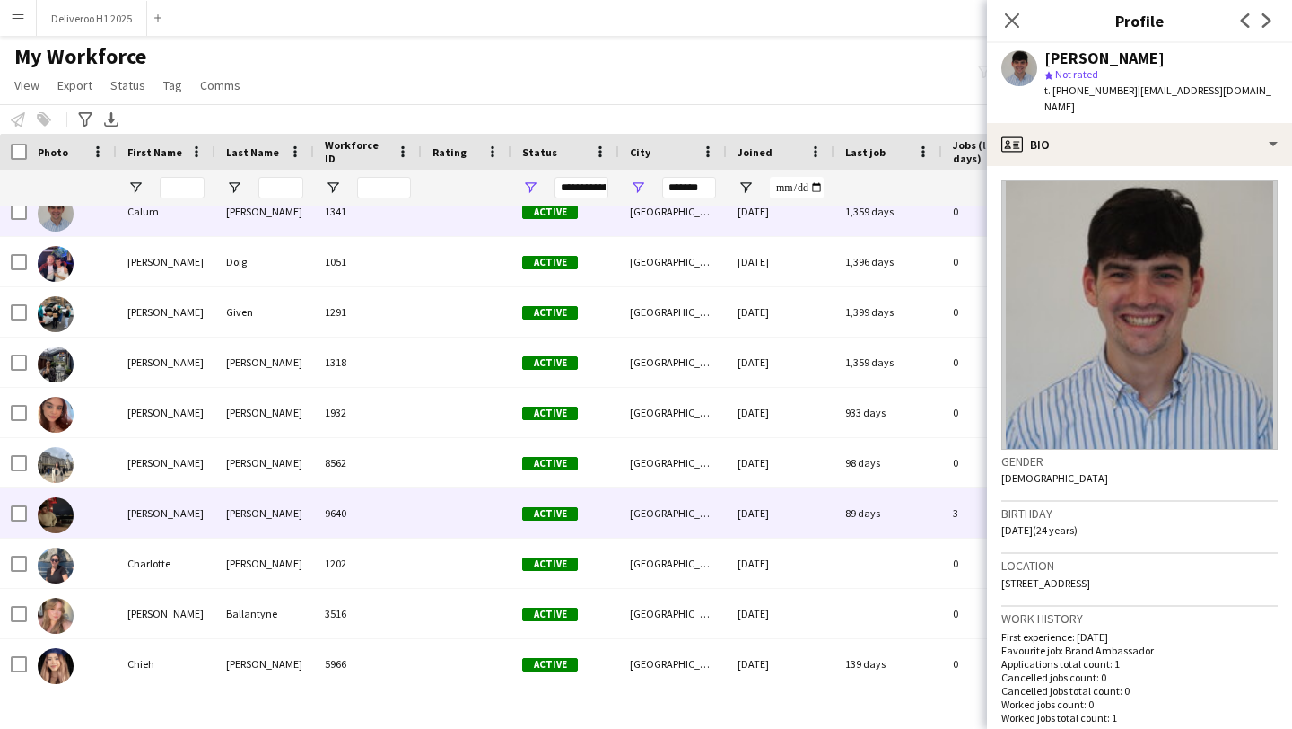
click at [607, 503] on div "Active" at bounding box center [565, 512] width 108 height 49
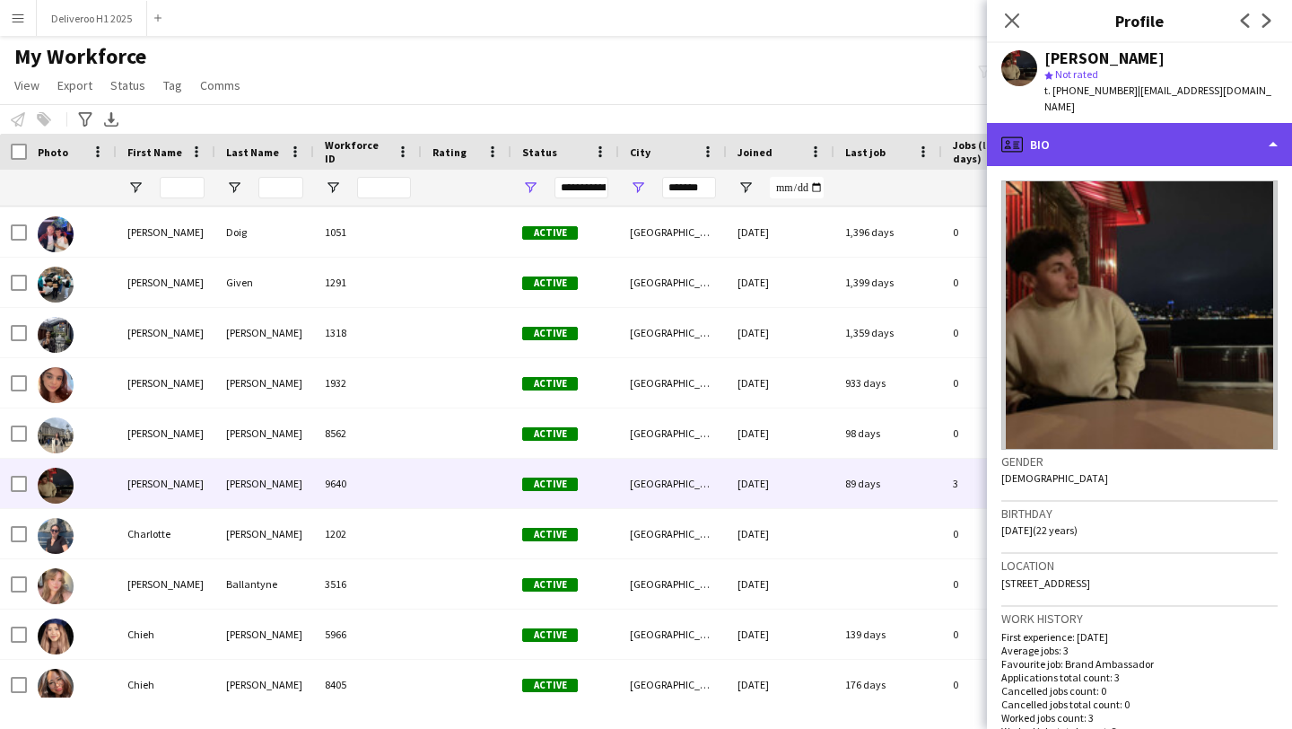
click at [1115, 133] on div "profile Bio" at bounding box center [1139, 144] width 305 height 43
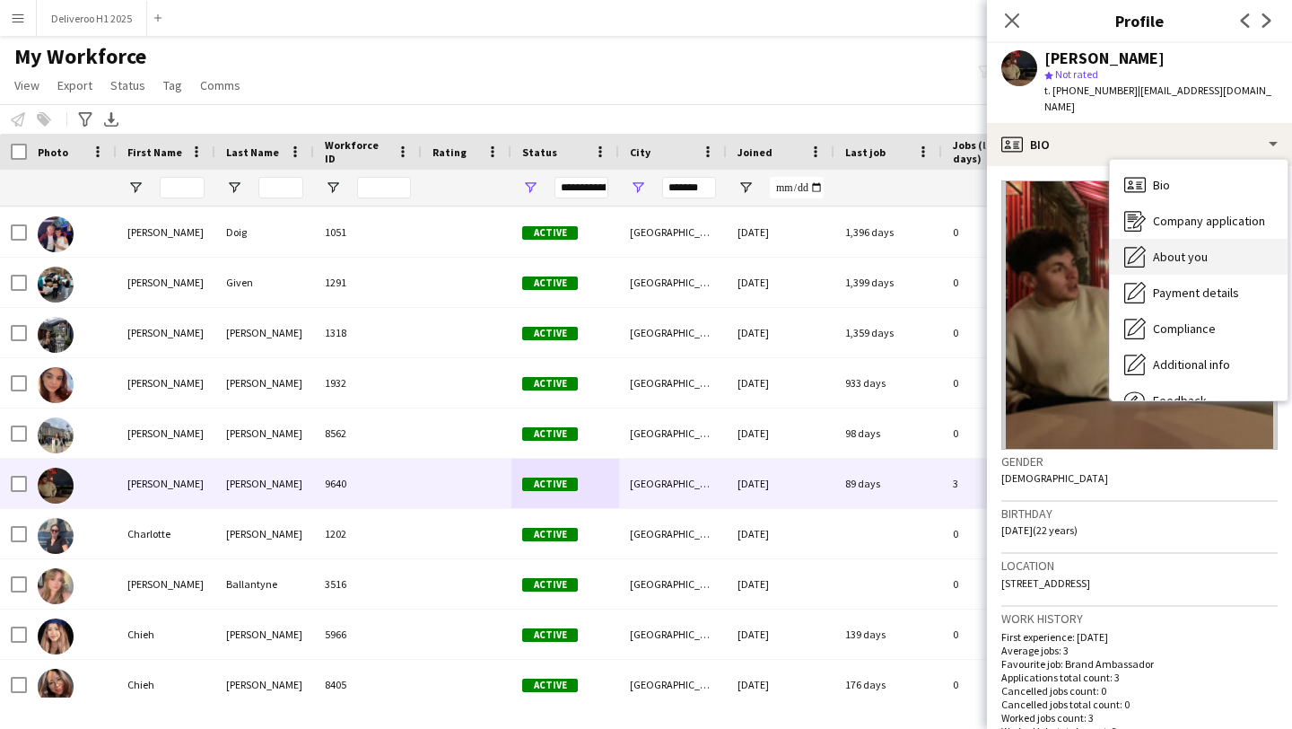
click at [1147, 239] on div "About you About you" at bounding box center [1199, 257] width 178 height 36
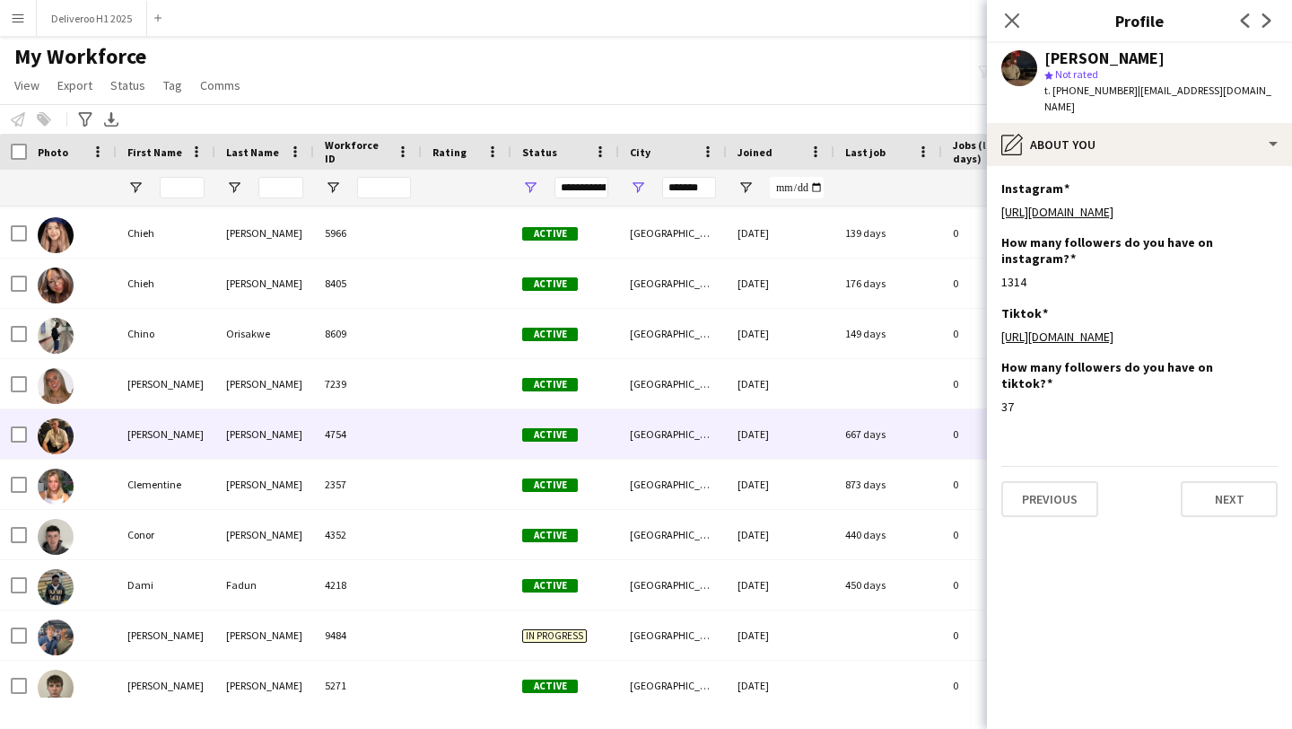
click at [871, 439] on div "667 days" at bounding box center [888, 433] width 108 height 49
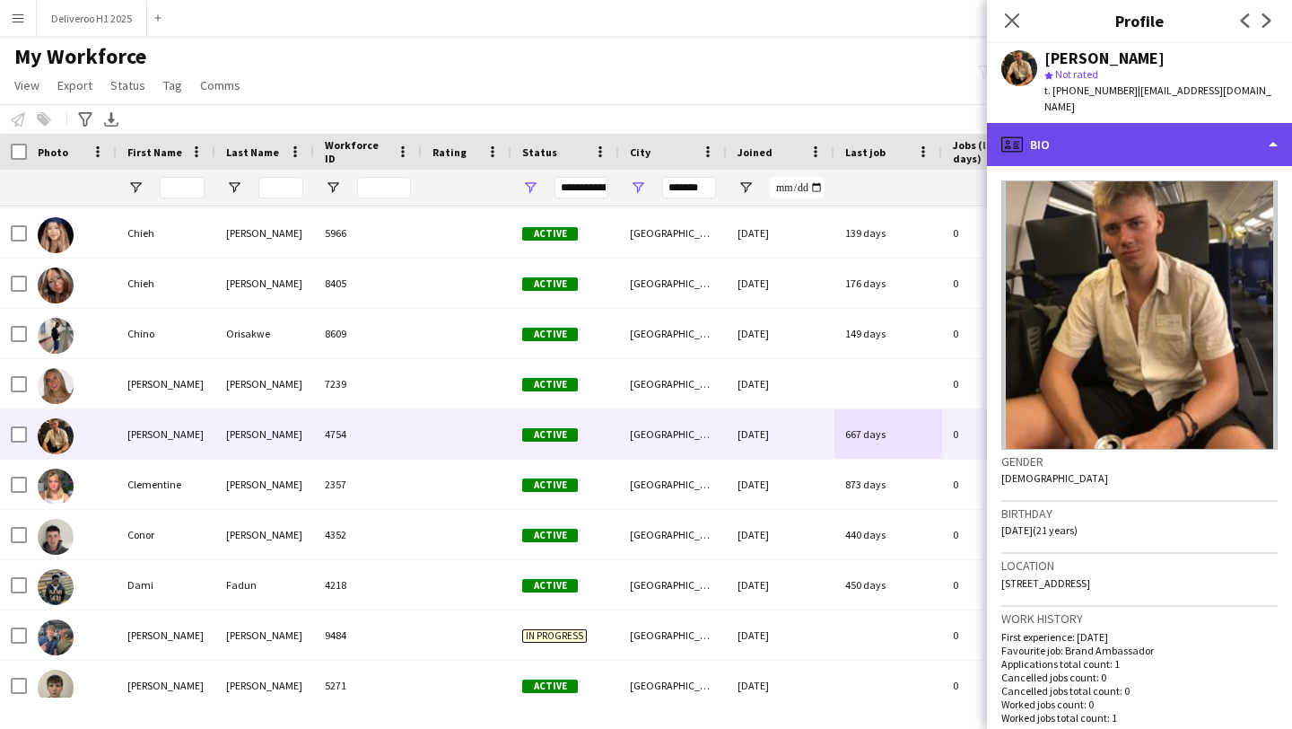
click at [1058, 123] on div "profile Bio" at bounding box center [1139, 144] width 305 height 43
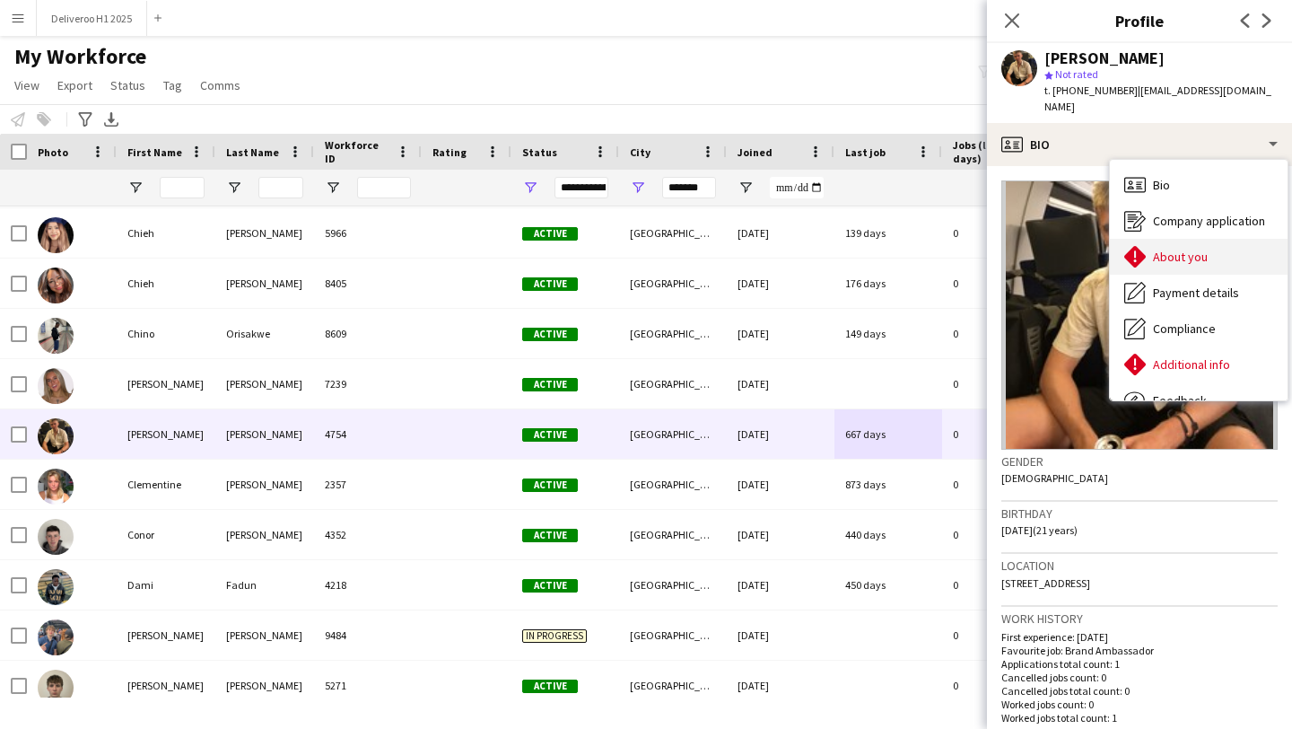
click at [1155, 249] on span "About you" at bounding box center [1180, 257] width 55 height 16
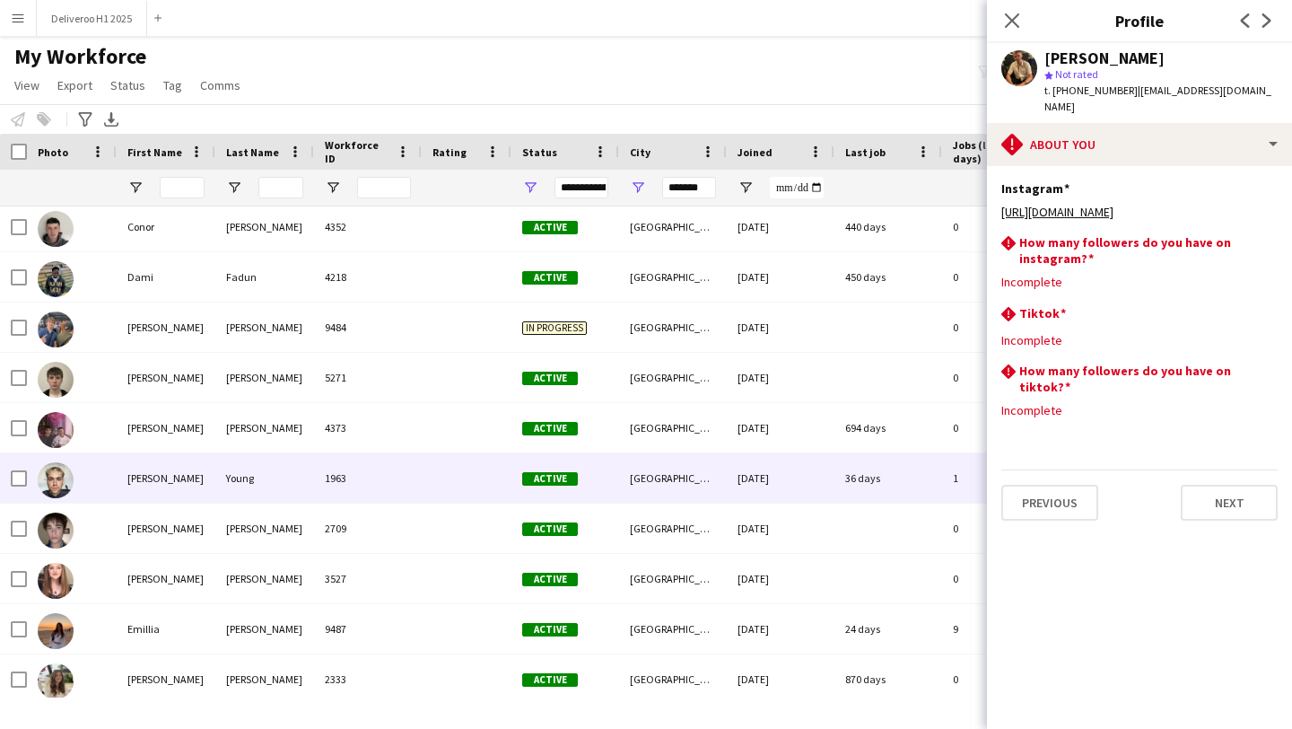
click at [919, 479] on div "36 days" at bounding box center [888, 477] width 108 height 49
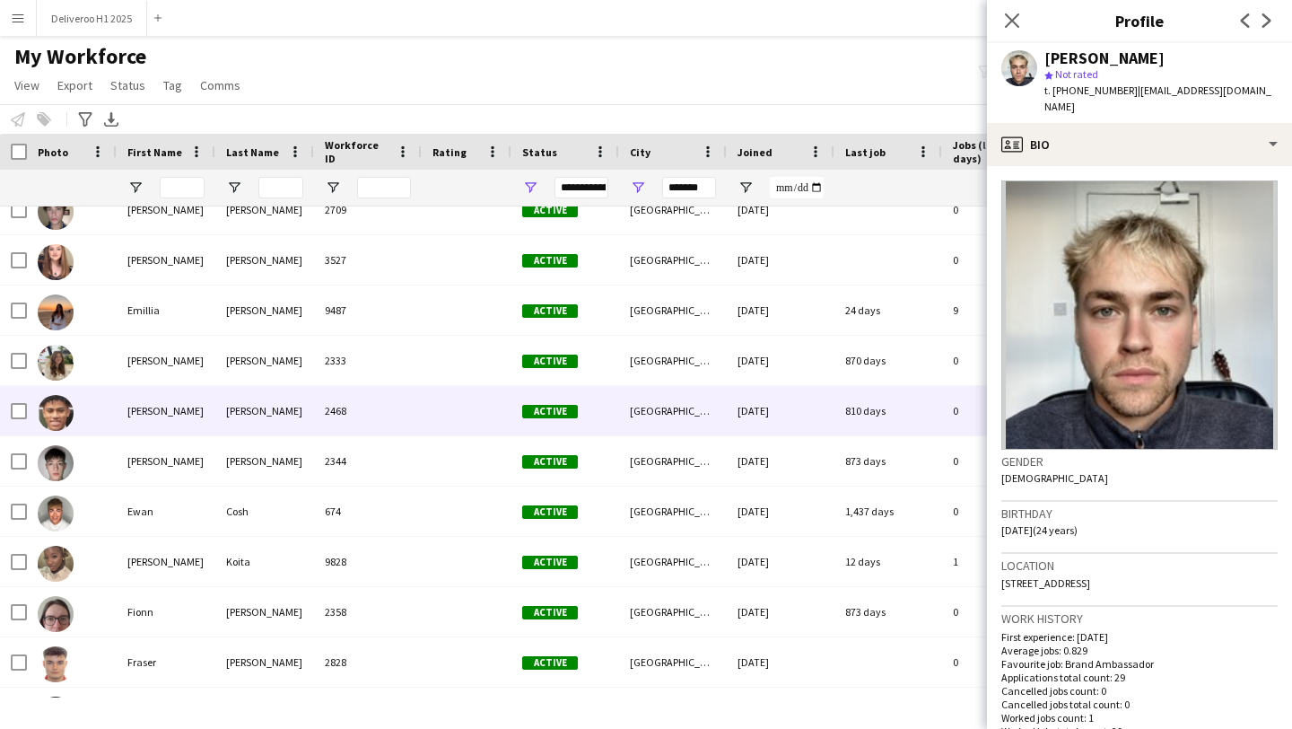
click at [895, 397] on div "810 days" at bounding box center [888, 410] width 108 height 49
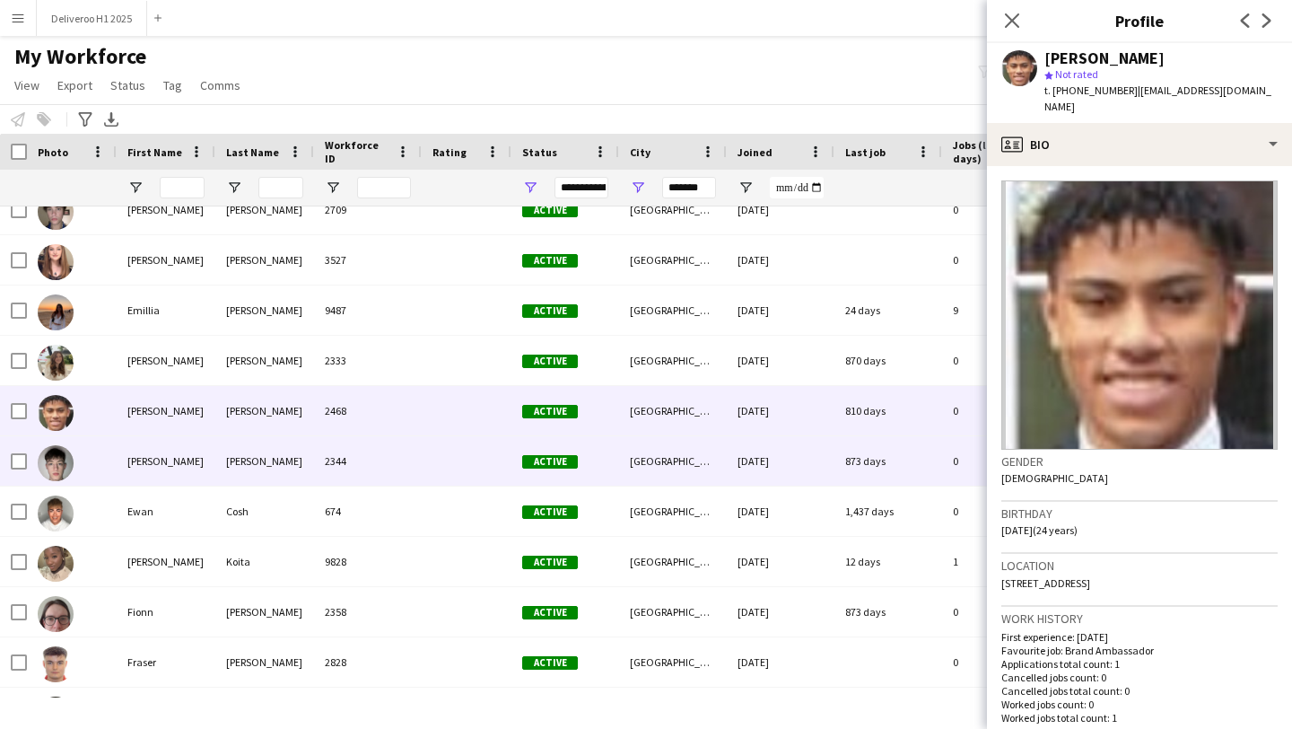
click at [918, 467] on div "873 days" at bounding box center [888, 460] width 108 height 49
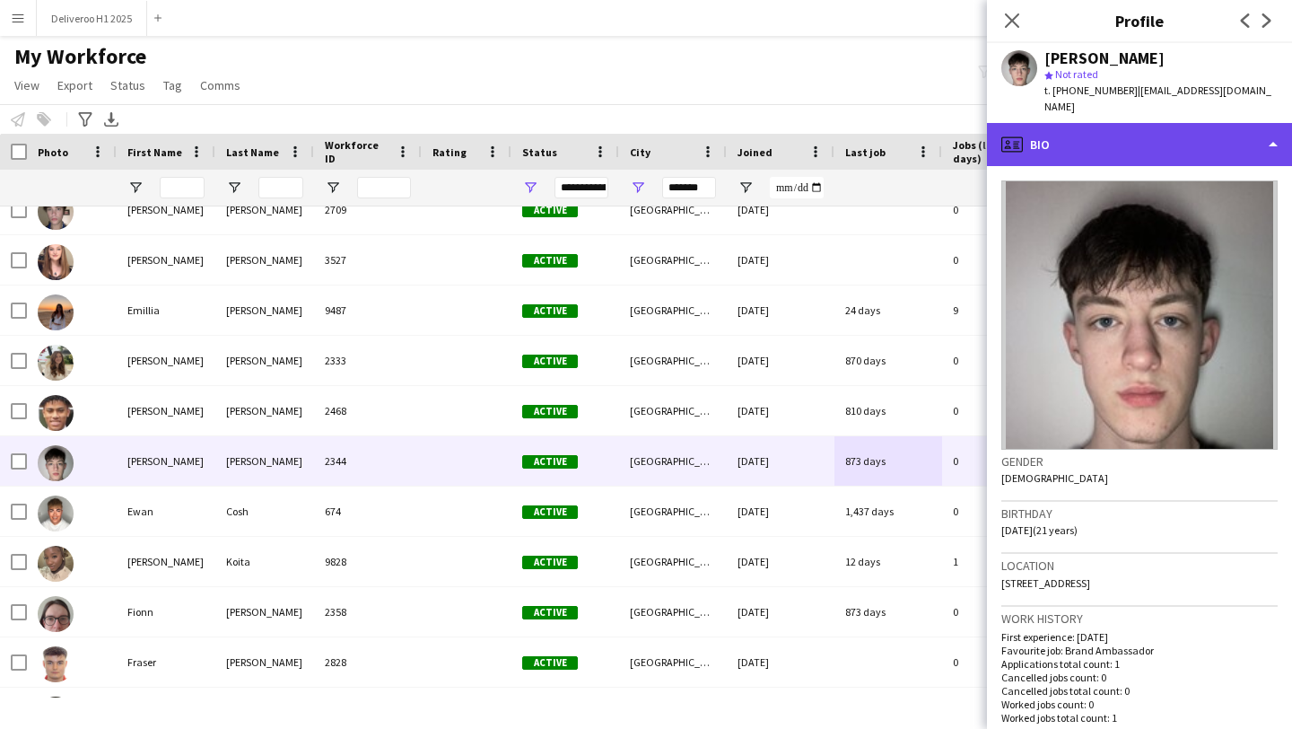
click at [1096, 135] on div "profile Bio" at bounding box center [1139, 144] width 305 height 43
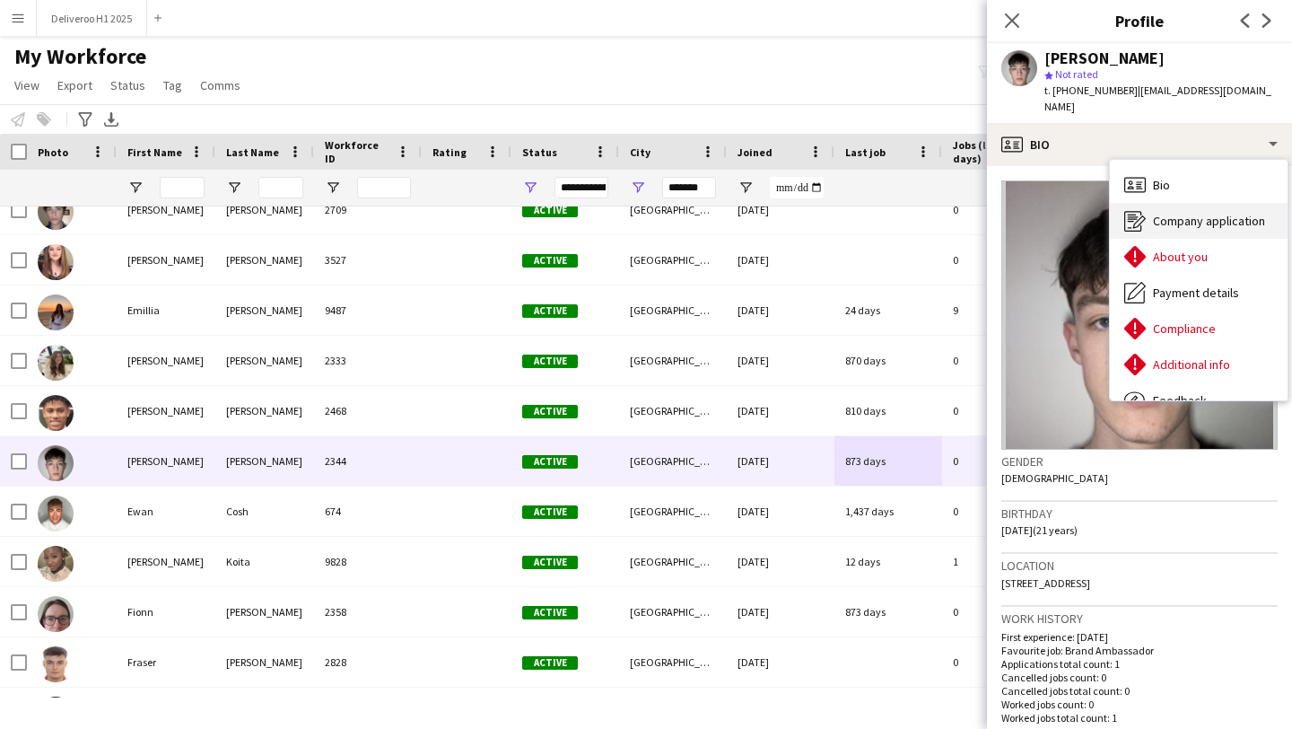
click at [1142, 236] on div "Company application Company application" at bounding box center [1199, 221] width 178 height 36
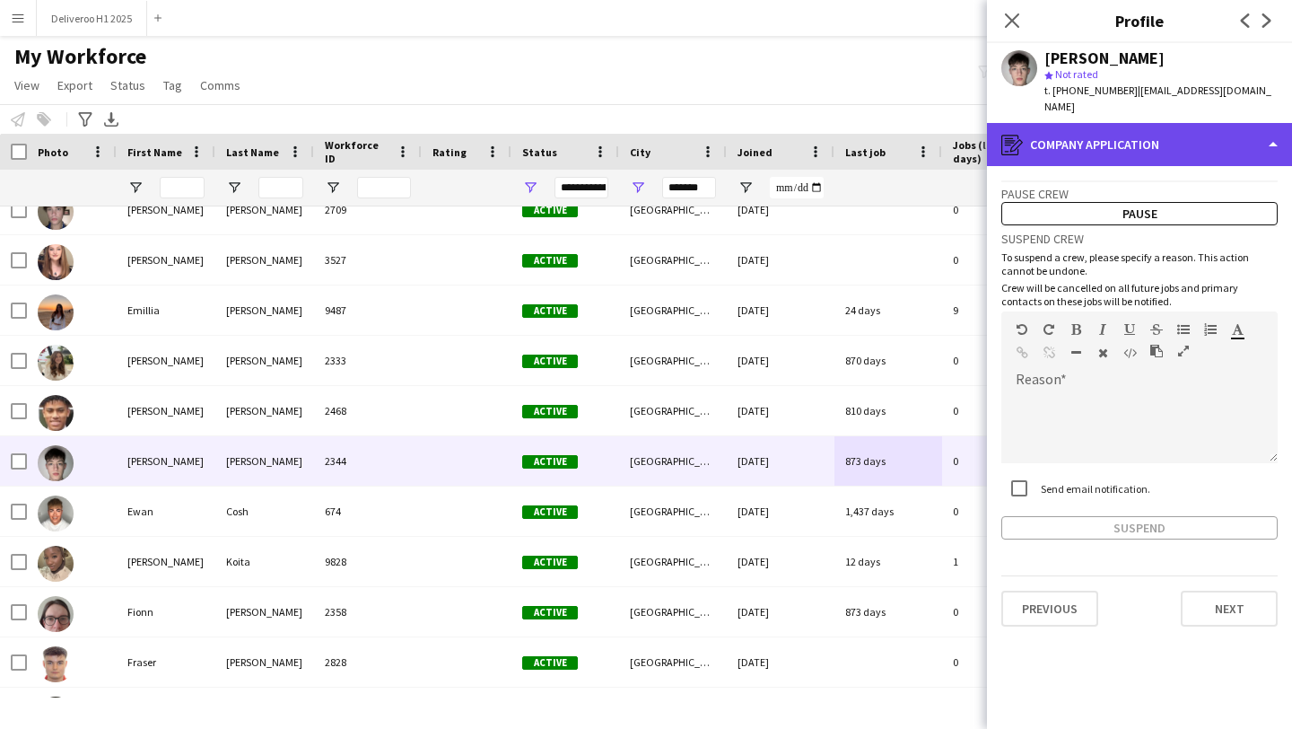
click at [1148, 162] on div "register Company application" at bounding box center [1139, 144] width 305 height 43
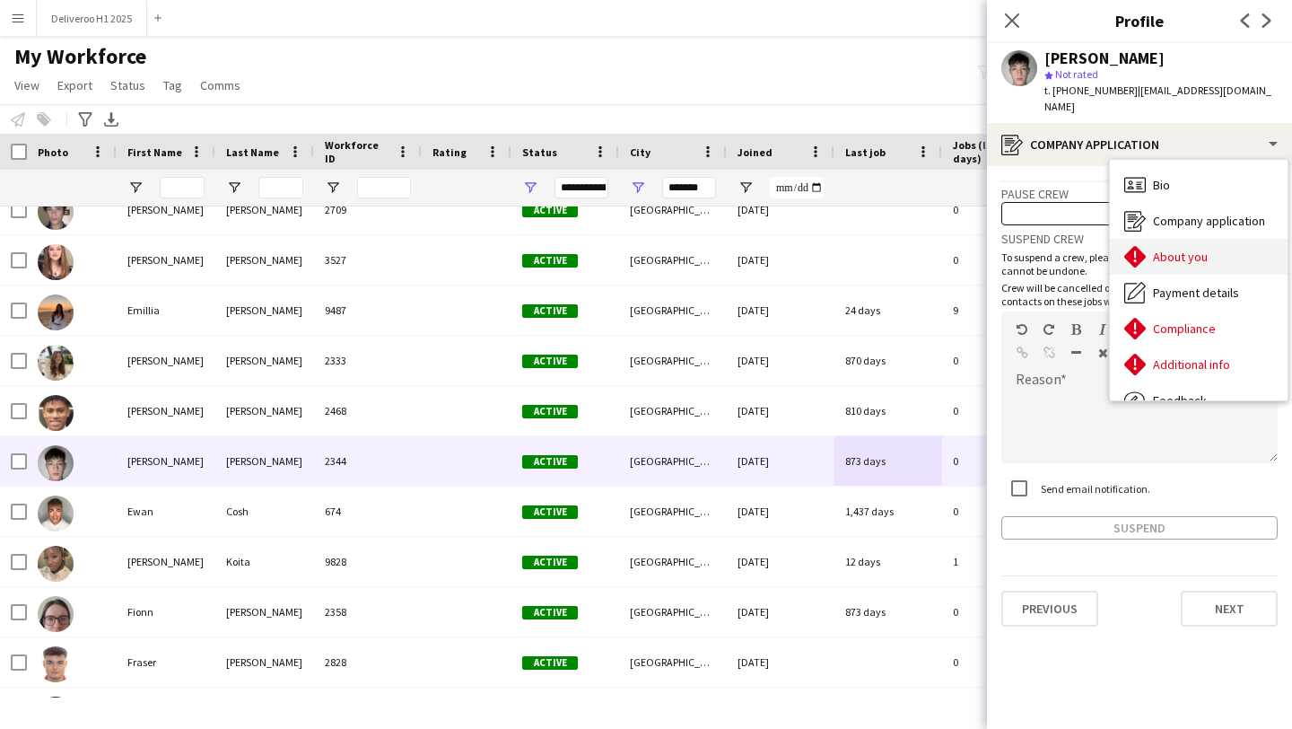
click at [1164, 257] on span "About you" at bounding box center [1180, 257] width 55 height 16
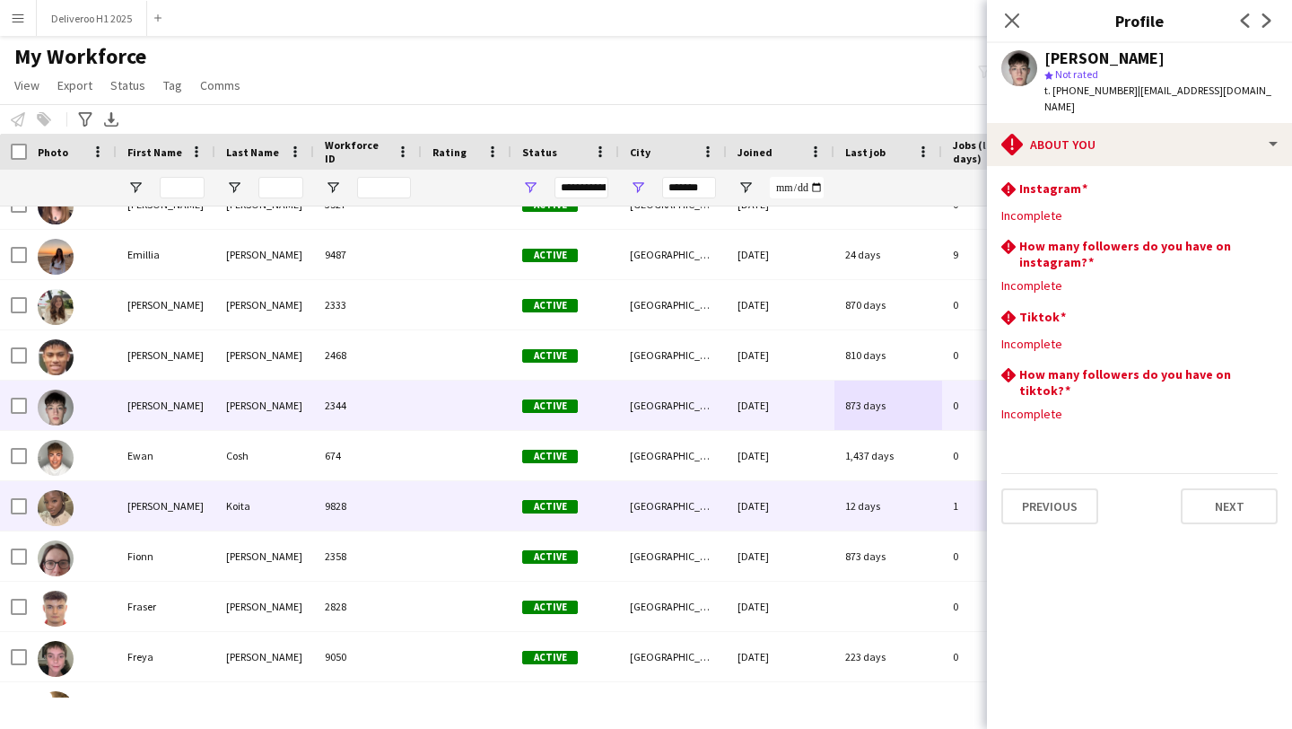
click at [856, 502] on div "12 days" at bounding box center [888, 505] width 108 height 49
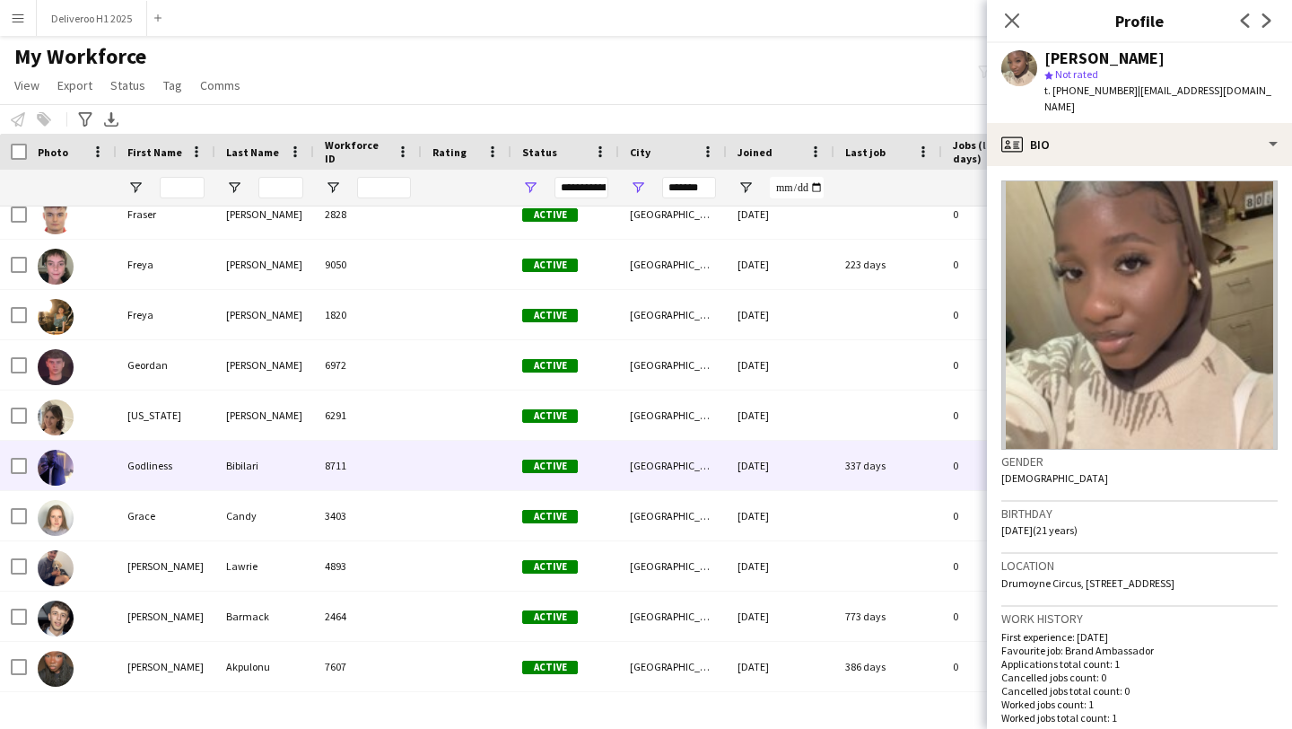
click at [871, 480] on div "337 days" at bounding box center [888, 465] width 108 height 49
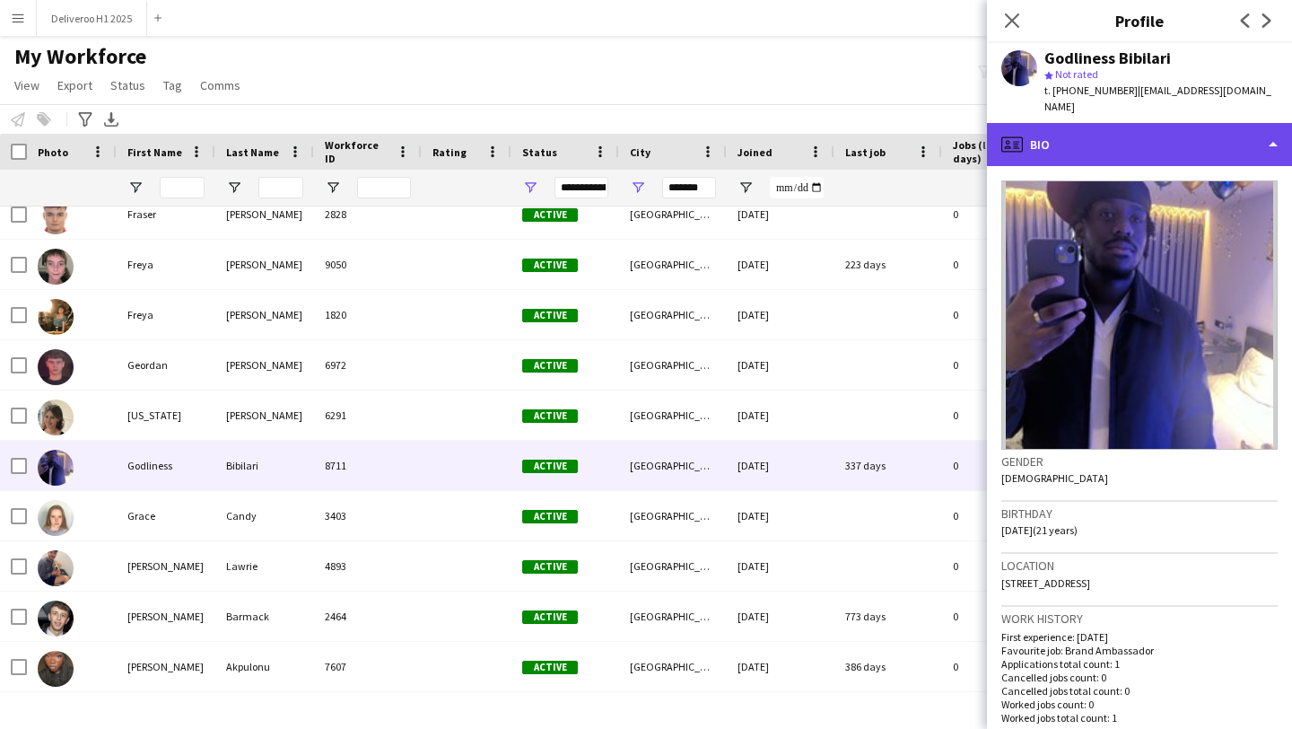
click at [1102, 127] on div "profile Bio" at bounding box center [1139, 144] width 305 height 43
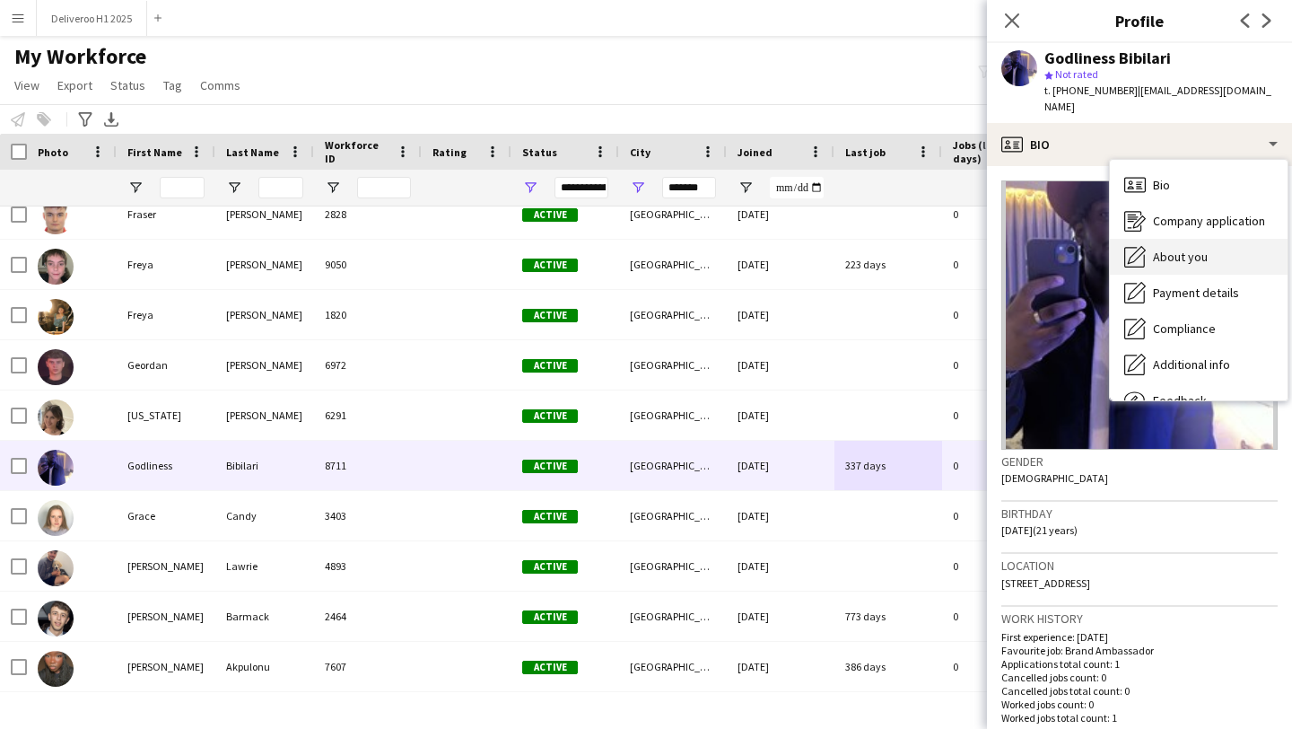
click at [1160, 249] on span "About you" at bounding box center [1180, 257] width 55 height 16
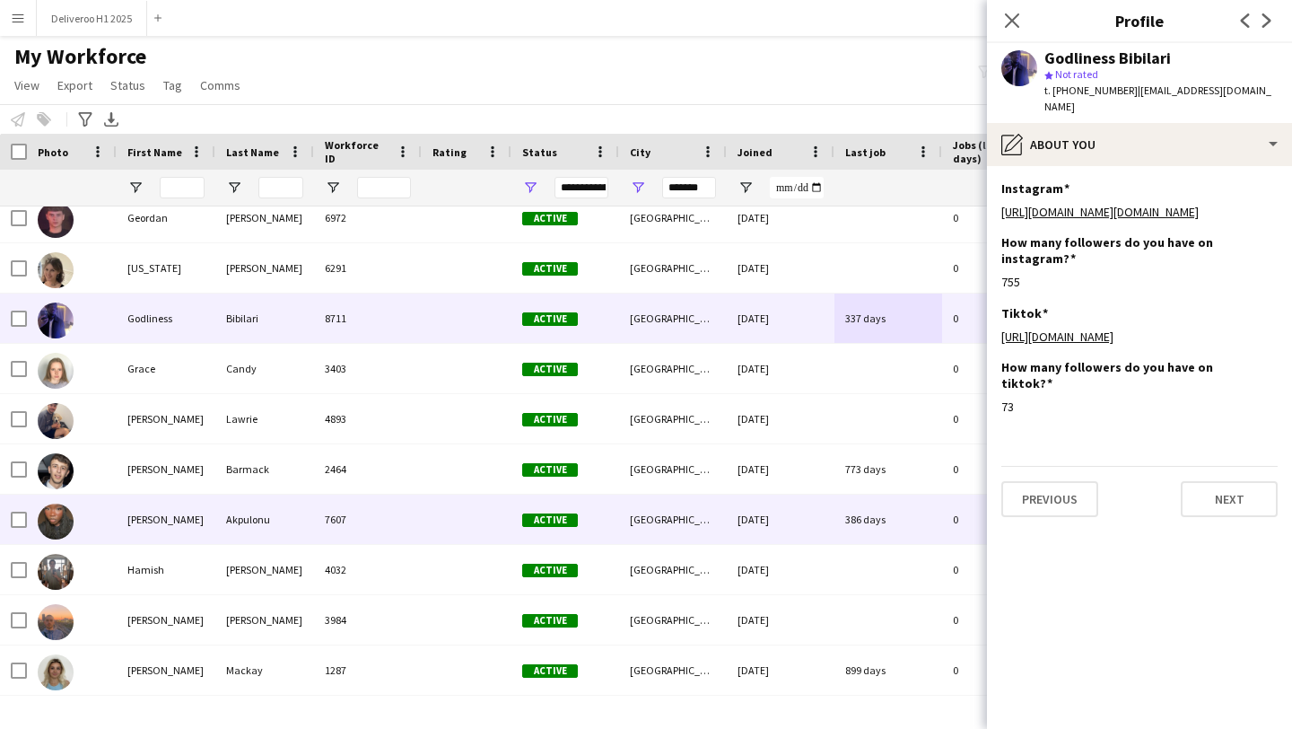
click at [824, 505] on div "[DATE]" at bounding box center [781, 518] width 108 height 49
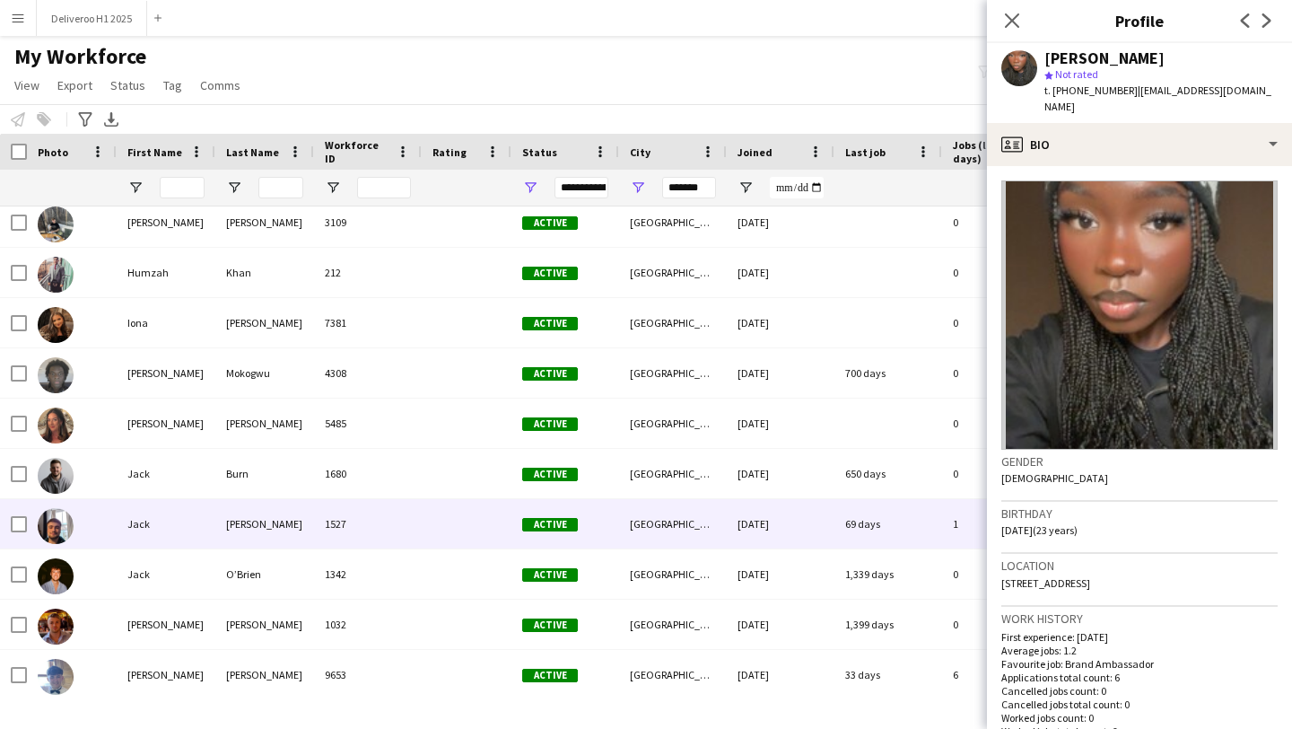
click at [819, 536] on div "[DATE]" at bounding box center [781, 523] width 108 height 49
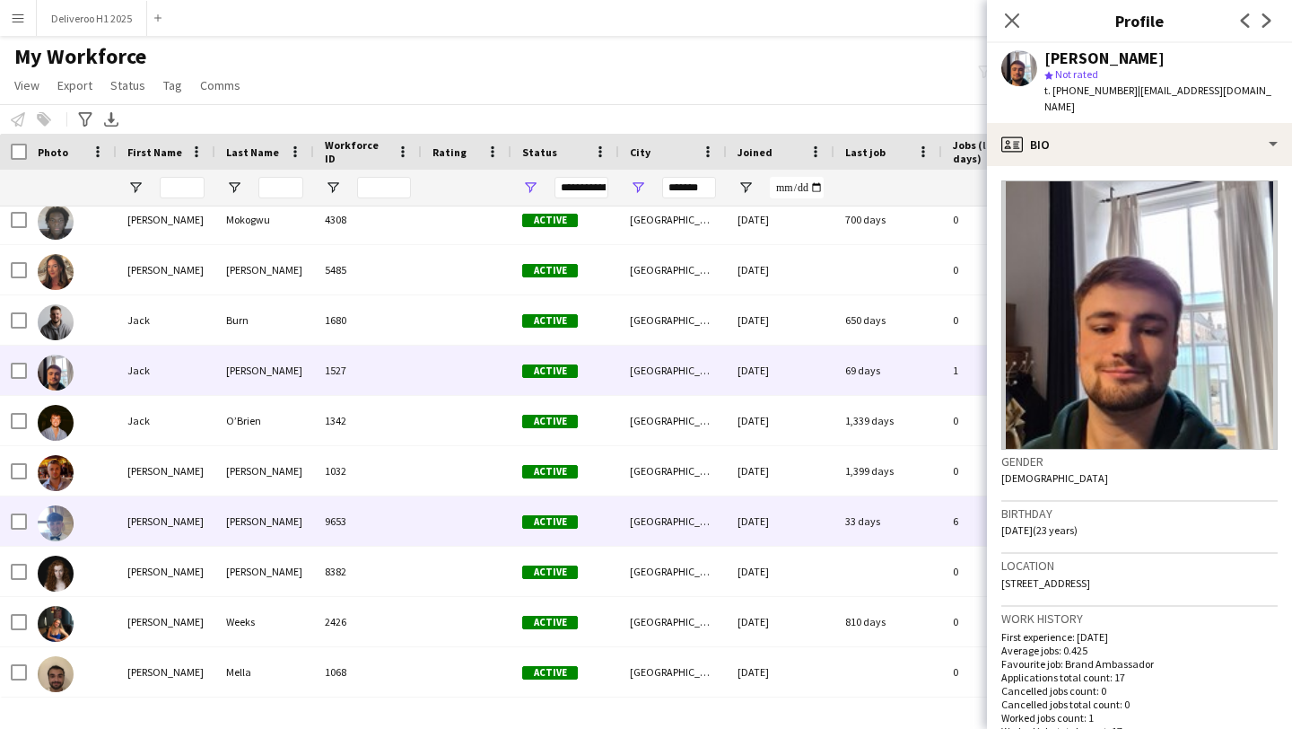
click at [829, 538] on div "[DATE]" at bounding box center [781, 520] width 108 height 49
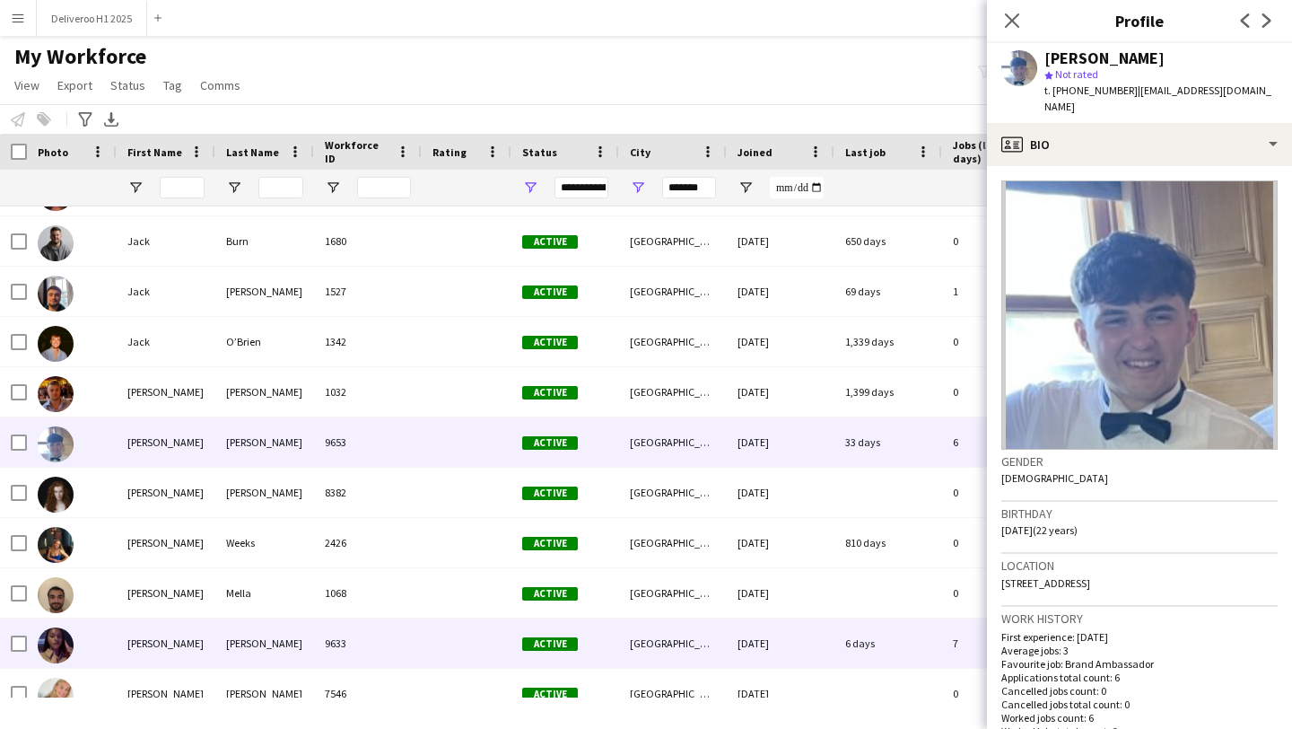
click at [850, 645] on div "6 days" at bounding box center [888, 642] width 108 height 49
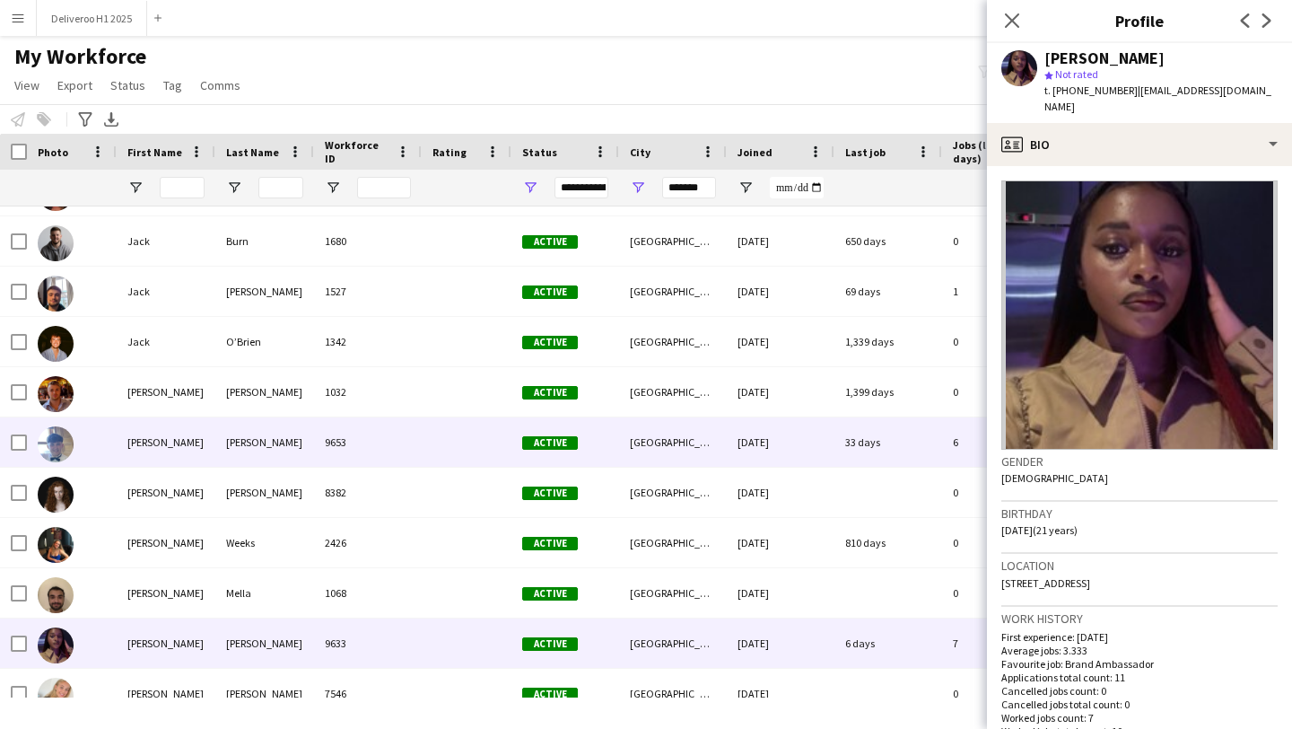
click at [862, 428] on div "33 days" at bounding box center [888, 441] width 108 height 49
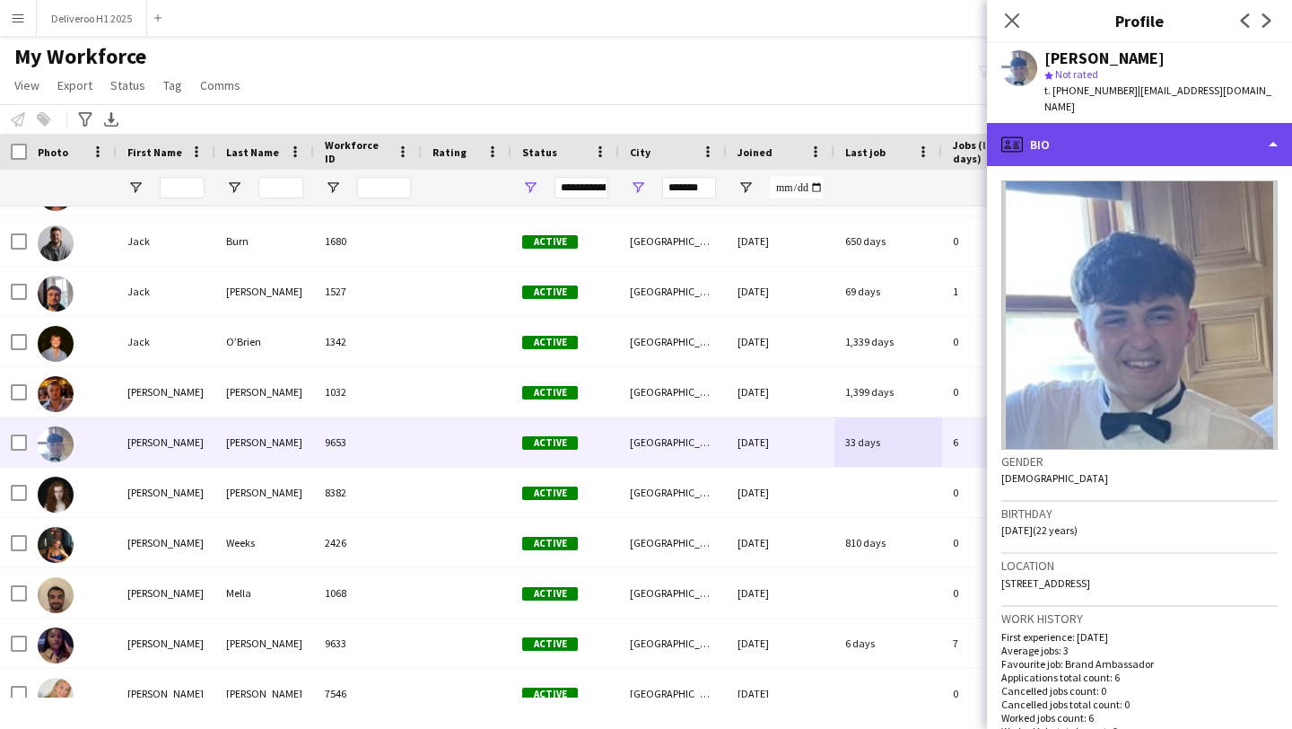
click at [1082, 123] on div "profile Bio" at bounding box center [1139, 144] width 305 height 43
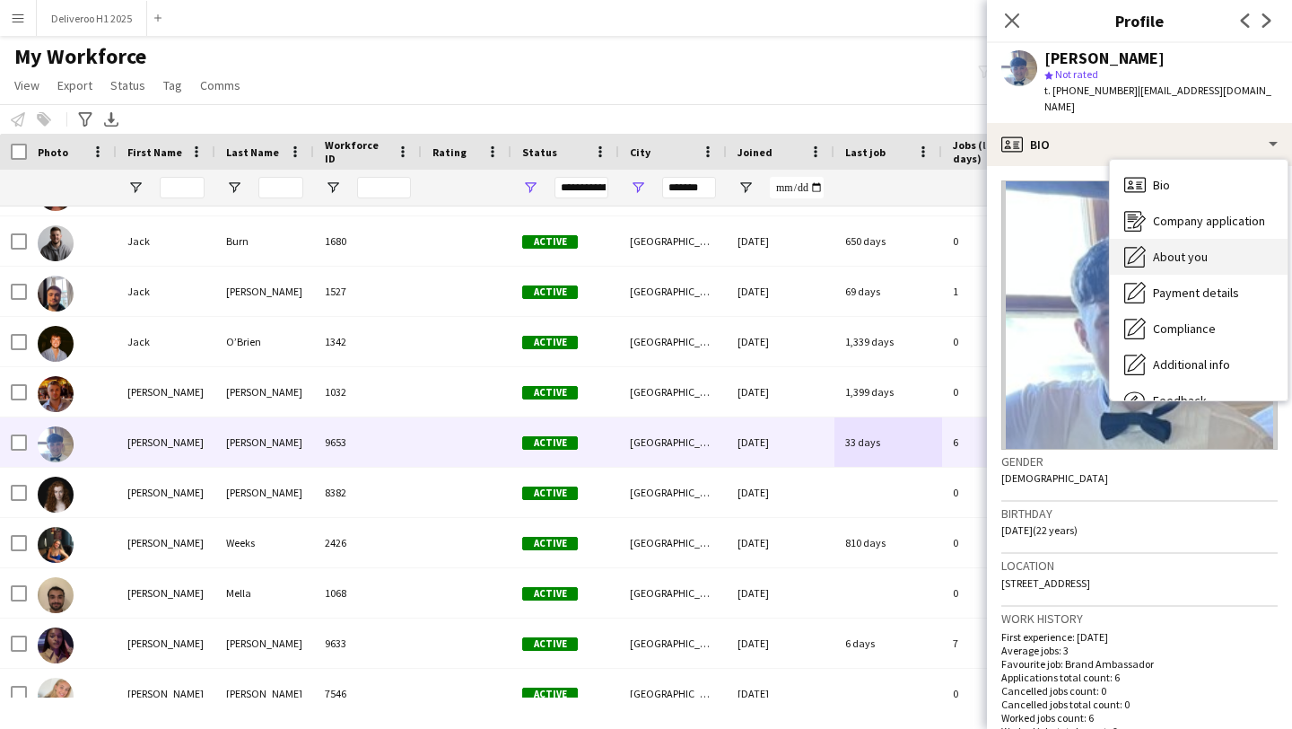
click at [1127, 246] on icon "About you" at bounding box center [1135, 257] width 22 height 22
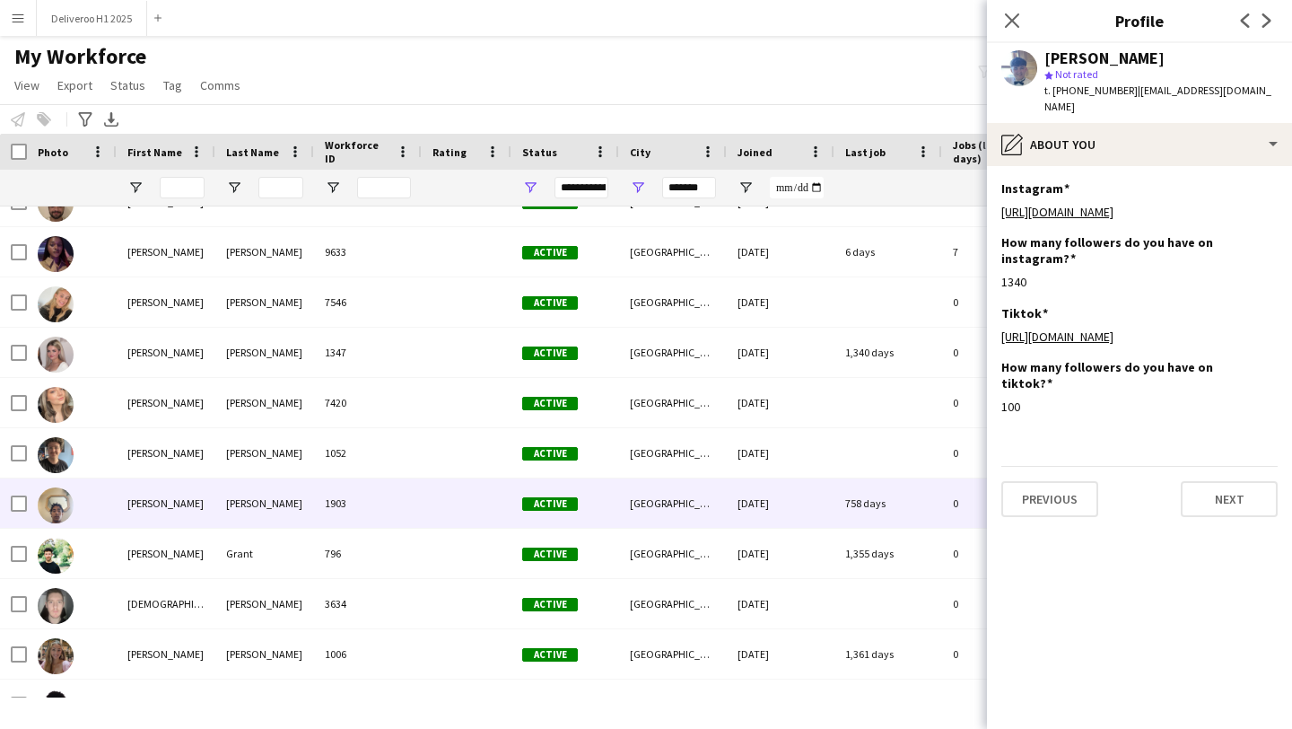
click at [781, 505] on div "[DATE]" at bounding box center [781, 502] width 108 height 49
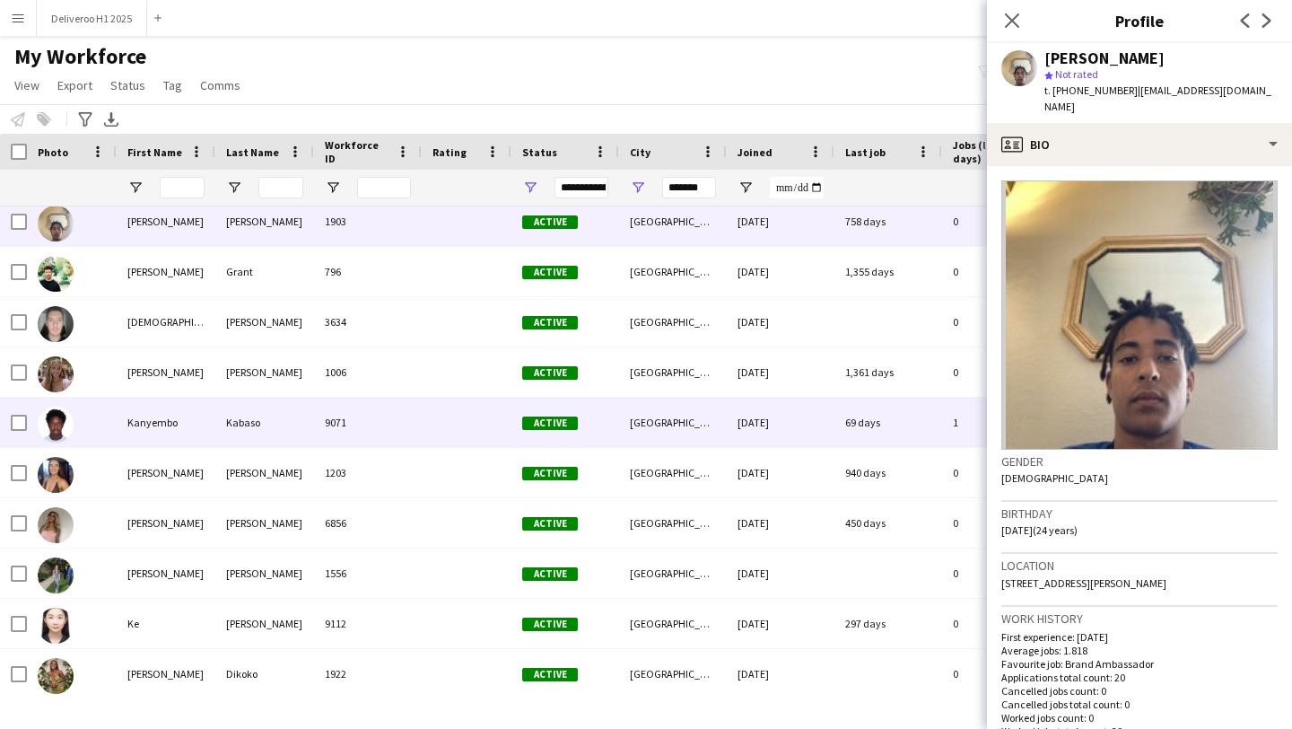
click at [918, 440] on div "69 days" at bounding box center [888, 421] width 108 height 49
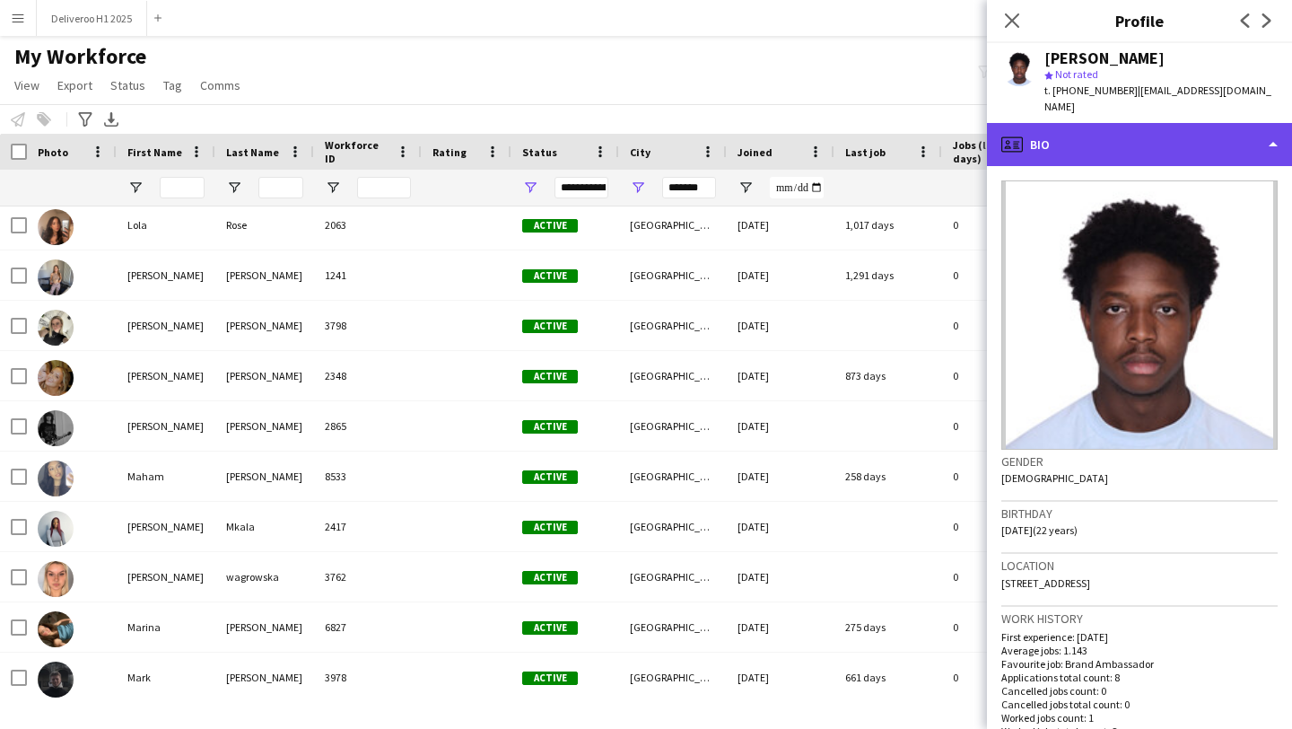
click at [1104, 133] on div "profile Bio" at bounding box center [1139, 144] width 305 height 43
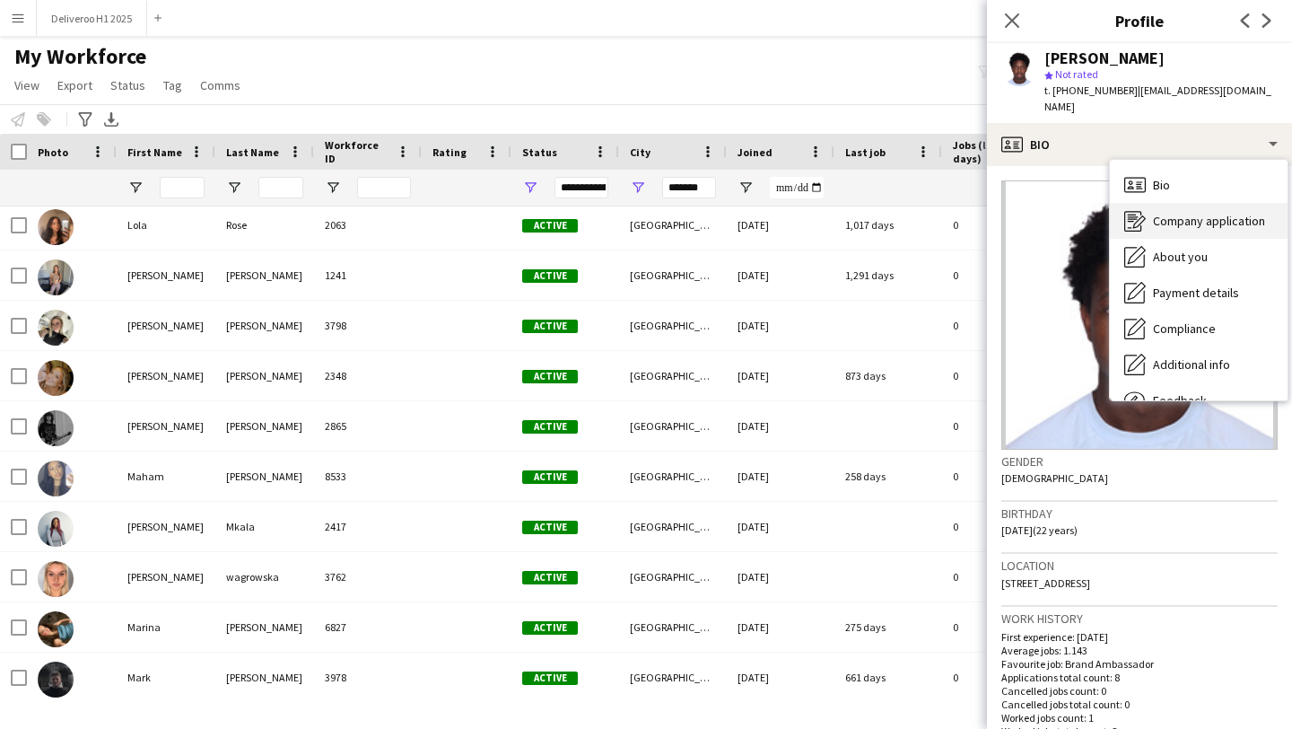
click at [1159, 219] on div "Company application Company application" at bounding box center [1199, 221] width 178 height 36
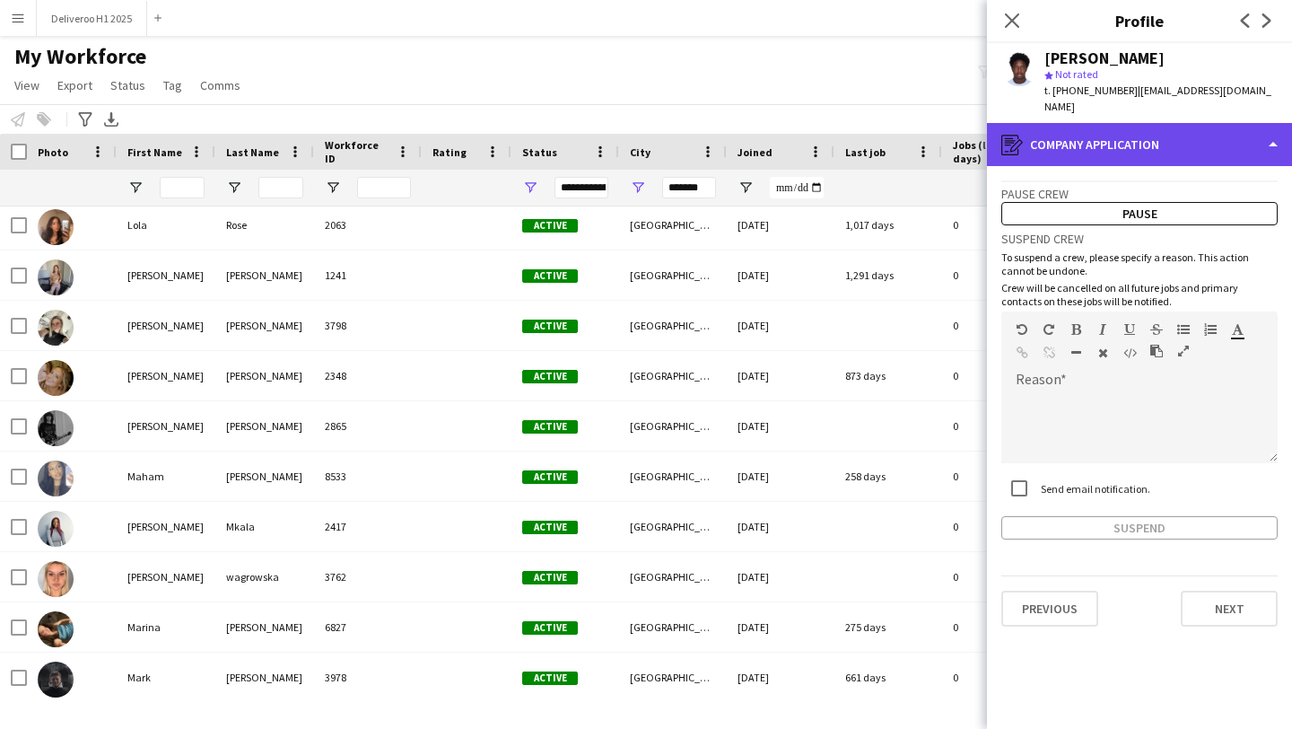
click at [1153, 133] on div "register Company application" at bounding box center [1139, 144] width 305 height 43
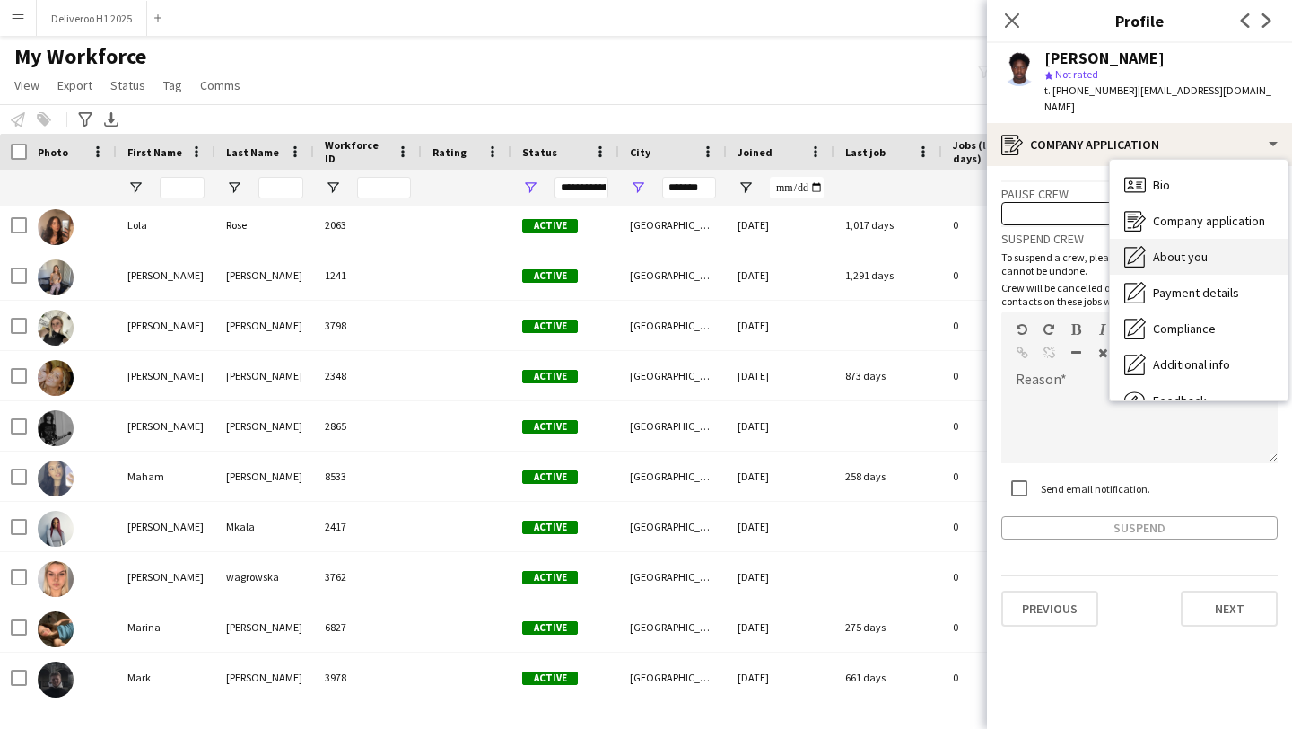
click at [1180, 249] on span "About you" at bounding box center [1180, 257] width 55 height 16
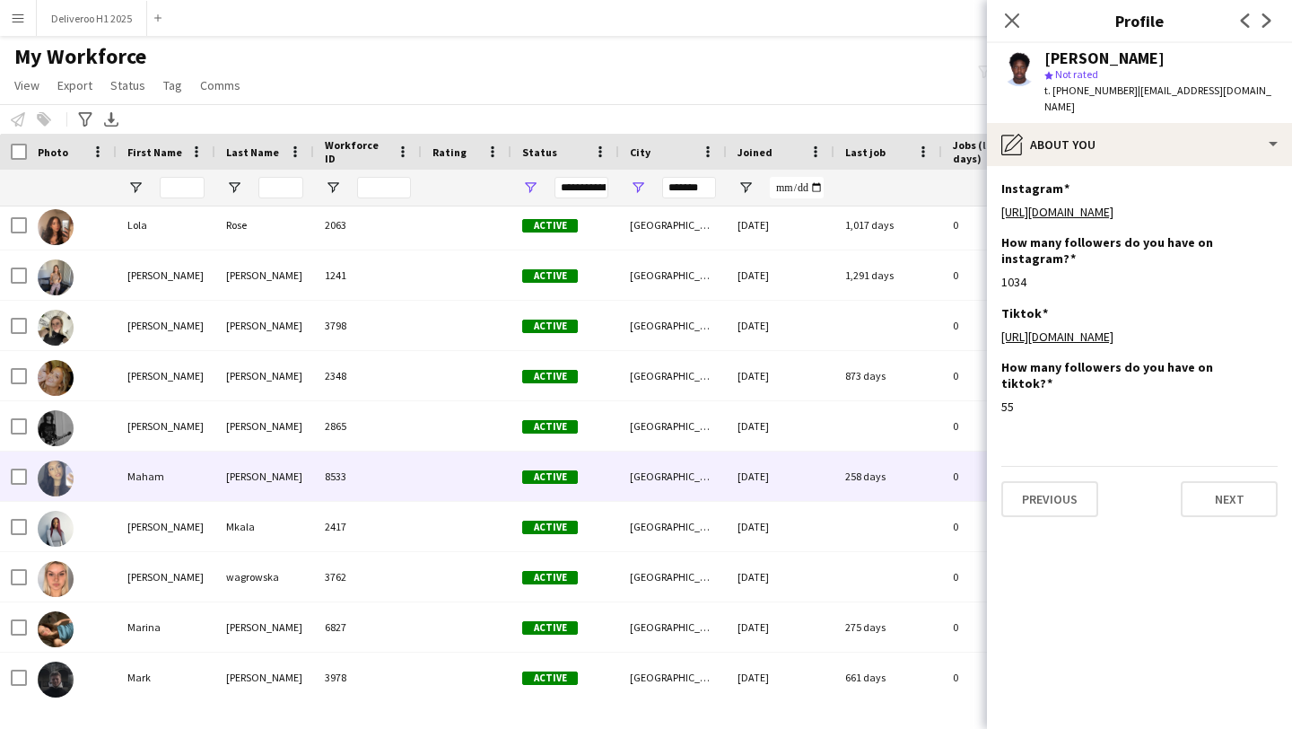
click at [827, 470] on div "[DATE]" at bounding box center [781, 475] width 108 height 49
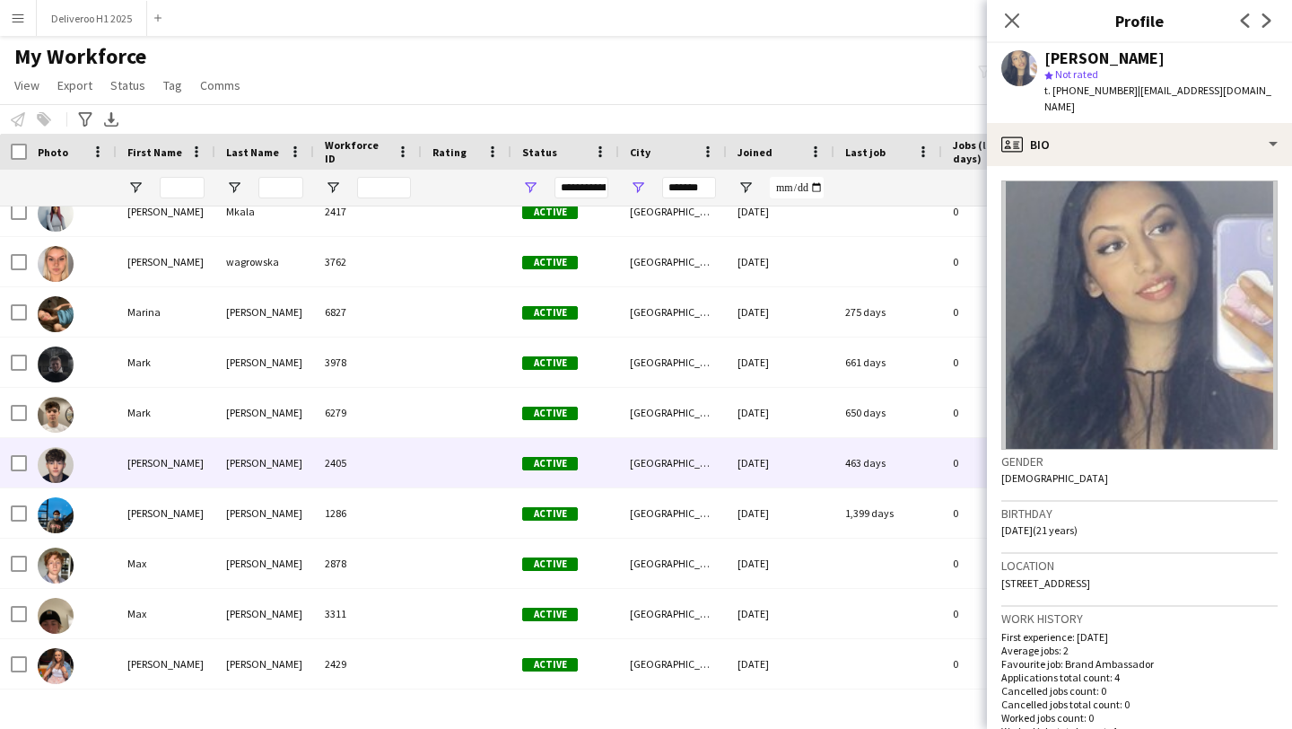
click at [827, 470] on div "[DATE]" at bounding box center [781, 462] width 108 height 49
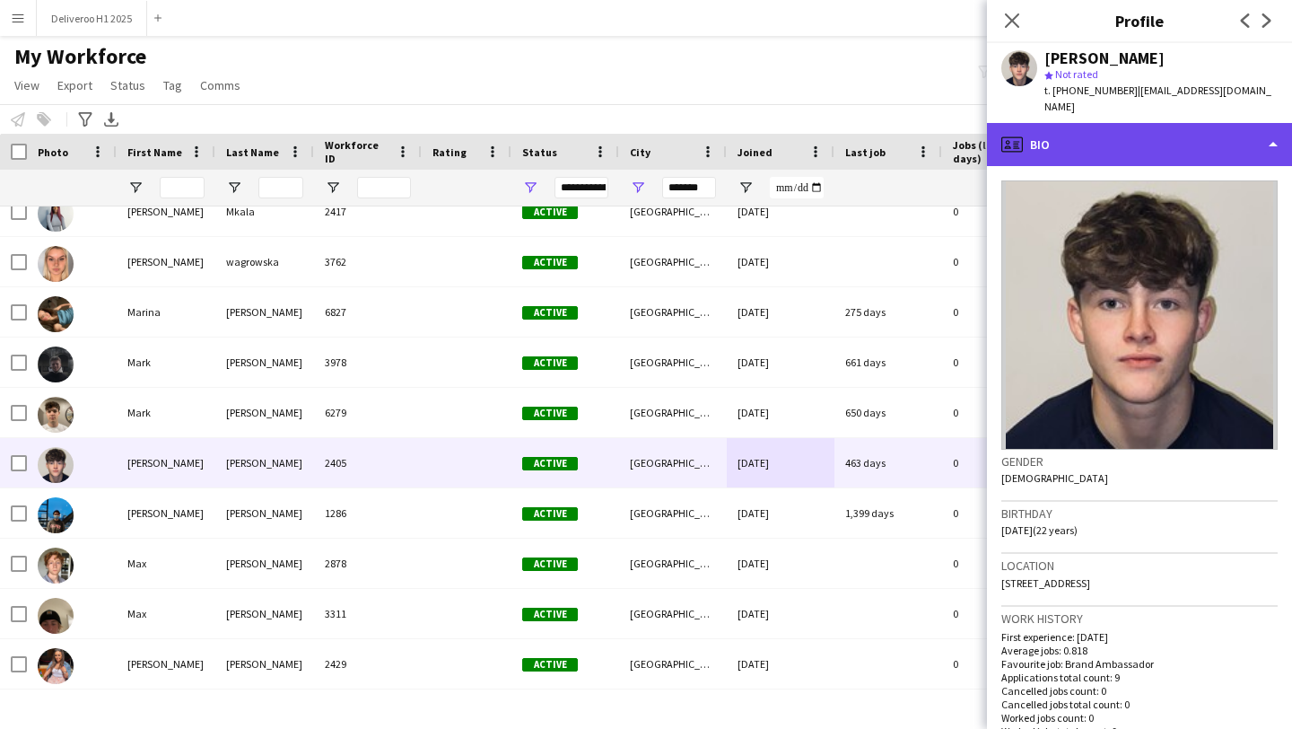
click at [1114, 147] on div "profile Bio" at bounding box center [1139, 144] width 305 height 43
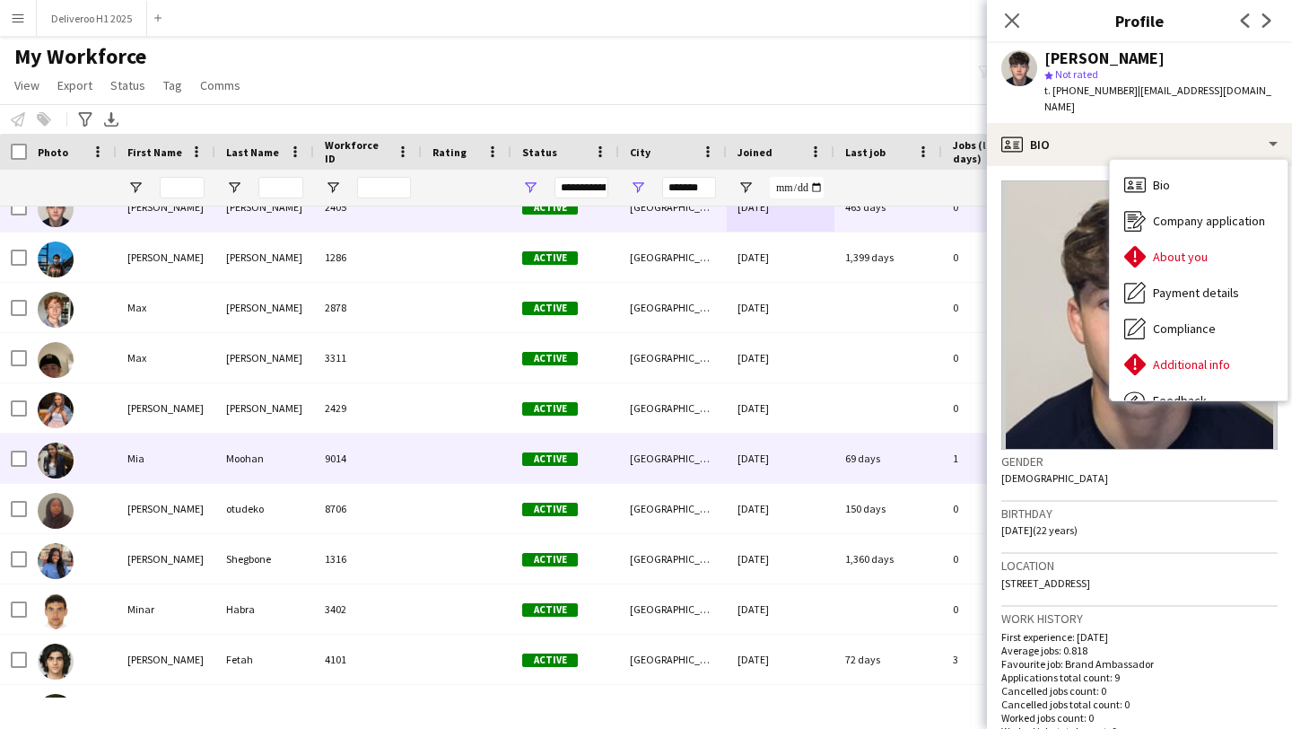
click at [897, 468] on div "69 days" at bounding box center [888, 457] width 108 height 49
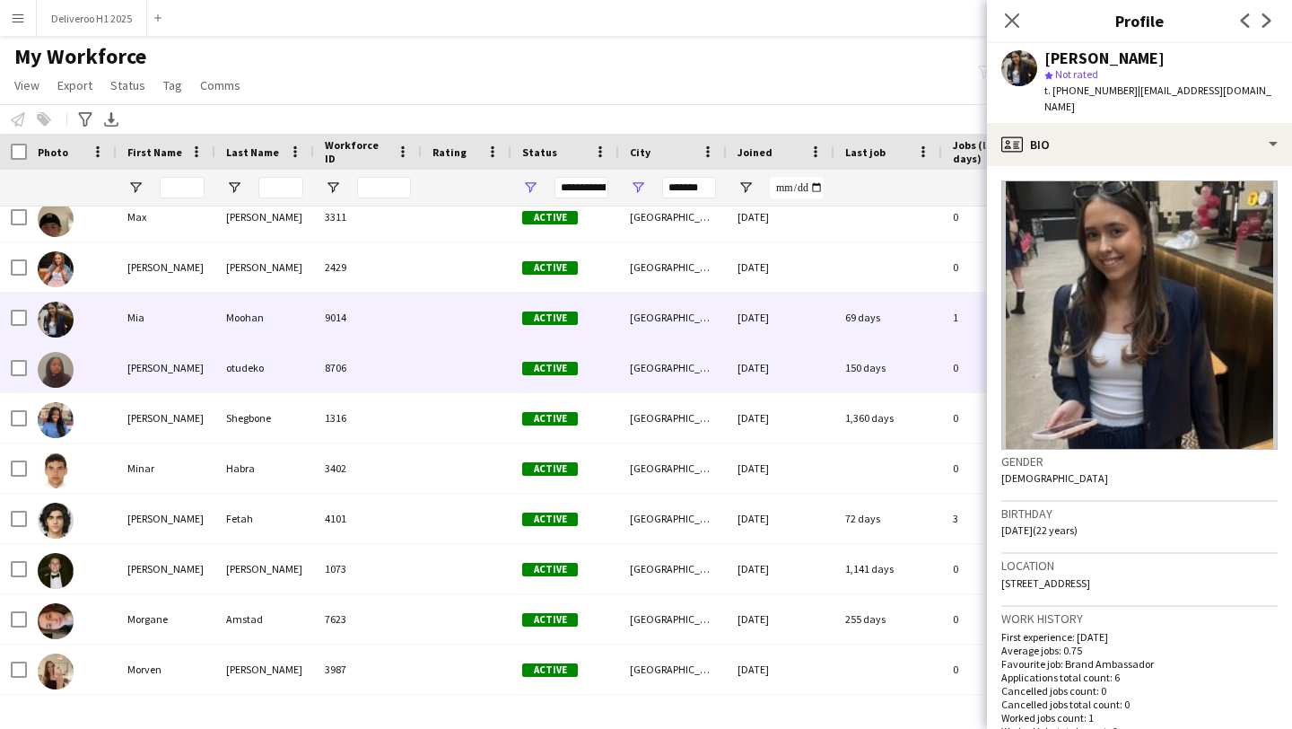
click at [905, 365] on div "150 days" at bounding box center [888, 367] width 108 height 49
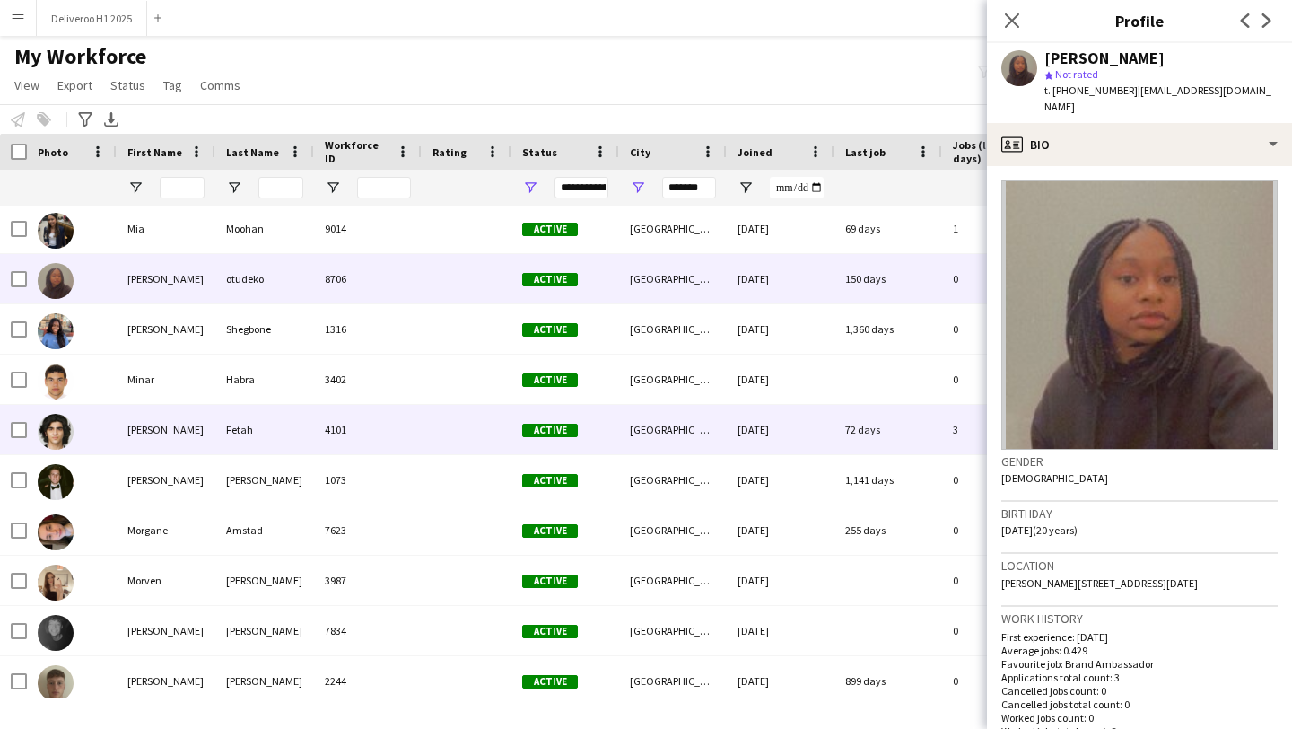
click at [897, 429] on div "72 days" at bounding box center [888, 429] width 108 height 49
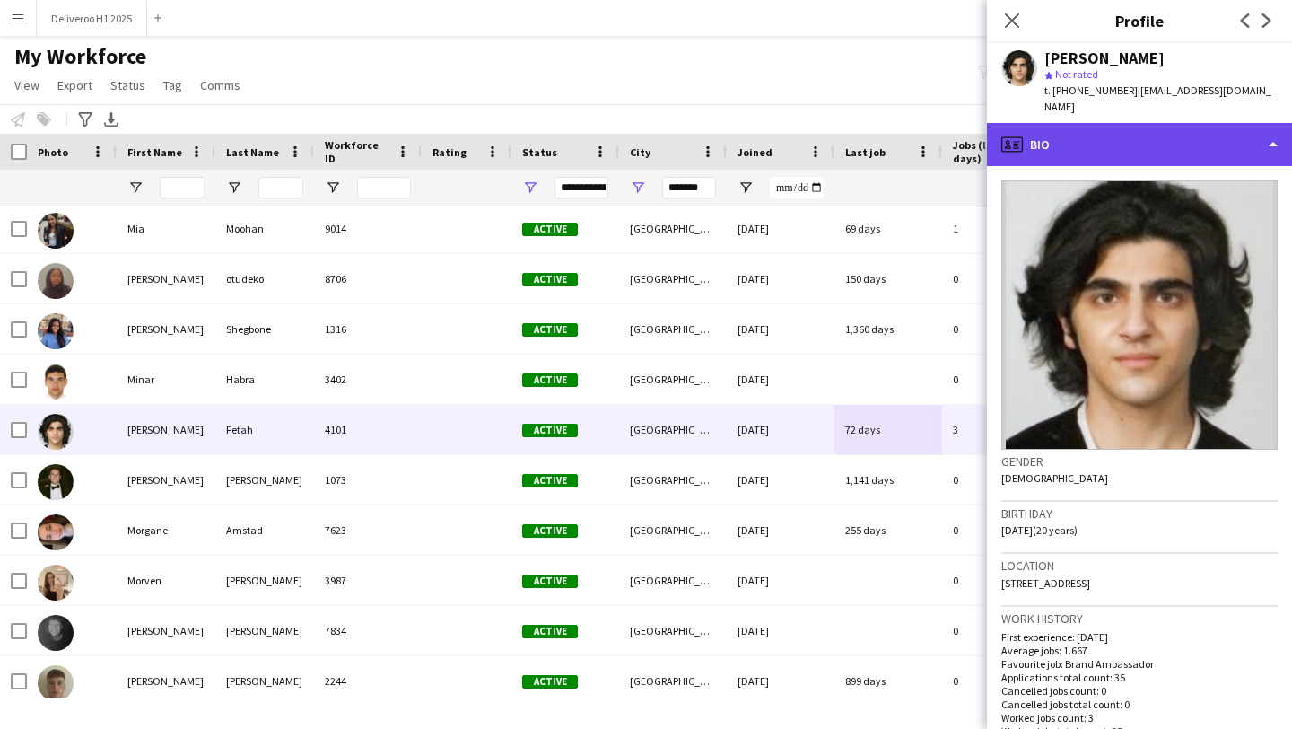
click at [1086, 153] on div "profile Bio" at bounding box center [1139, 144] width 305 height 43
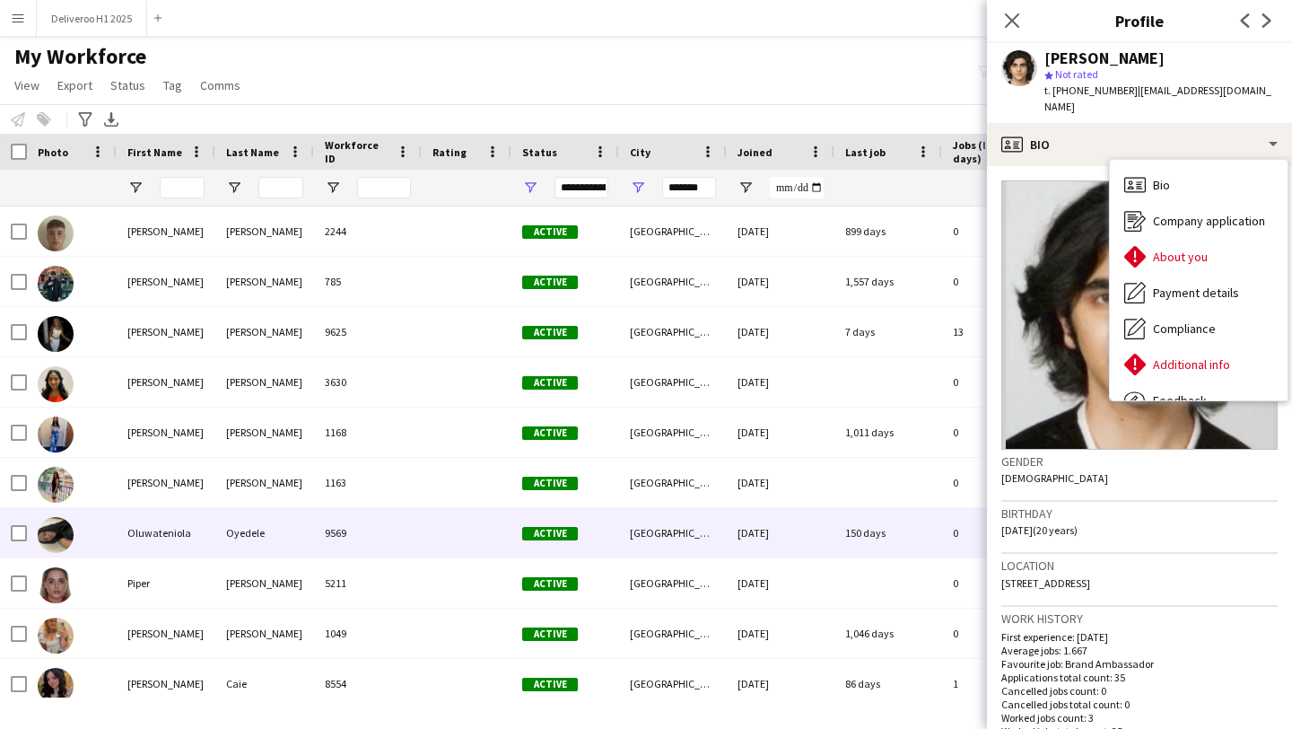
click at [886, 540] on div "150 days" at bounding box center [888, 532] width 108 height 49
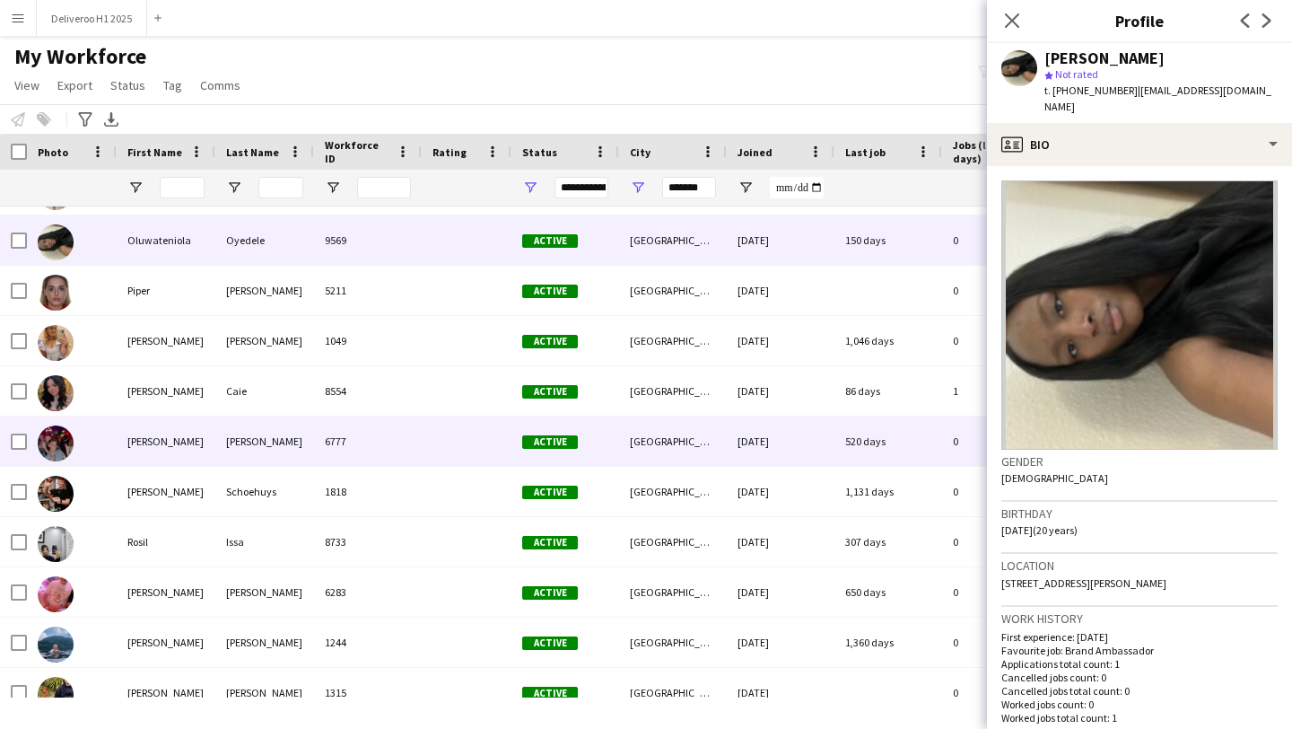
click at [908, 427] on div "520 days" at bounding box center [888, 440] width 108 height 49
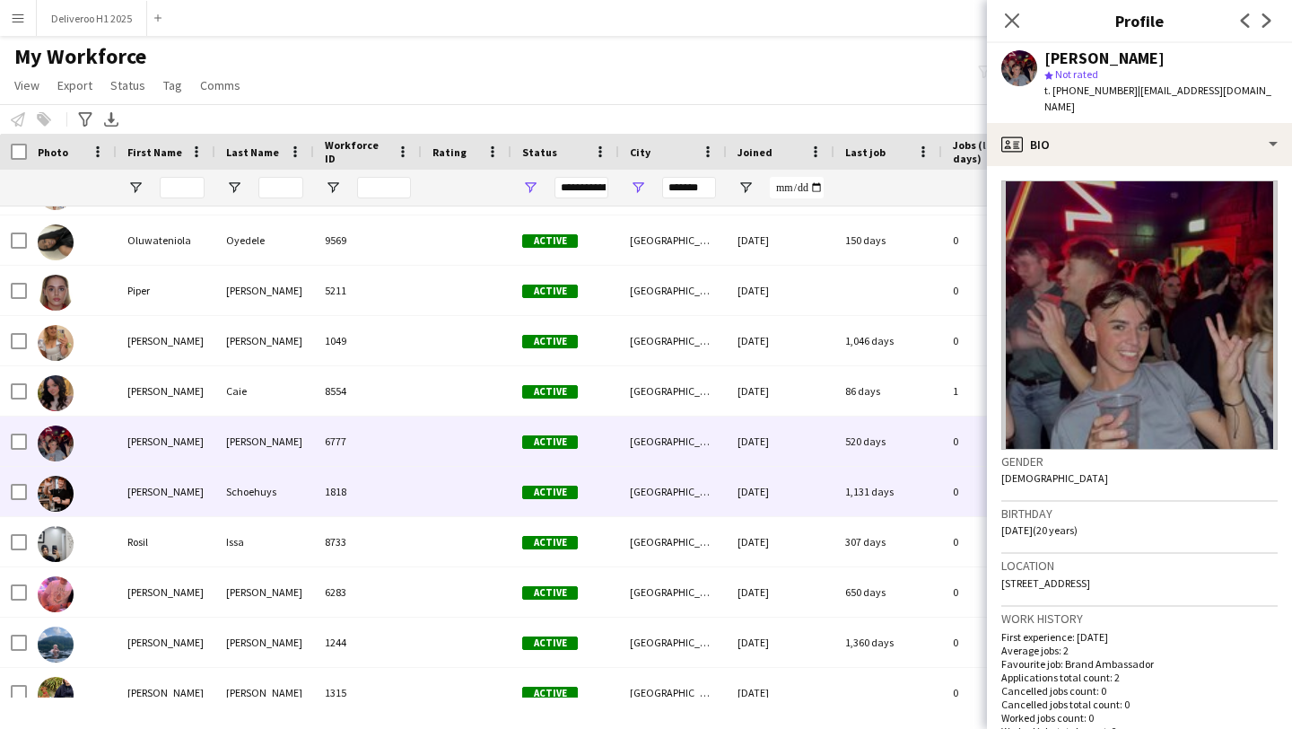
click at [908, 475] on div "1,131 days" at bounding box center [888, 491] width 108 height 49
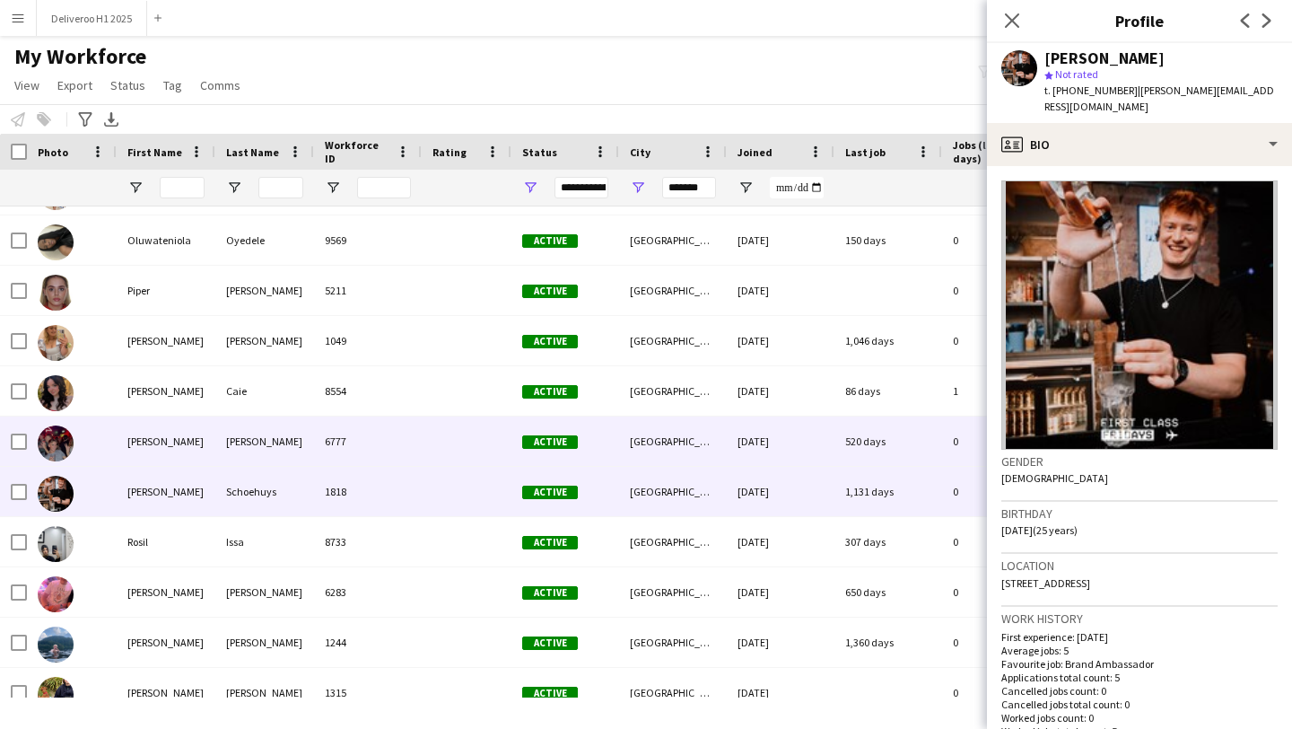
click at [922, 440] on div "520 days" at bounding box center [888, 440] width 108 height 49
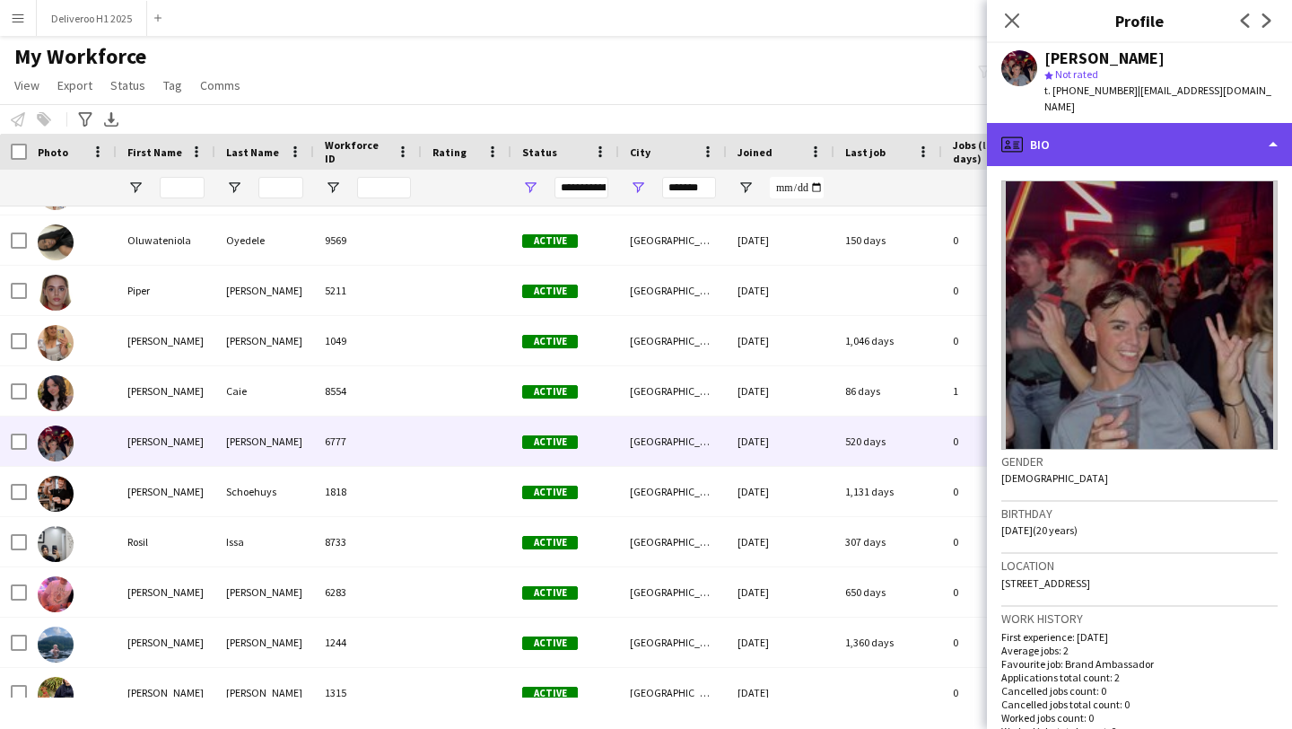
click at [1074, 132] on div "profile Bio" at bounding box center [1139, 144] width 305 height 43
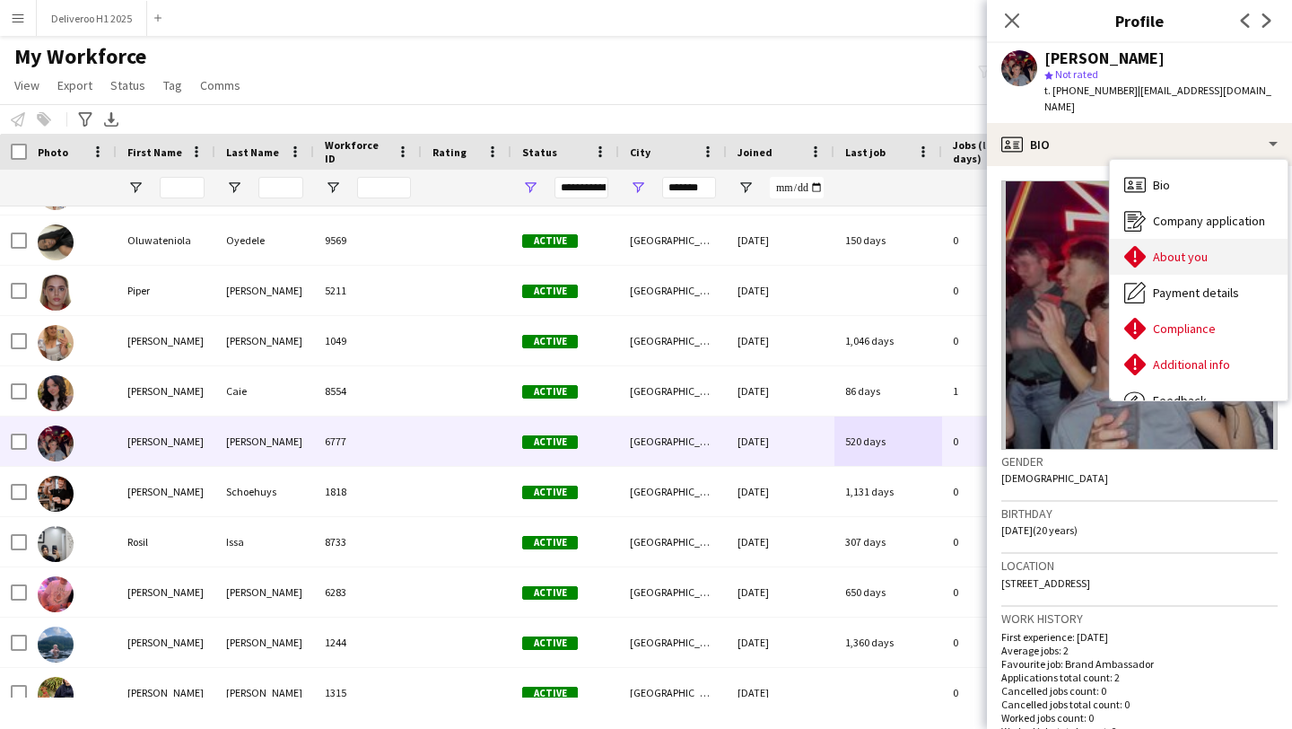
click at [1160, 249] on span "About you" at bounding box center [1180, 257] width 55 height 16
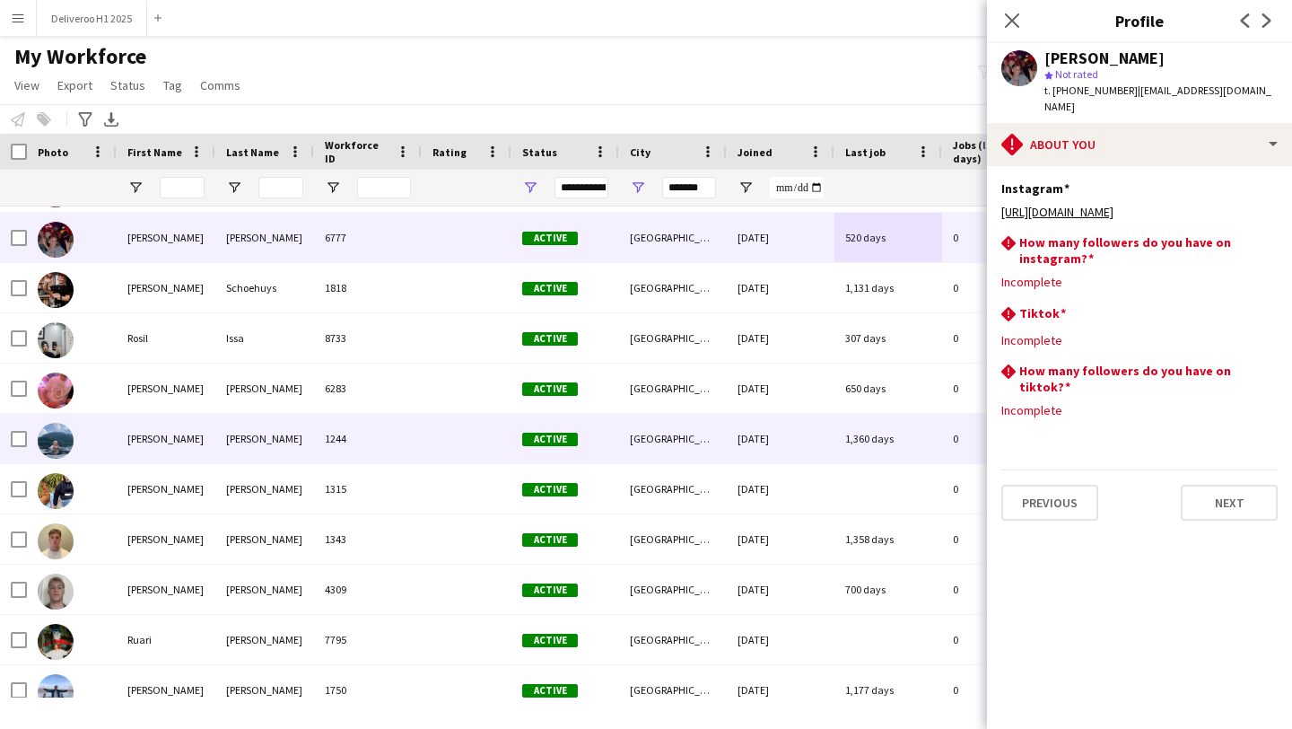
click at [908, 441] on div "1,360 days" at bounding box center [888, 438] width 108 height 49
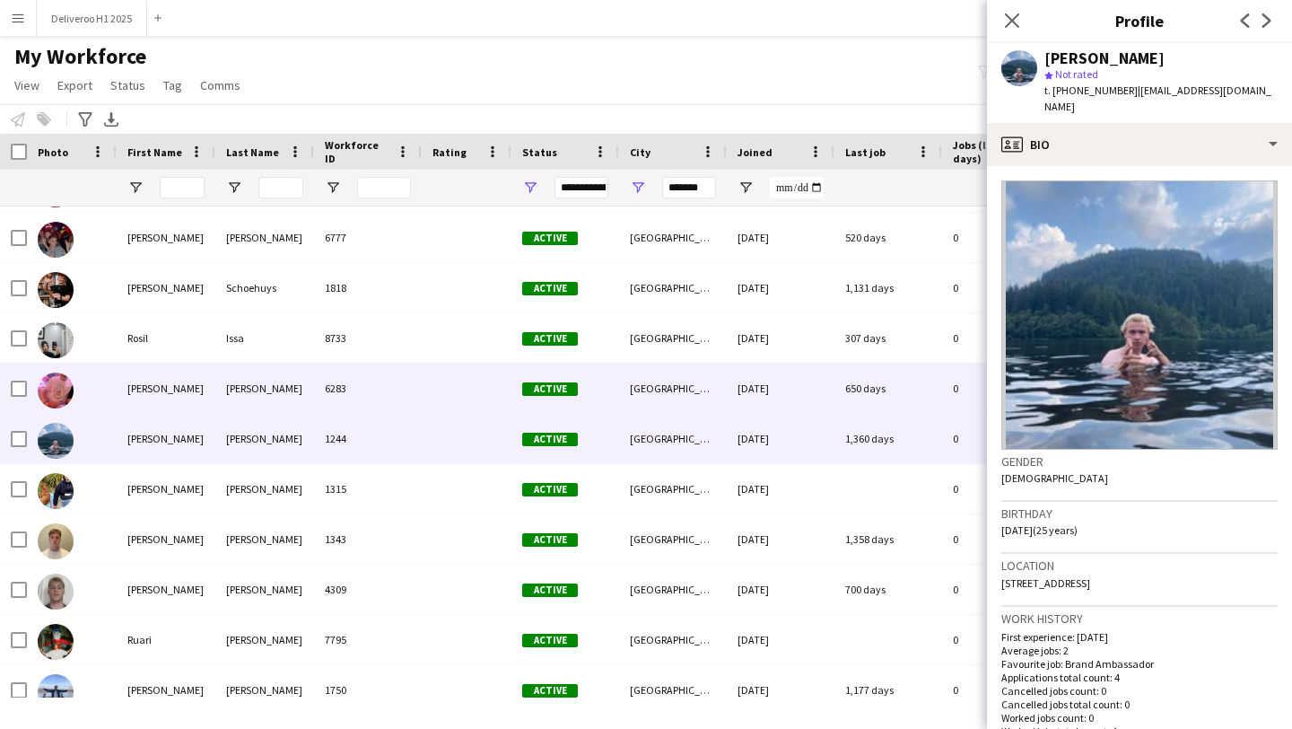
click at [933, 375] on div "650 days" at bounding box center [888, 387] width 108 height 49
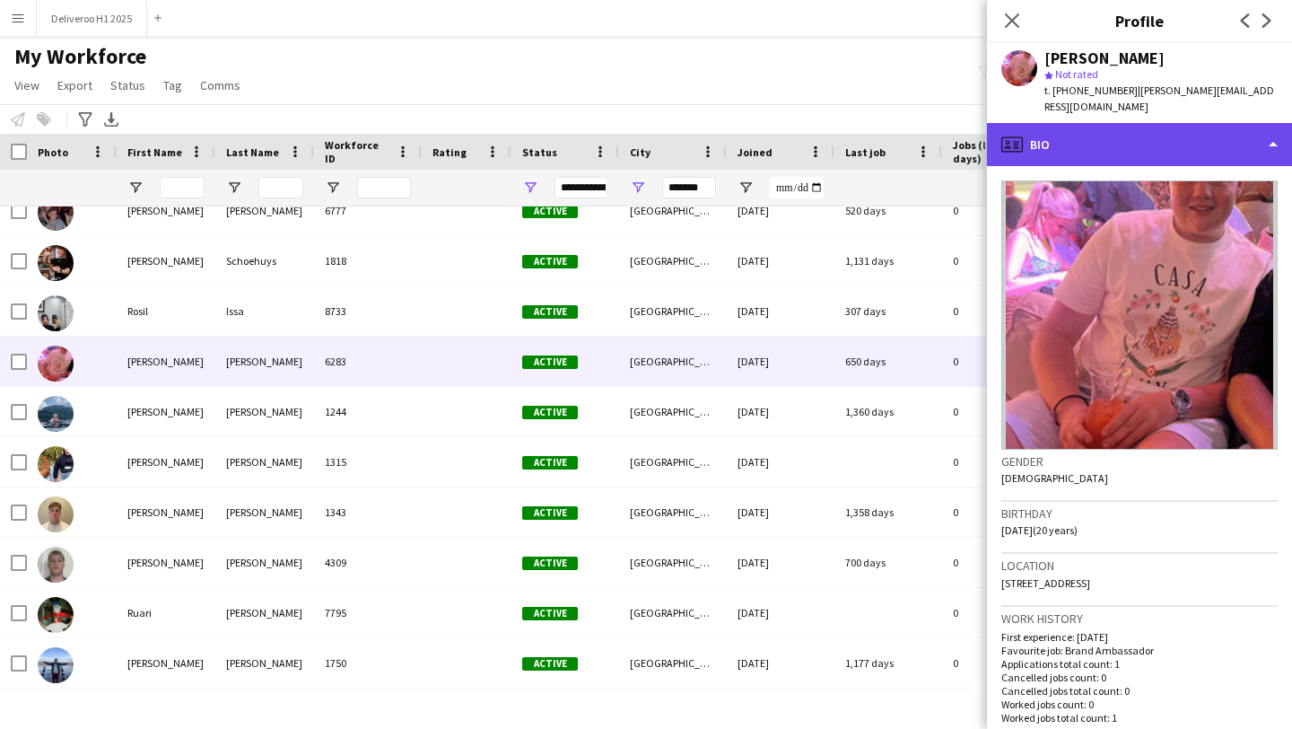
click at [1112, 142] on div "profile Bio" at bounding box center [1139, 144] width 305 height 43
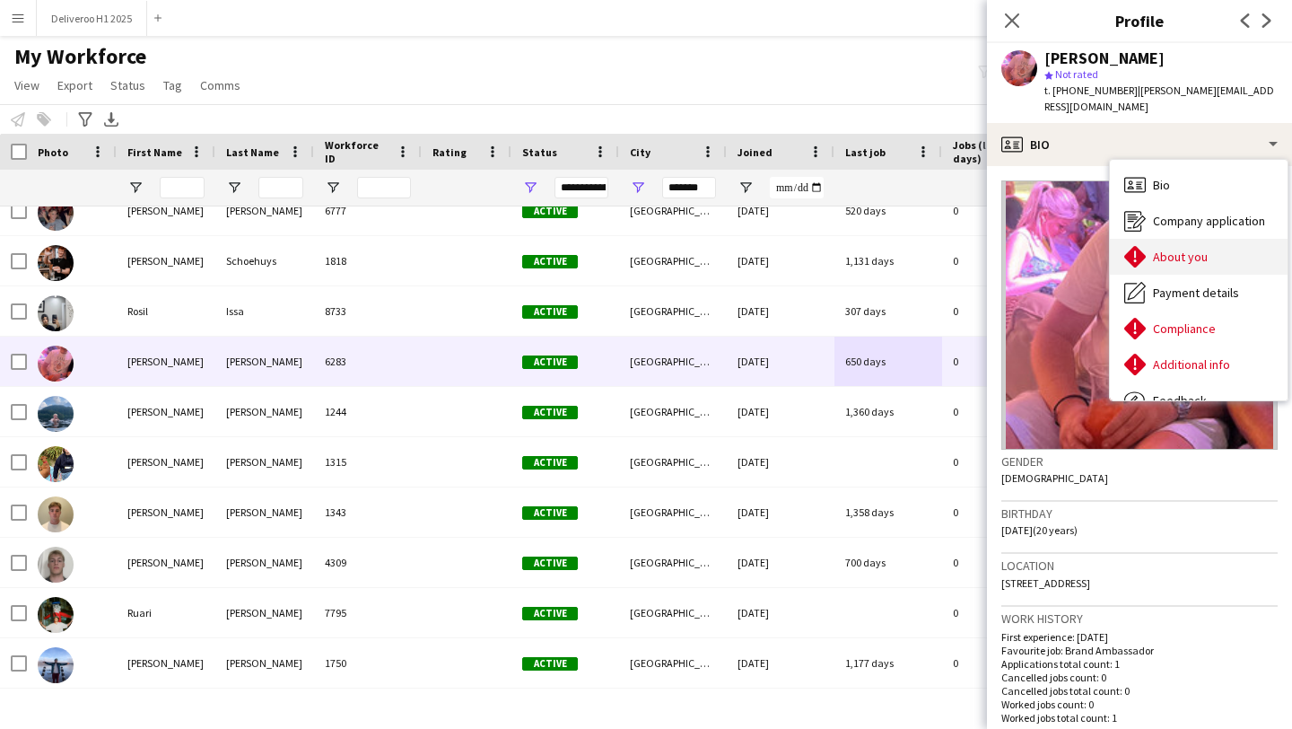
click at [1157, 254] on div "About you About you" at bounding box center [1199, 257] width 178 height 36
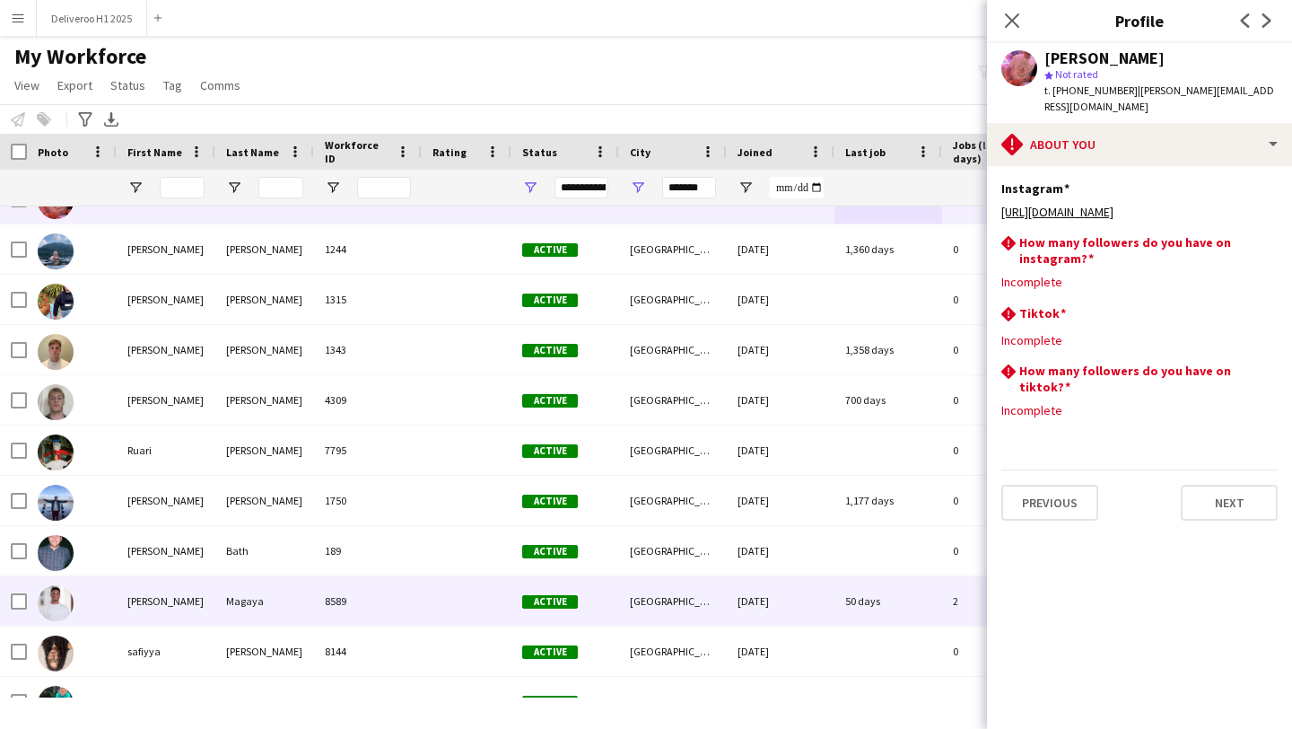
click at [781, 602] on div "[DATE]" at bounding box center [781, 600] width 108 height 49
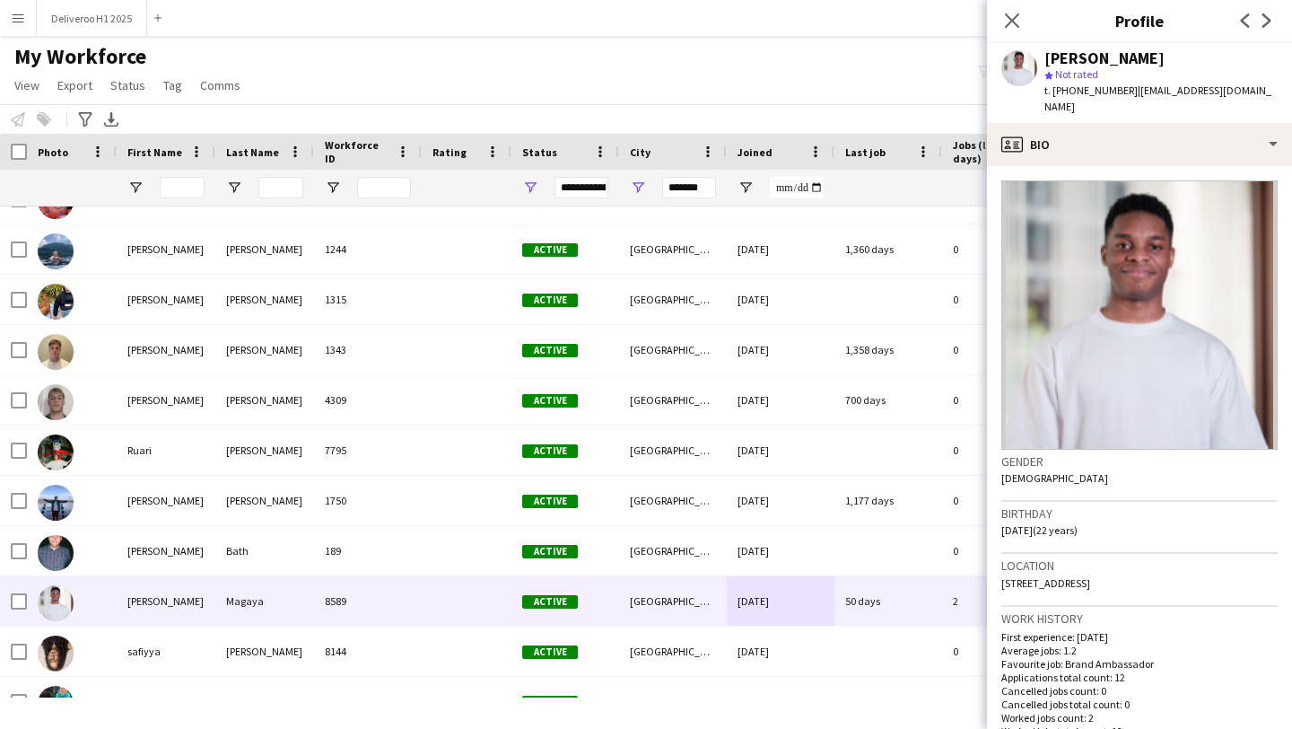
click at [1043, 180] on img at bounding box center [1139, 314] width 276 height 269
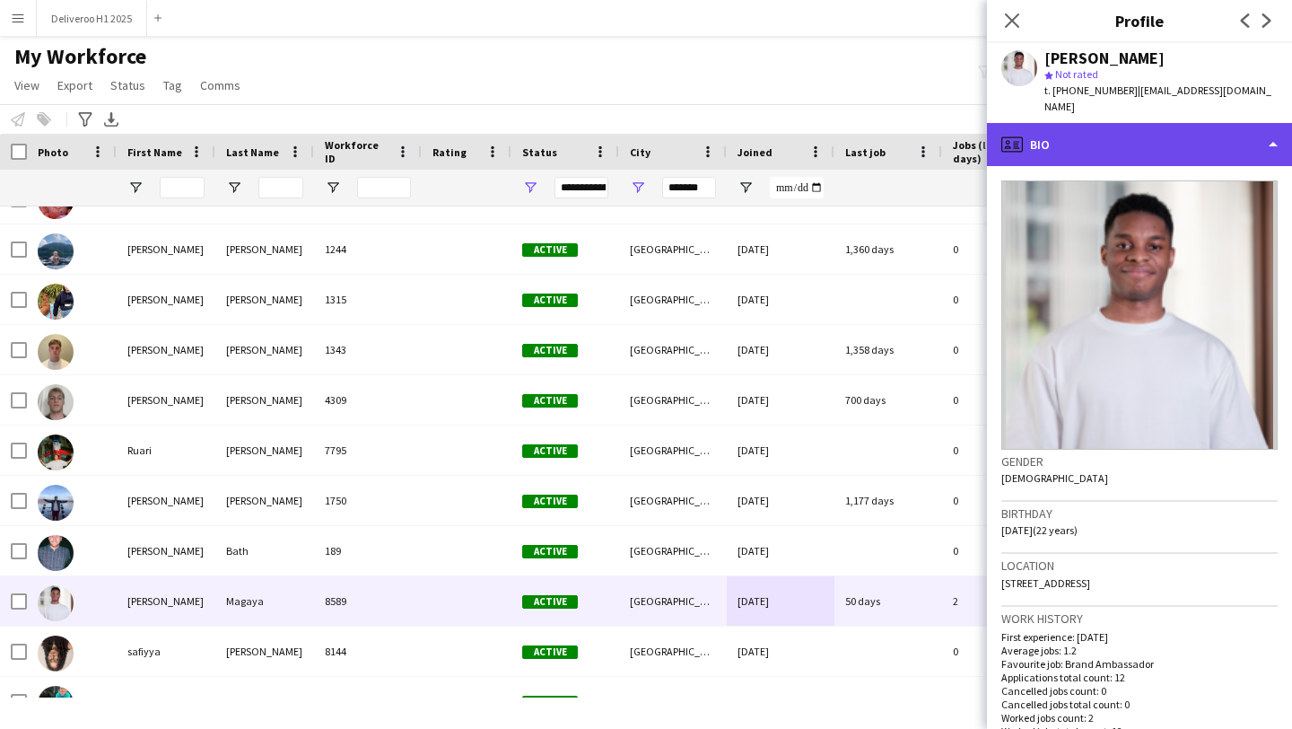
click at [1086, 123] on div "profile Bio" at bounding box center [1139, 144] width 305 height 43
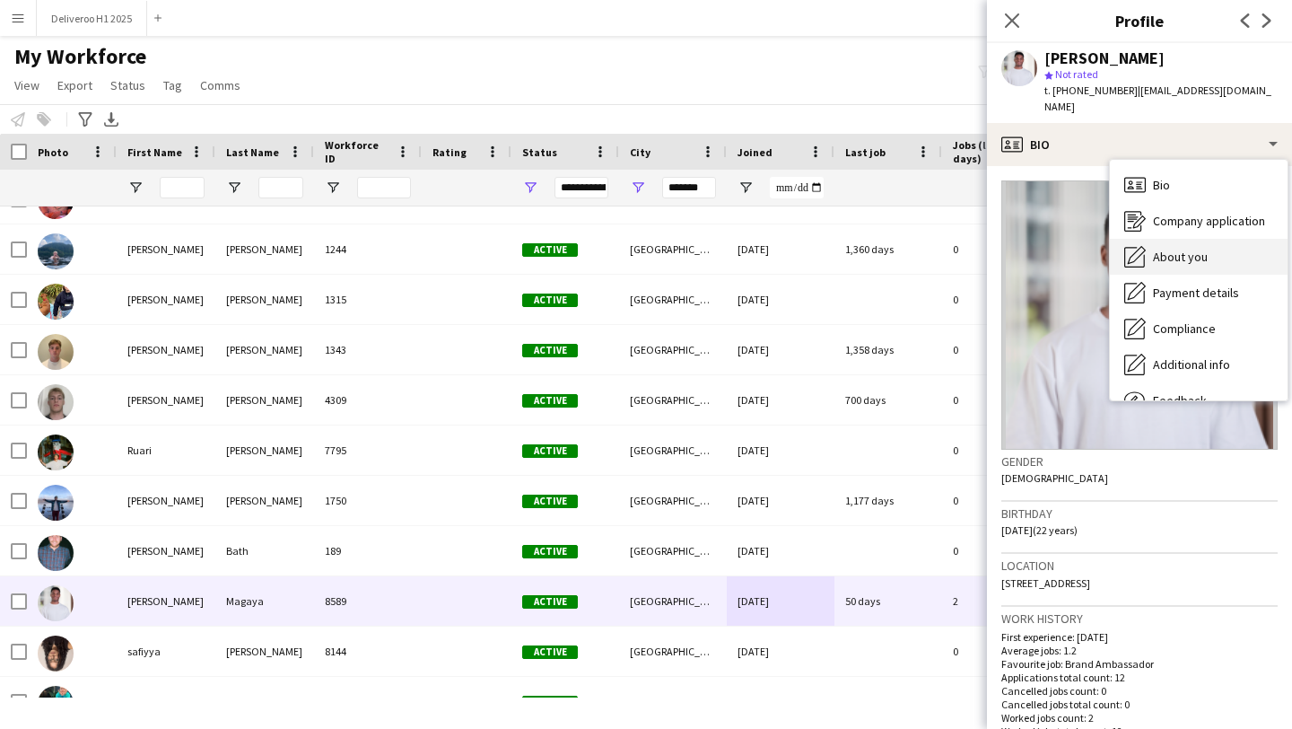
click at [1163, 249] on span "About you" at bounding box center [1180, 257] width 55 height 16
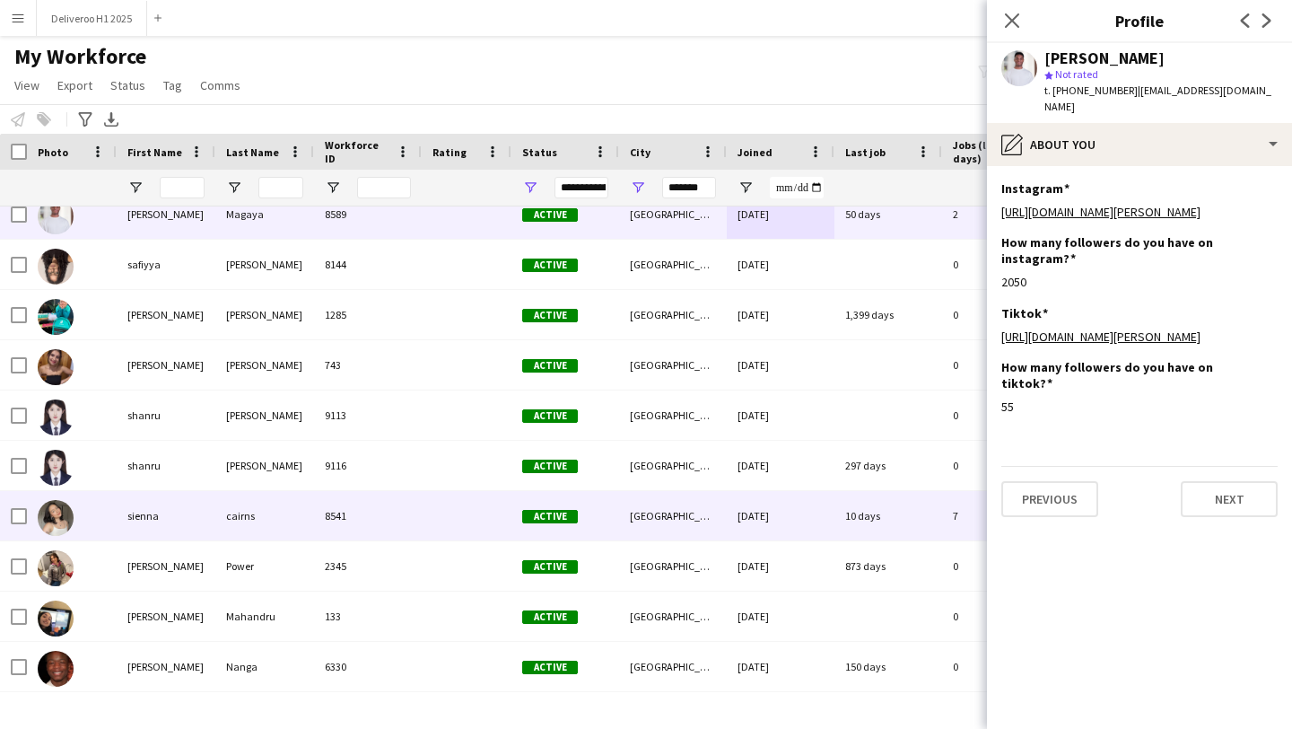
click at [881, 510] on div "10 days" at bounding box center [888, 515] width 108 height 49
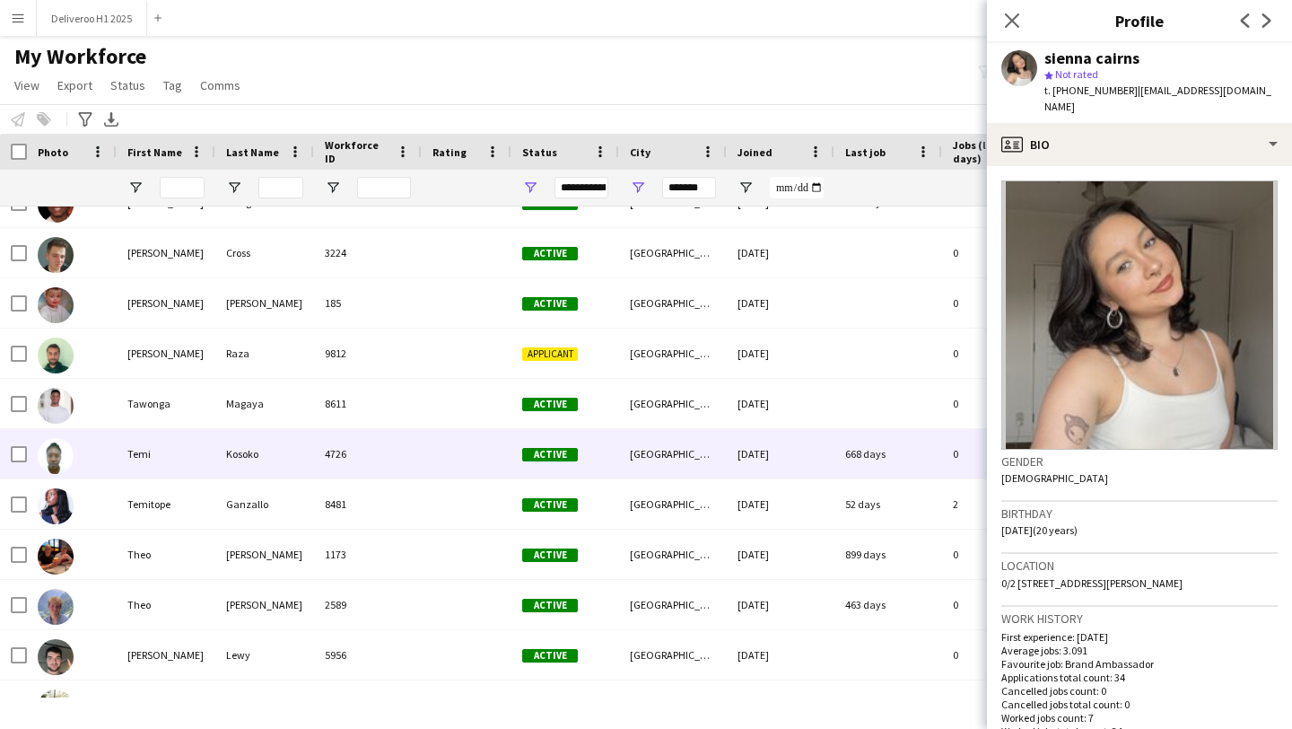
click at [888, 447] on div "668 days" at bounding box center [888, 453] width 108 height 49
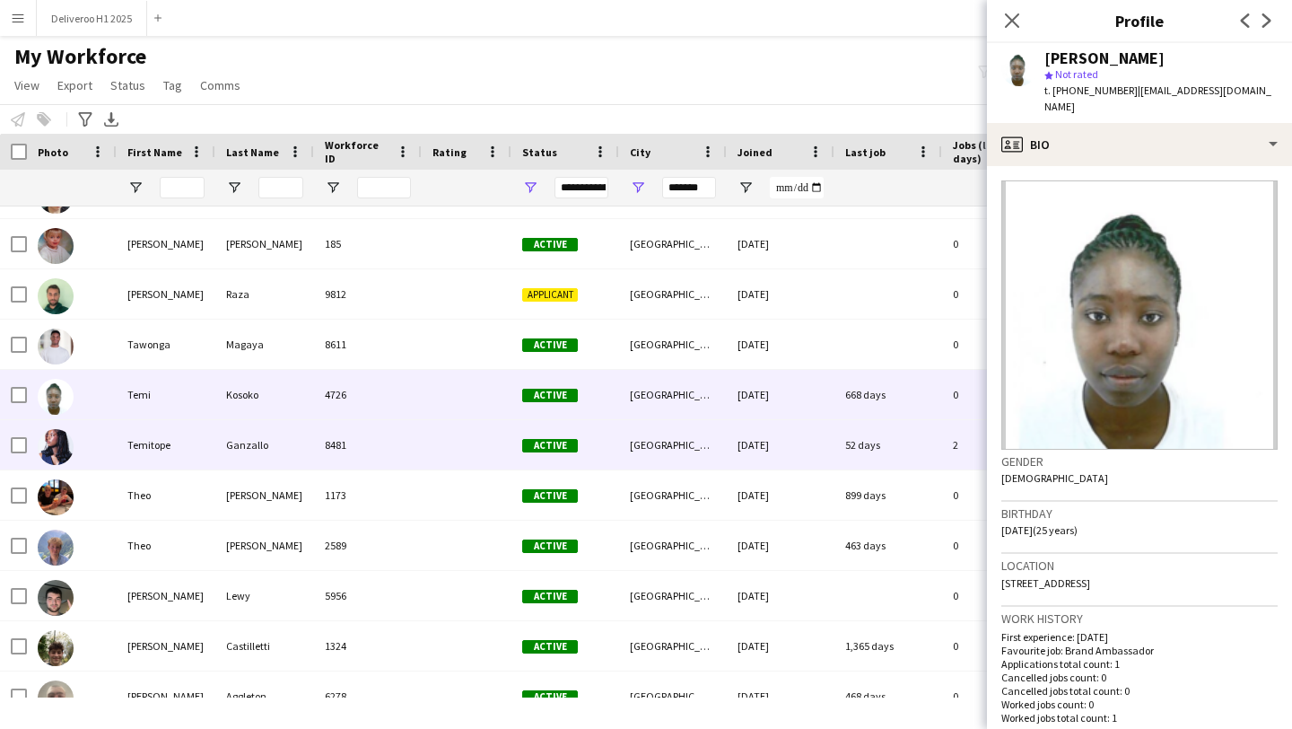
click at [888, 447] on div "52 days" at bounding box center [888, 444] width 108 height 49
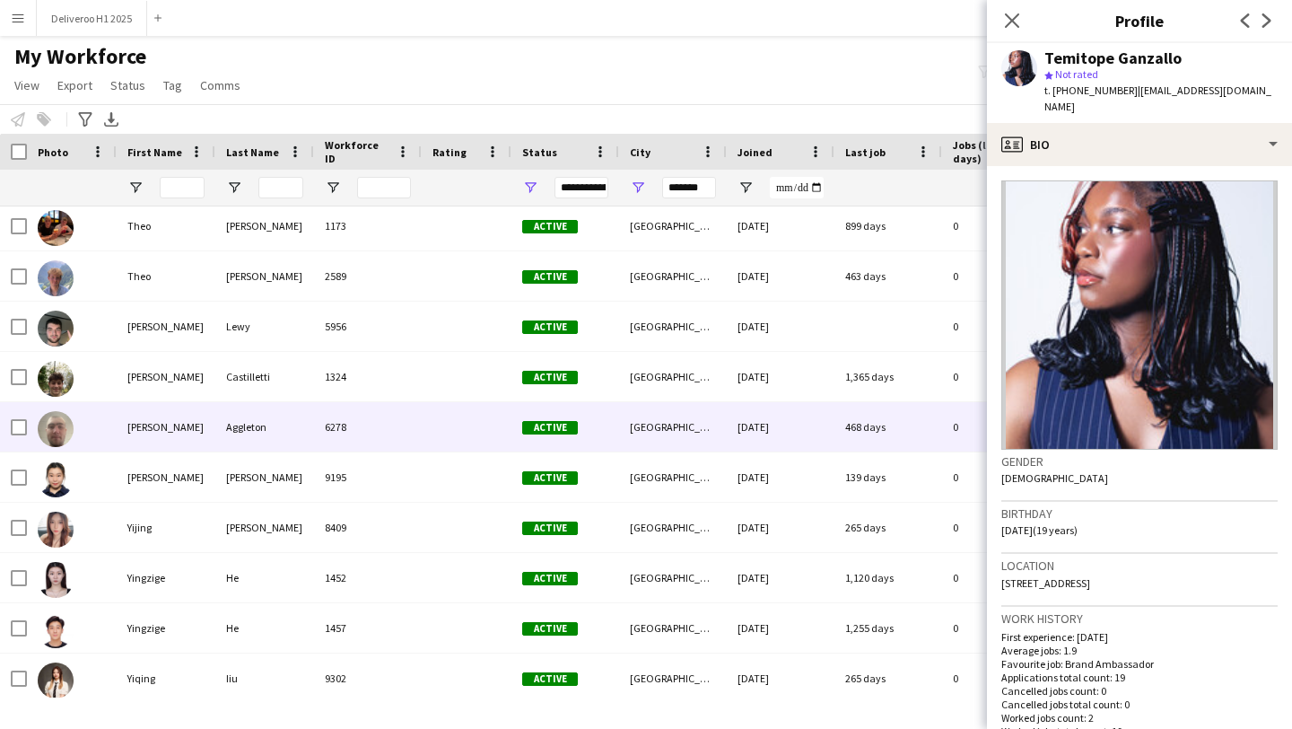
click at [888, 447] on div "468 days" at bounding box center [888, 426] width 108 height 49
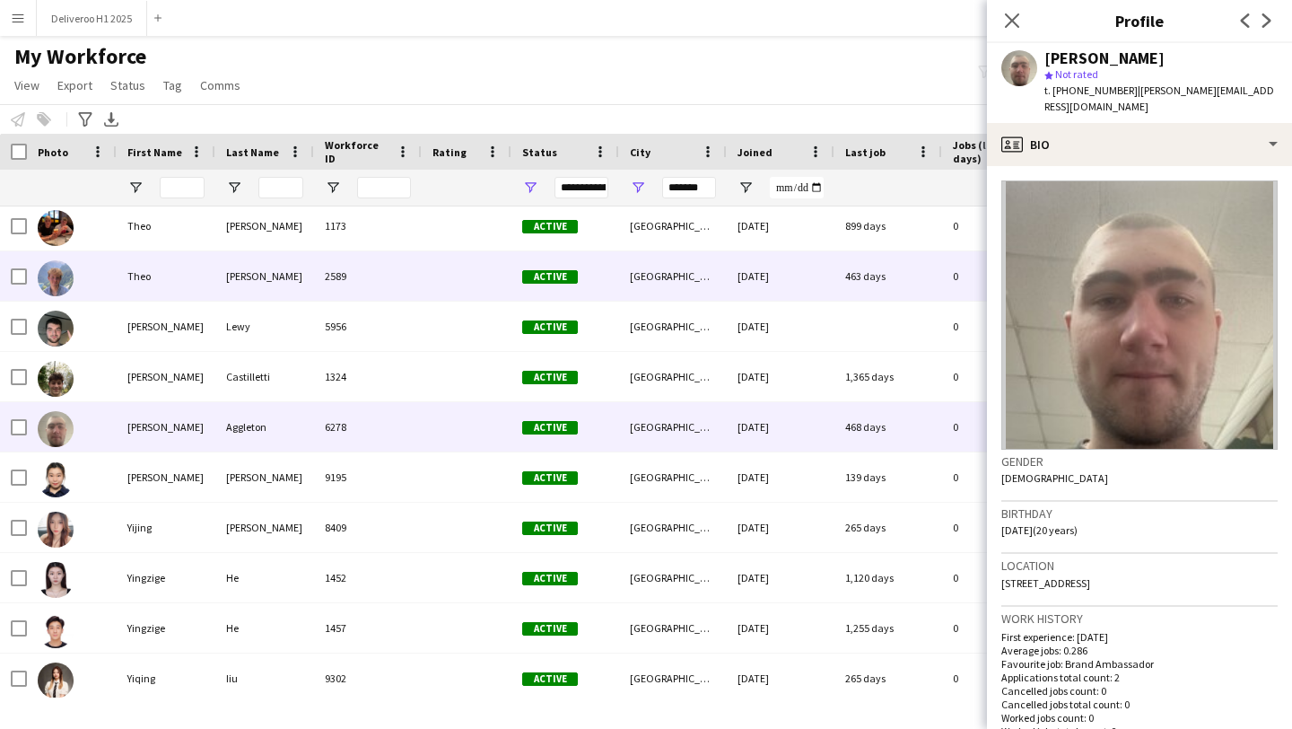
click at [913, 275] on div "463 days" at bounding box center [888, 275] width 108 height 49
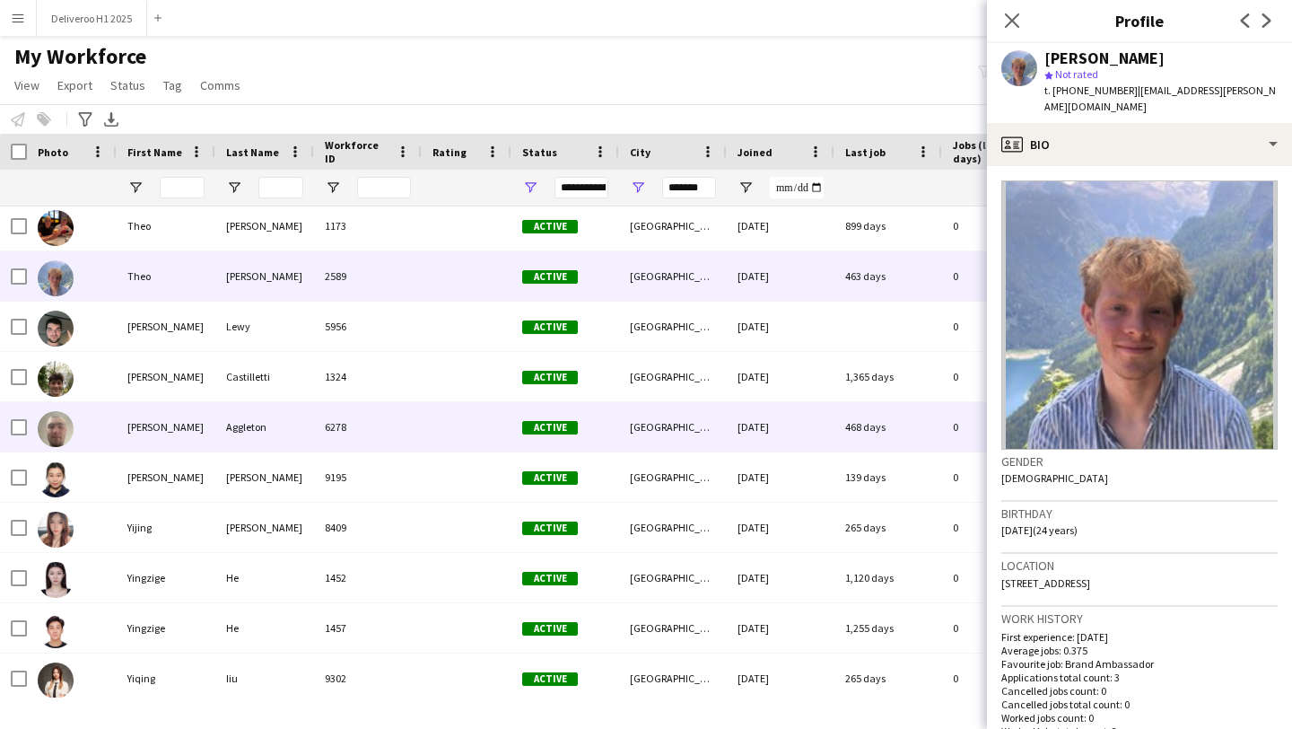
click at [886, 449] on div "468 days" at bounding box center [888, 426] width 108 height 49
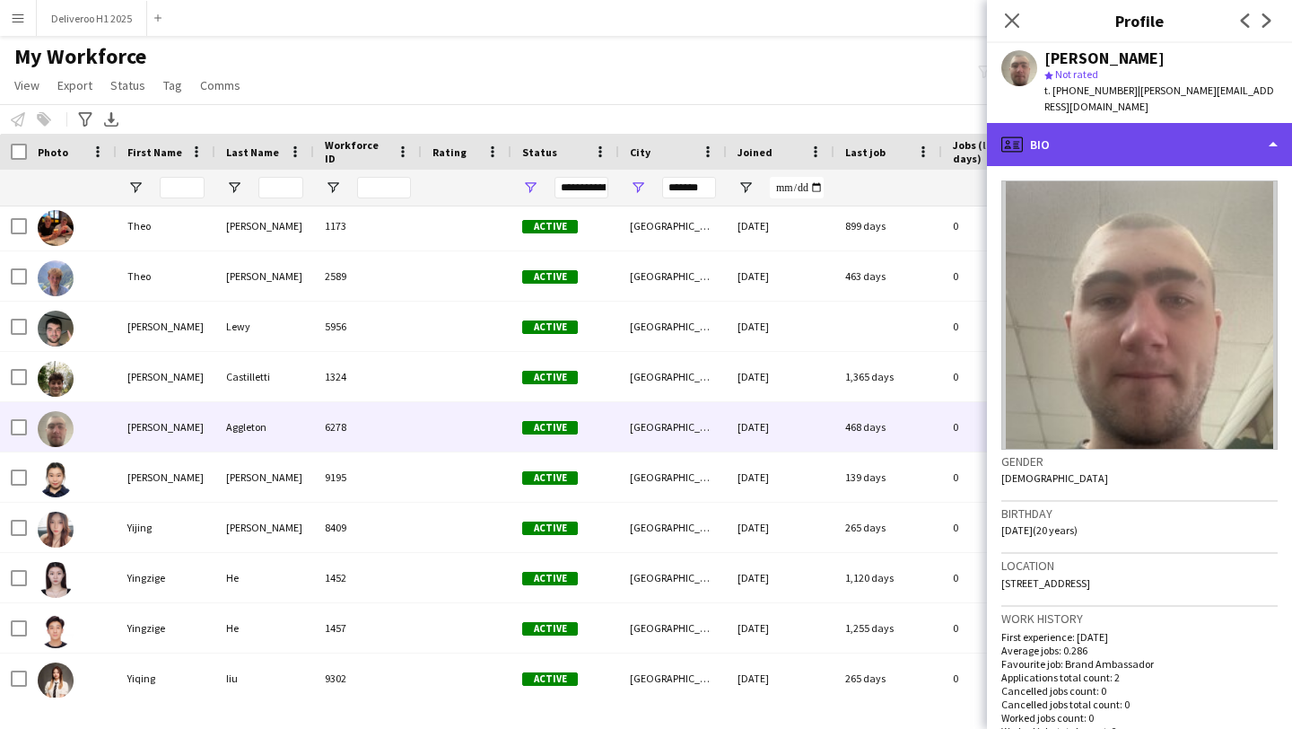
click at [1050, 123] on div "profile Bio" at bounding box center [1139, 144] width 305 height 43
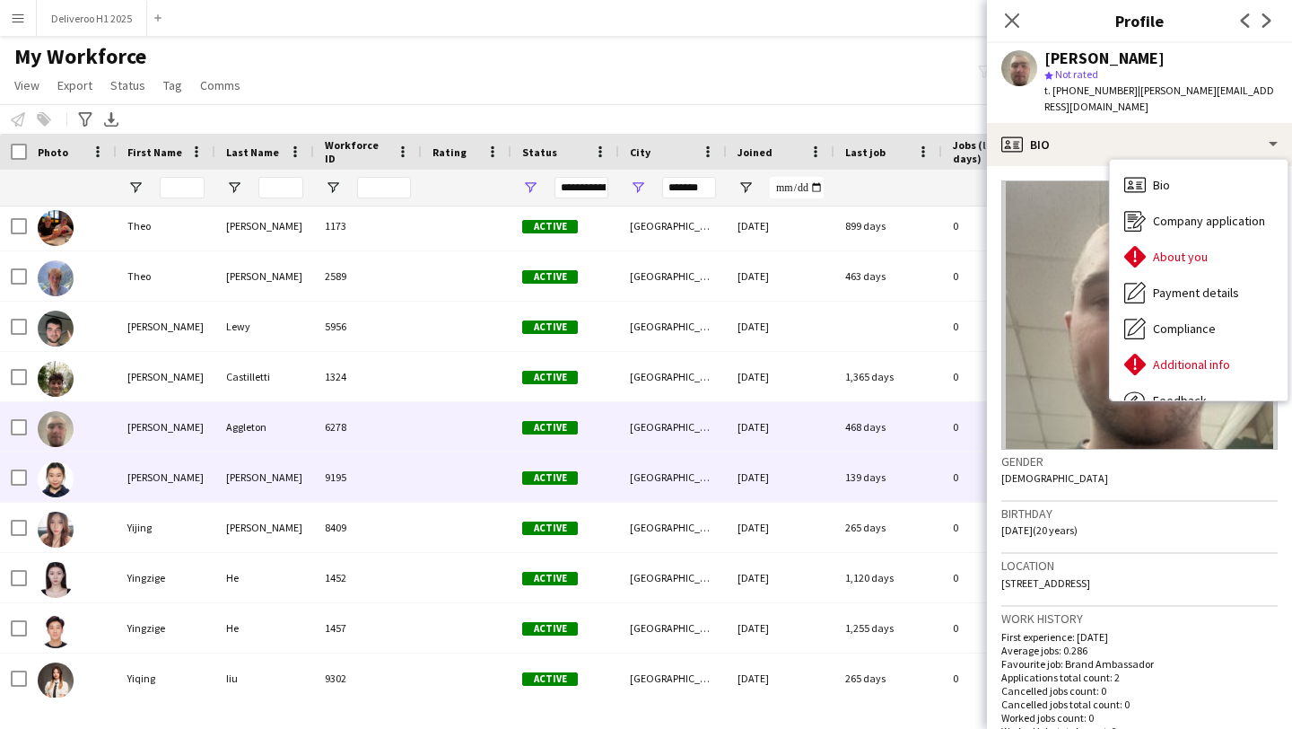
click at [850, 488] on div "139 days" at bounding box center [888, 476] width 108 height 49
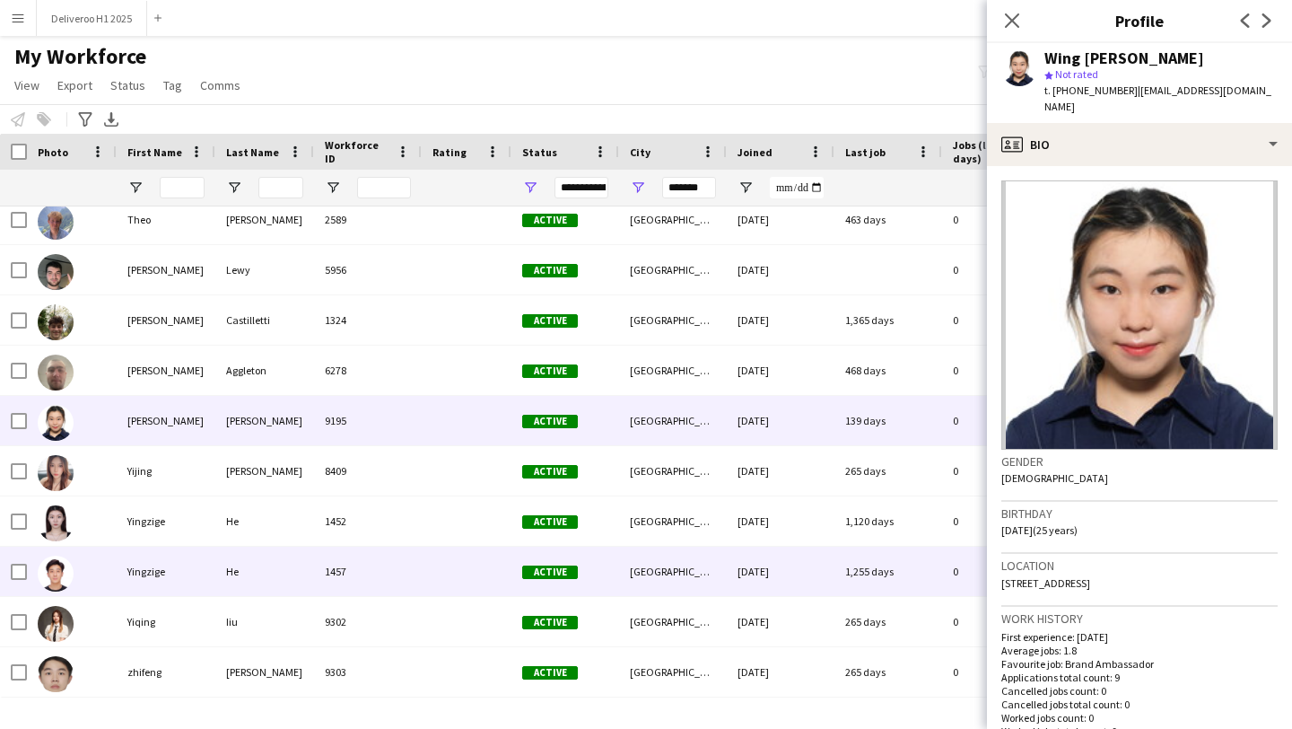
drag, startPoint x: 742, startPoint y: 581, endPoint x: 745, endPoint y: 565, distance: 15.5
click at [742, 581] on div "[DATE]" at bounding box center [781, 570] width 108 height 49
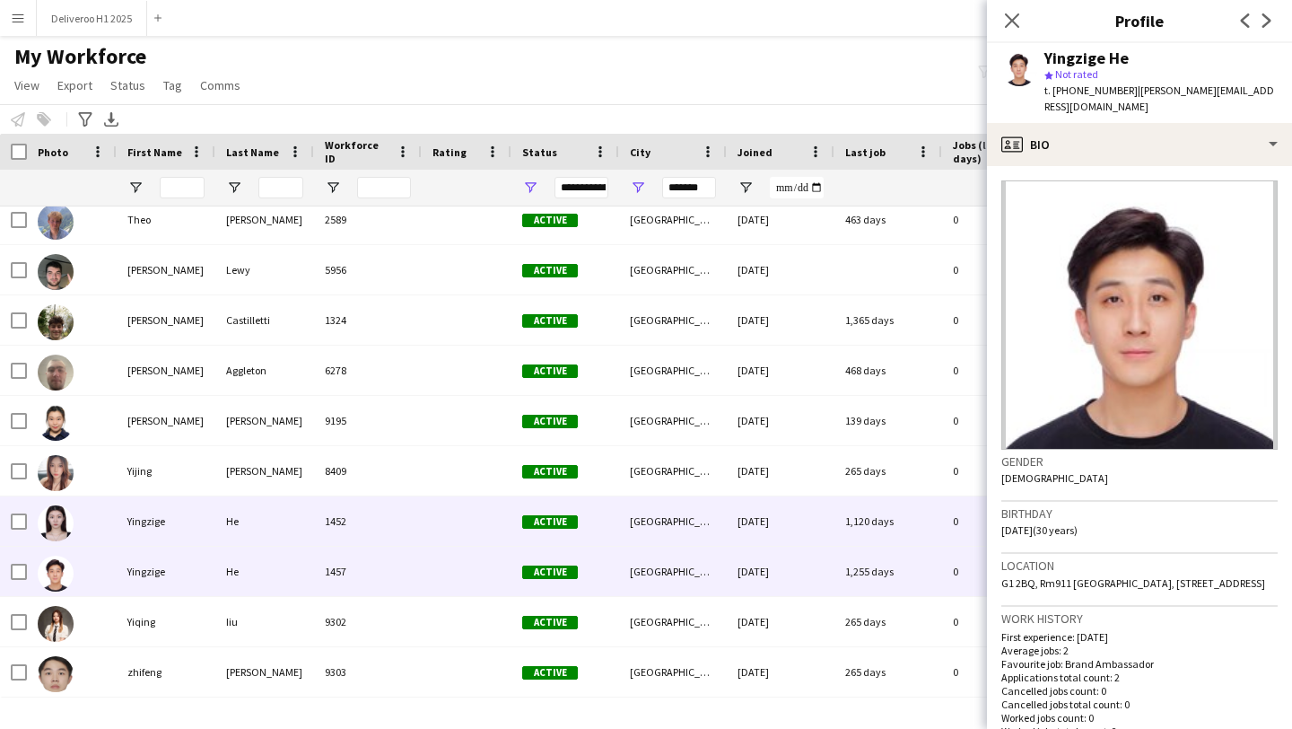
click at [749, 534] on div "[DATE]" at bounding box center [781, 520] width 108 height 49
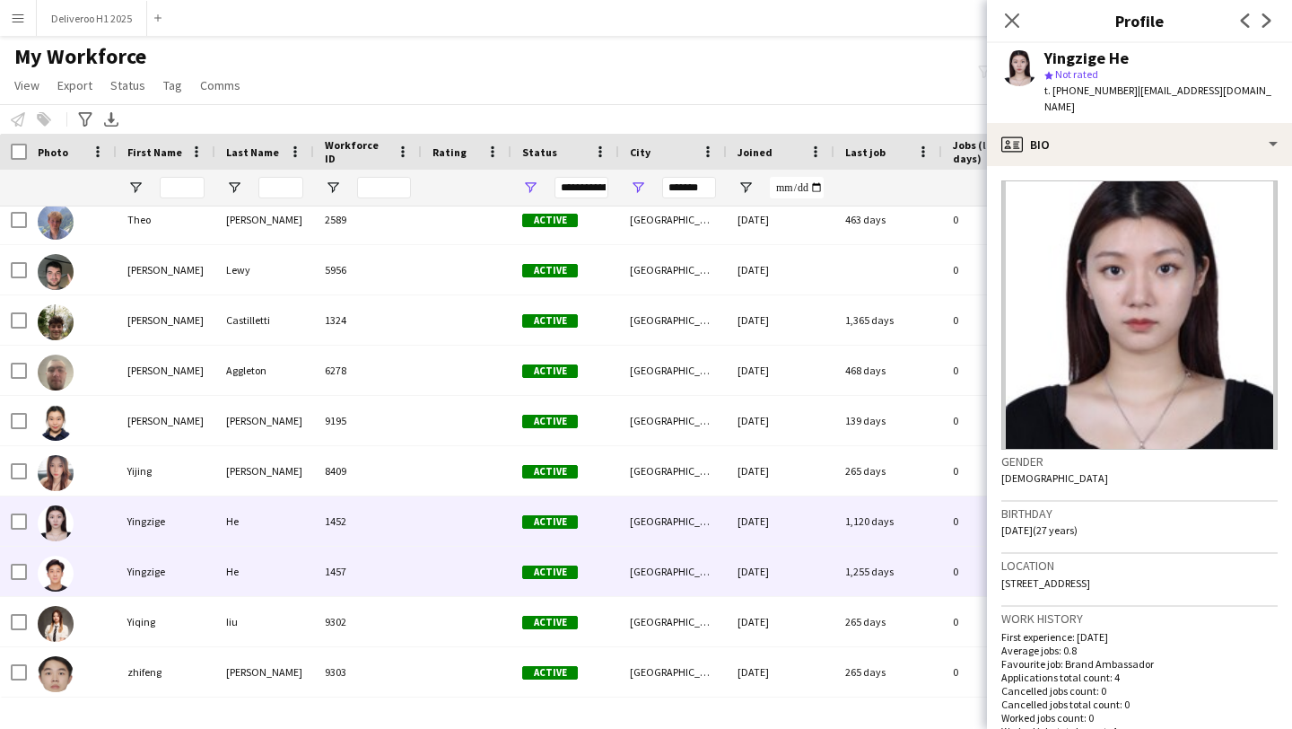
click at [755, 575] on div "[DATE]" at bounding box center [781, 570] width 108 height 49
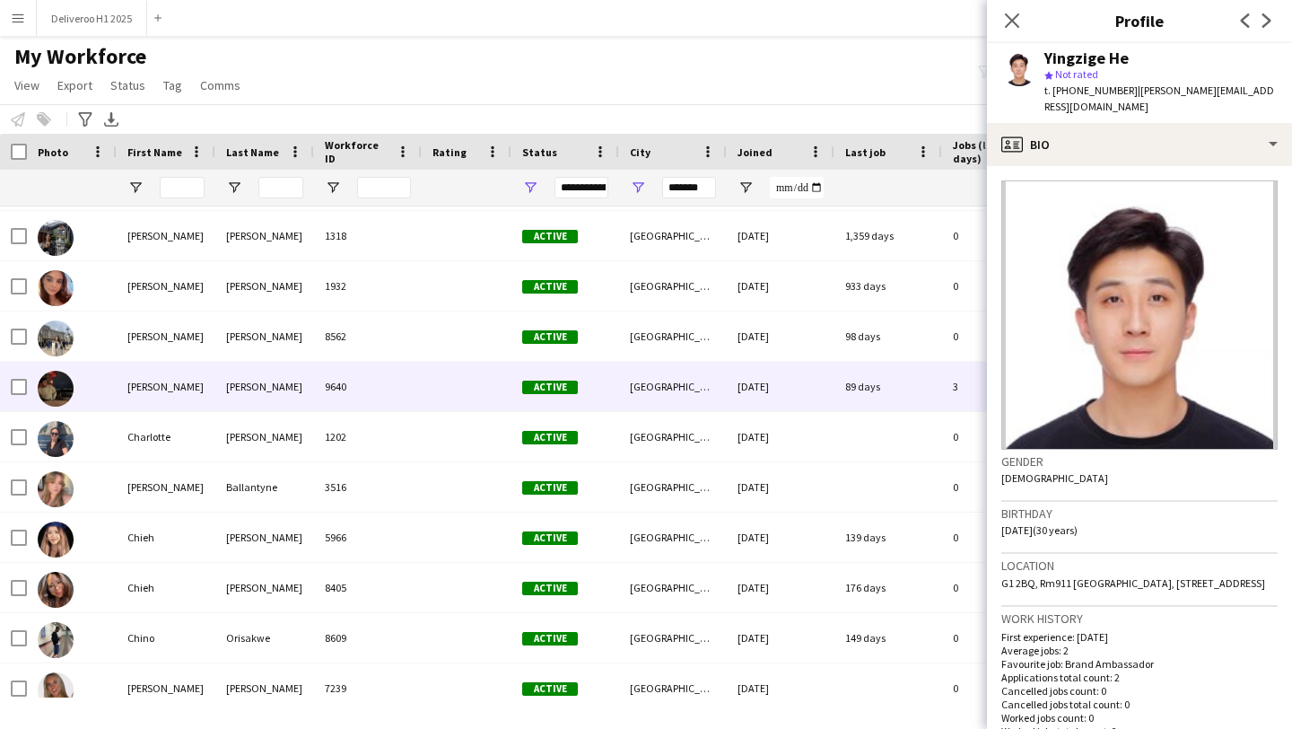
click at [489, 402] on div at bounding box center [467, 386] width 90 height 49
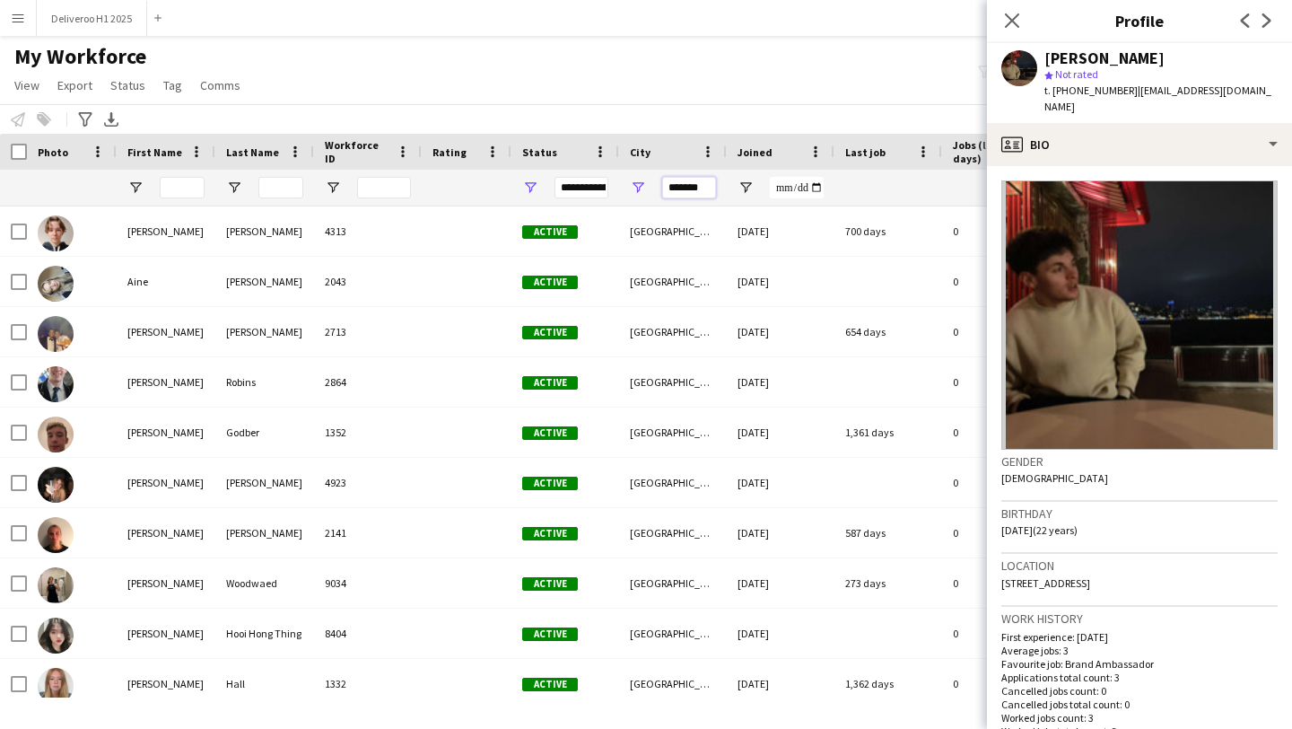
drag, startPoint x: 711, startPoint y: 188, endPoint x: 650, endPoint y: 187, distance: 60.1
click at [652, 187] on div "*******" at bounding box center [673, 188] width 108 height 36
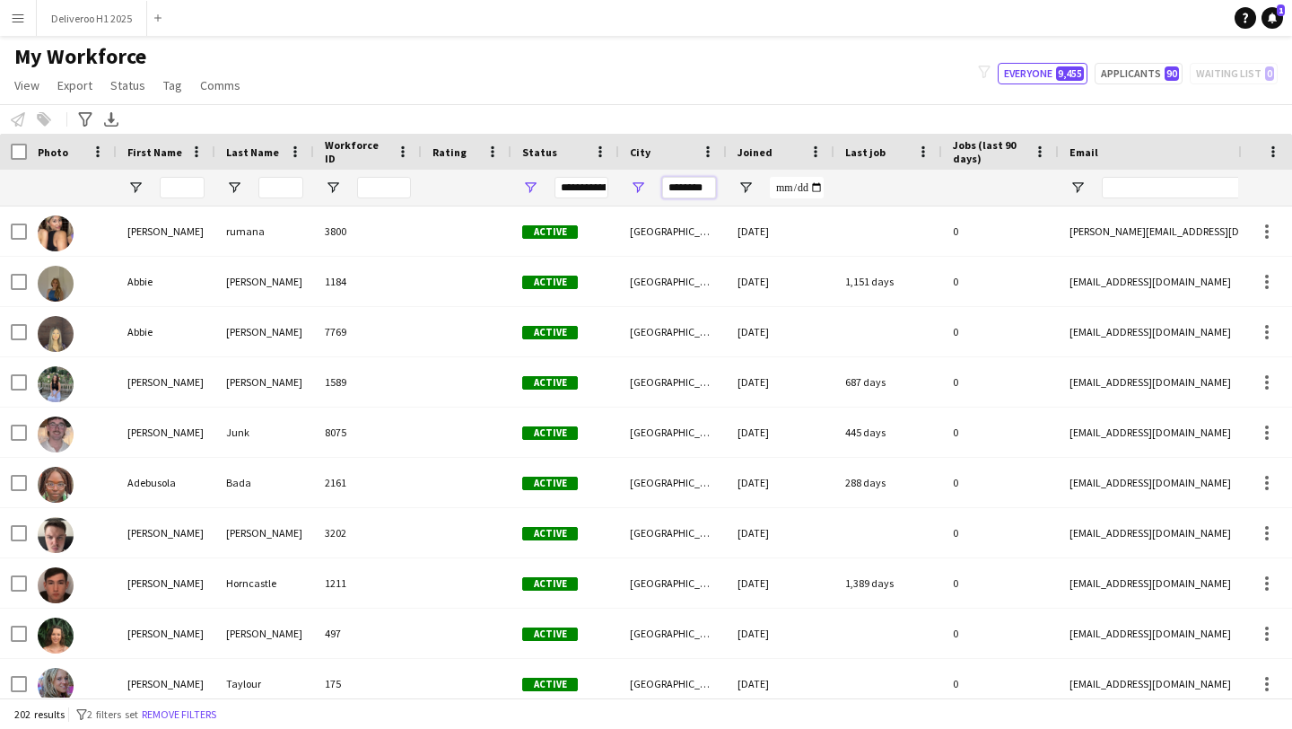
type input "*********"
drag, startPoint x: 668, startPoint y: 188, endPoint x: 804, endPoint y: 192, distance: 136.5
click at [782, 187] on div at bounding box center [972, 188] width 1945 height 36
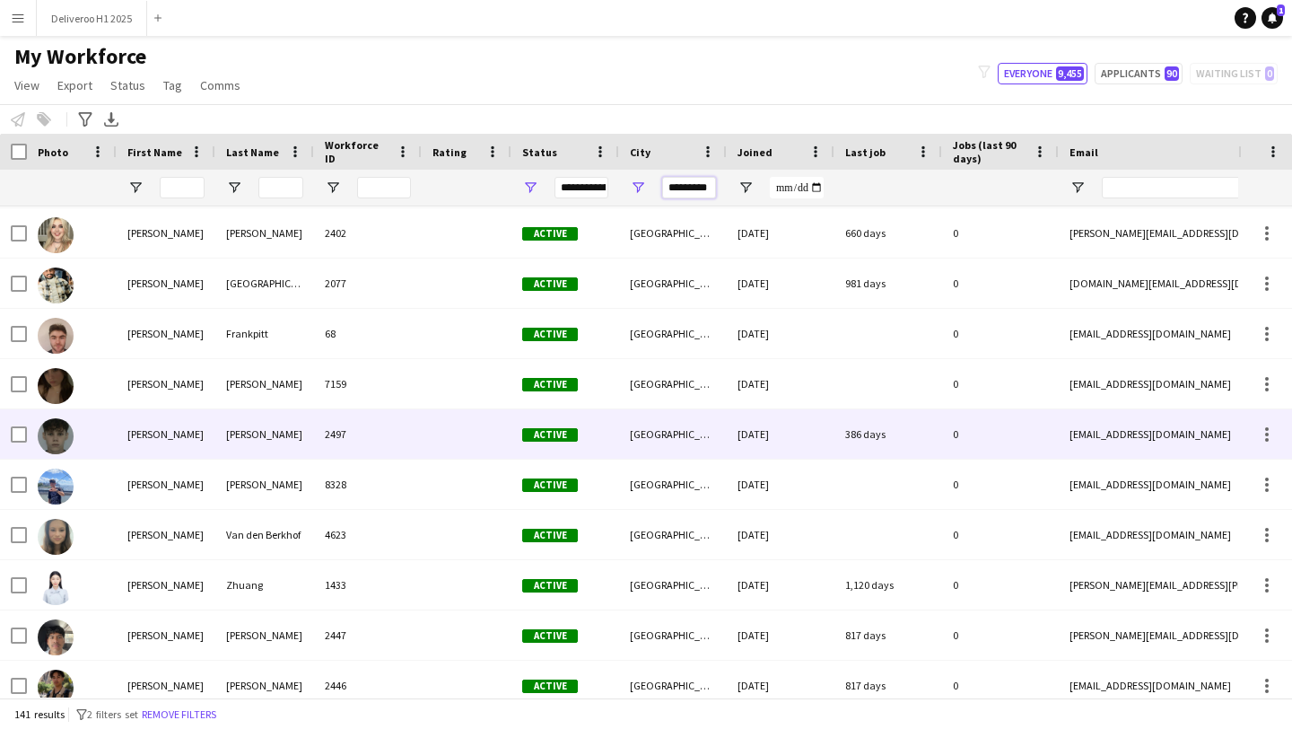
type input "*********"
click at [773, 445] on div "[DATE]" at bounding box center [781, 433] width 108 height 49
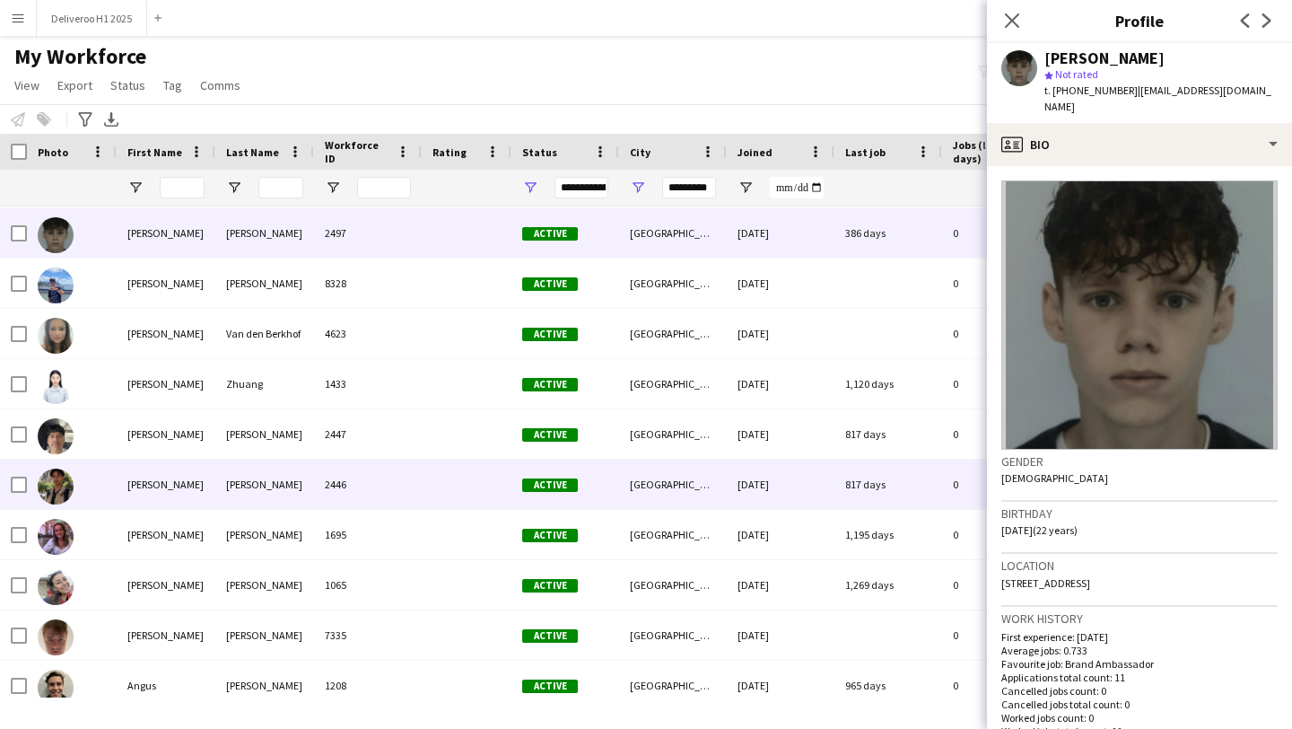
click at [833, 502] on div "[DATE]" at bounding box center [781, 483] width 108 height 49
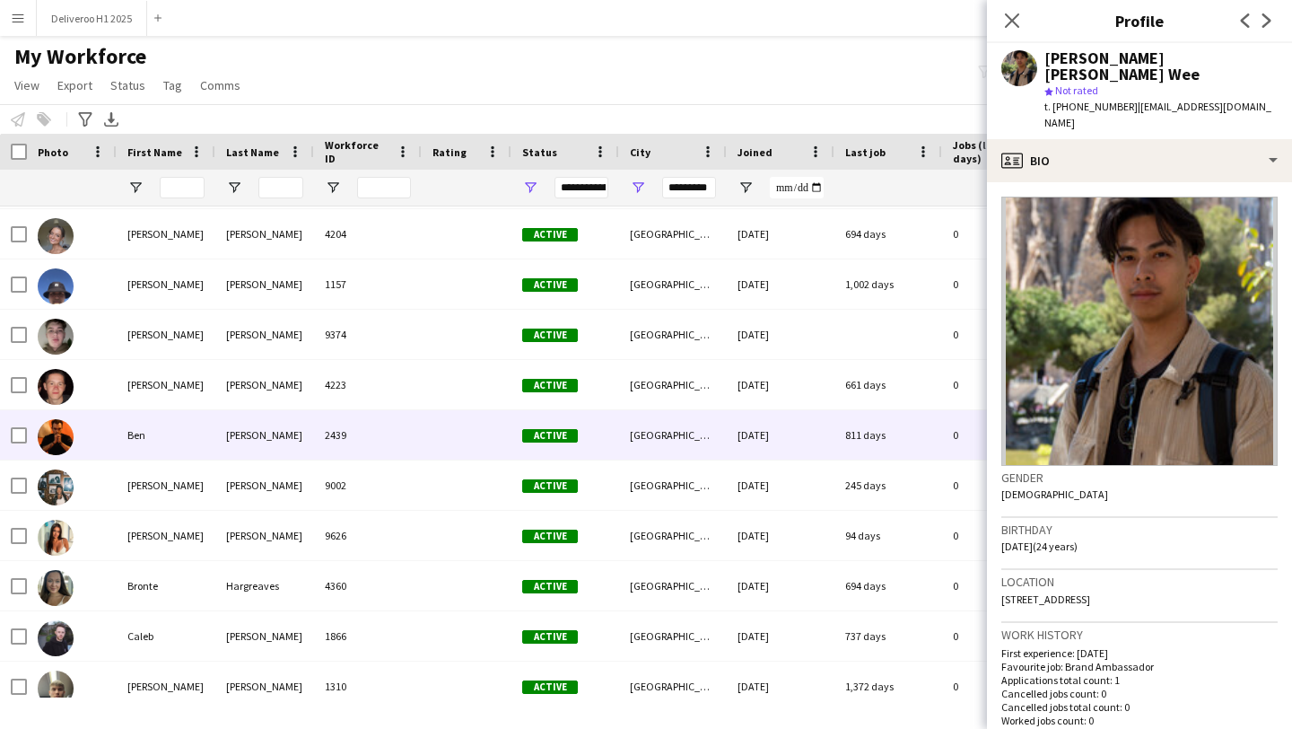
click at [783, 433] on div "[DATE]" at bounding box center [781, 434] width 108 height 49
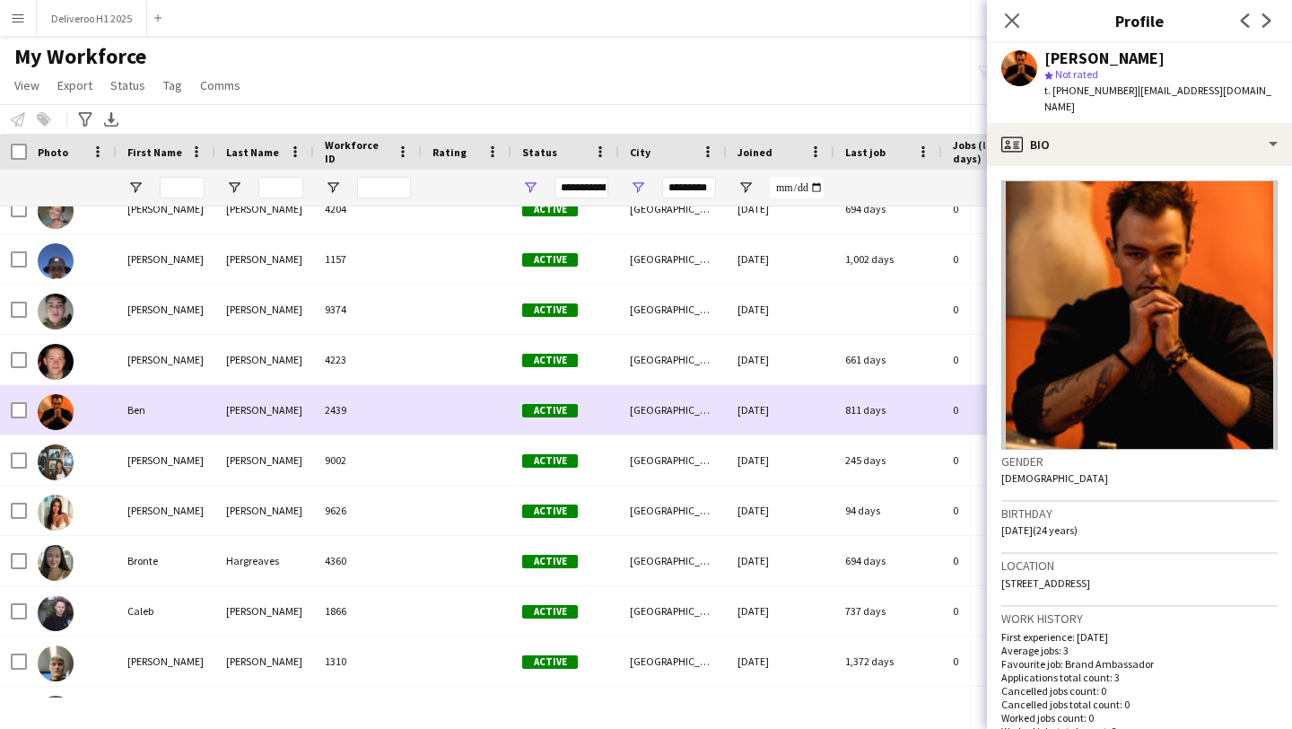
click at [785, 453] on div "[DATE]" at bounding box center [781, 459] width 108 height 49
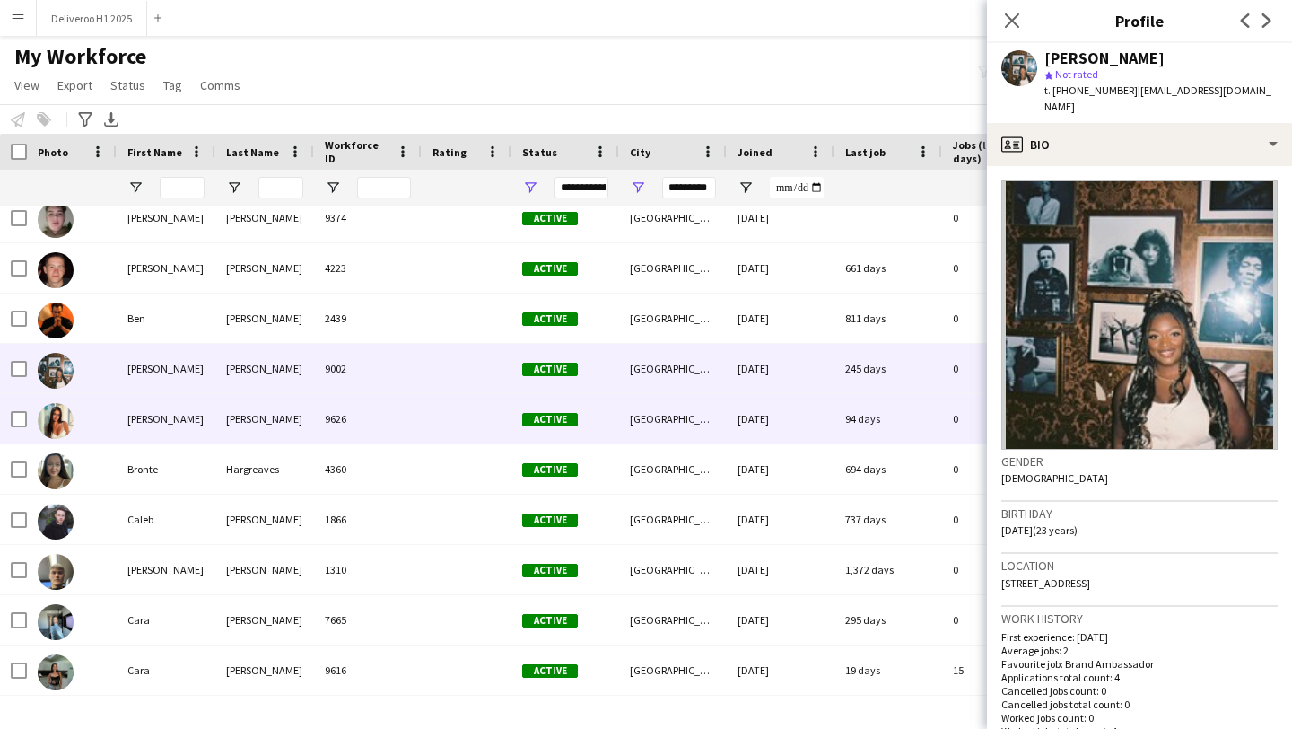
click at [793, 420] on div "[DATE]" at bounding box center [781, 418] width 108 height 49
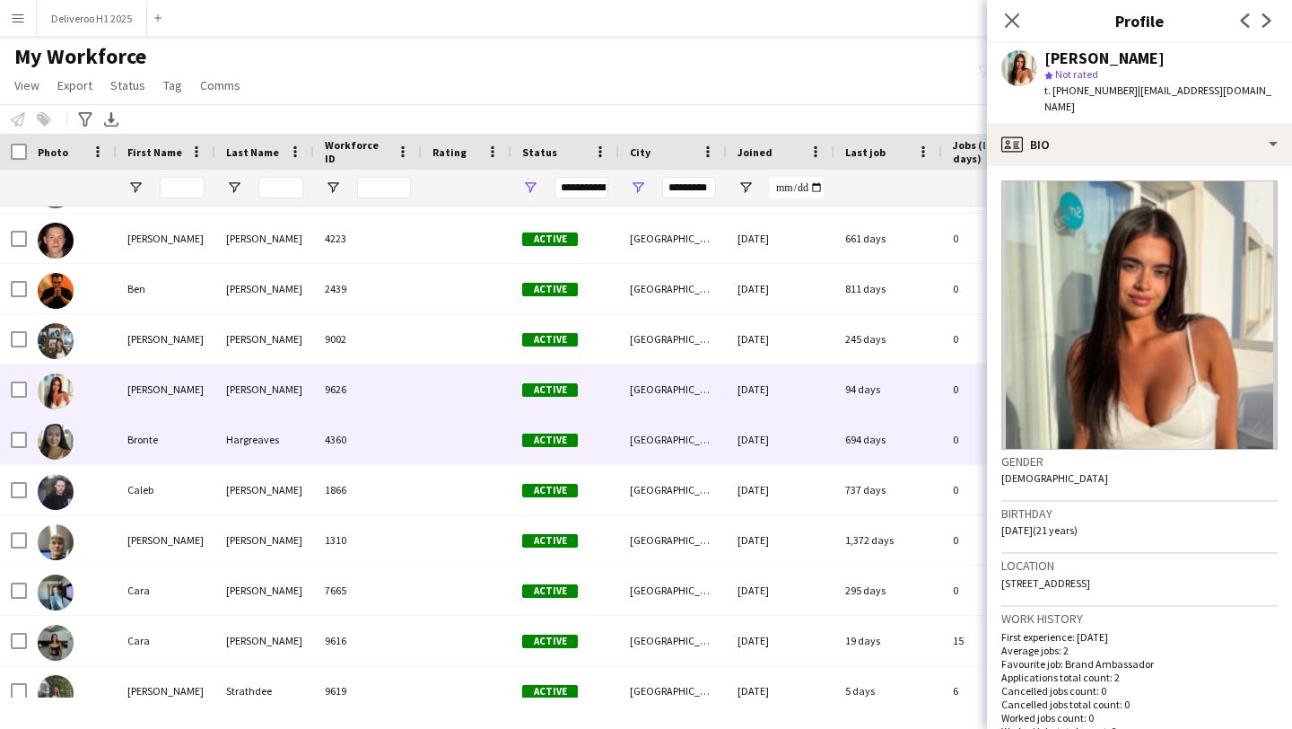
click at [793, 420] on div "[DATE]" at bounding box center [781, 439] width 108 height 49
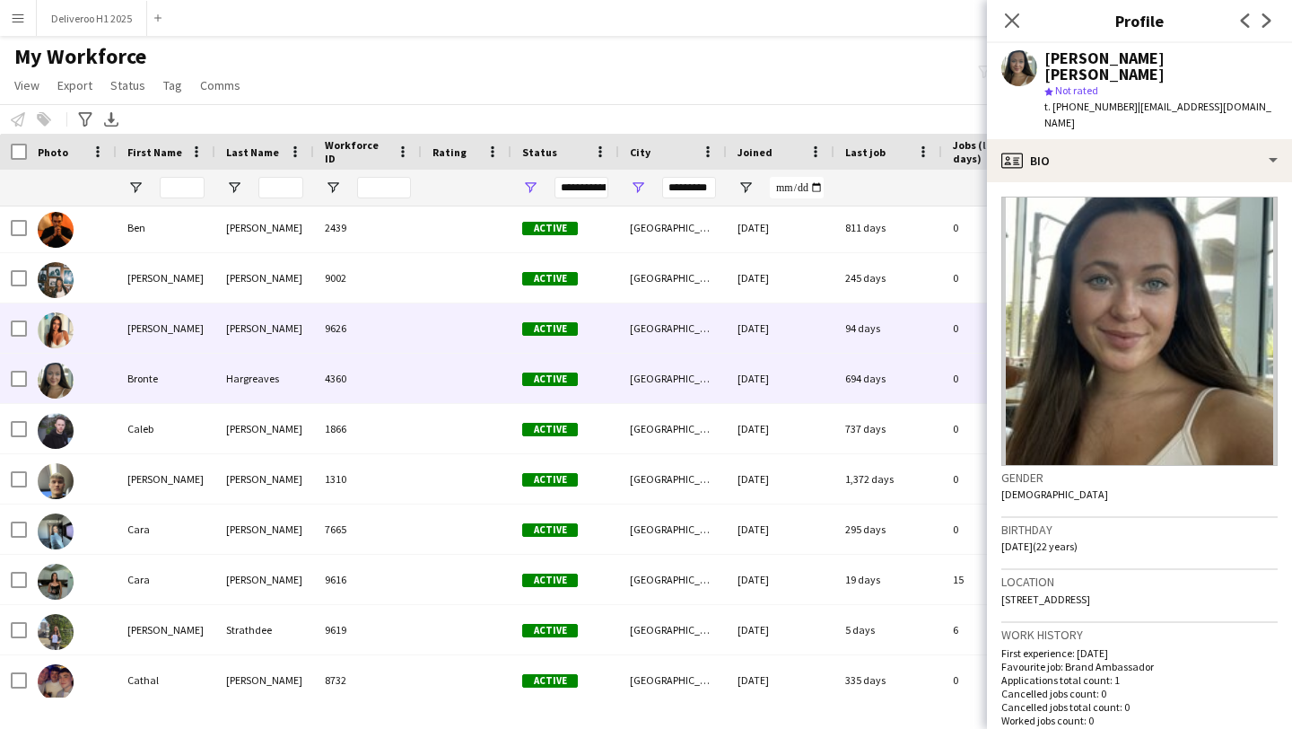
click at [825, 341] on div "[DATE]" at bounding box center [781, 327] width 108 height 49
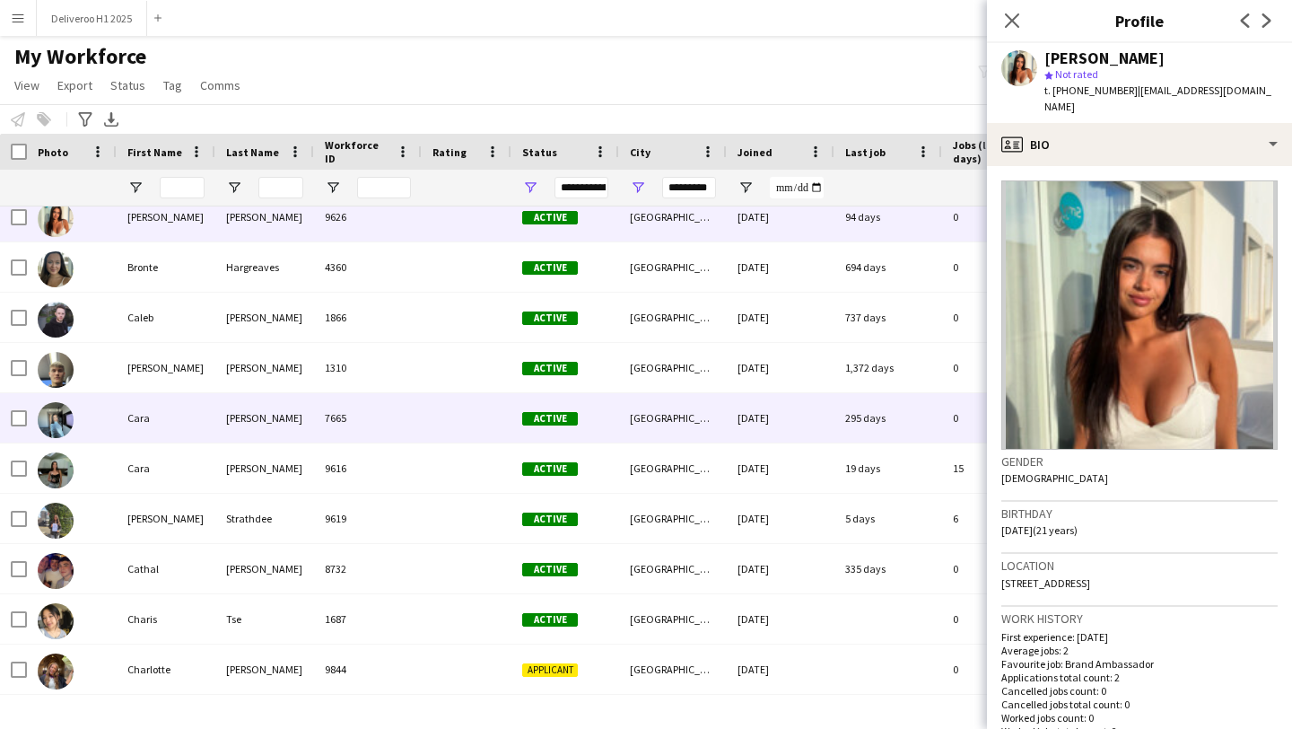
click at [810, 420] on div "[DATE]" at bounding box center [781, 417] width 108 height 49
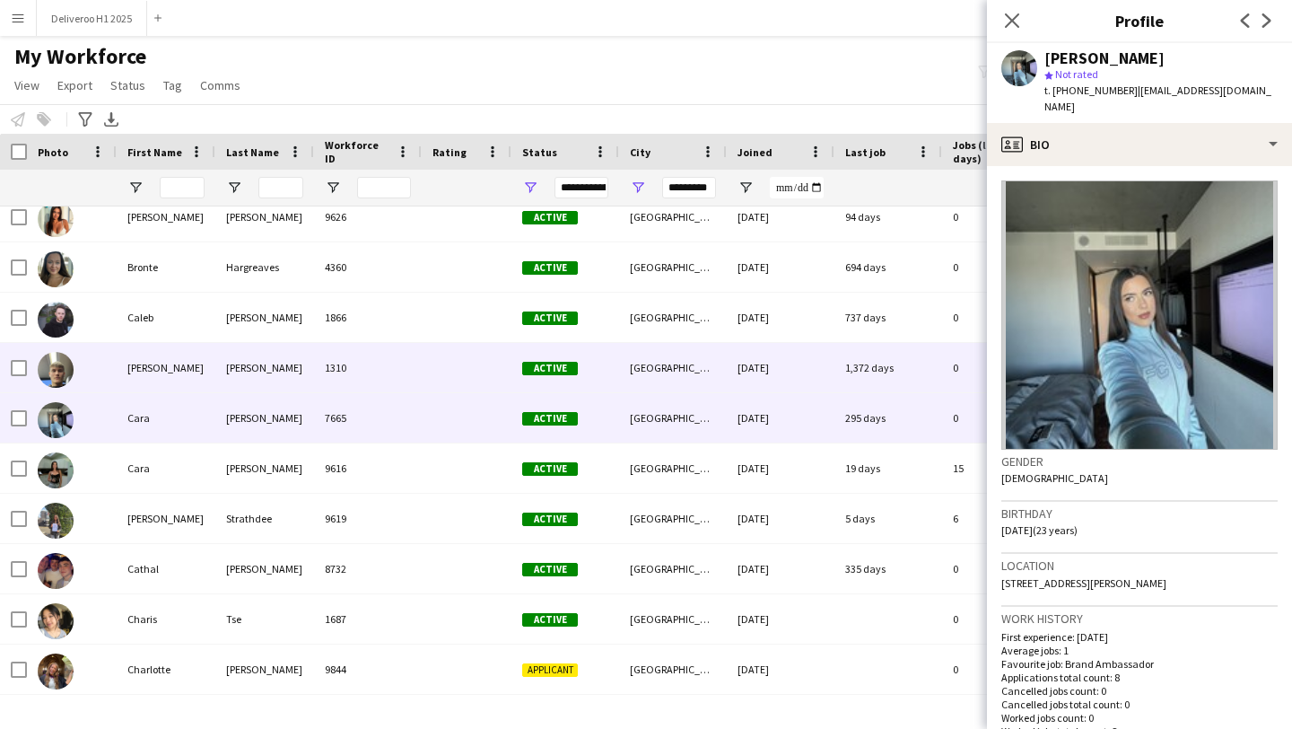
click at [799, 372] on div "[DATE]" at bounding box center [781, 367] width 108 height 49
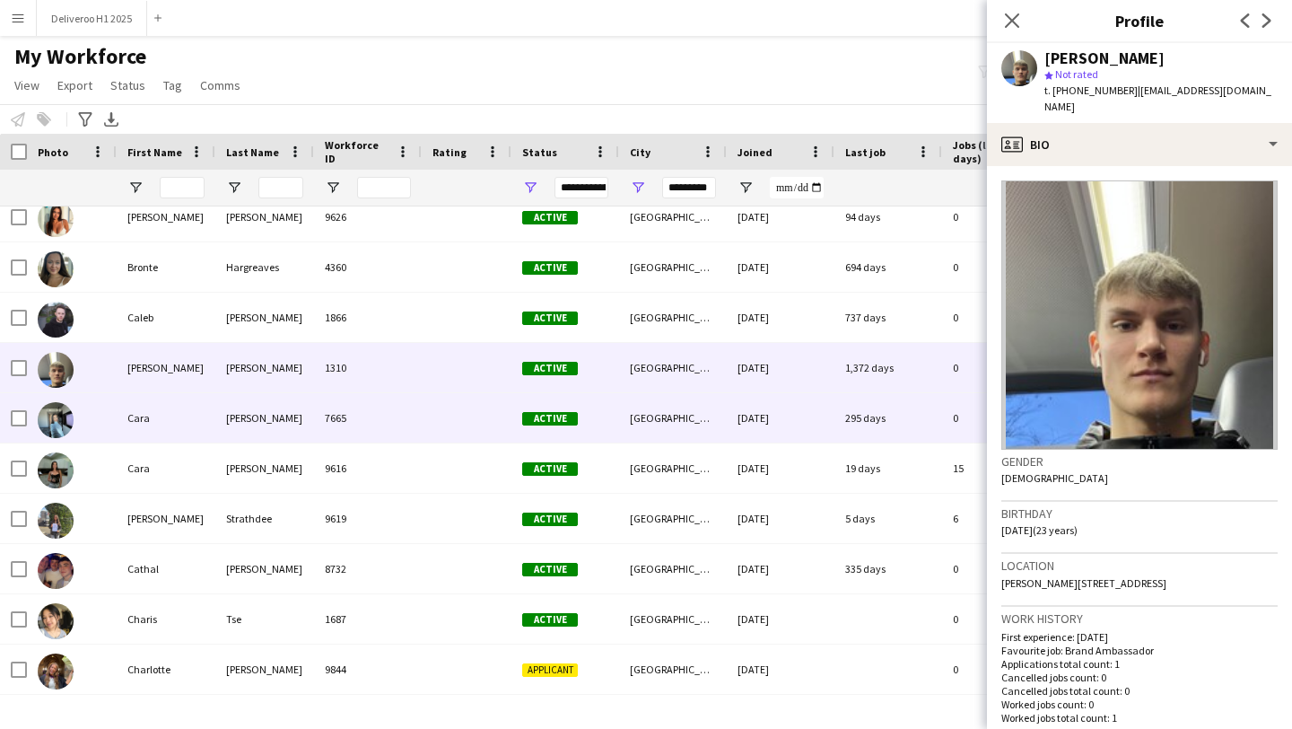
click at [794, 410] on div "[DATE]" at bounding box center [781, 417] width 108 height 49
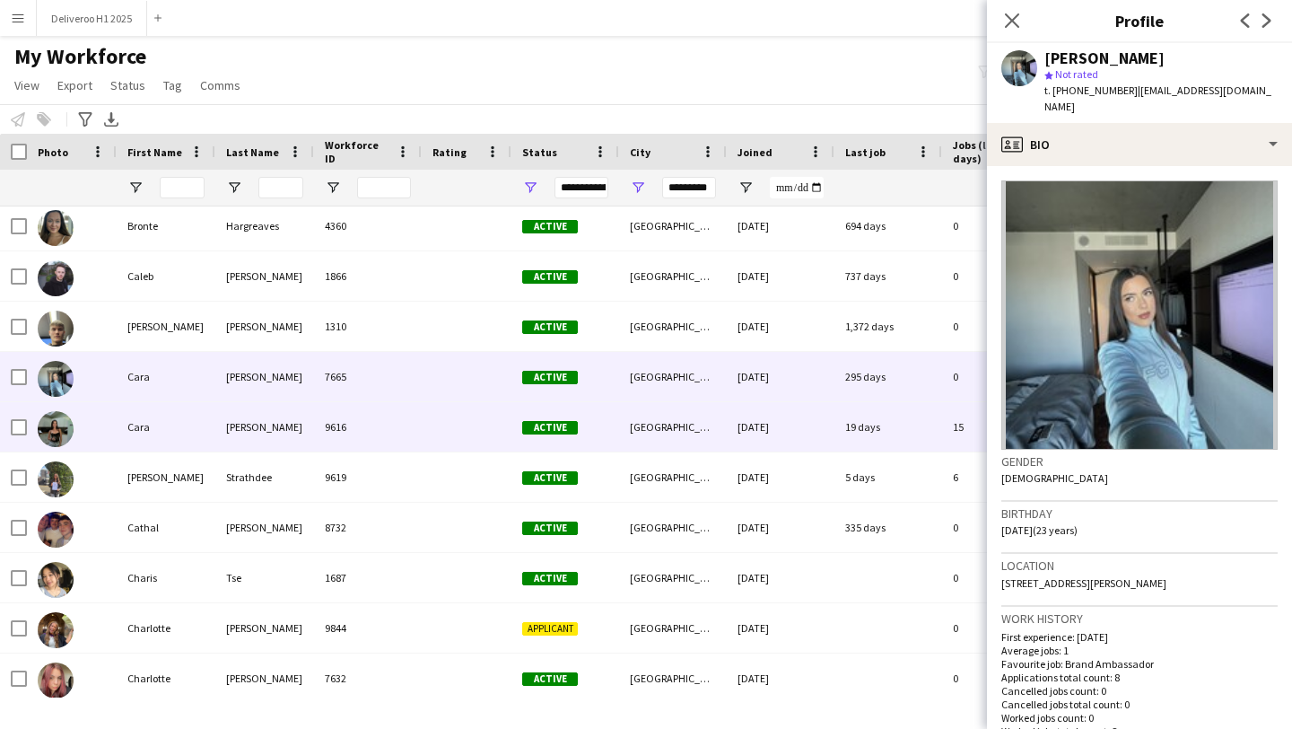
click at [794, 422] on div "[DATE]" at bounding box center [781, 426] width 108 height 49
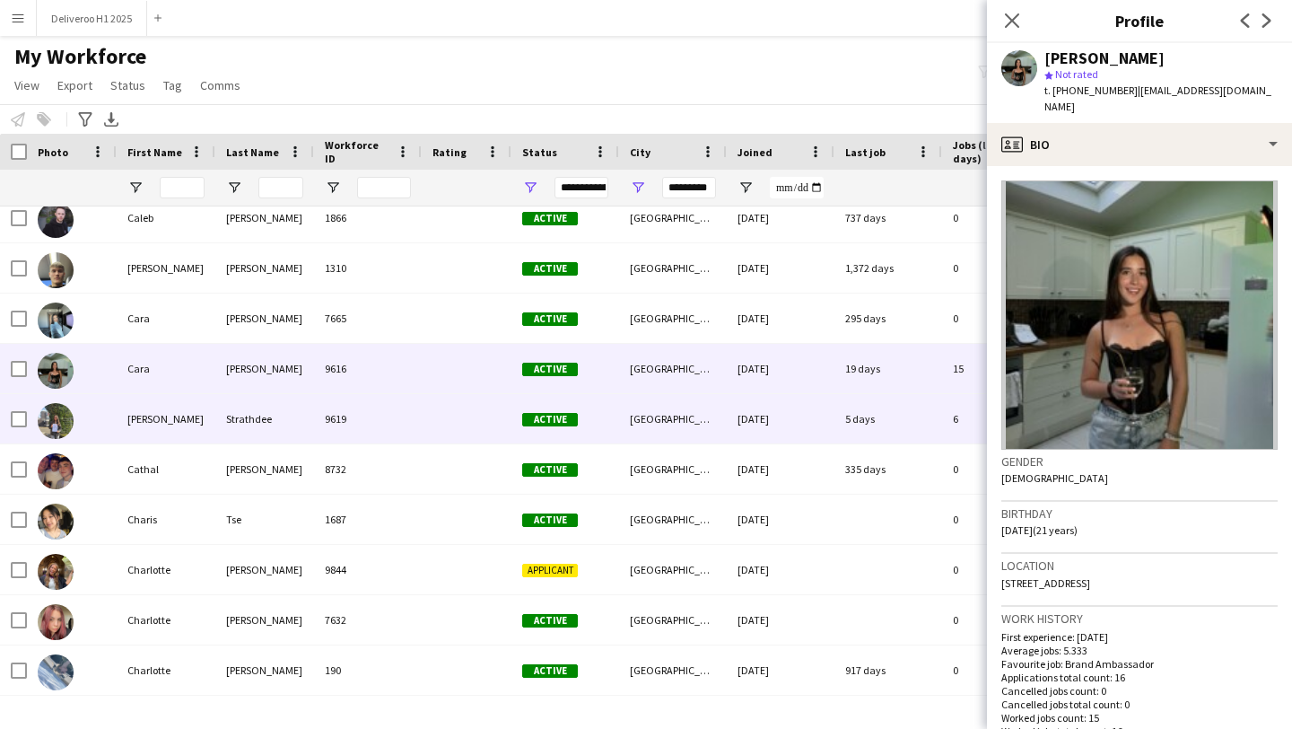
click at [794, 422] on div "[DATE]" at bounding box center [781, 418] width 108 height 49
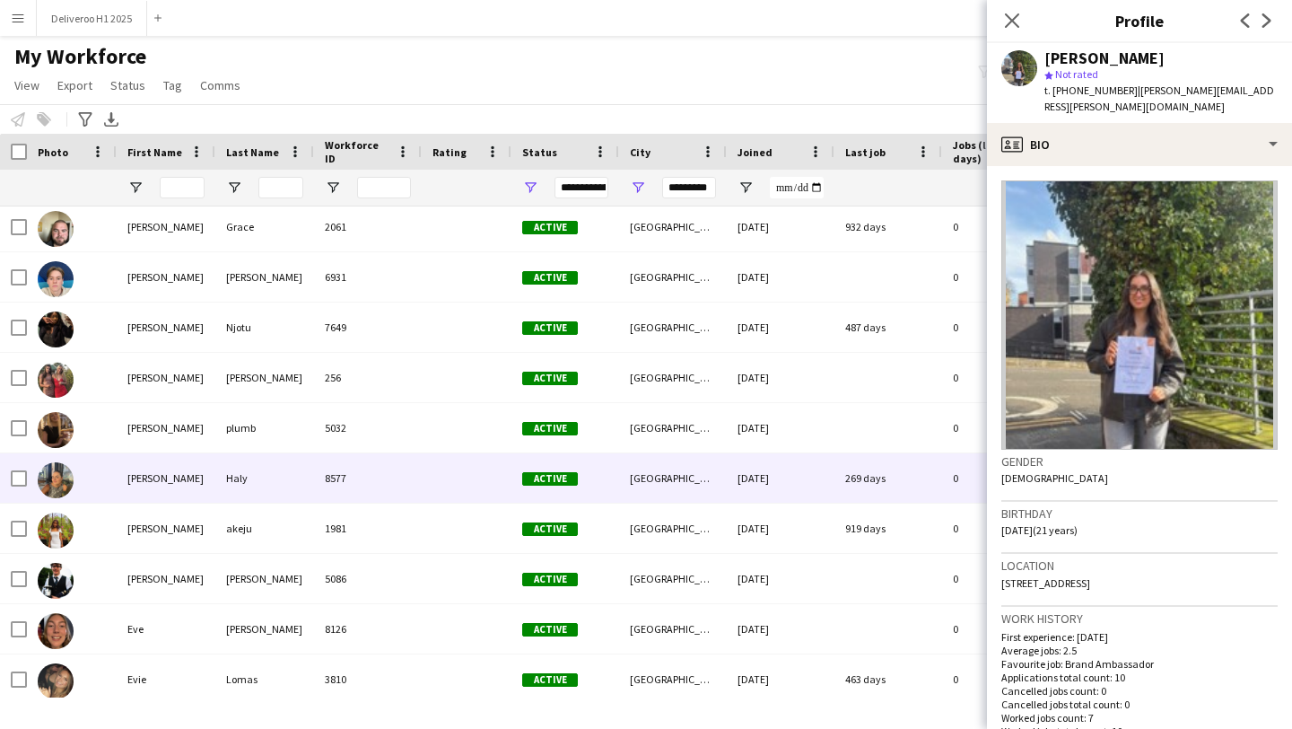
click at [778, 470] on div "[DATE]" at bounding box center [781, 477] width 108 height 49
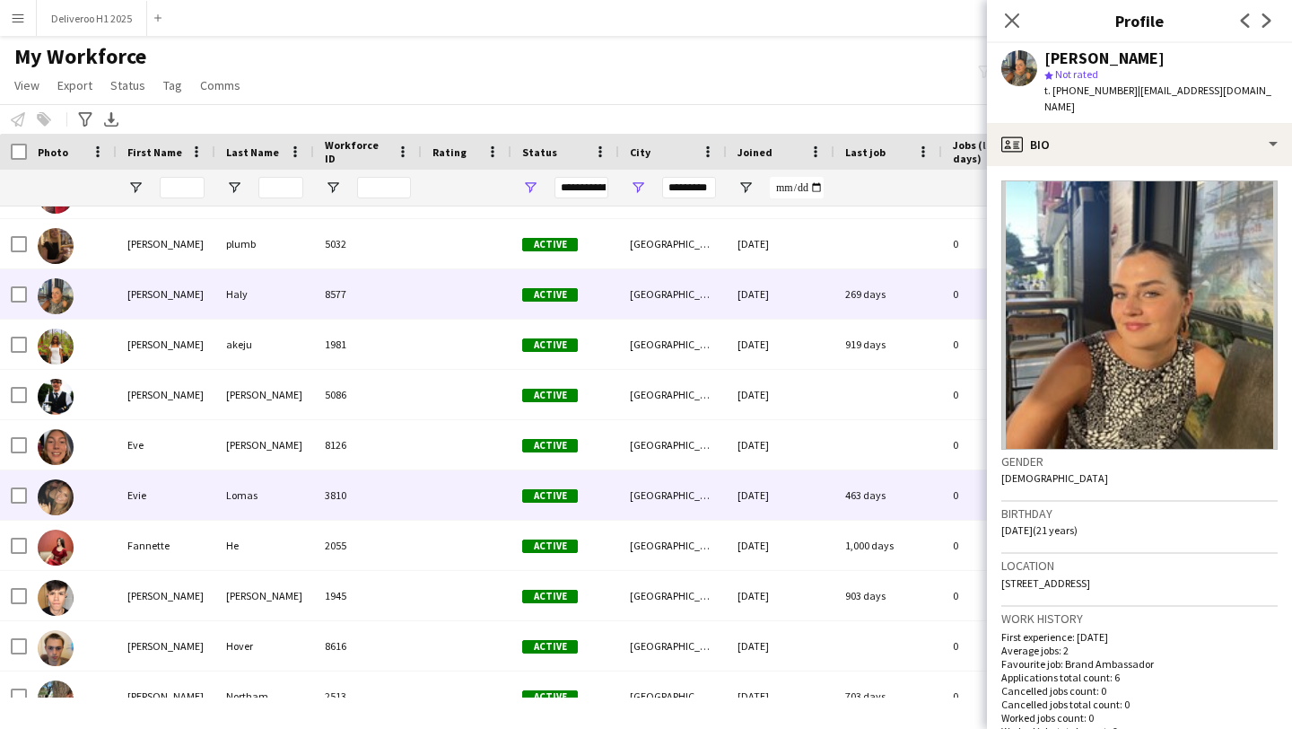
click at [771, 495] on div "[DATE]" at bounding box center [781, 494] width 108 height 49
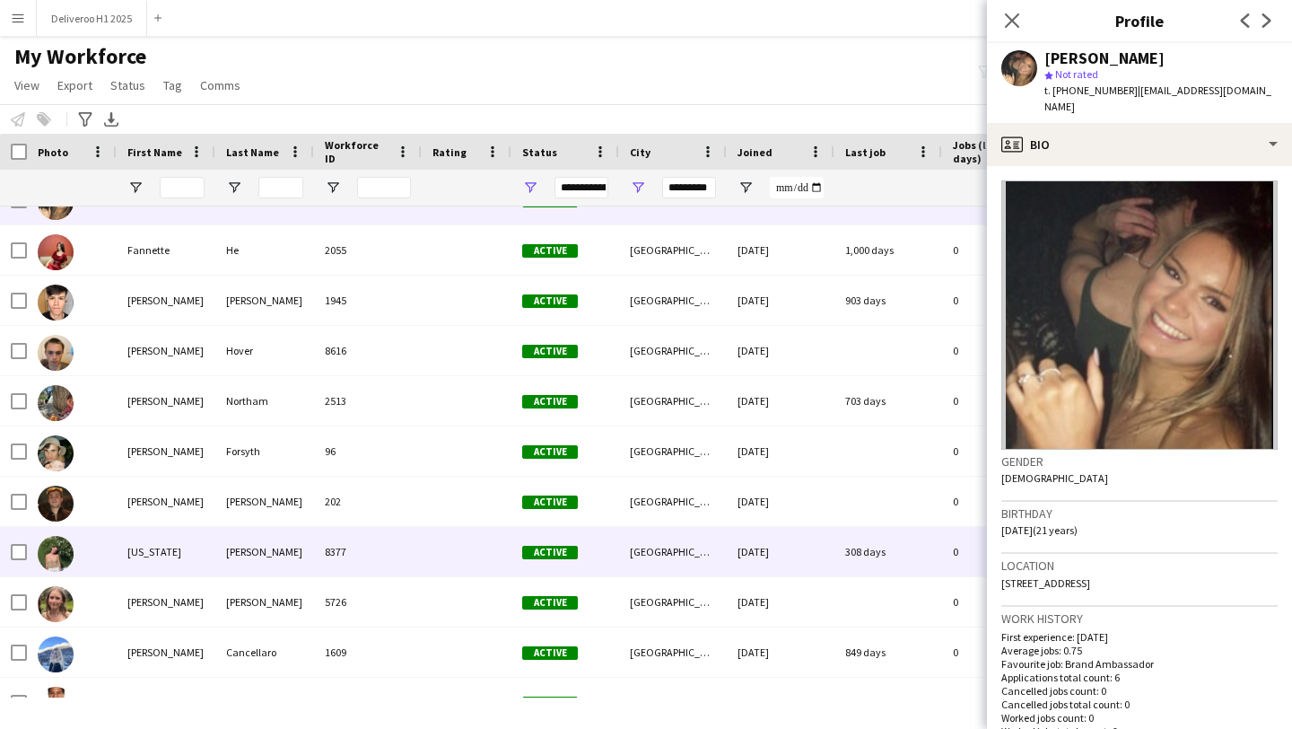
click at [760, 557] on div "[DATE]" at bounding box center [781, 551] width 108 height 49
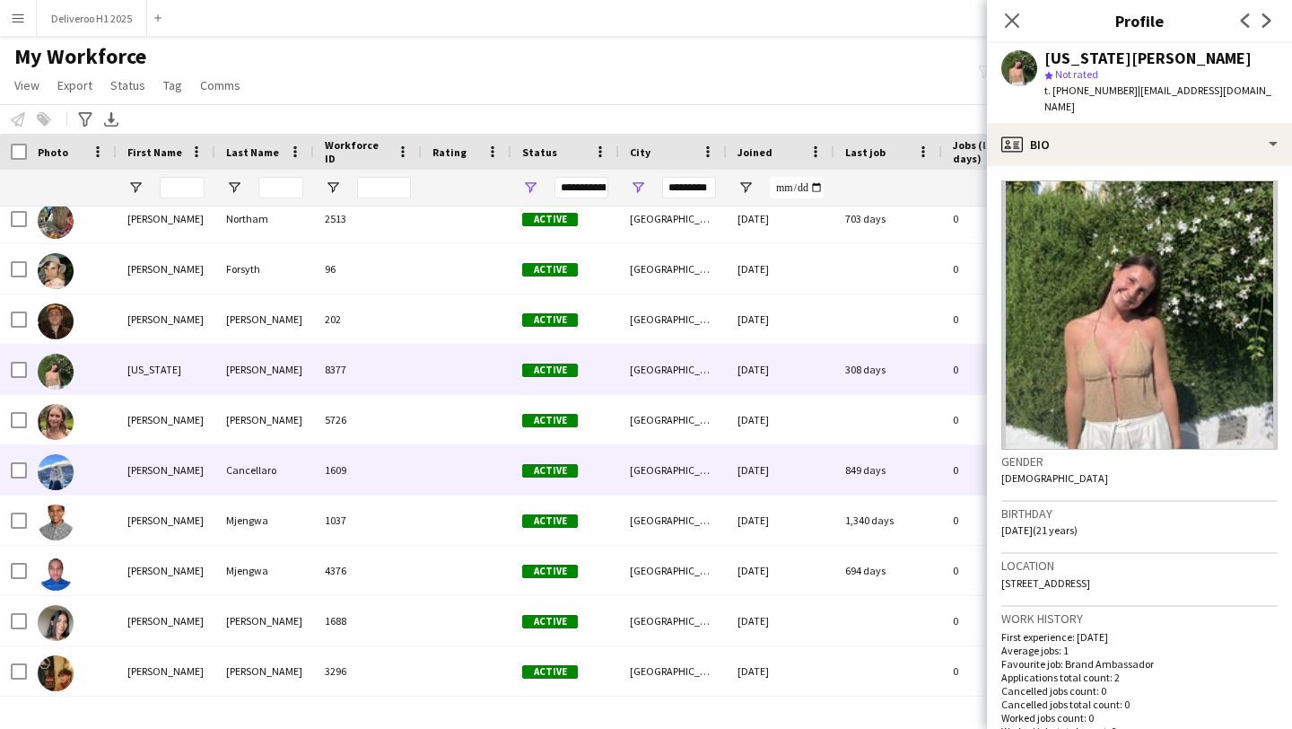
click at [762, 478] on div "[DATE]" at bounding box center [781, 469] width 108 height 49
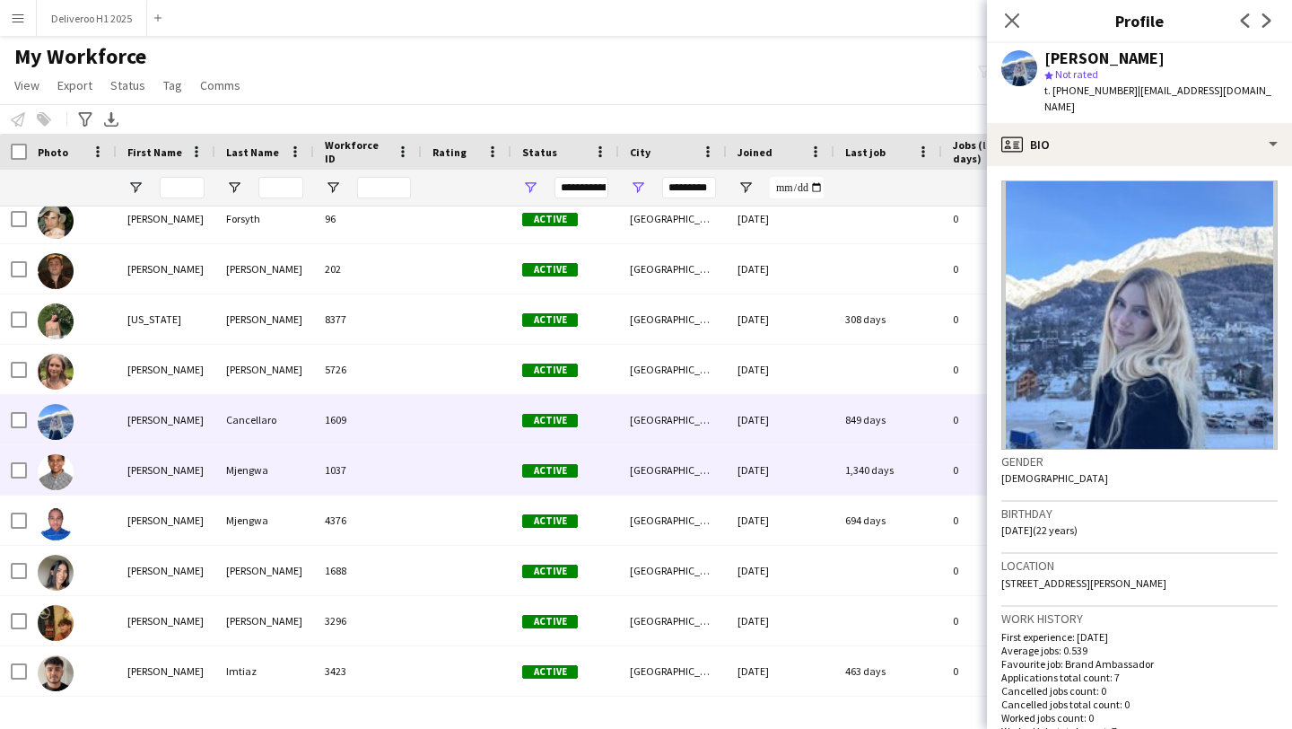
click at [762, 478] on div "[DATE]" at bounding box center [781, 469] width 108 height 49
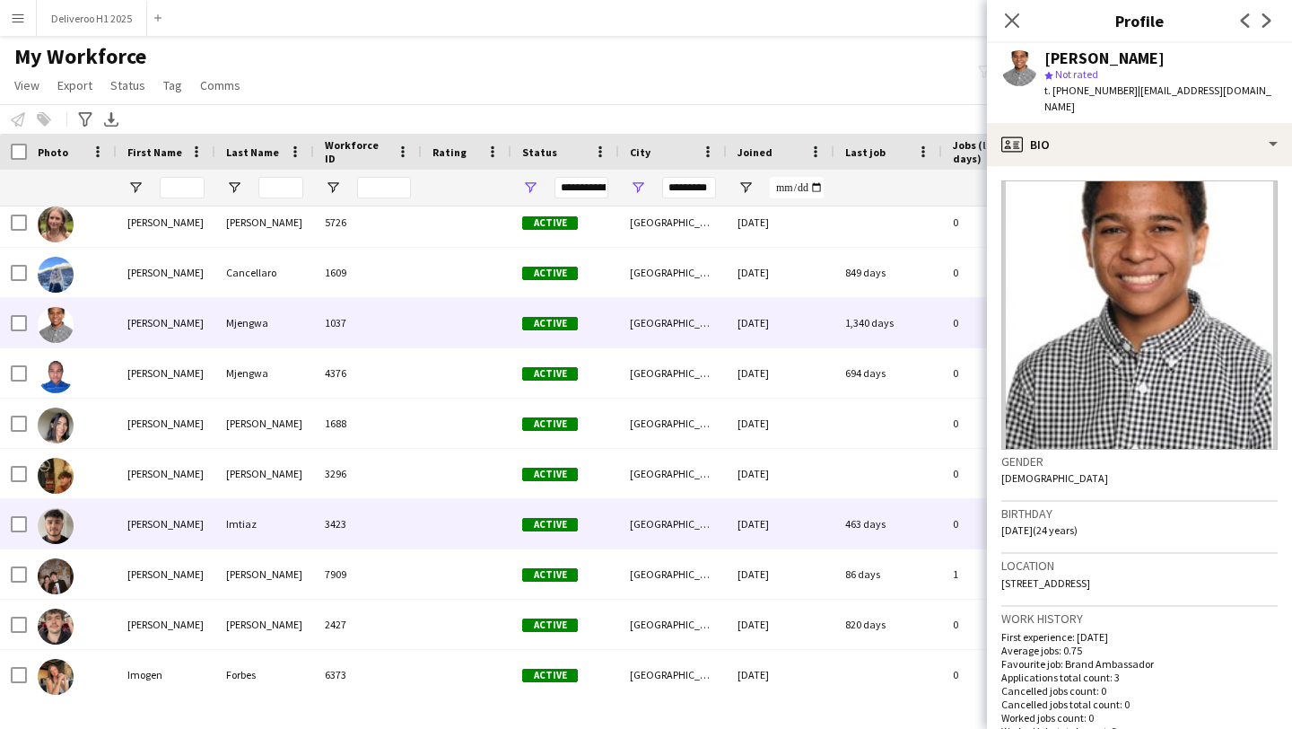
click at [755, 528] on div "[DATE]" at bounding box center [781, 523] width 108 height 49
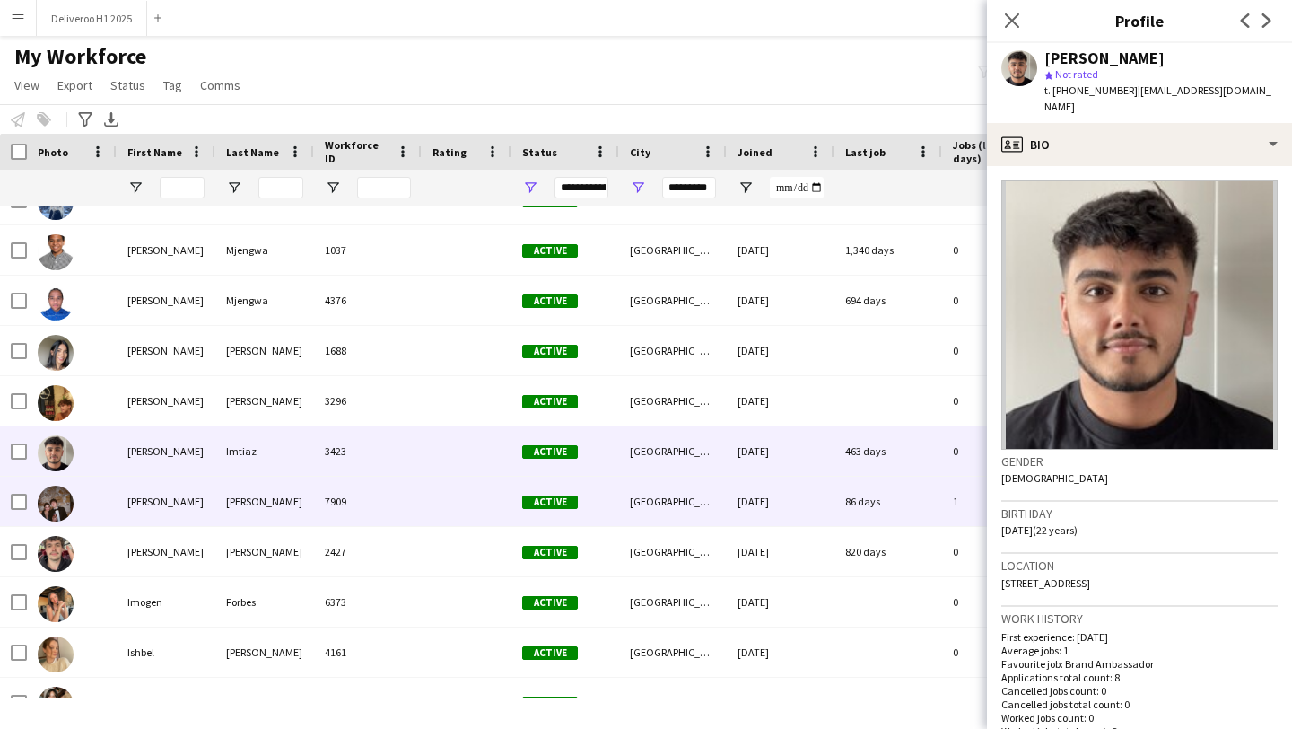
click at [764, 499] on div "[DATE]" at bounding box center [781, 500] width 108 height 49
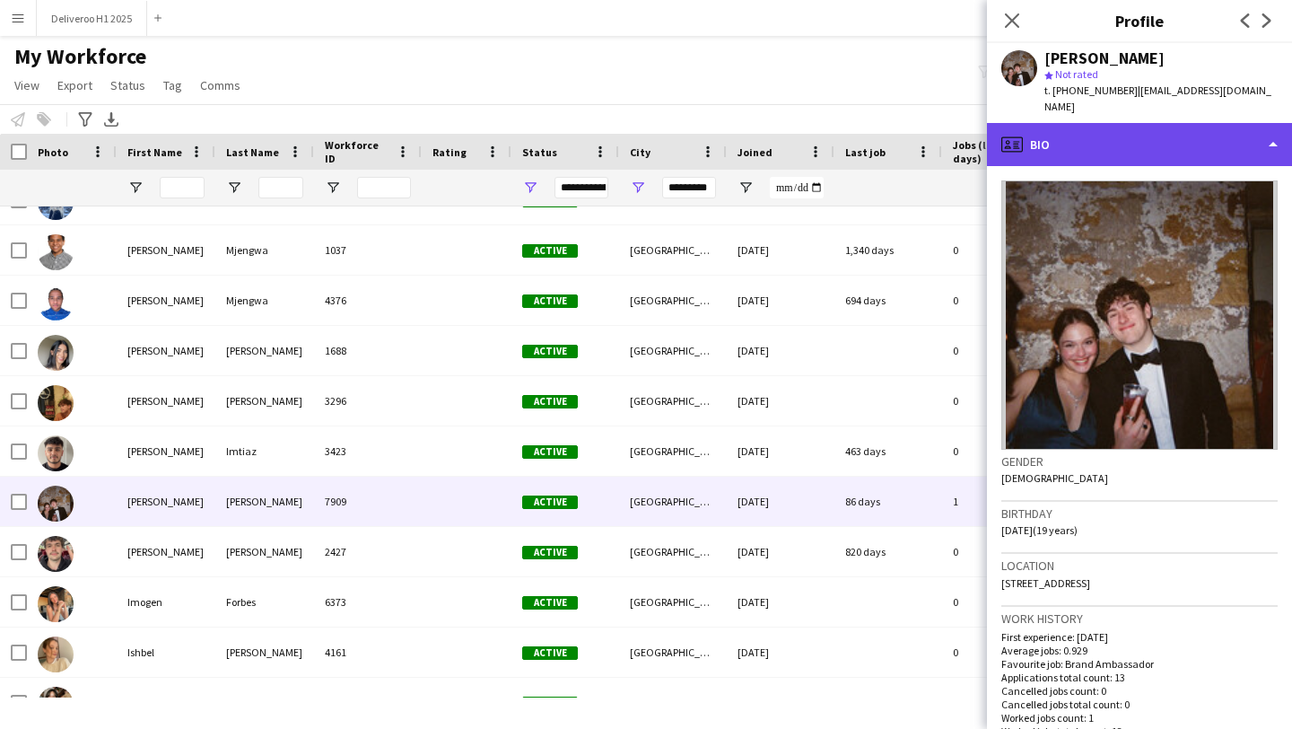
click at [1069, 123] on div "profile Bio" at bounding box center [1139, 144] width 305 height 43
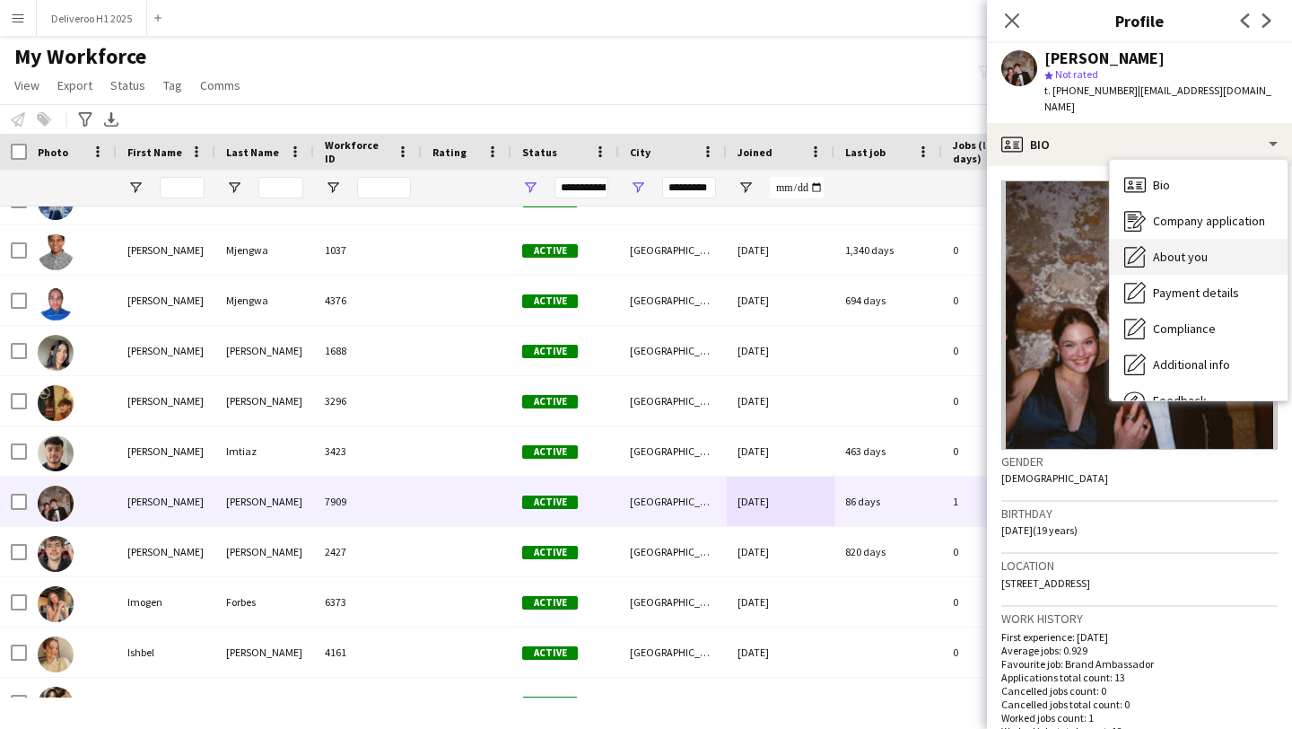
click at [1154, 249] on span "About you" at bounding box center [1180, 257] width 55 height 16
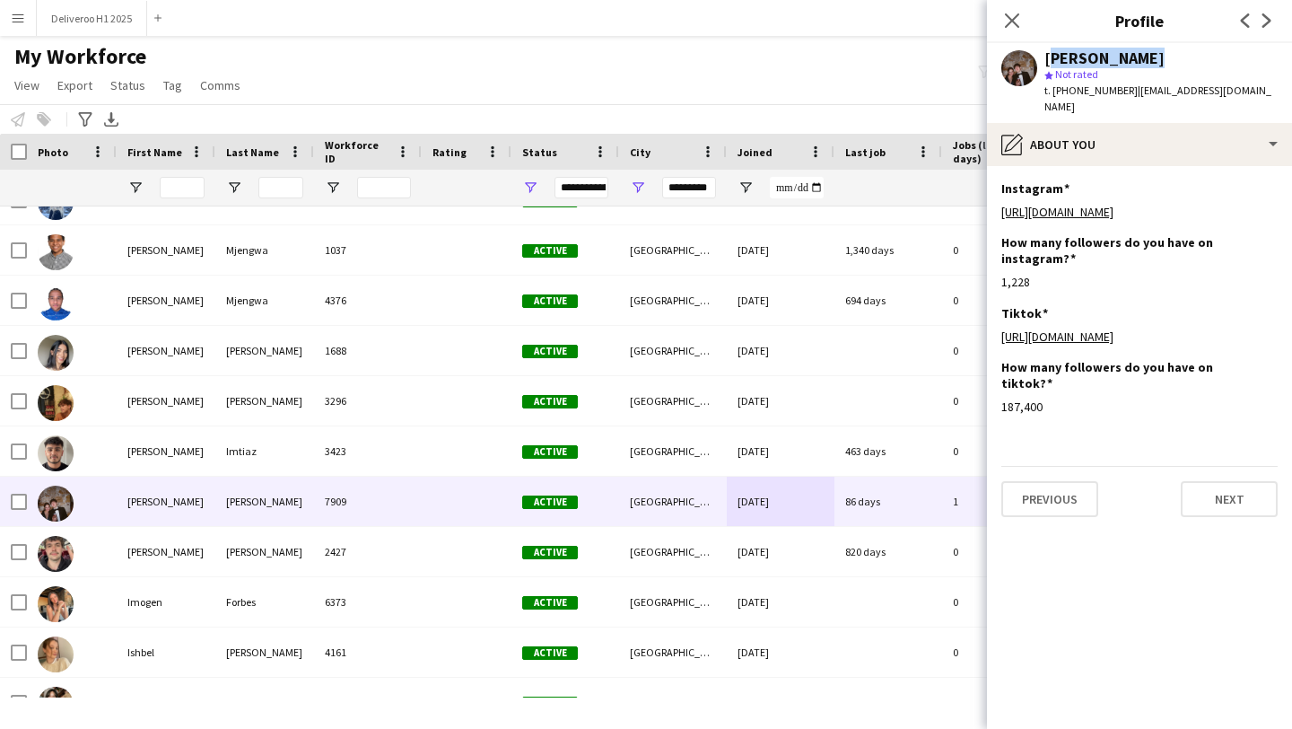
drag, startPoint x: 1048, startPoint y: 62, endPoint x: 1137, endPoint y: 64, distance: 88.8
click at [1137, 64] on div "[PERSON_NAME]" at bounding box center [1104, 58] width 120 height 16
copy div "[PERSON_NAME]"
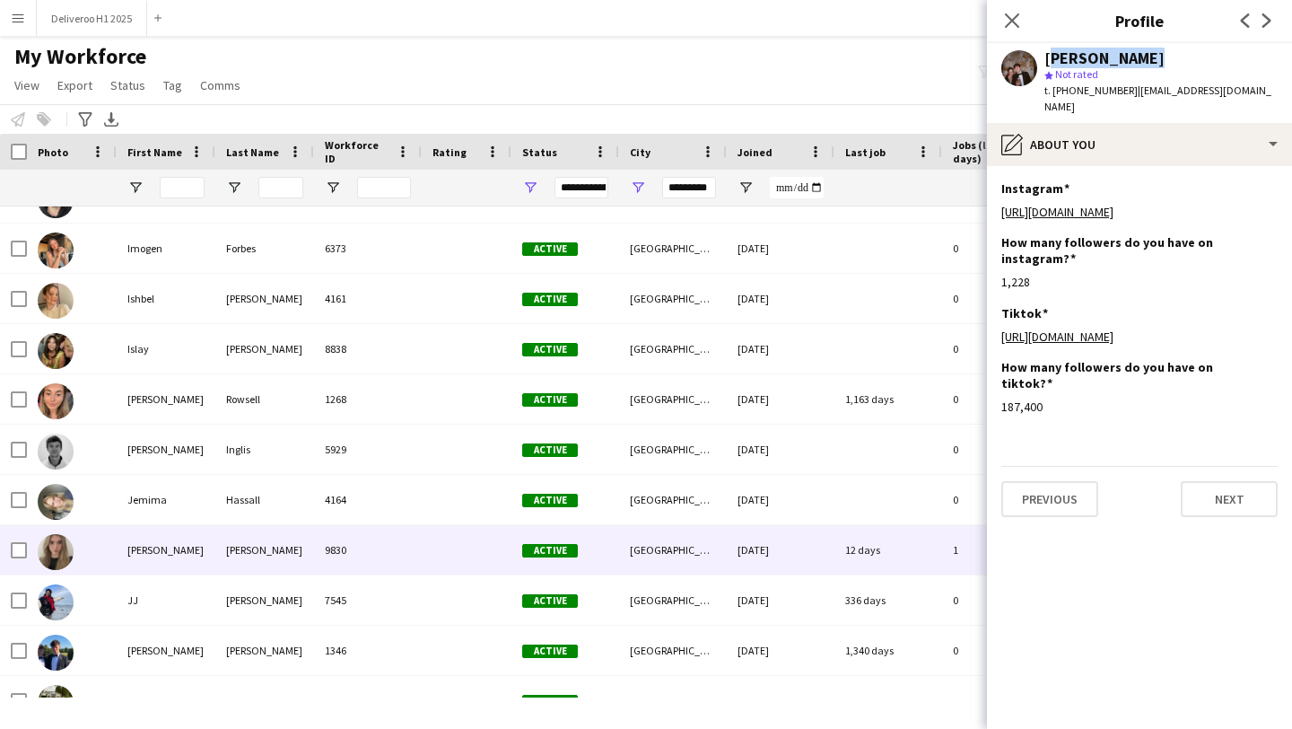
click at [889, 540] on div "12 days" at bounding box center [888, 549] width 108 height 49
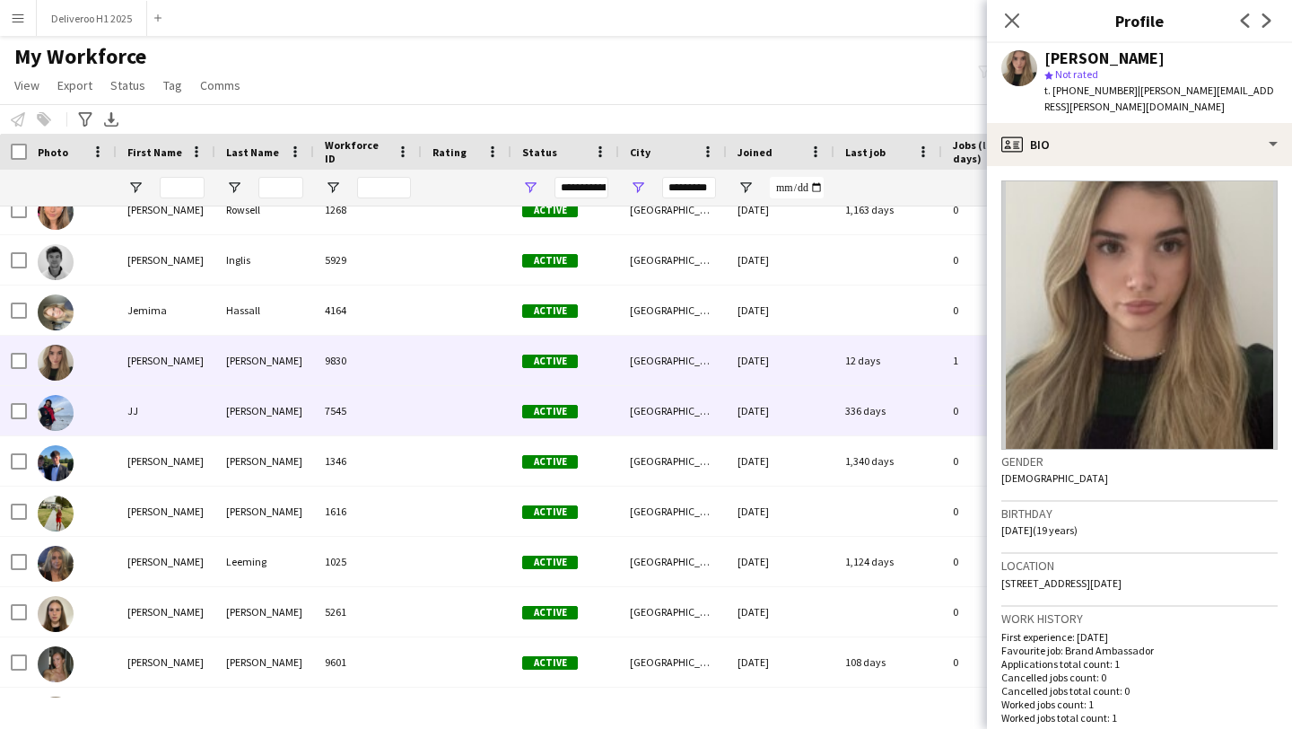
click at [886, 414] on div "336 days" at bounding box center [888, 410] width 108 height 49
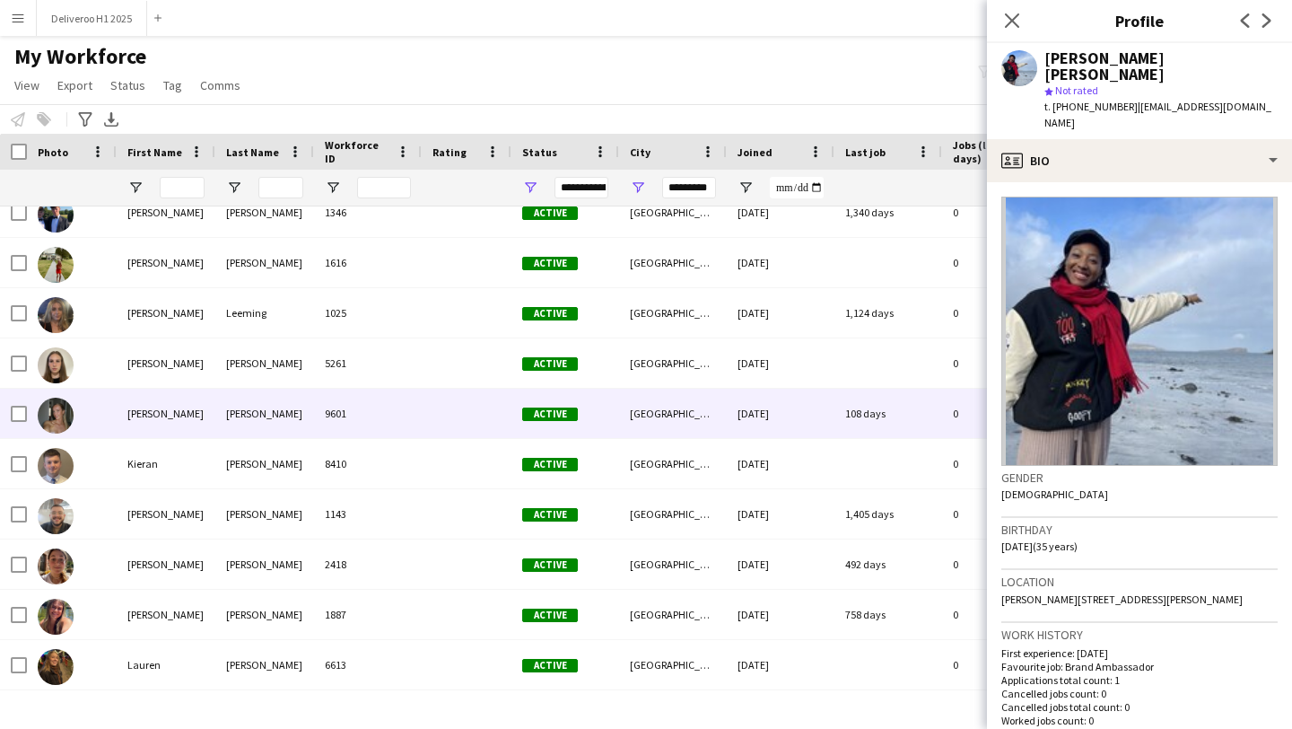
click at [886, 414] on div "108 days" at bounding box center [888, 412] width 108 height 49
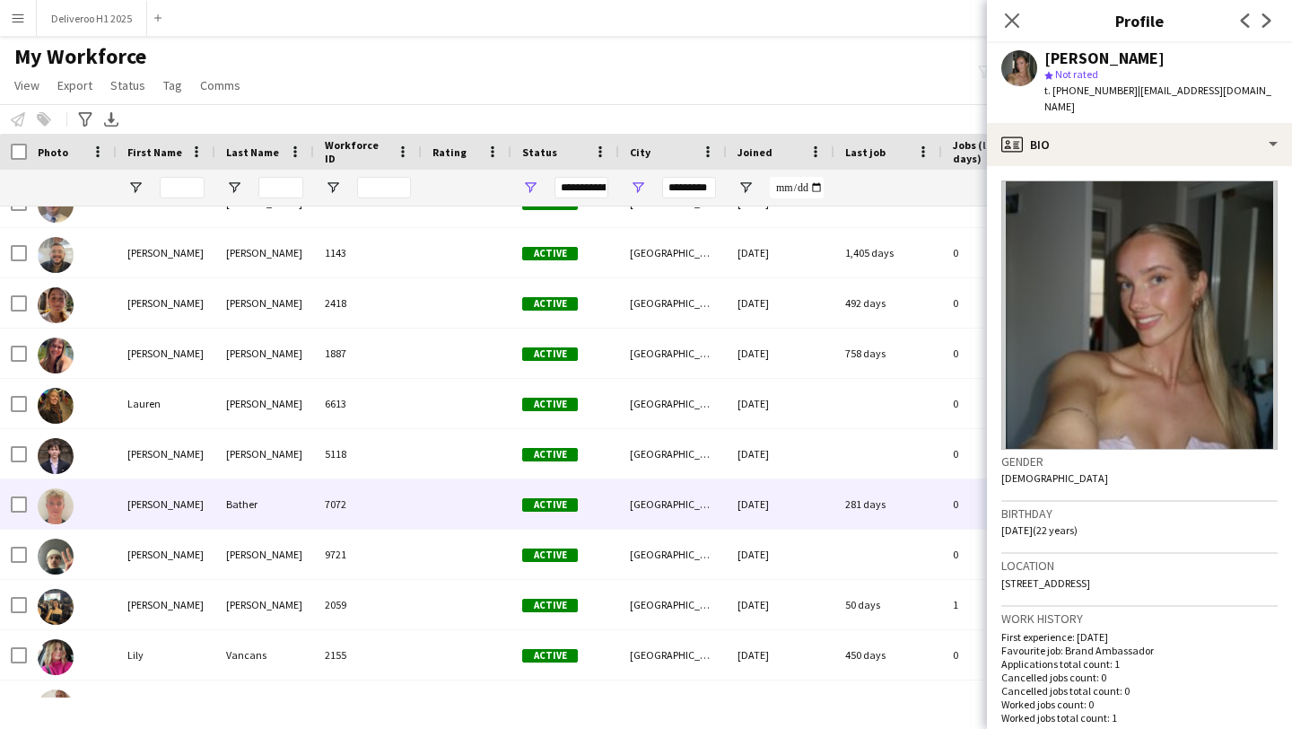
click at [887, 519] on div "281 days" at bounding box center [888, 503] width 108 height 49
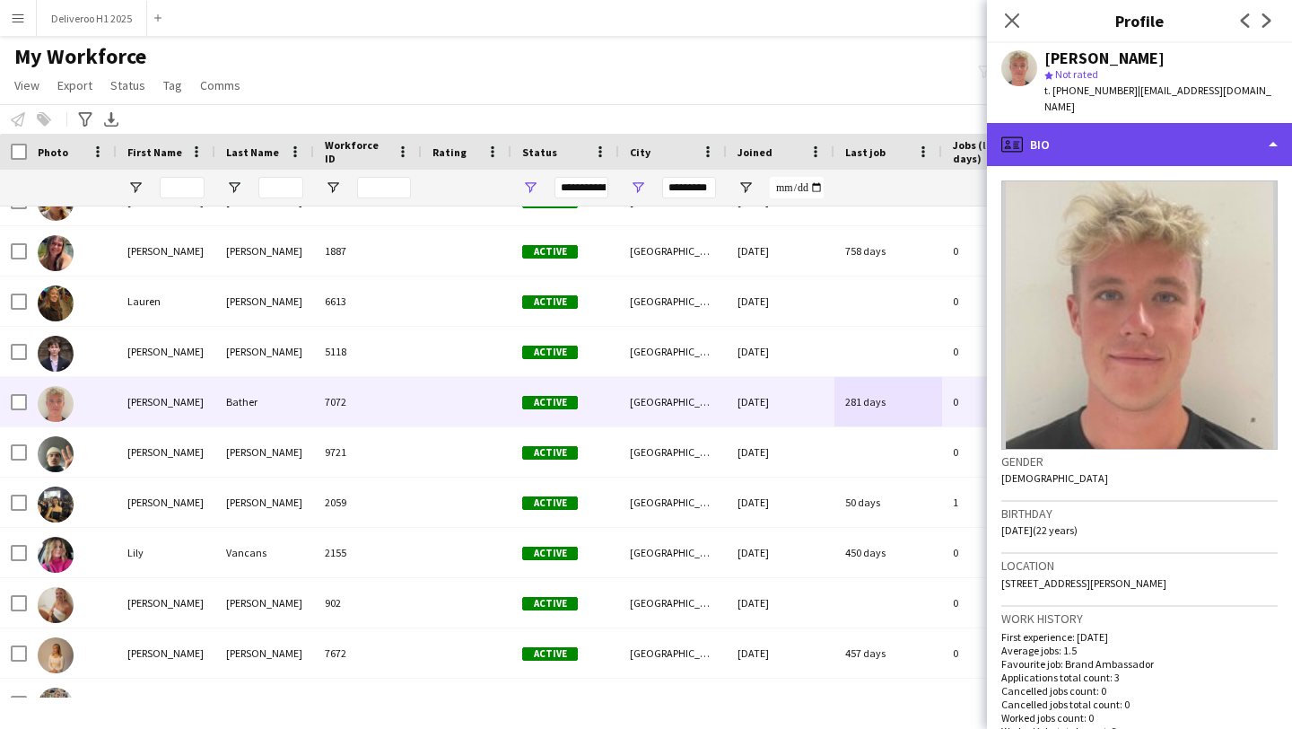
click at [1062, 132] on div "profile Bio" at bounding box center [1139, 144] width 305 height 43
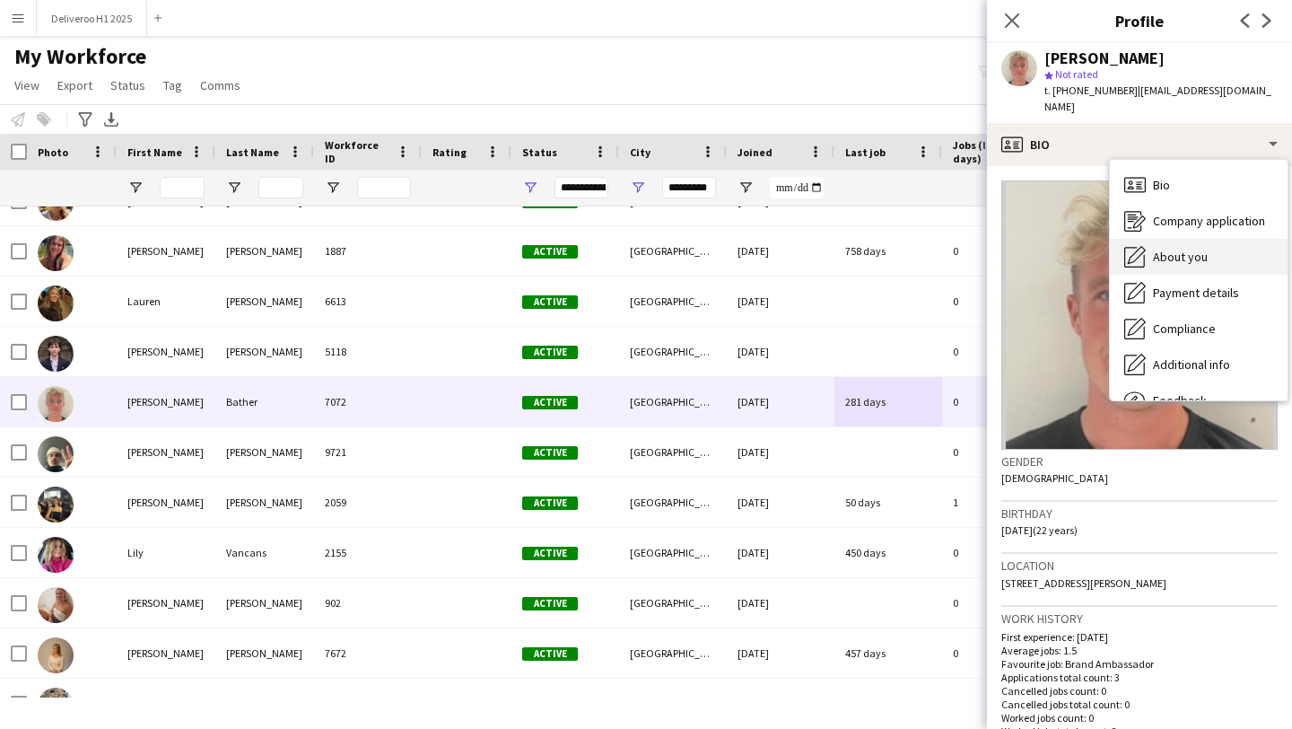
click at [1150, 239] on div "About you About you" at bounding box center [1199, 257] width 178 height 36
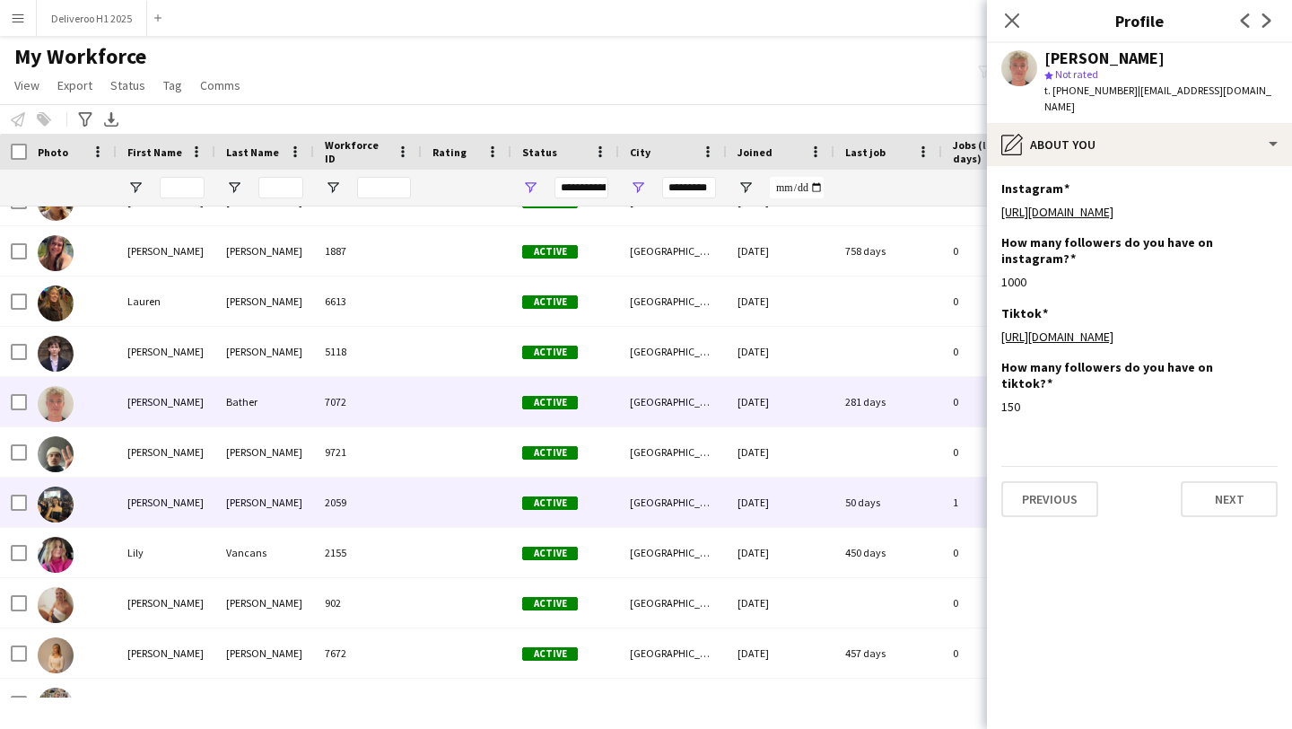
click at [846, 491] on div "50 days" at bounding box center [888, 501] width 108 height 49
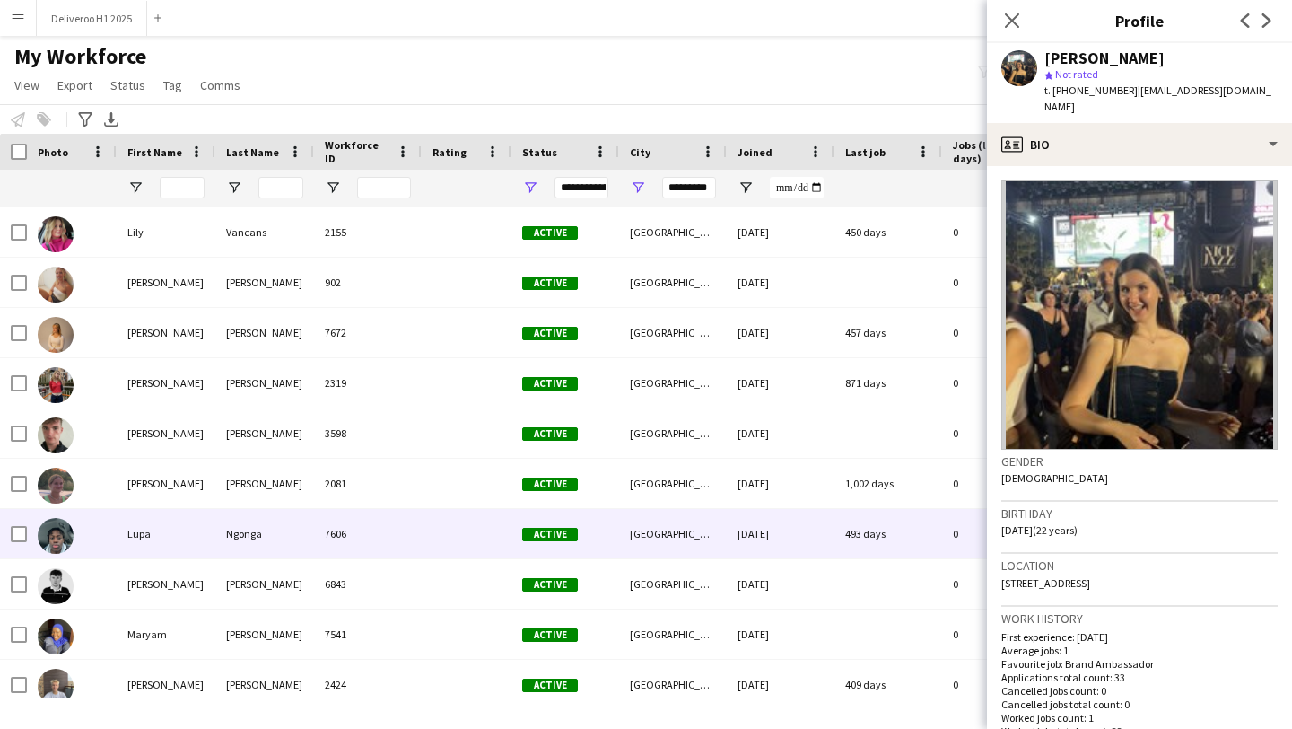
click at [840, 535] on div "493 days" at bounding box center [888, 533] width 108 height 49
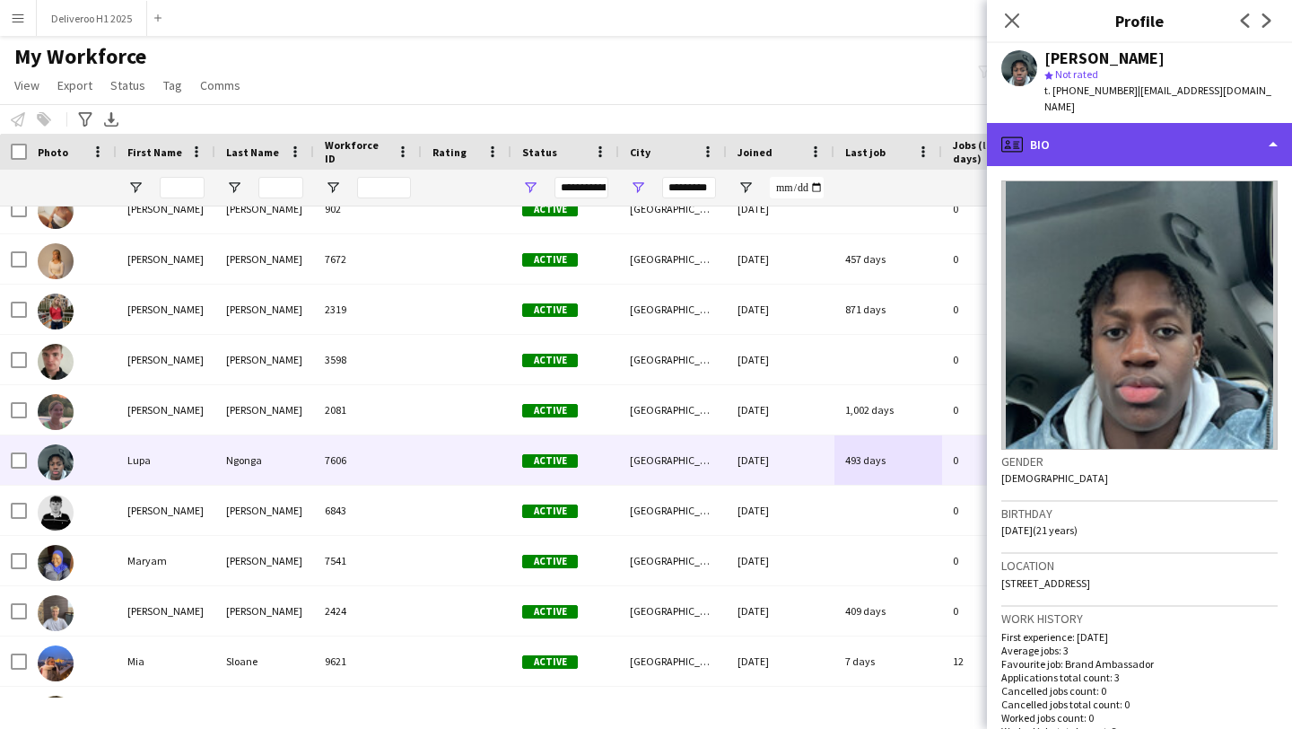
click at [1096, 138] on div "profile Bio" at bounding box center [1139, 144] width 305 height 43
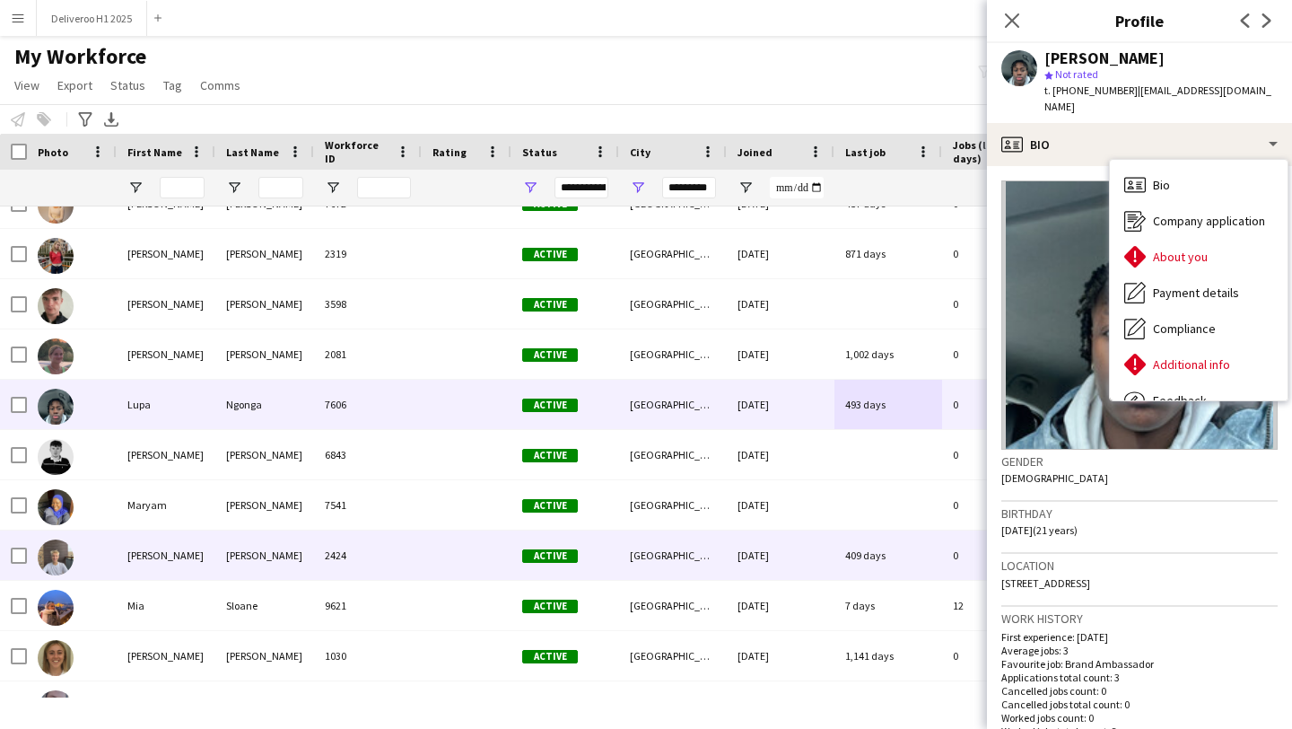
click at [854, 568] on div "409 days" at bounding box center [888, 554] width 108 height 49
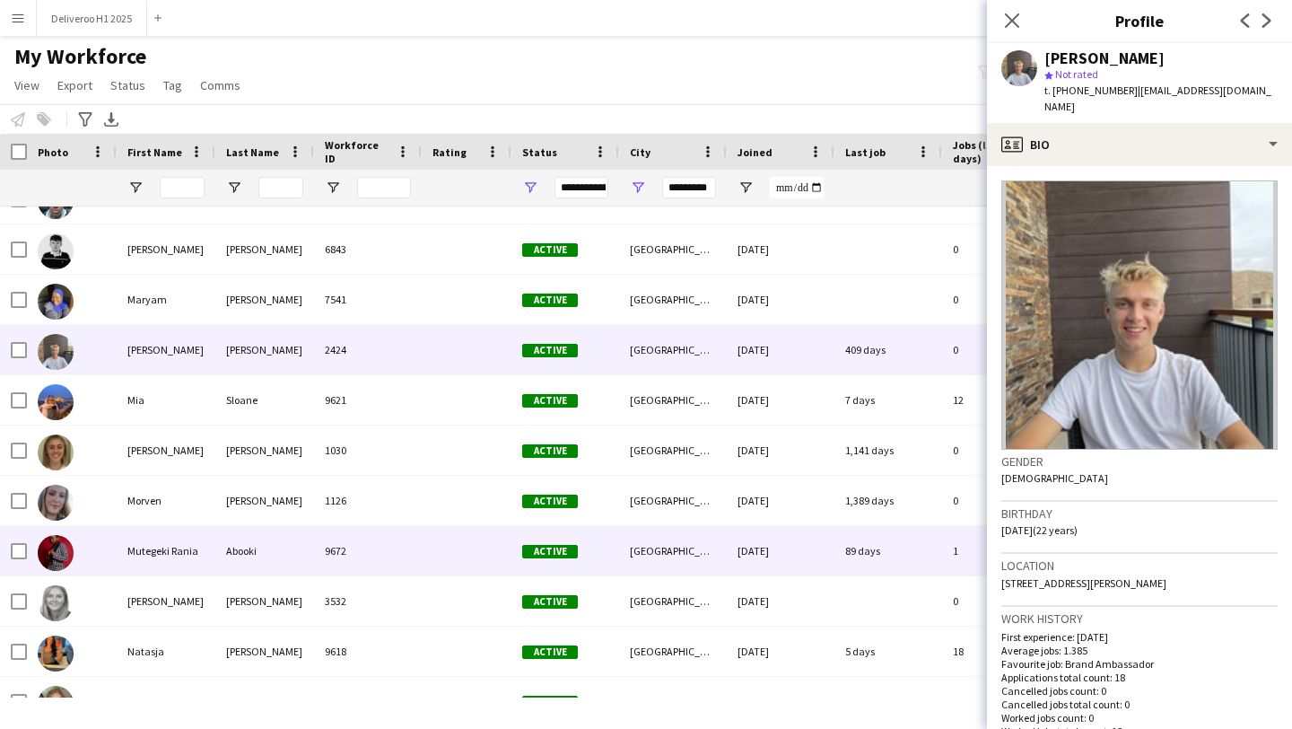
click at [856, 571] on div "89 days" at bounding box center [888, 550] width 108 height 49
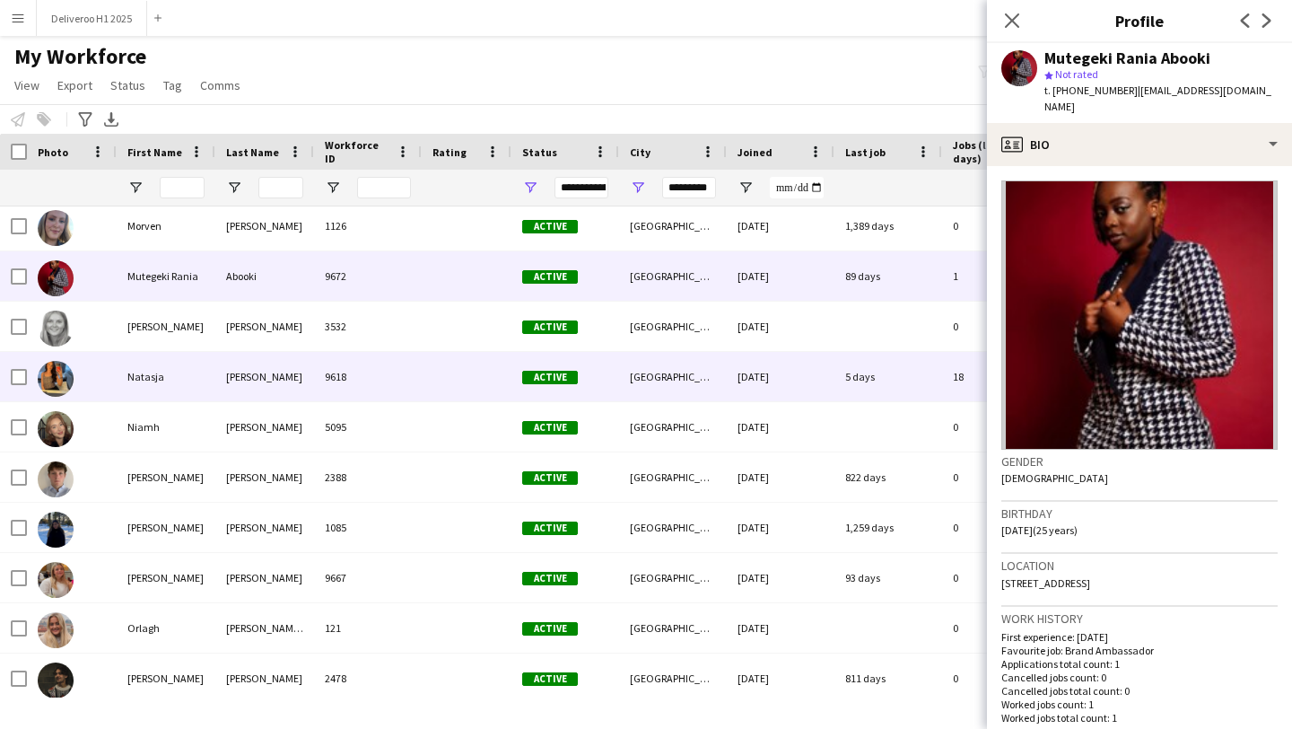
click at [854, 367] on div "5 days" at bounding box center [888, 376] width 108 height 49
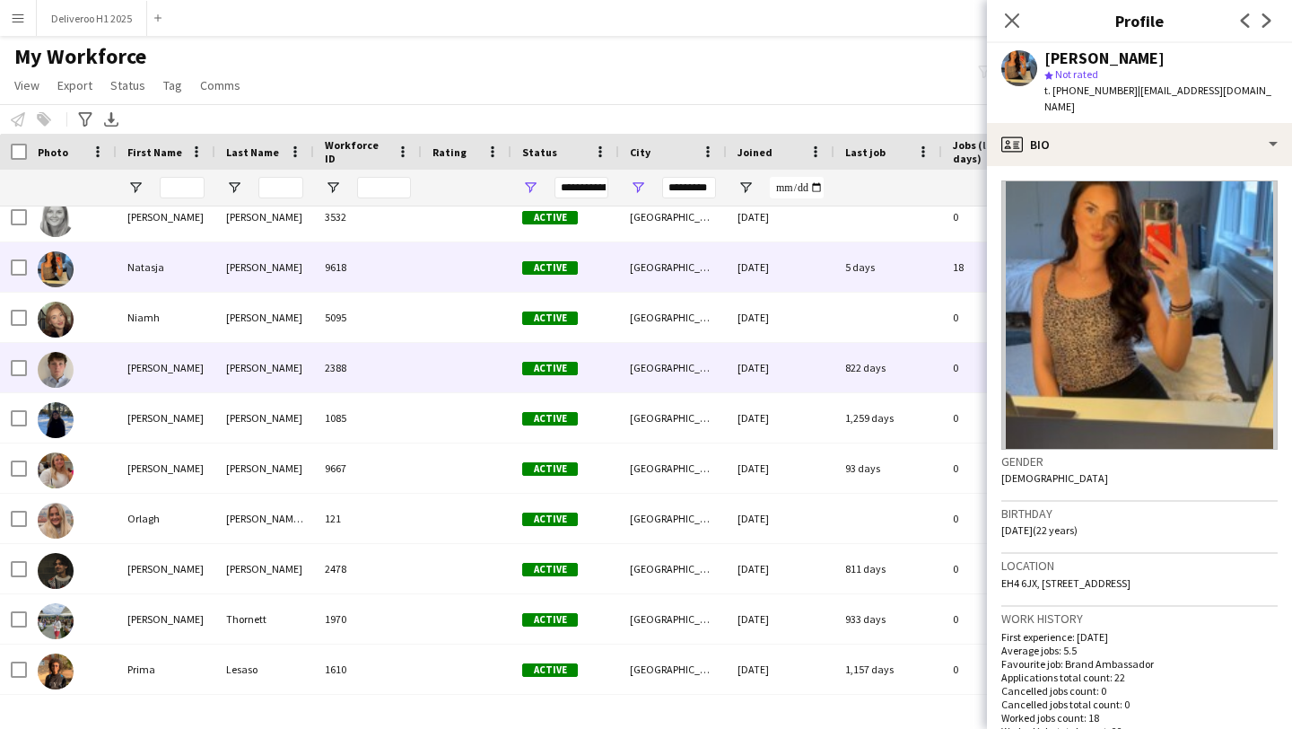
click at [870, 369] on div "822 days" at bounding box center [888, 367] width 108 height 49
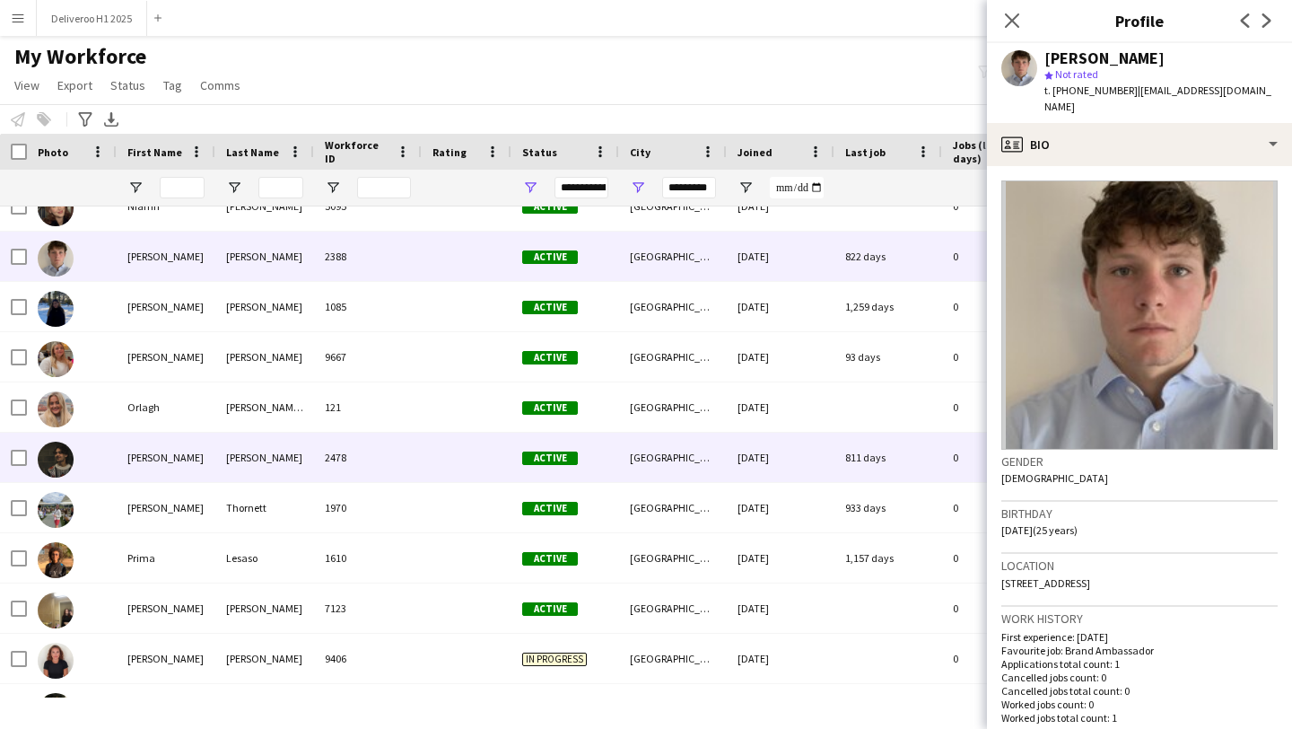
click at [883, 442] on div "811 days" at bounding box center [888, 456] width 108 height 49
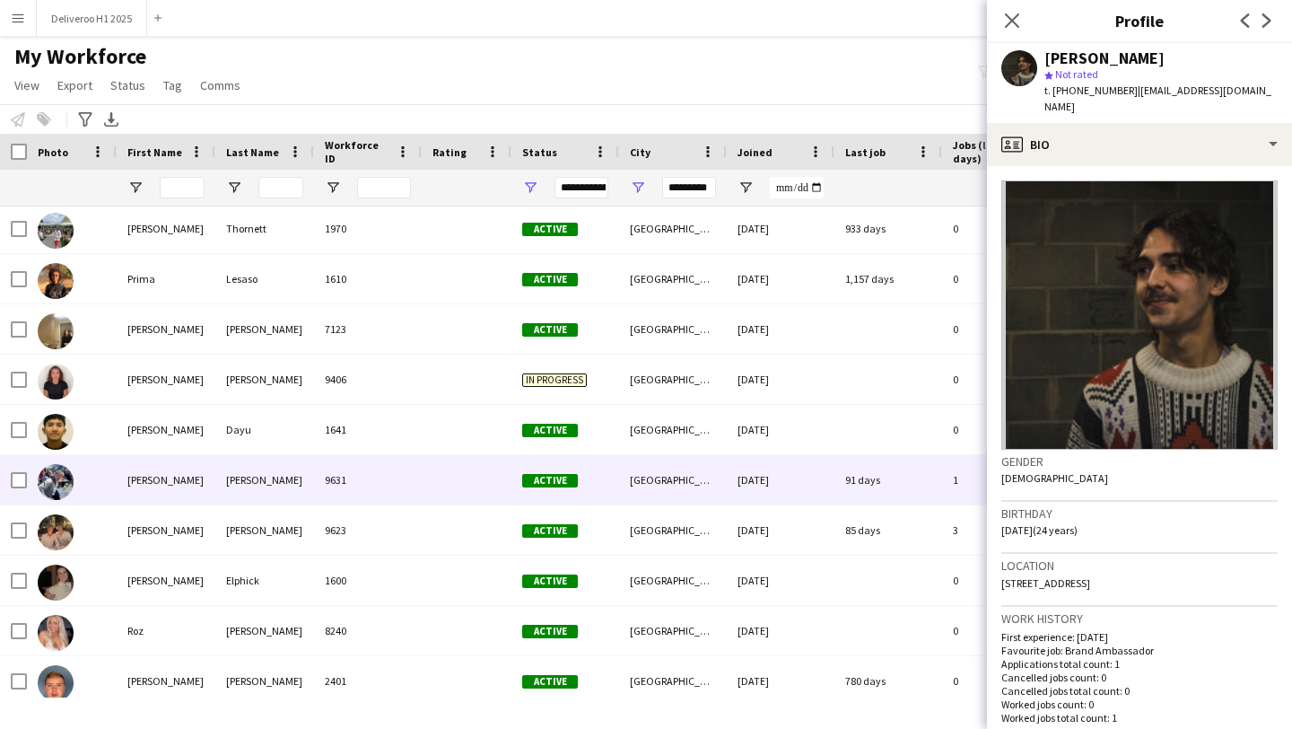
click at [871, 480] on div "91 days" at bounding box center [888, 479] width 108 height 49
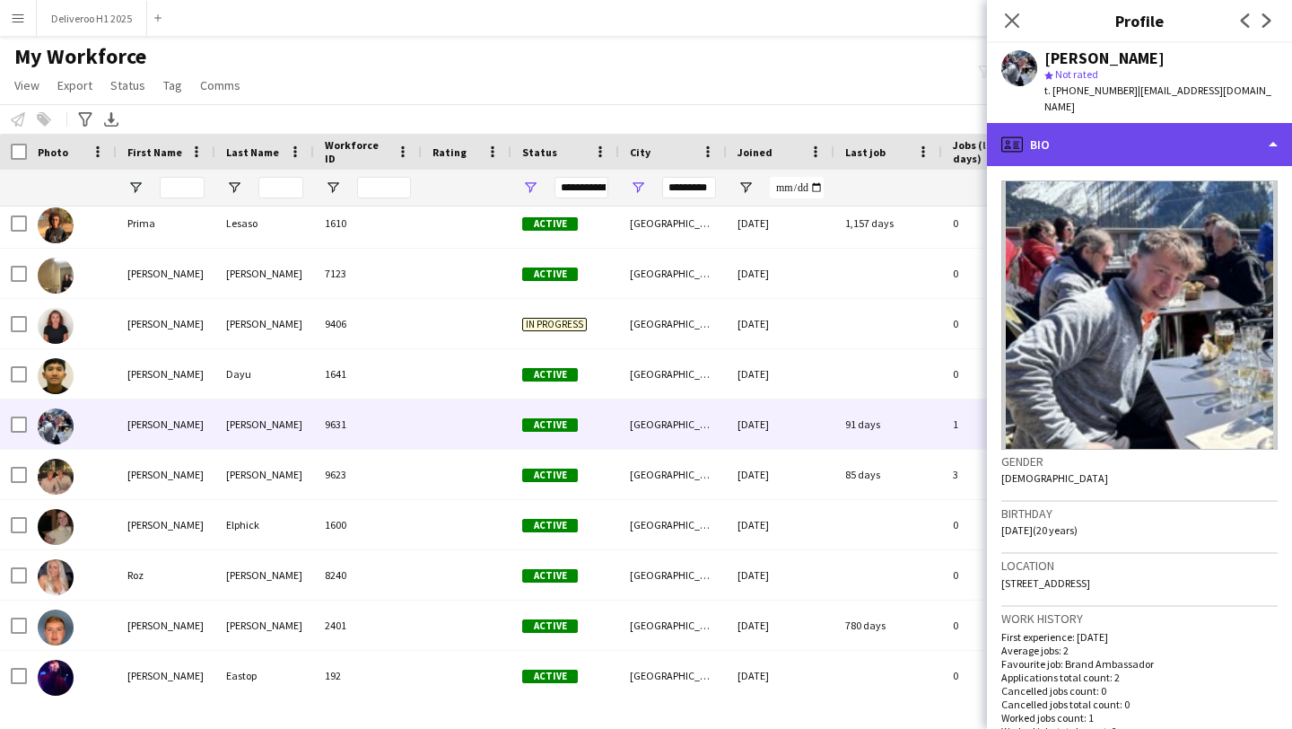
click at [1015, 148] on div "profile Bio" at bounding box center [1139, 144] width 305 height 43
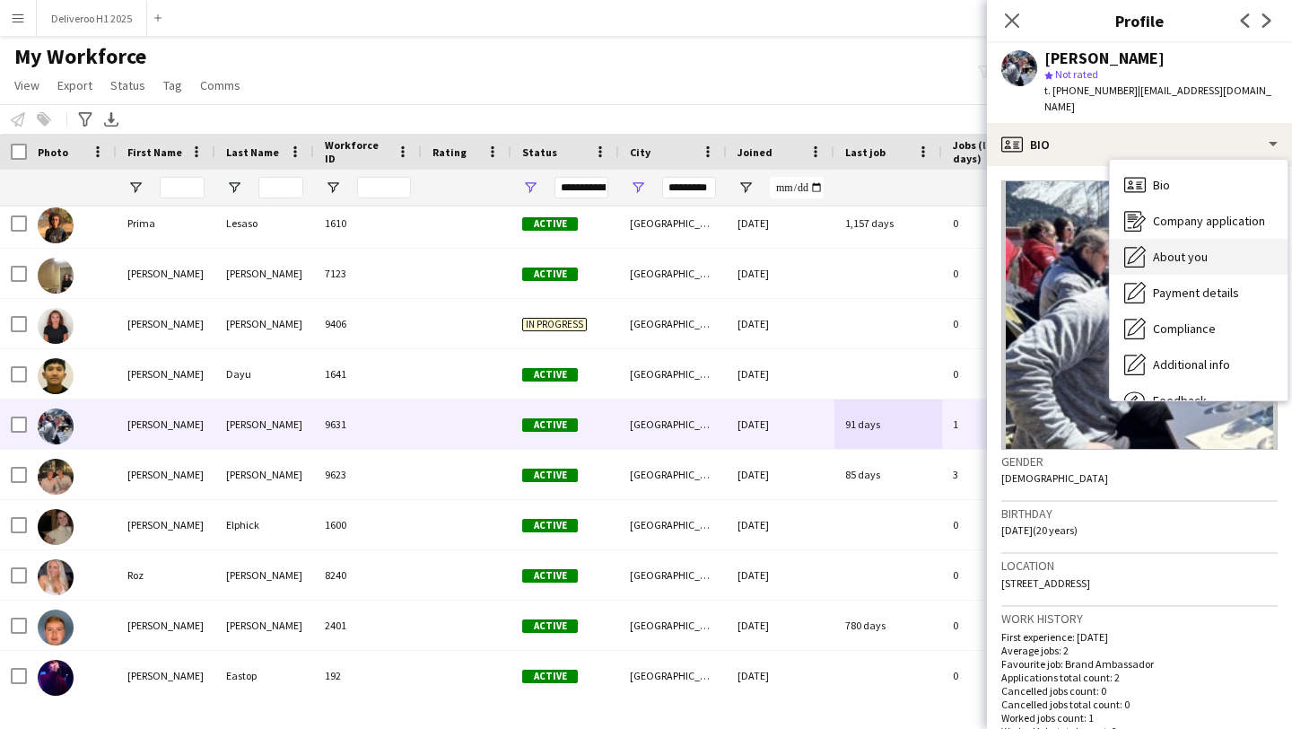
click at [1155, 249] on span "About you" at bounding box center [1180, 257] width 55 height 16
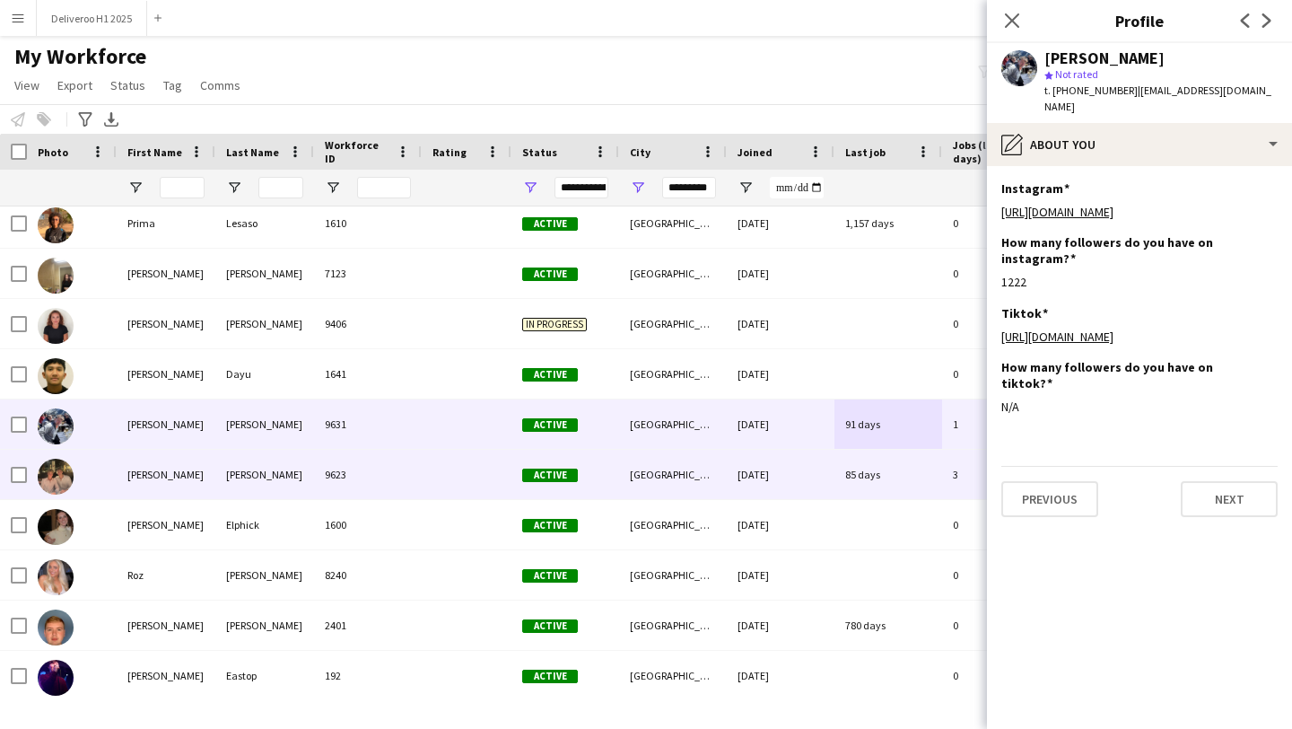
click at [902, 485] on div "85 days" at bounding box center [888, 474] width 108 height 49
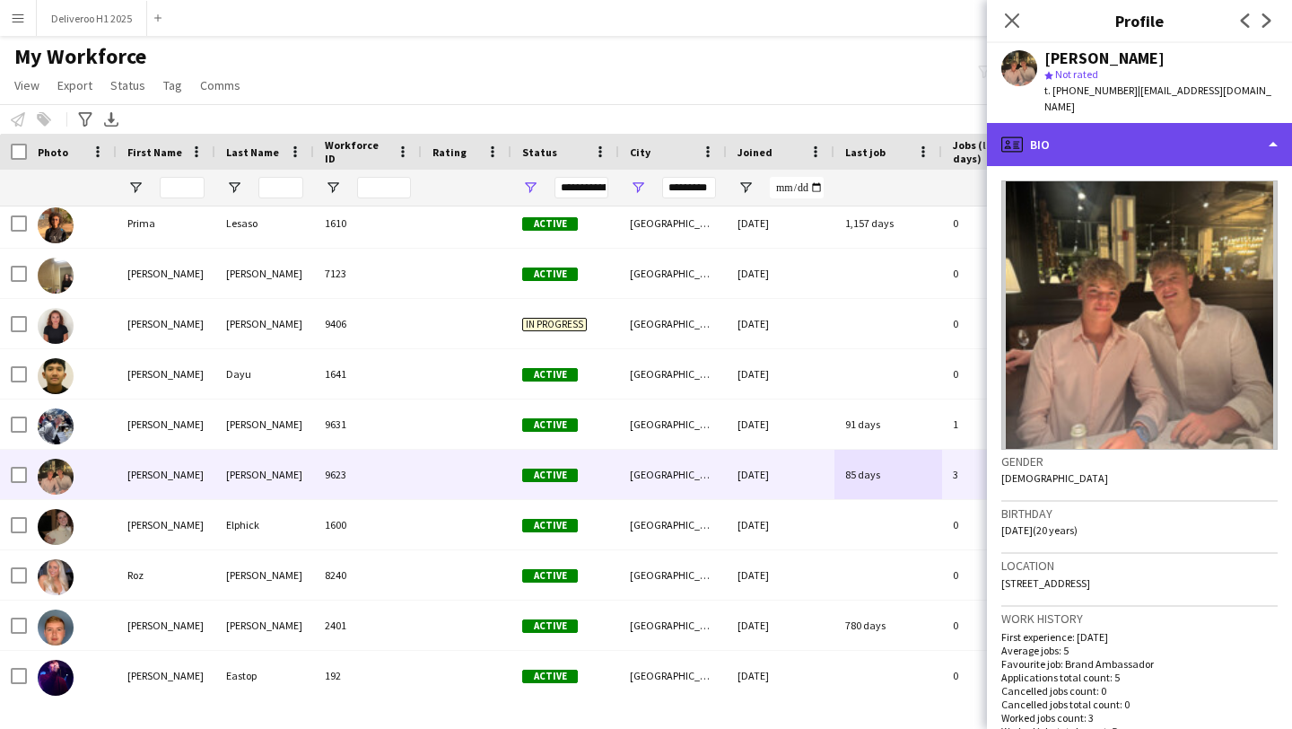
click at [1148, 123] on div "profile Bio" at bounding box center [1139, 144] width 305 height 43
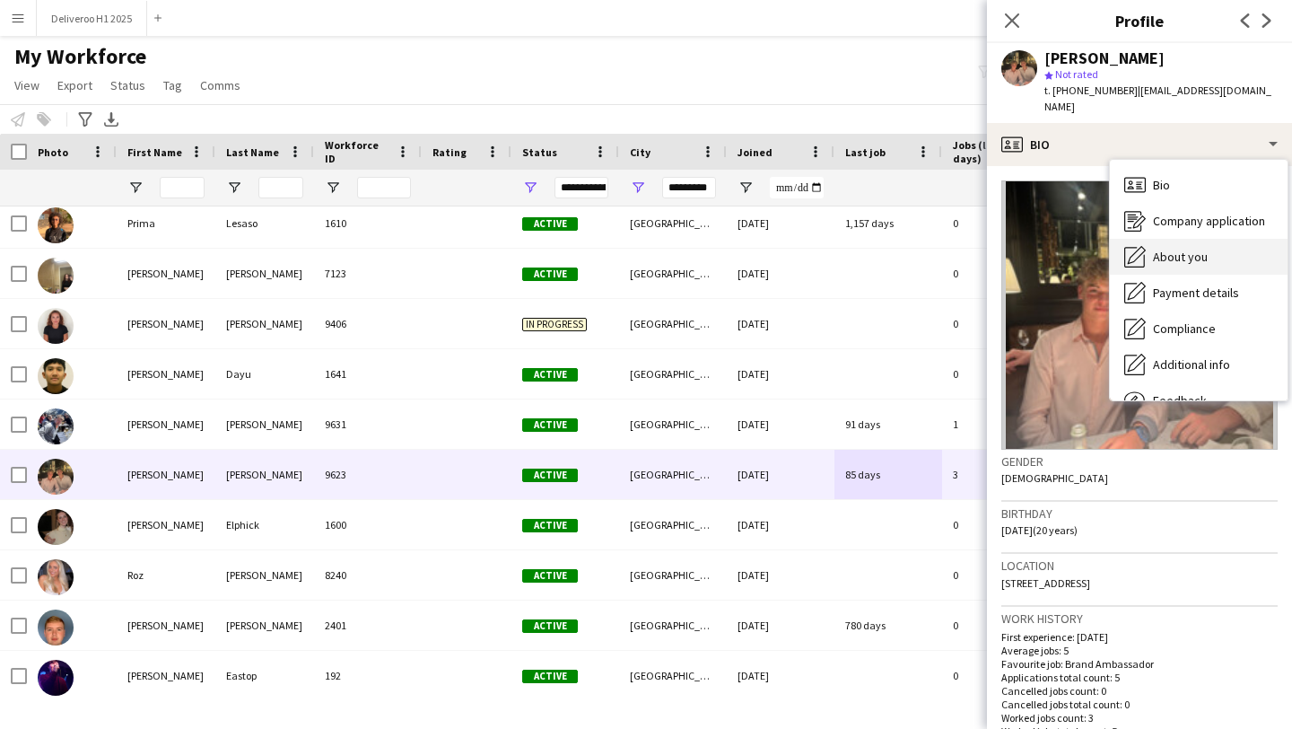
click at [1183, 249] on span "About you" at bounding box center [1180, 257] width 55 height 16
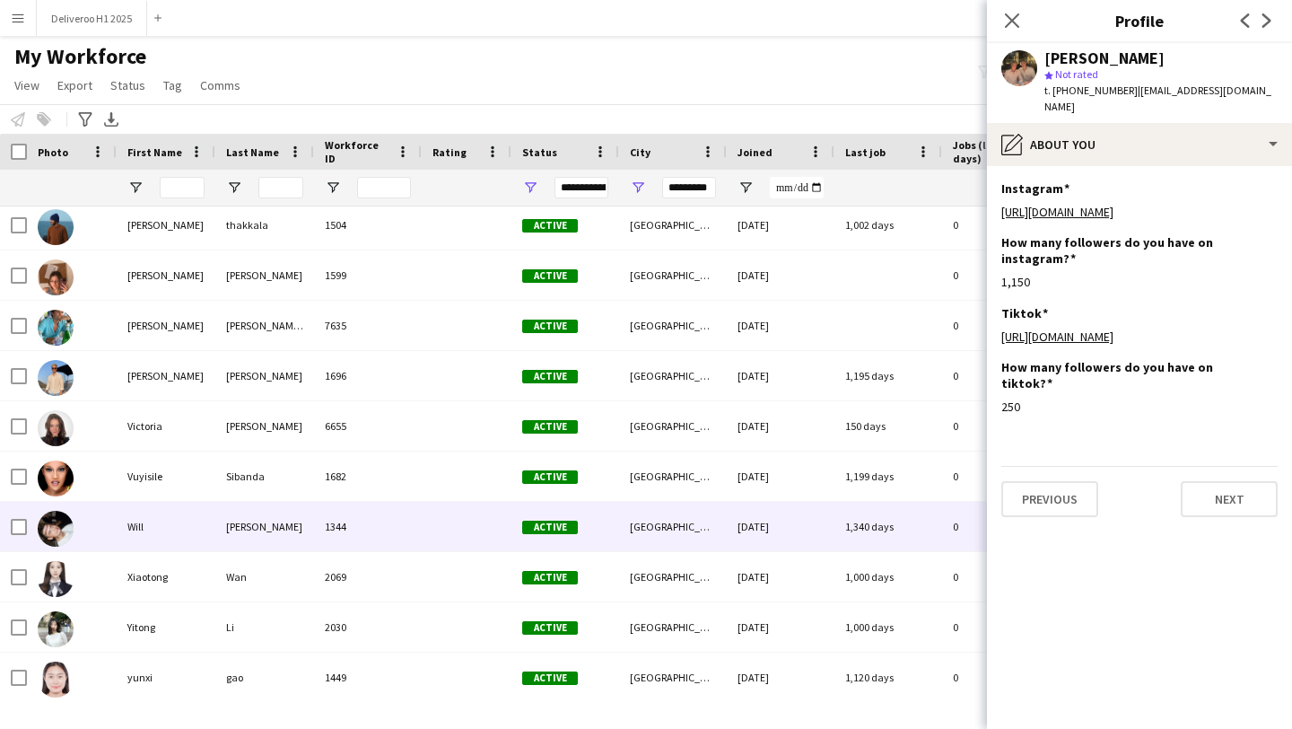
click at [879, 511] on div "1,340 days" at bounding box center [888, 526] width 108 height 49
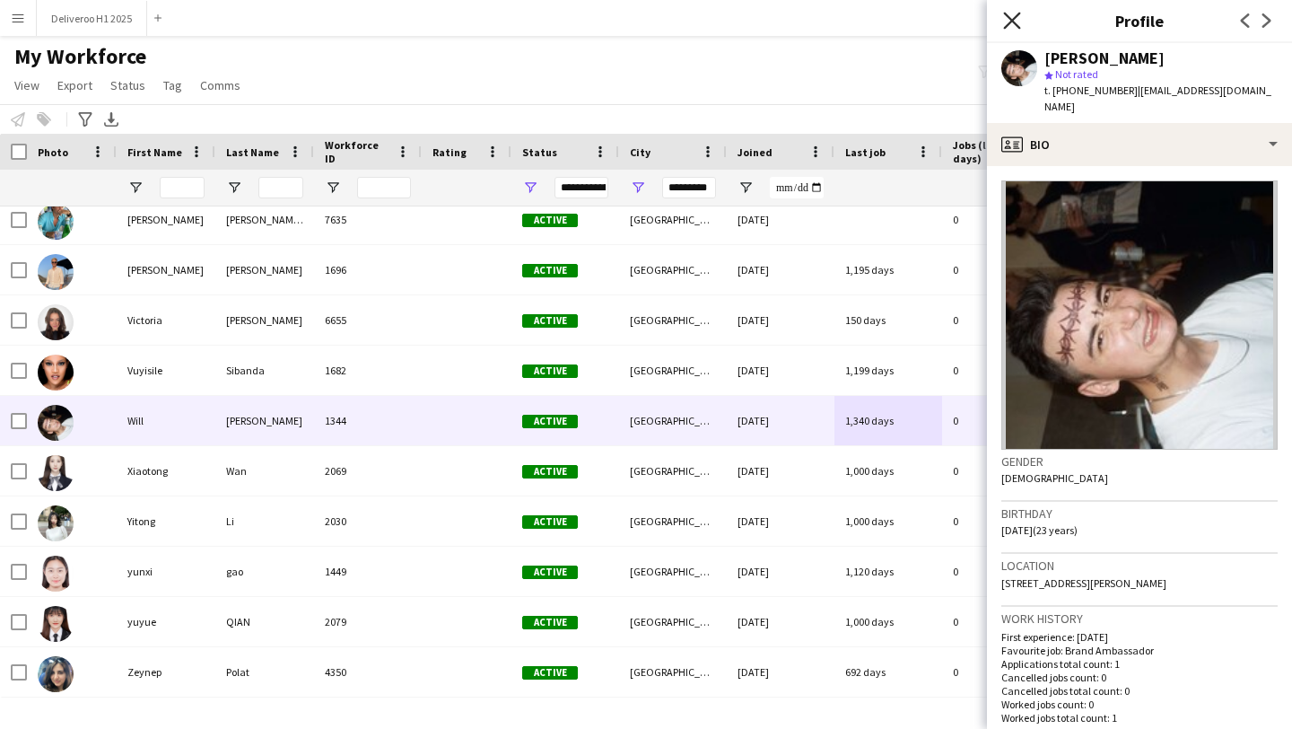
click at [1008, 25] on icon "Close pop-in" at bounding box center [1011, 20] width 17 height 17
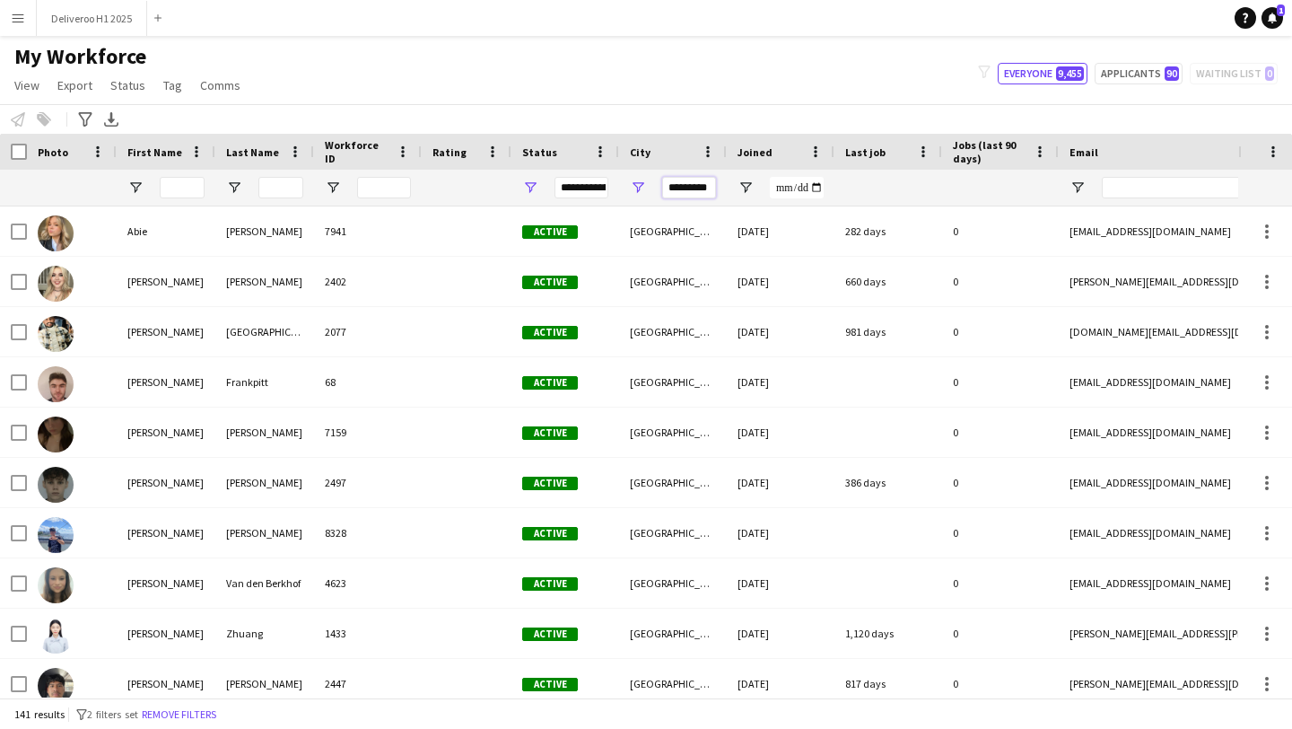
scroll to position [0, 2]
drag, startPoint x: 666, startPoint y: 192, endPoint x: 929, endPoint y: 202, distance: 263.1
click at [901, 199] on div at bounding box center [972, 188] width 1945 height 36
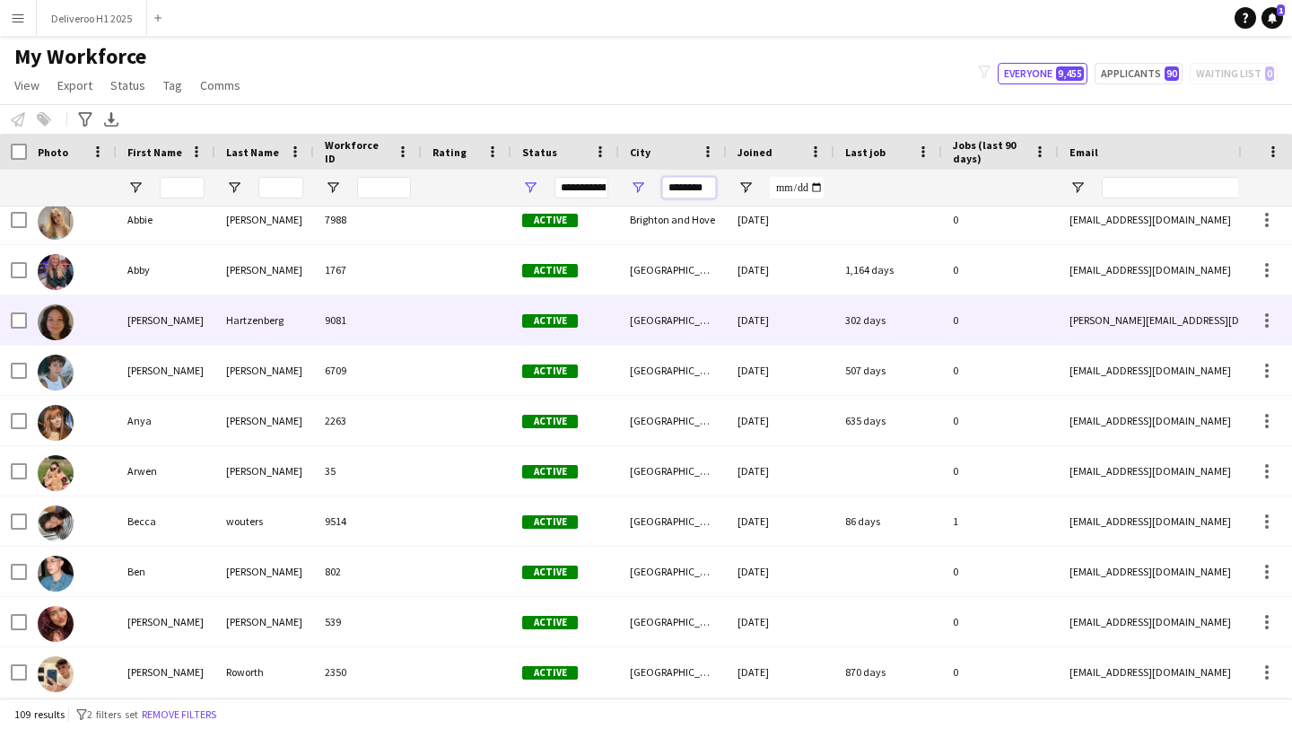
scroll to position [64, 0]
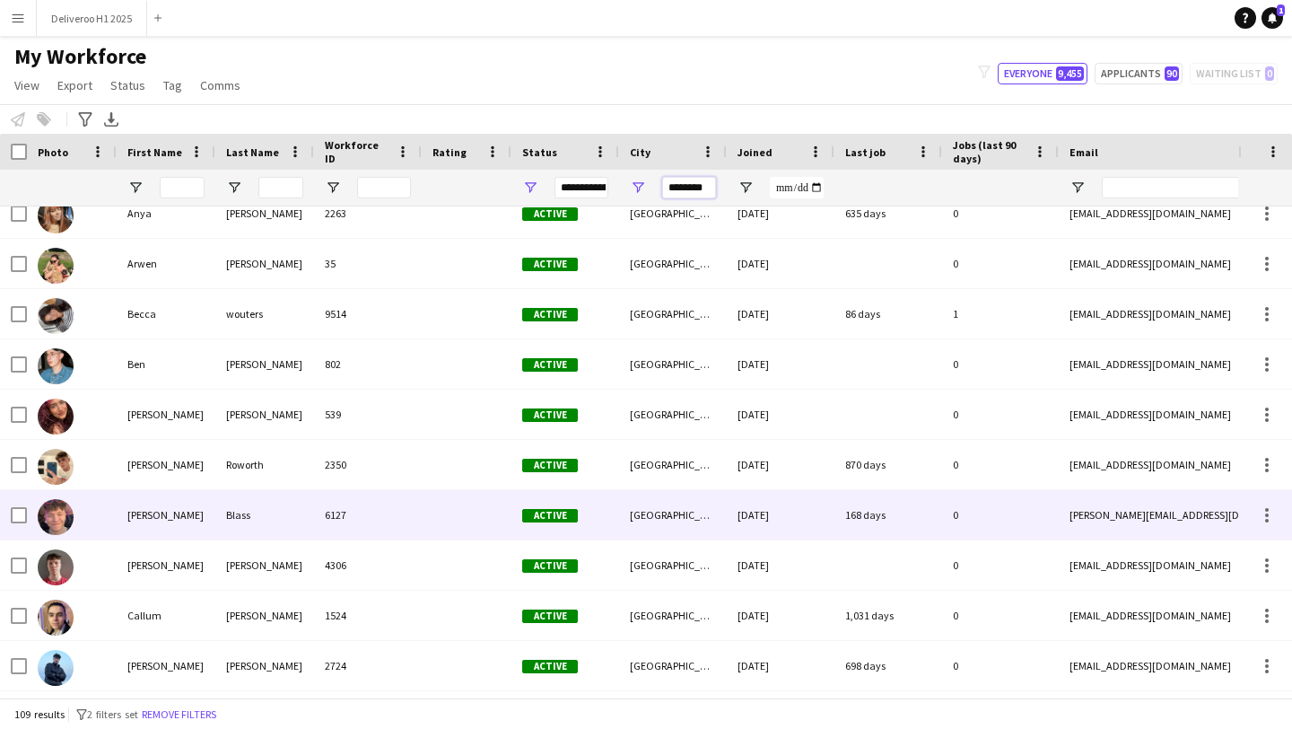
type input "********"
click at [857, 502] on div "168 days" at bounding box center [888, 514] width 108 height 49
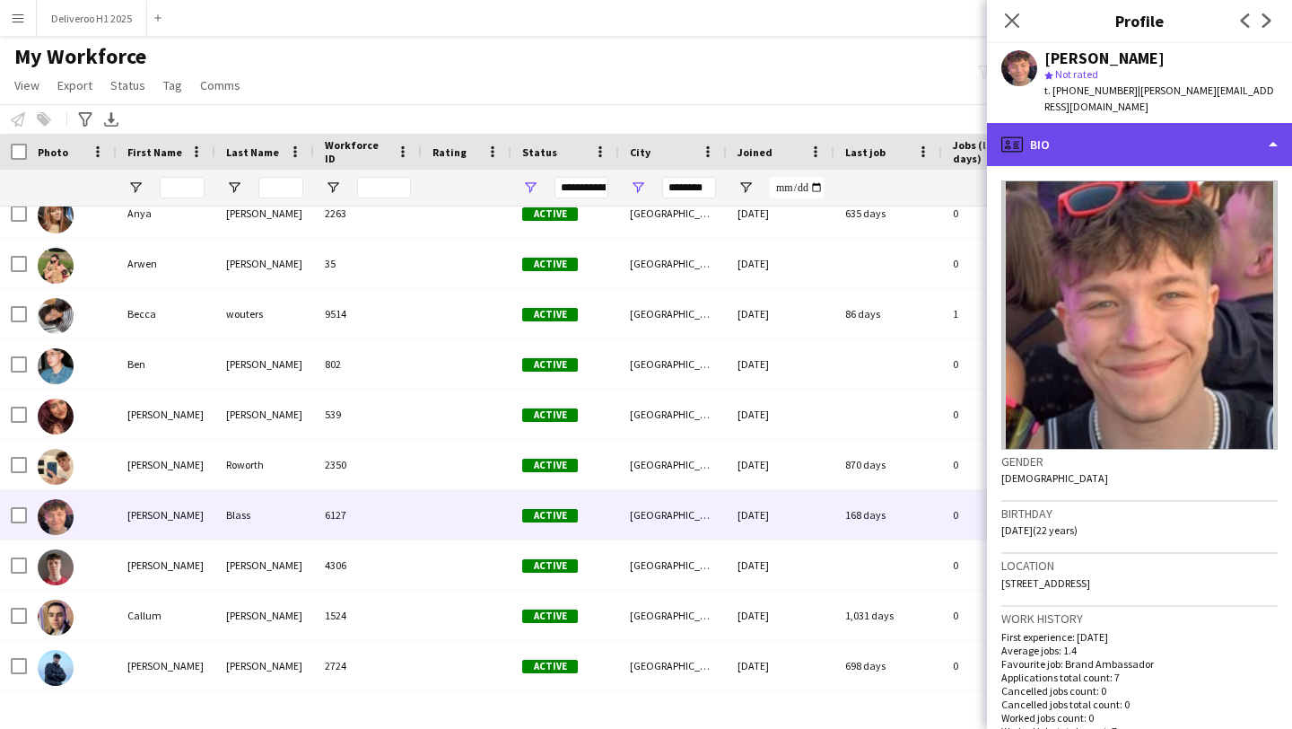
click at [1147, 135] on div "profile Bio" at bounding box center [1139, 144] width 305 height 43
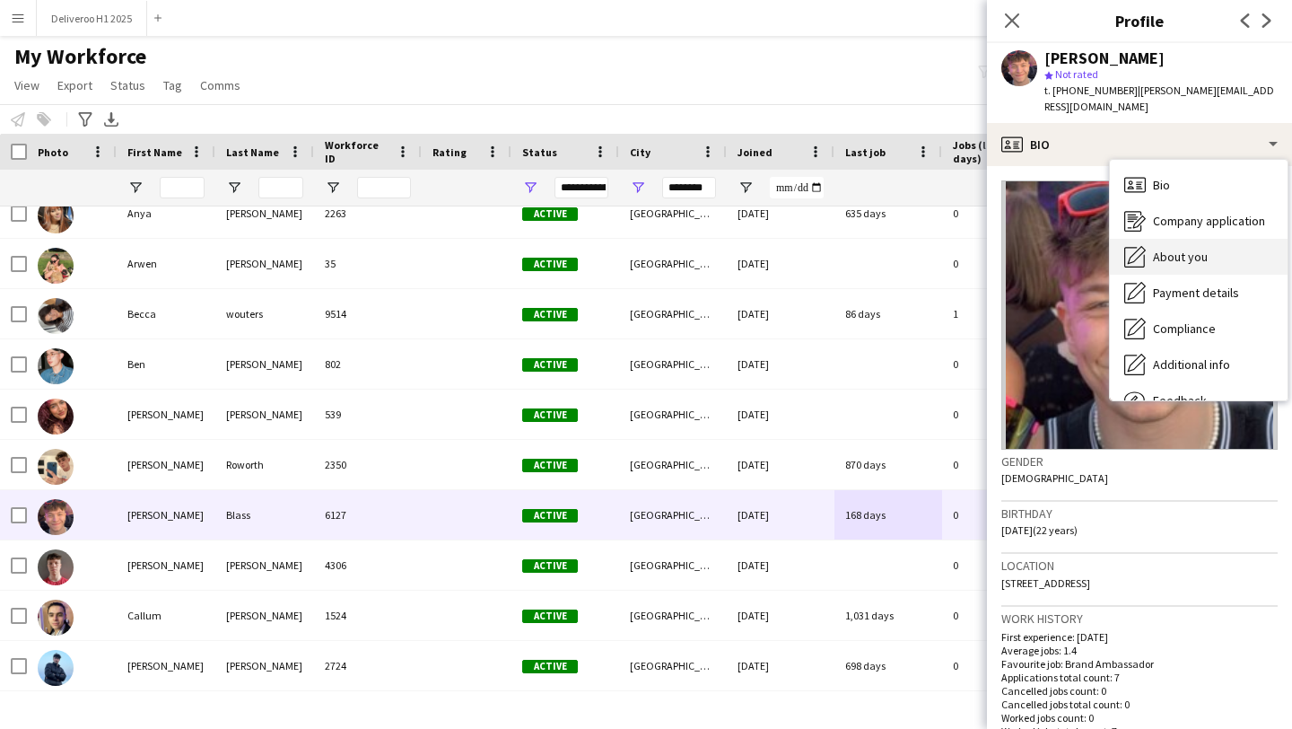
click at [1183, 249] on span "About you" at bounding box center [1180, 257] width 55 height 16
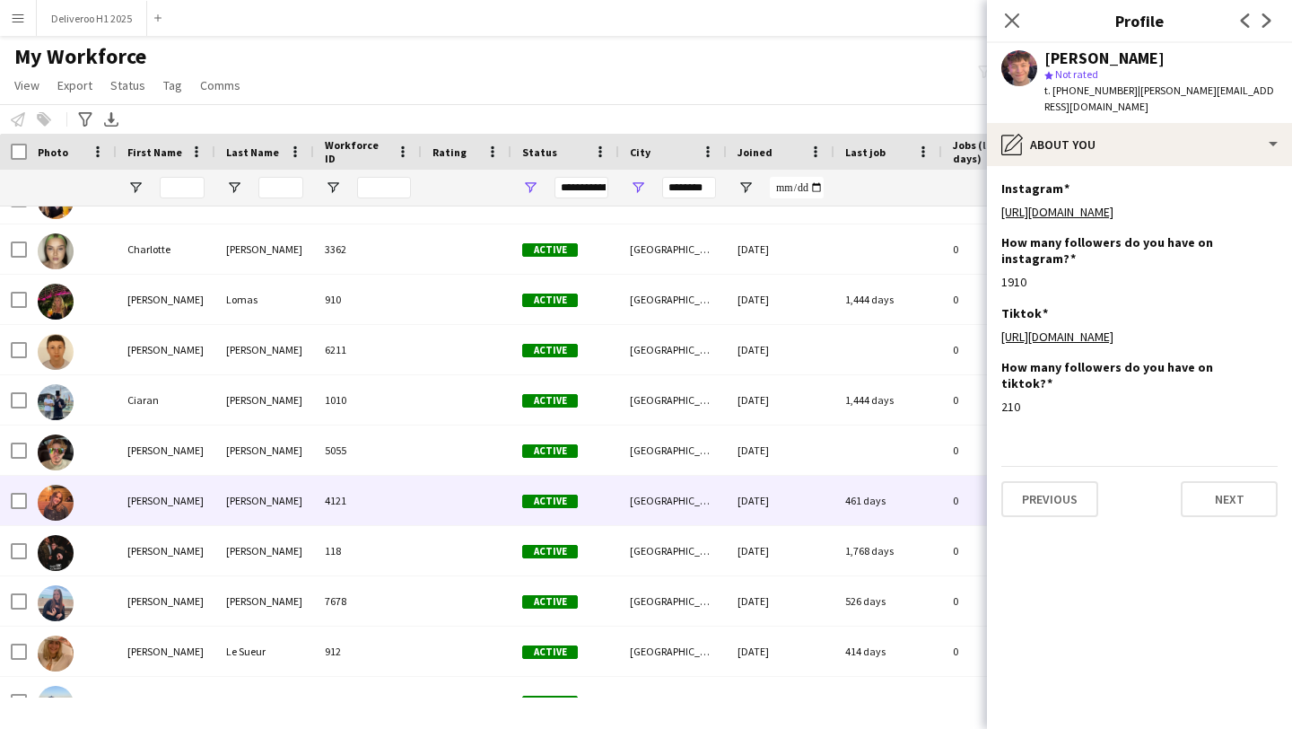
click at [845, 508] on div "461 days" at bounding box center [888, 500] width 108 height 49
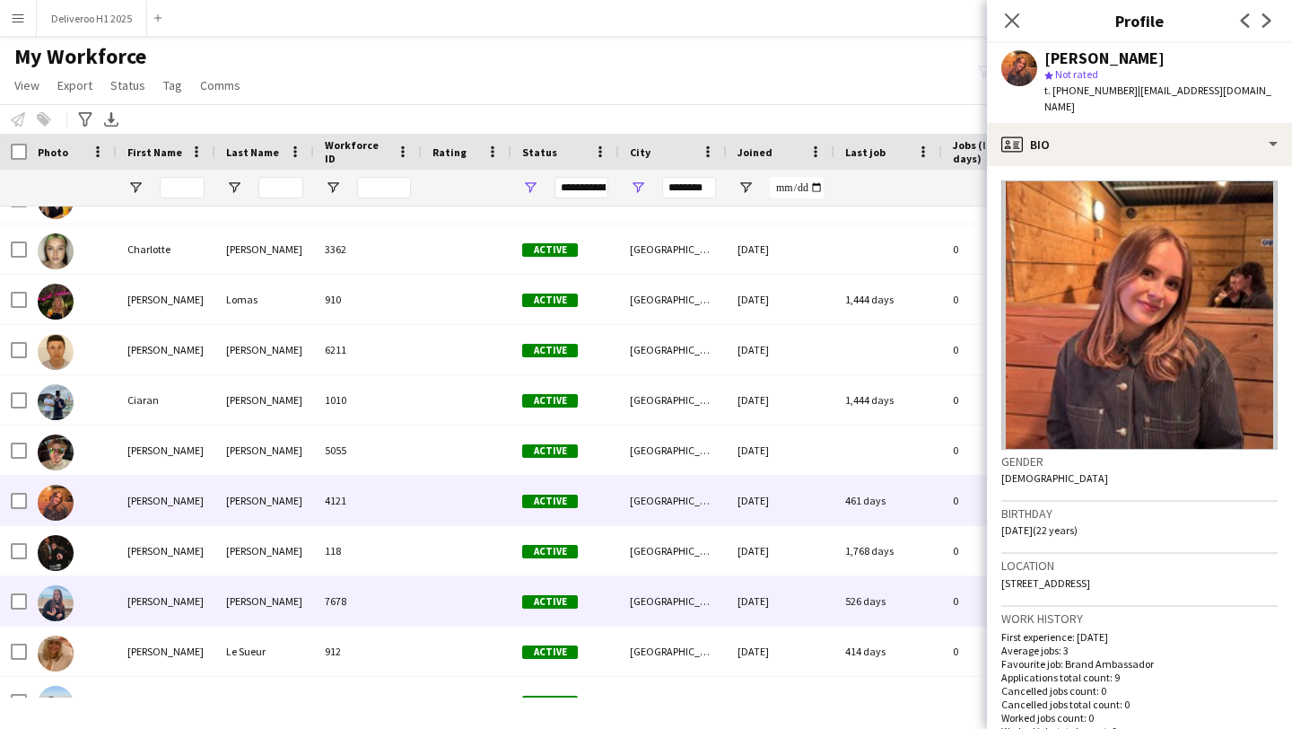
click at [824, 586] on div "[DATE]" at bounding box center [781, 600] width 108 height 49
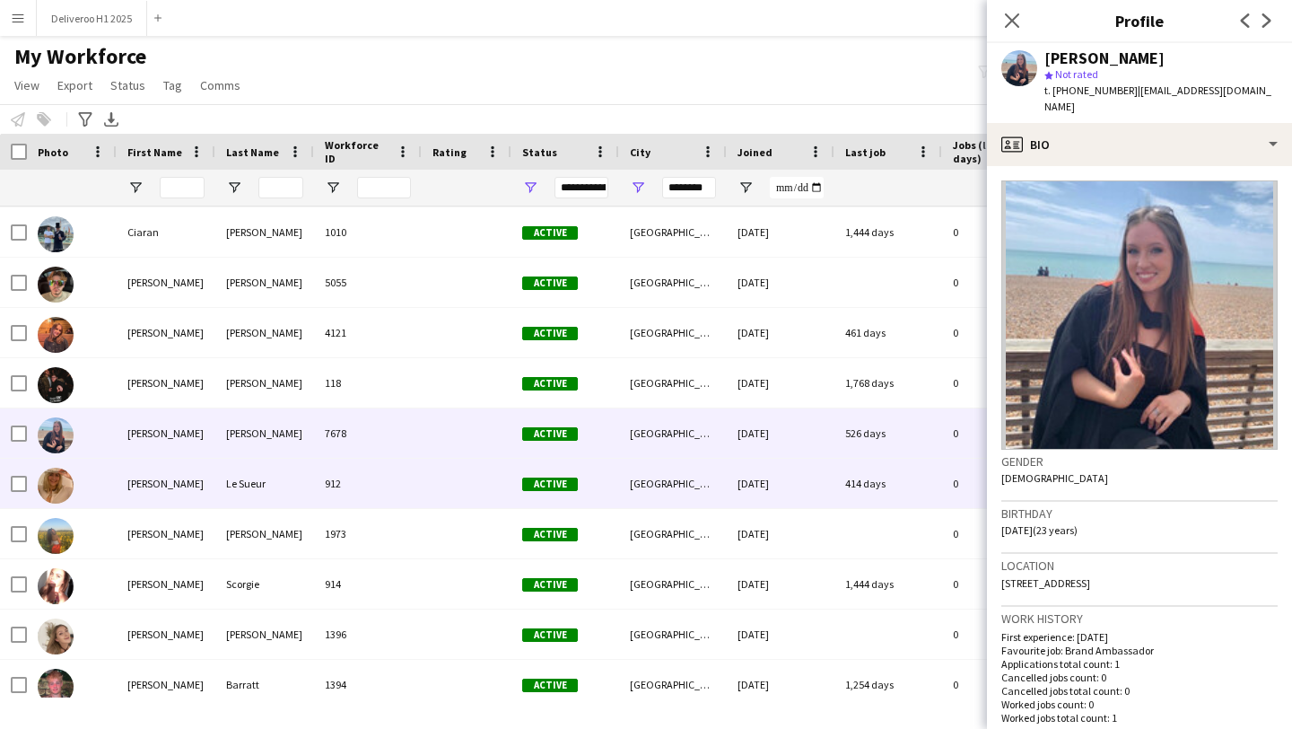
click at [814, 495] on div "[DATE]" at bounding box center [781, 482] width 108 height 49
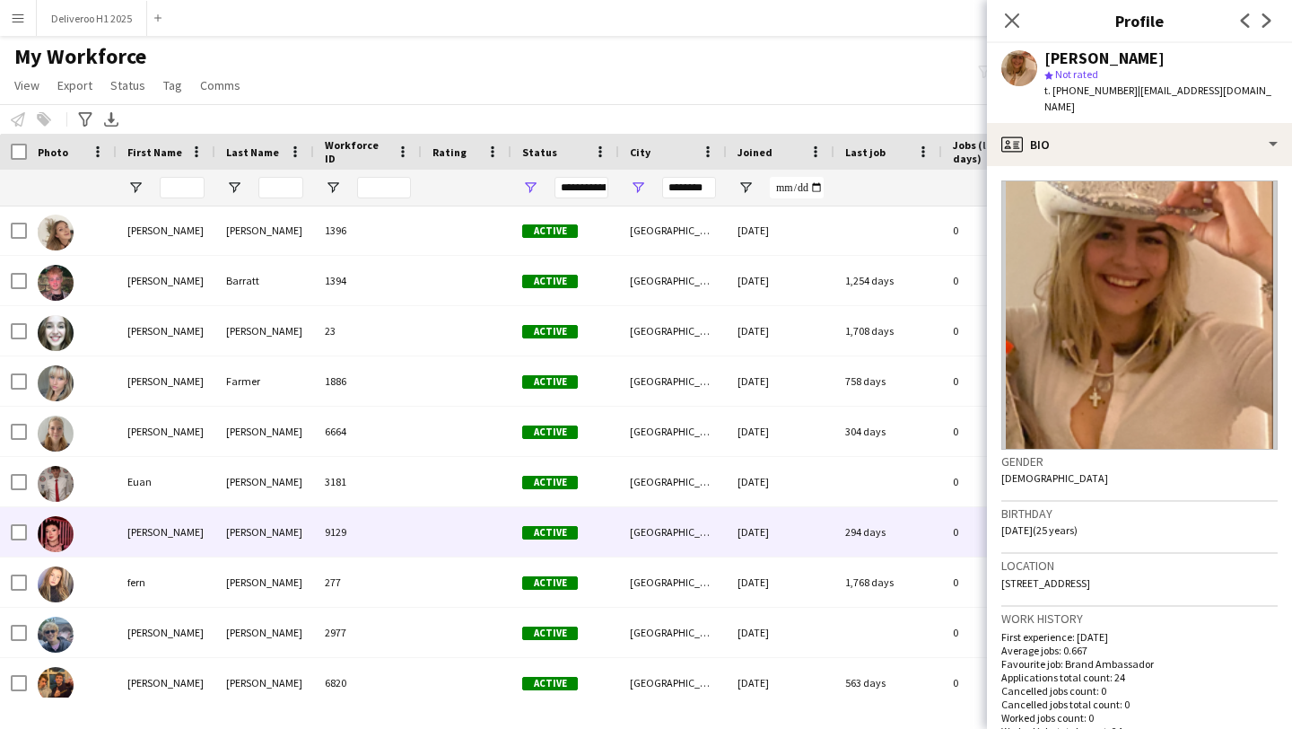
click at [815, 515] on div "[DATE]" at bounding box center [781, 531] width 108 height 49
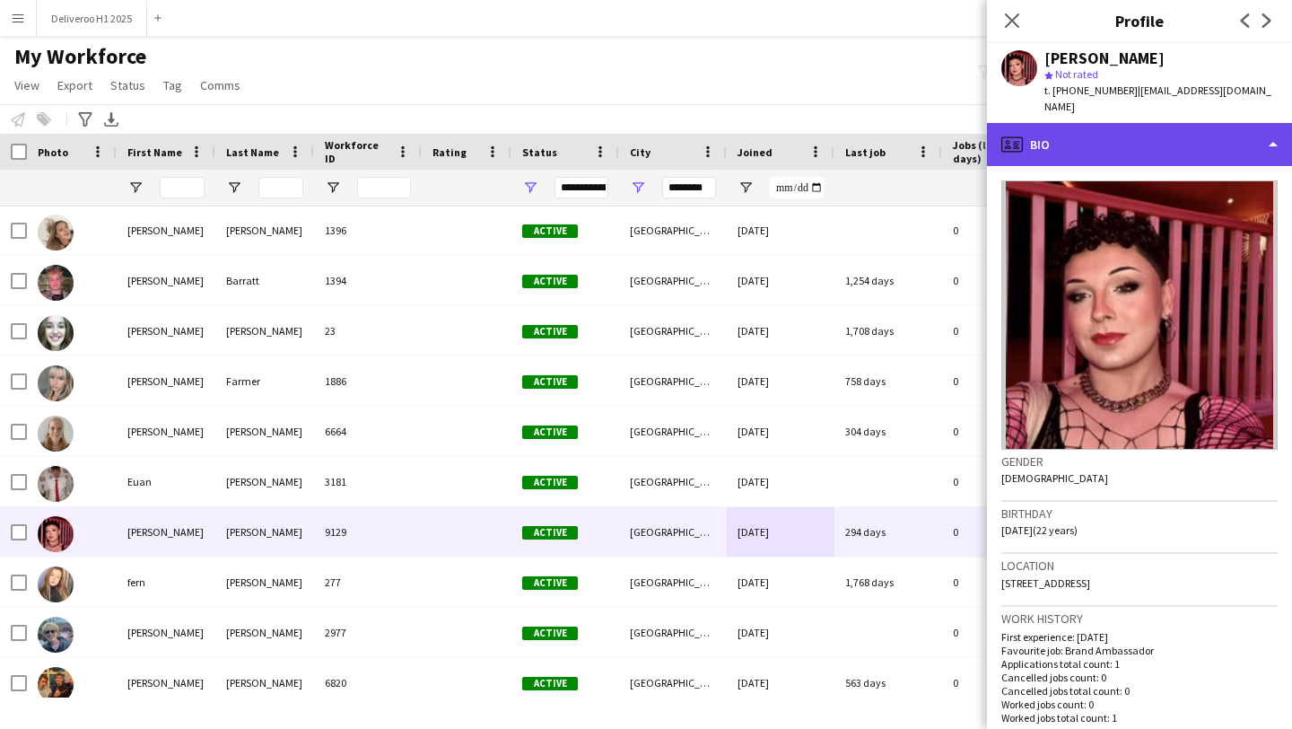
click at [1058, 142] on div "profile Bio" at bounding box center [1139, 144] width 305 height 43
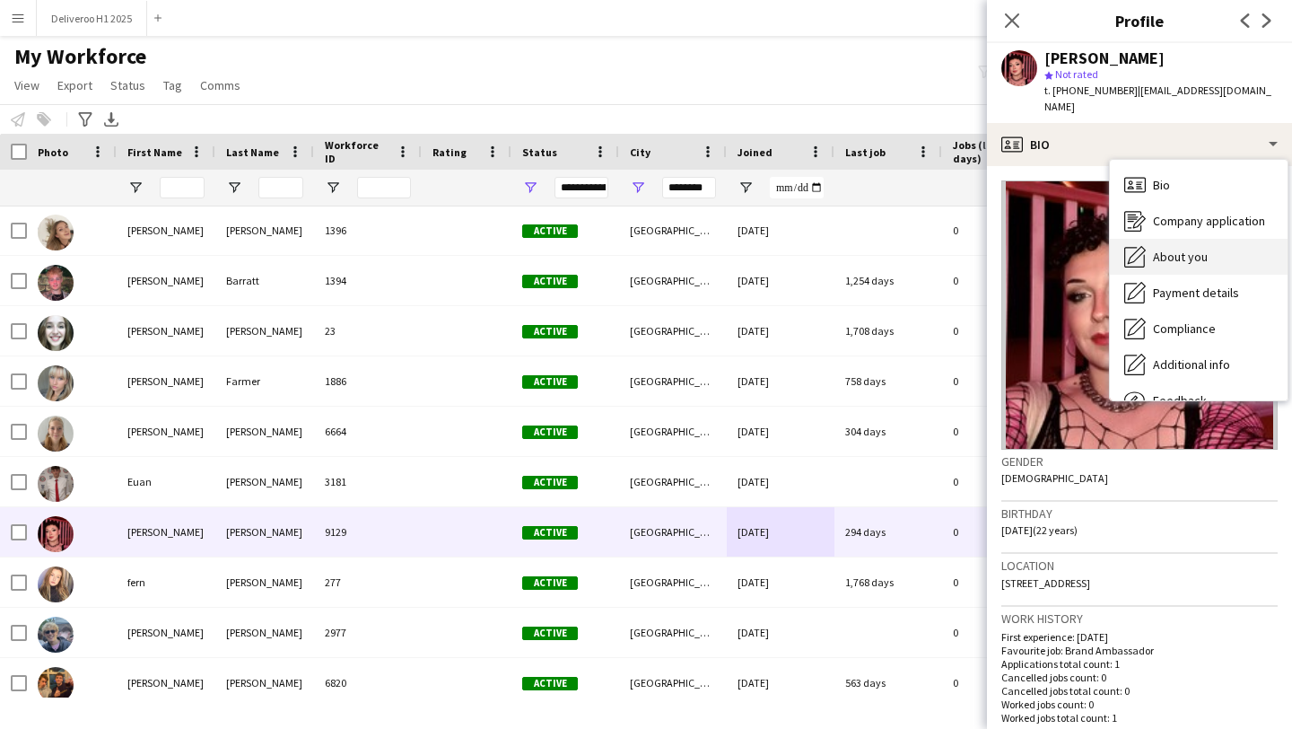
click at [1180, 255] on div "About you About you" at bounding box center [1199, 257] width 178 height 36
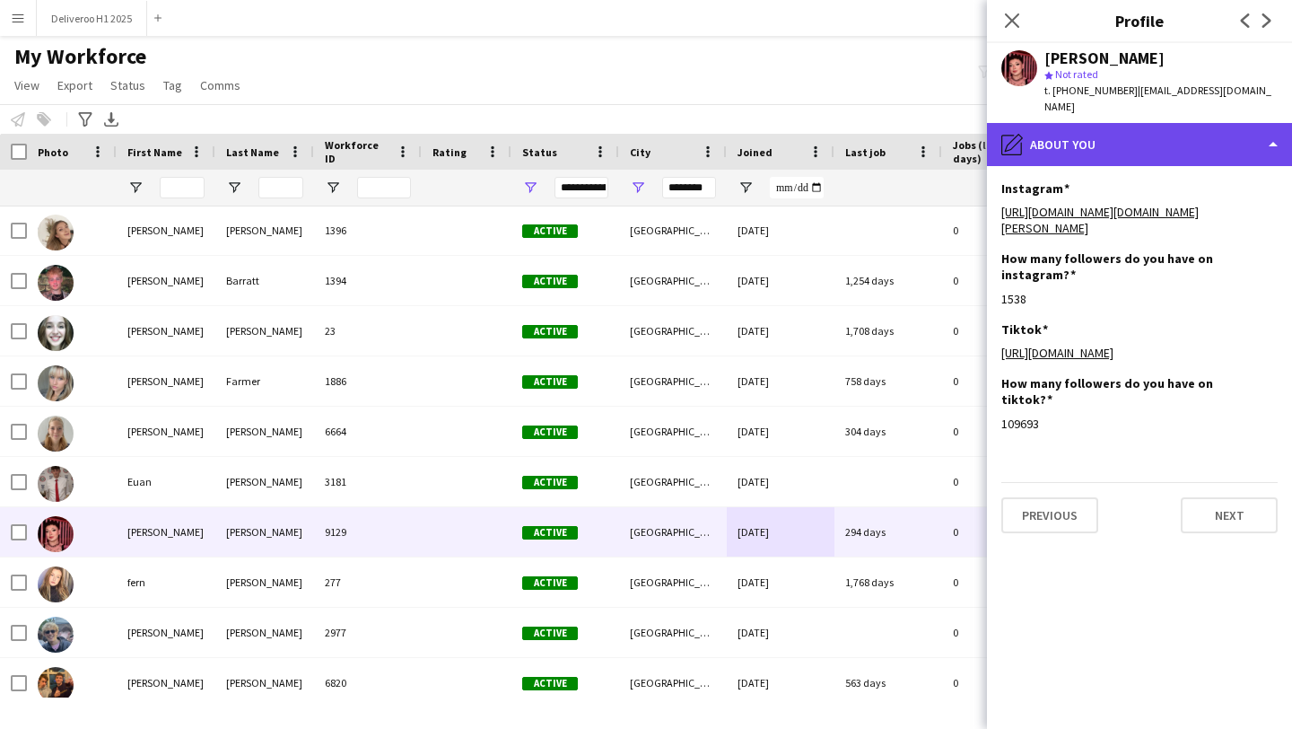
click at [1104, 144] on div "pencil4 About you" at bounding box center [1139, 144] width 305 height 43
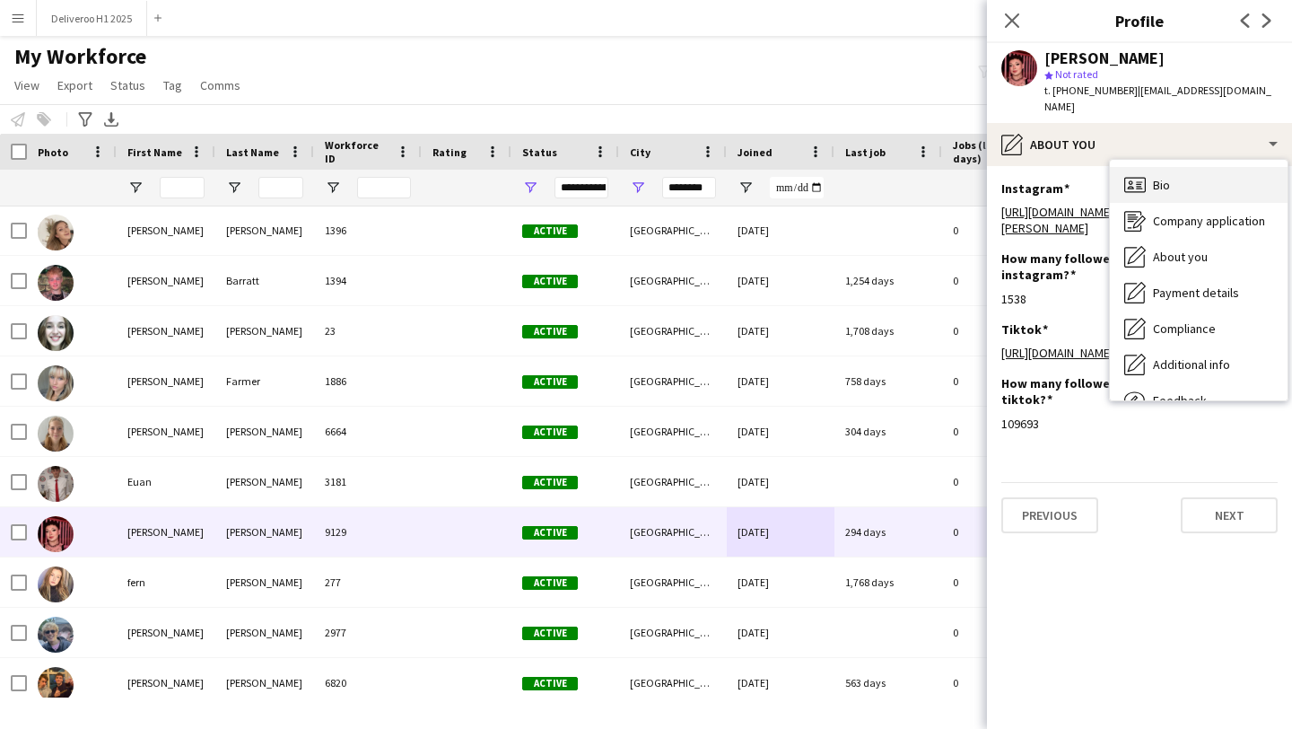
click at [1155, 177] on span "Bio" at bounding box center [1161, 185] width 17 height 16
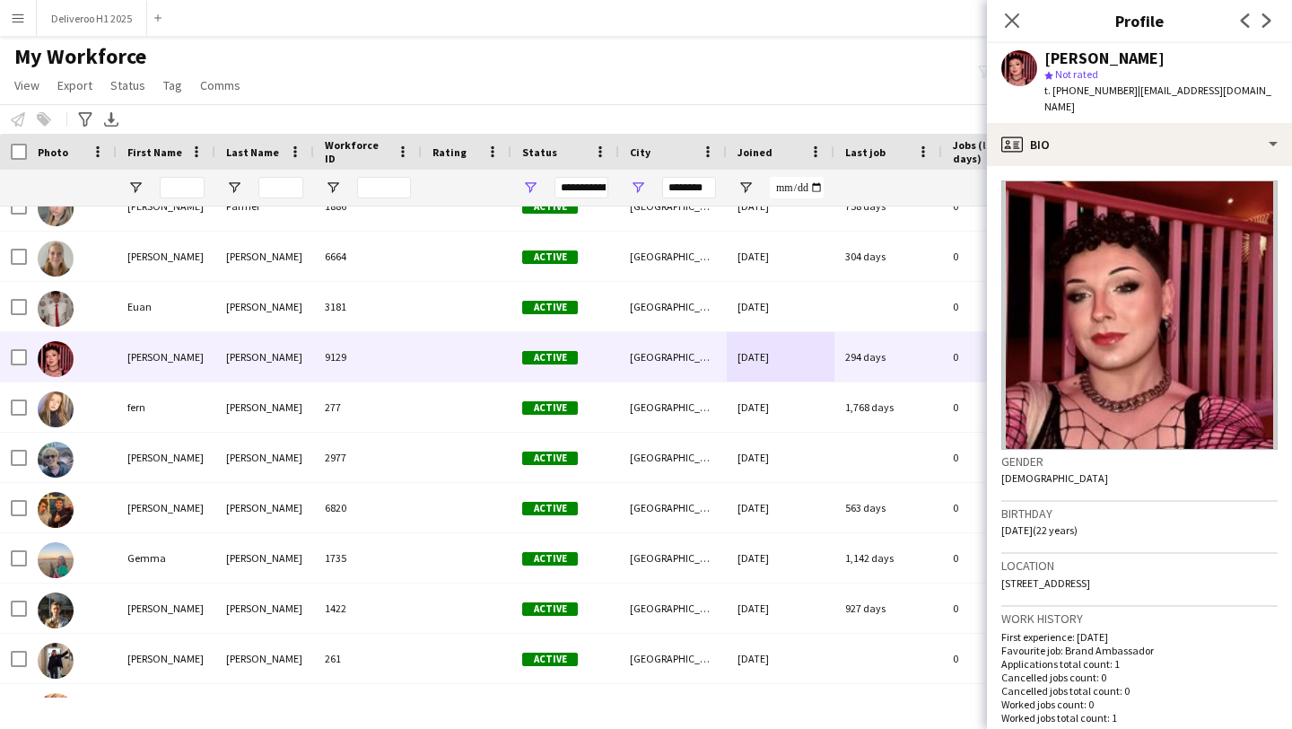
drag, startPoint x: 1052, startPoint y: 91, endPoint x: 1127, endPoint y: 85, distance: 74.7
click at [1127, 85] on div "t. [PHONE_NUMBER] | [EMAIL_ADDRESS][DOMAIN_NAME]" at bounding box center [1160, 99] width 233 height 32
copy div "[PHONE_NUMBER] |"
